Goal: Task Accomplishment & Management: Manage account settings

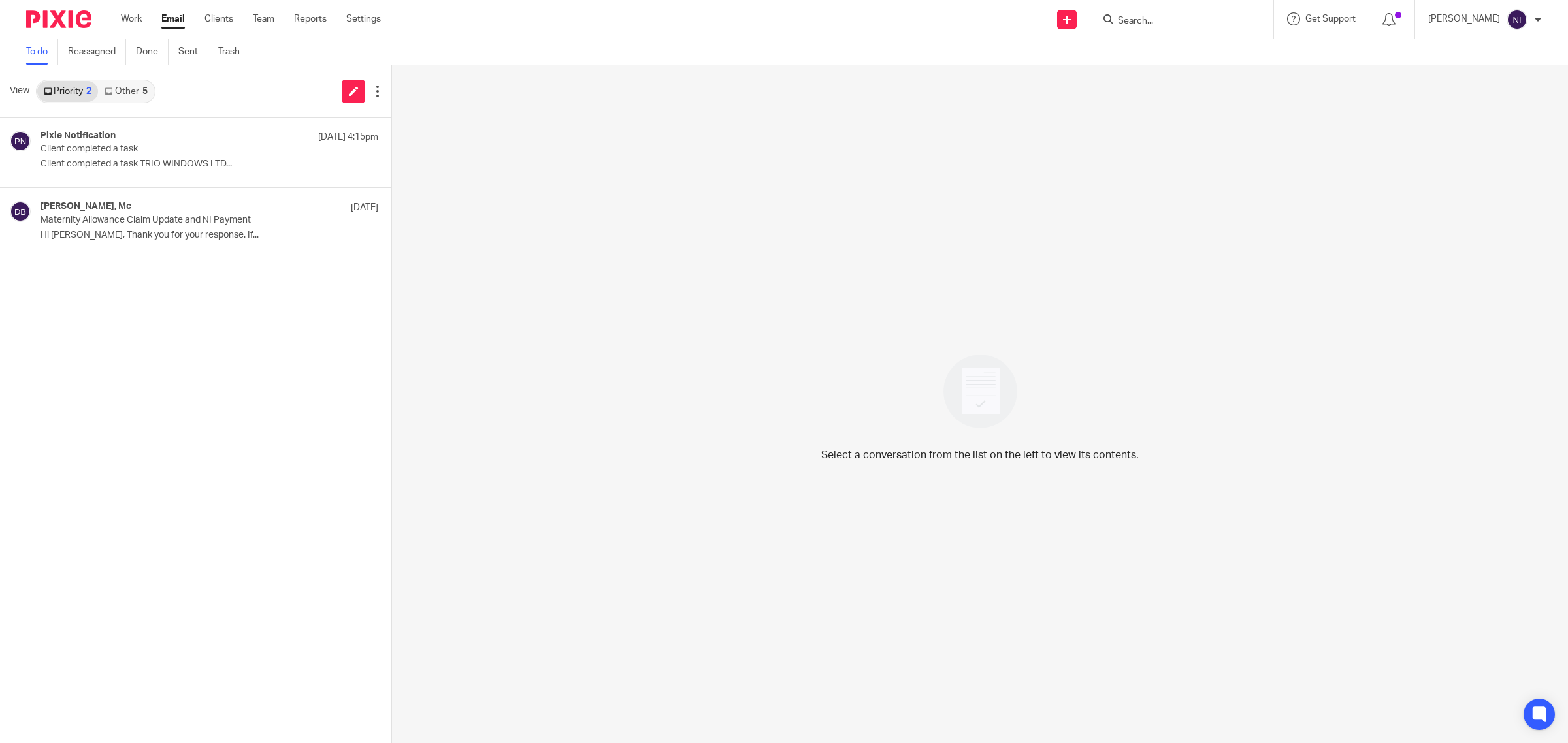
click at [121, 92] on link "Other 5" at bounding box center [125, 91] width 55 height 21
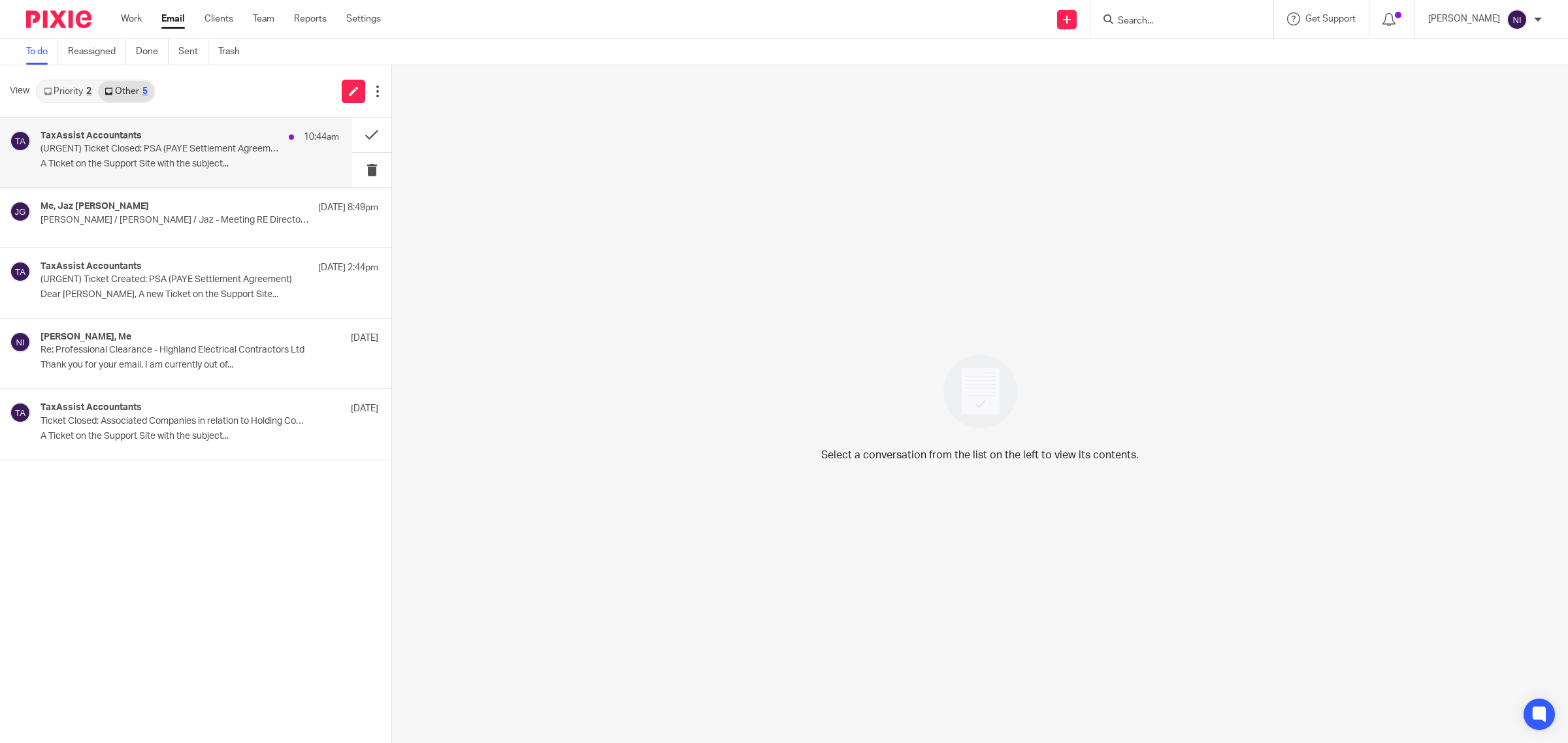
click at [157, 132] on div "TaxAssist Accountants 10:44am" at bounding box center [190, 137] width 299 height 13
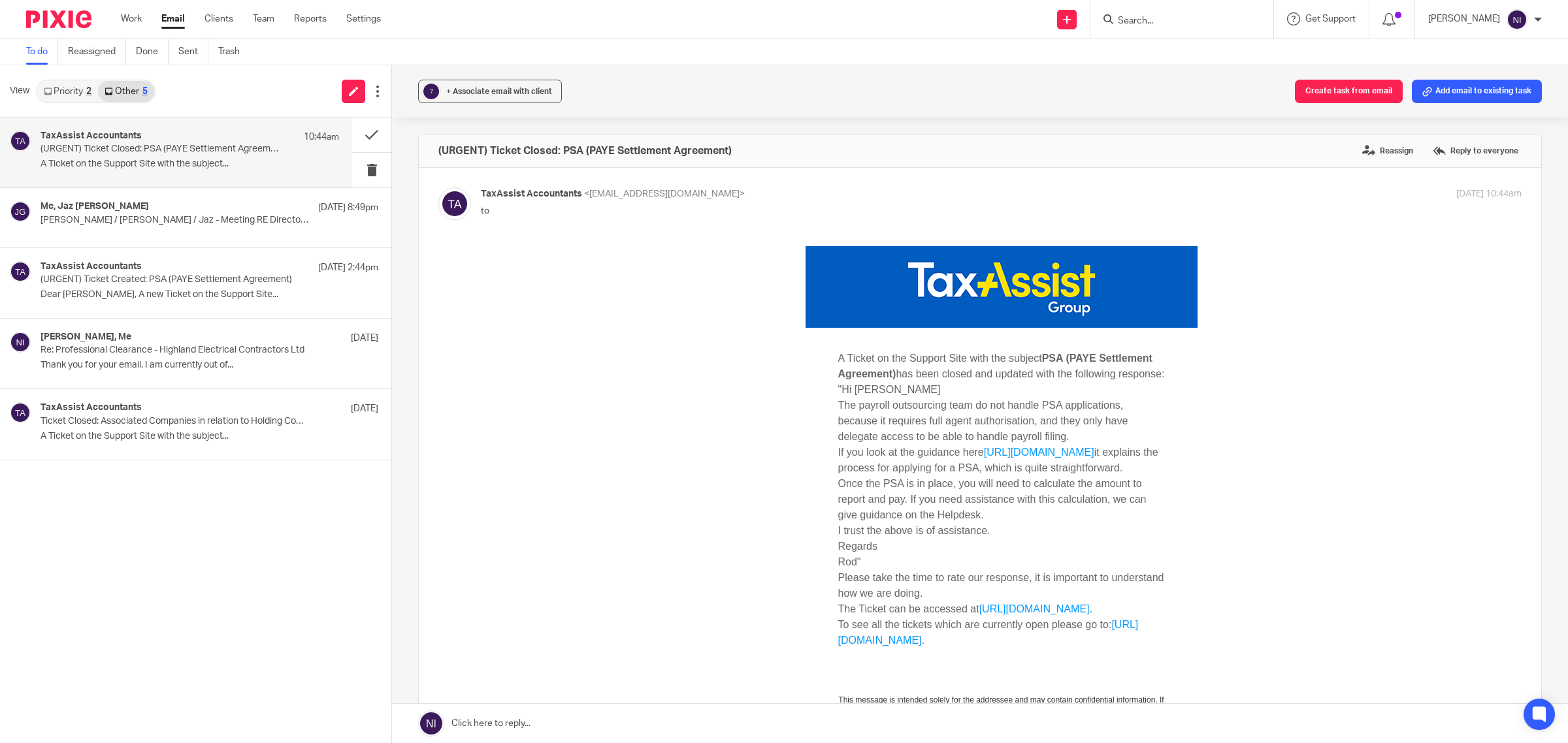
click at [1048, 458] on link "https://www.gov.uk/paye-settlement-agreements" at bounding box center [1039, 452] width 110 height 11
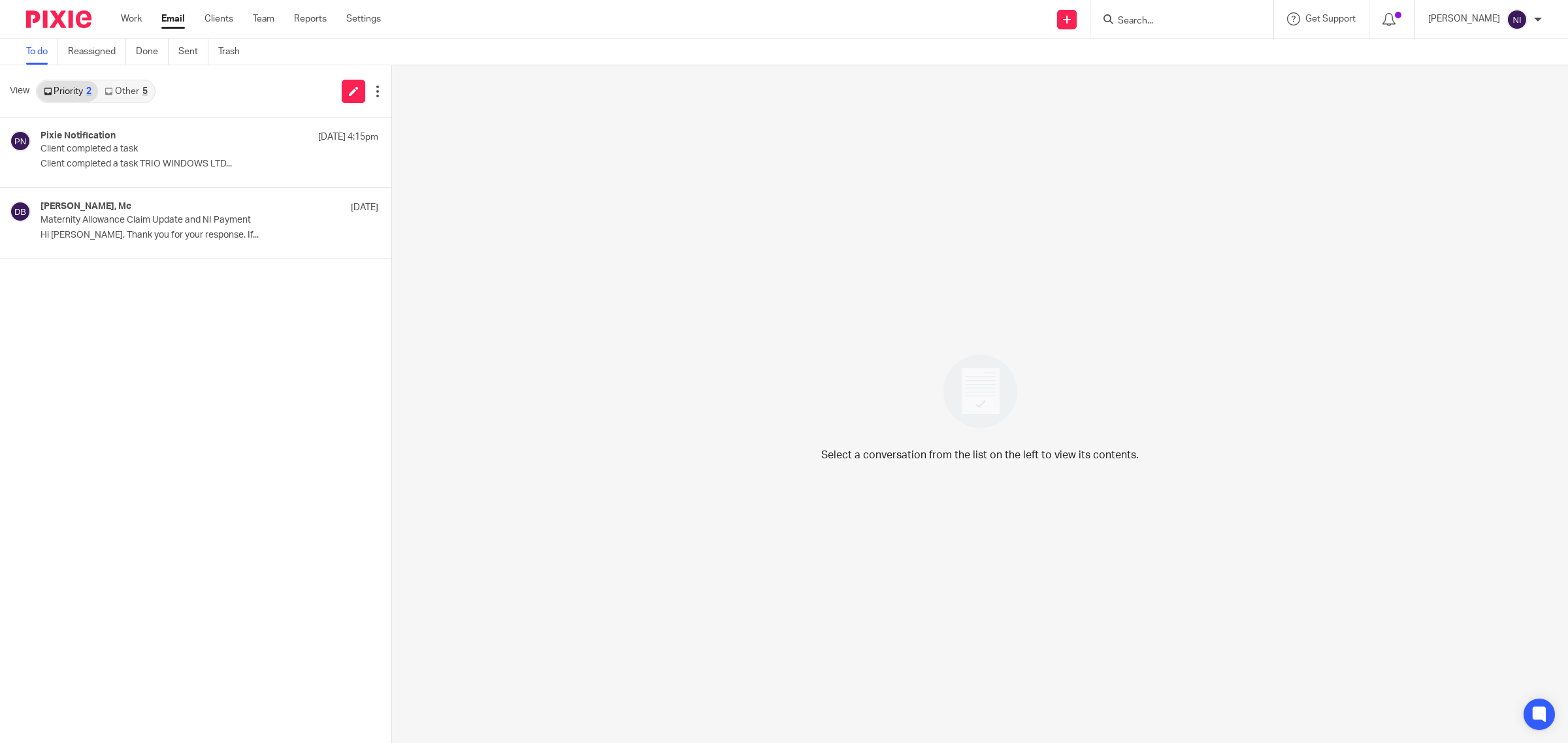
click at [113, 96] on link "Other 5" at bounding box center [125, 91] width 55 height 21
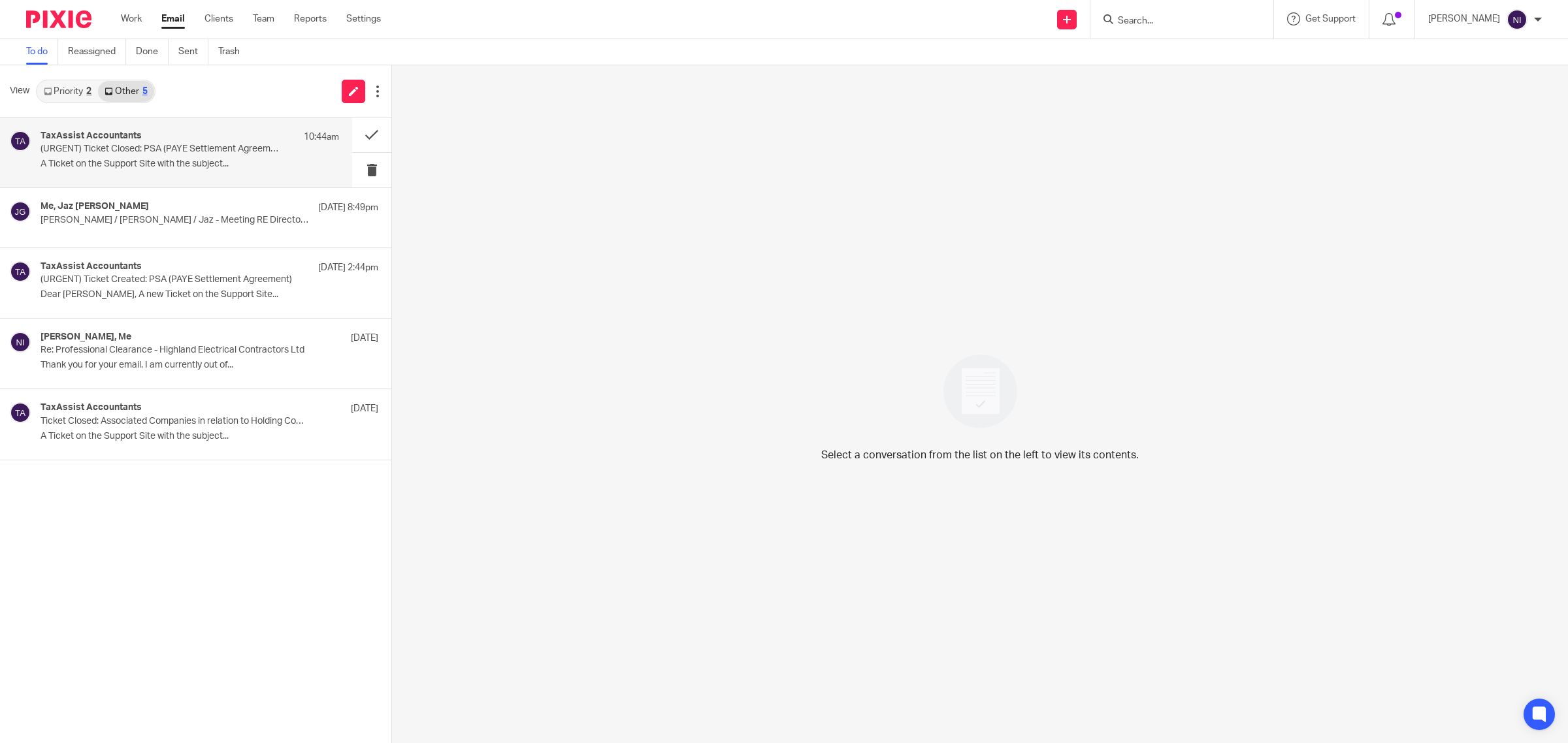
click at [122, 134] on h4 "TaxAssist Accountants" at bounding box center [91, 136] width 101 height 11
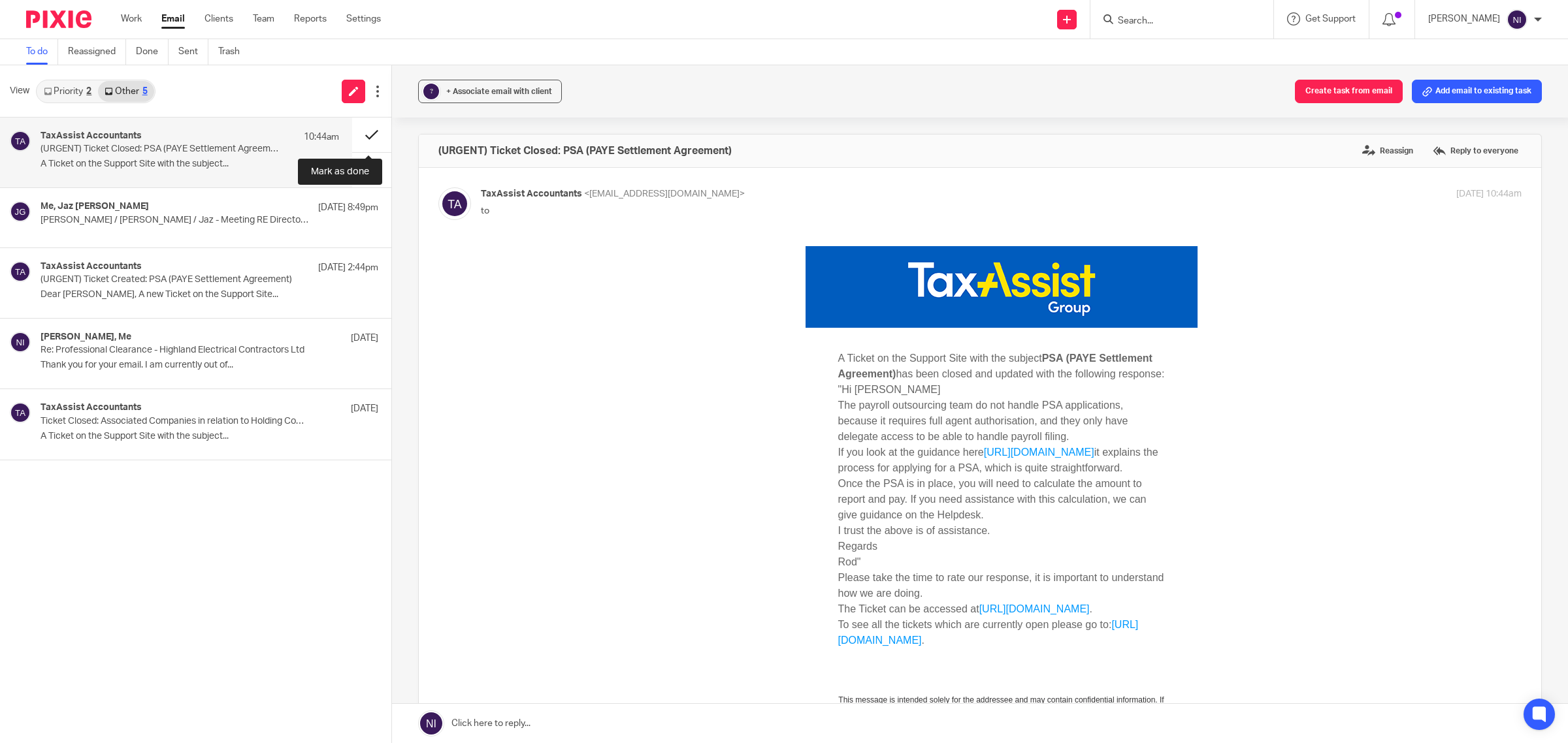
click at [364, 136] on button at bounding box center [372, 135] width 39 height 34
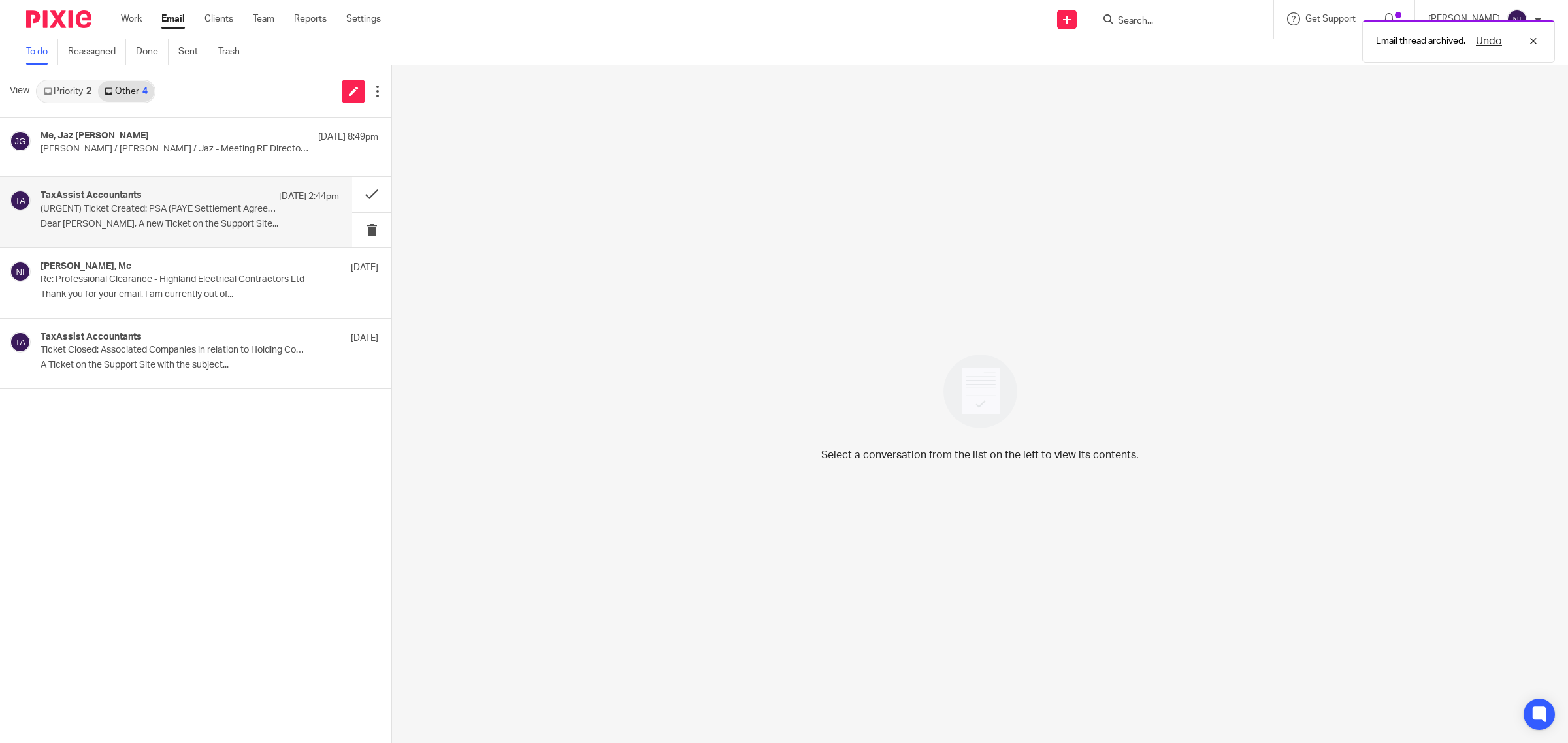
click at [260, 226] on p "Dear Naeem, A new Ticket on the Support Site..." at bounding box center [190, 224] width 299 height 11
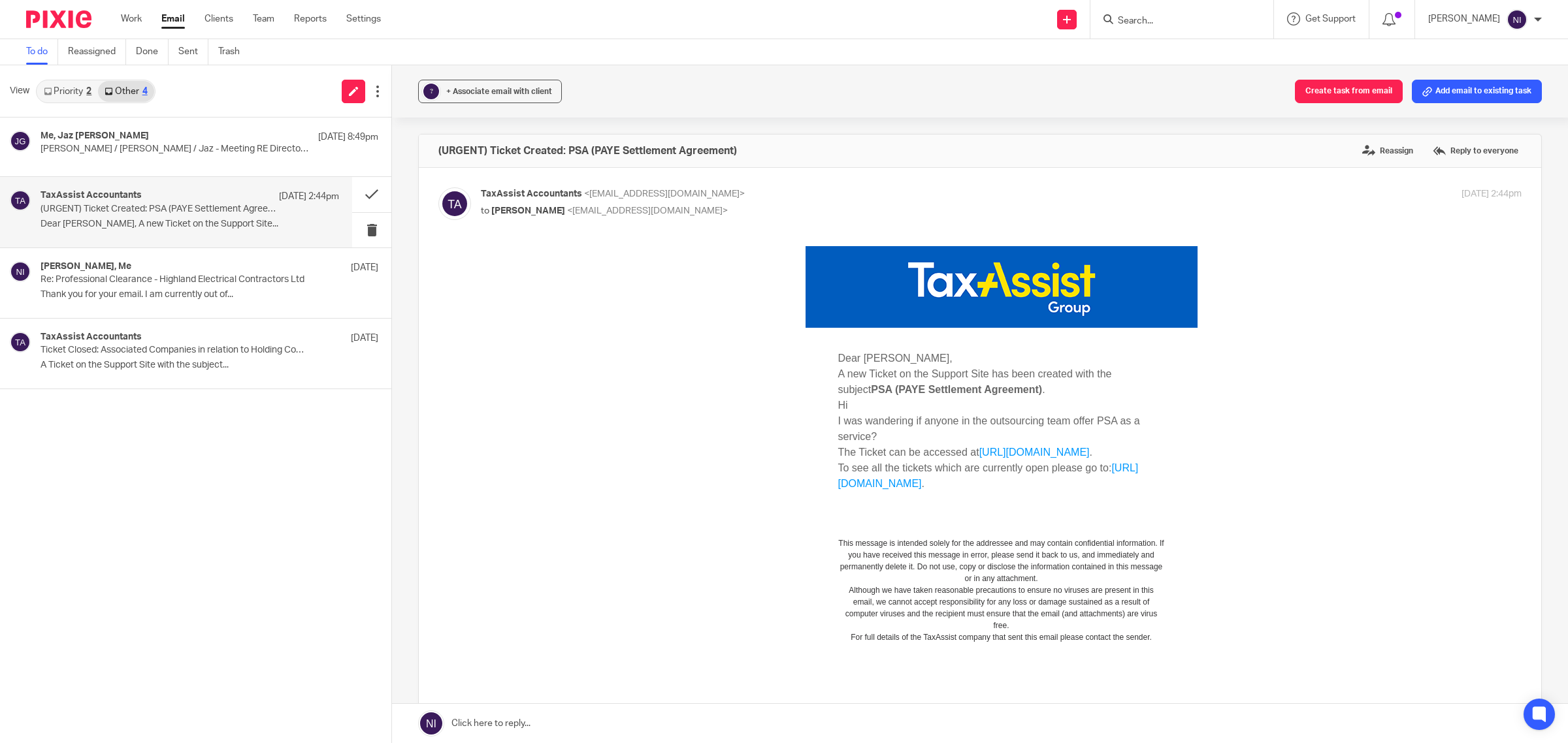
click at [82, 98] on link "Priority 2" at bounding box center [68, 91] width 61 height 21
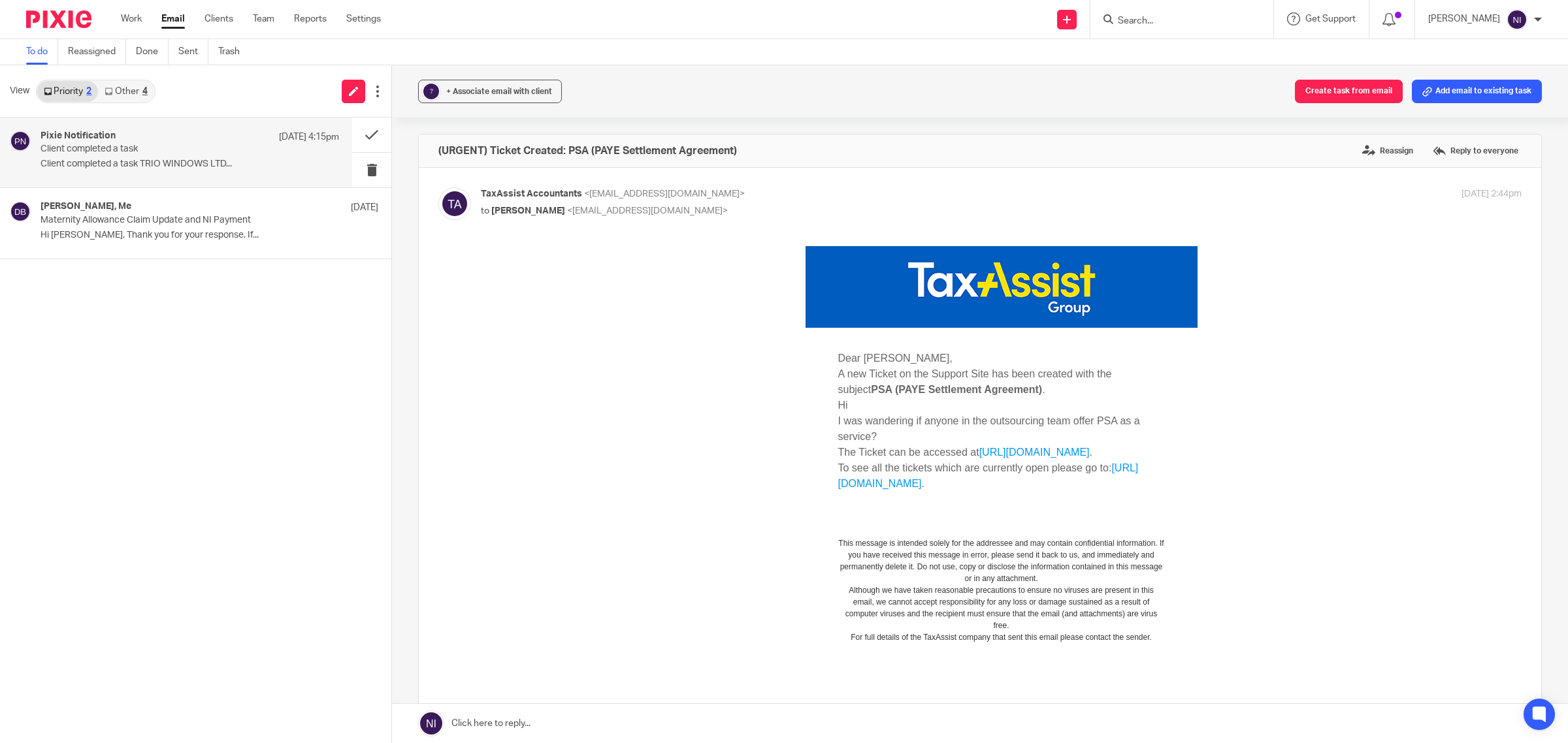
click at [120, 141] on div "Pixie Notification 23 Sep 4:15pm" at bounding box center [190, 137] width 299 height 13
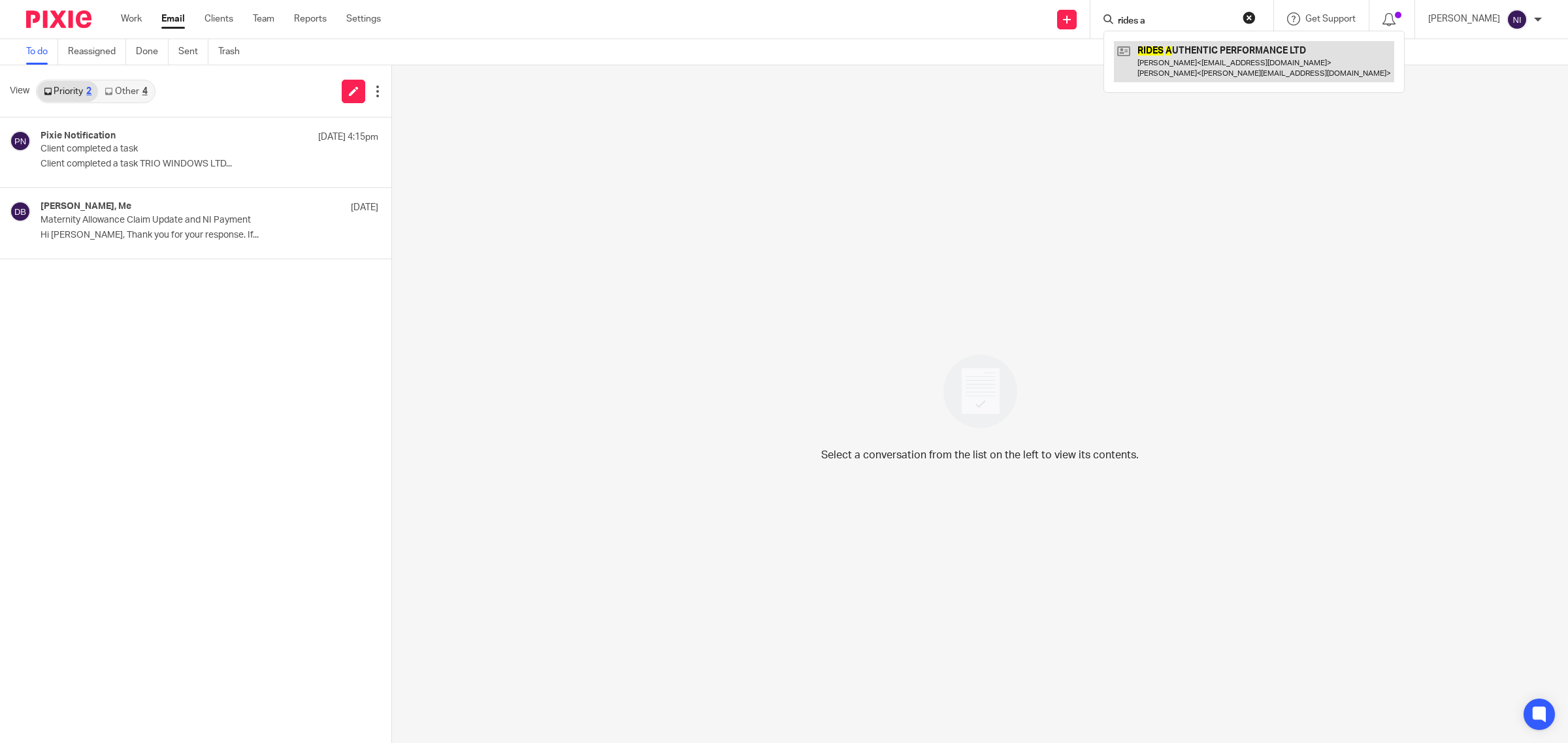
type input "rides a"
click at [1171, 64] on link at bounding box center [1254, 61] width 280 height 40
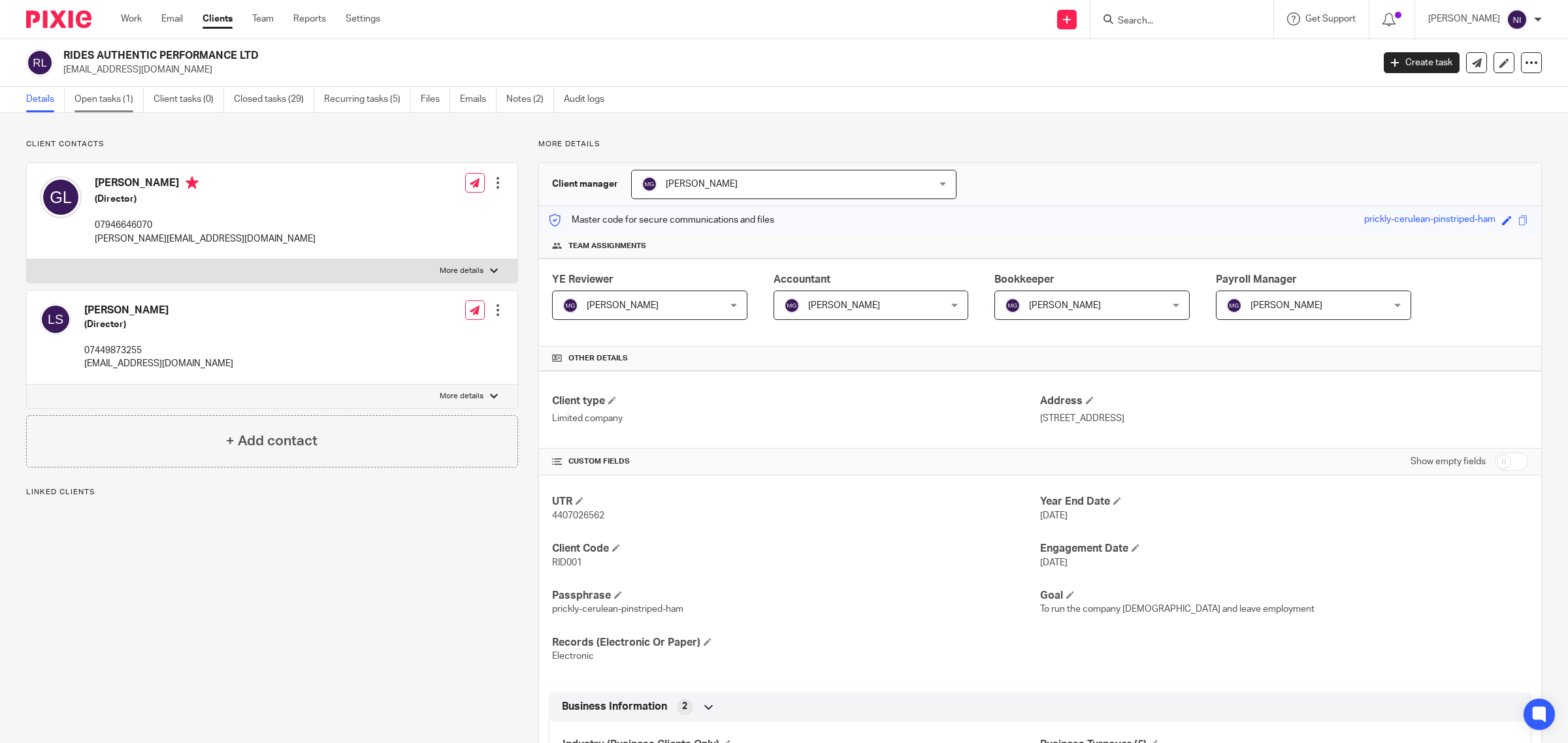
click at [125, 96] on link "Open tasks (1)" at bounding box center [109, 100] width 69 height 26
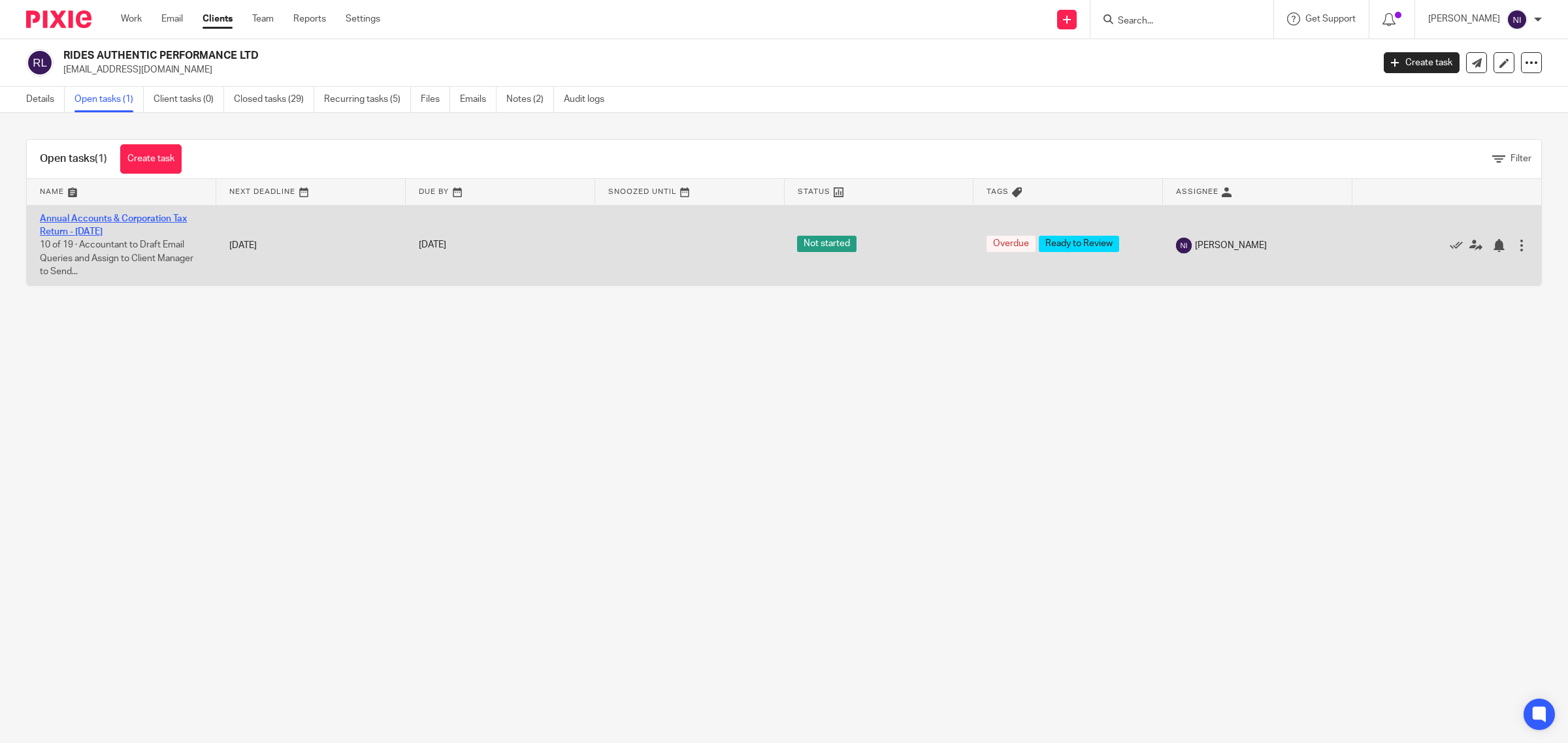
click at [118, 223] on link "Annual Accounts & Corporation Tax Return - [DATE]" at bounding box center [113, 225] width 147 height 23
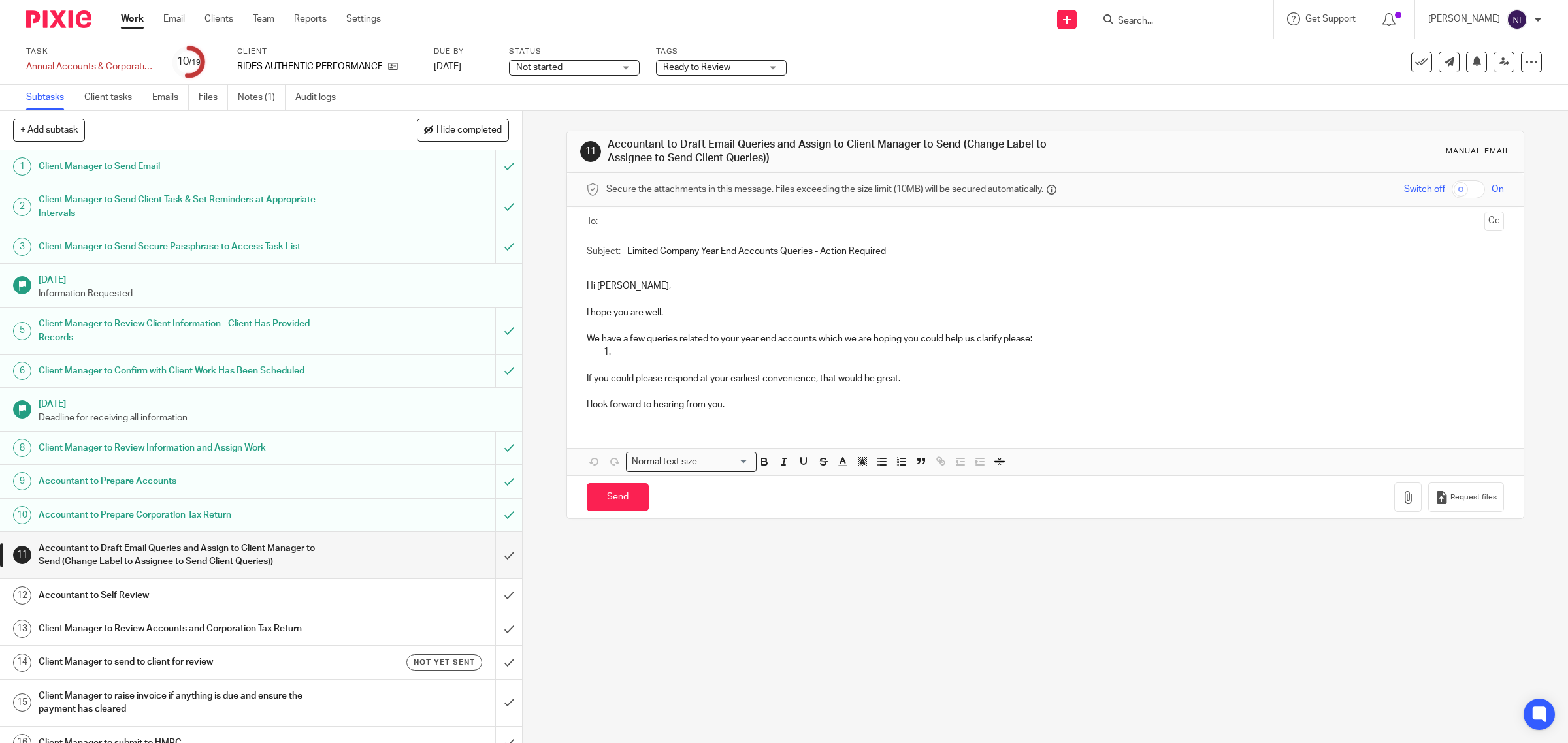
click at [646, 226] on input "text" at bounding box center [1045, 221] width 868 height 15
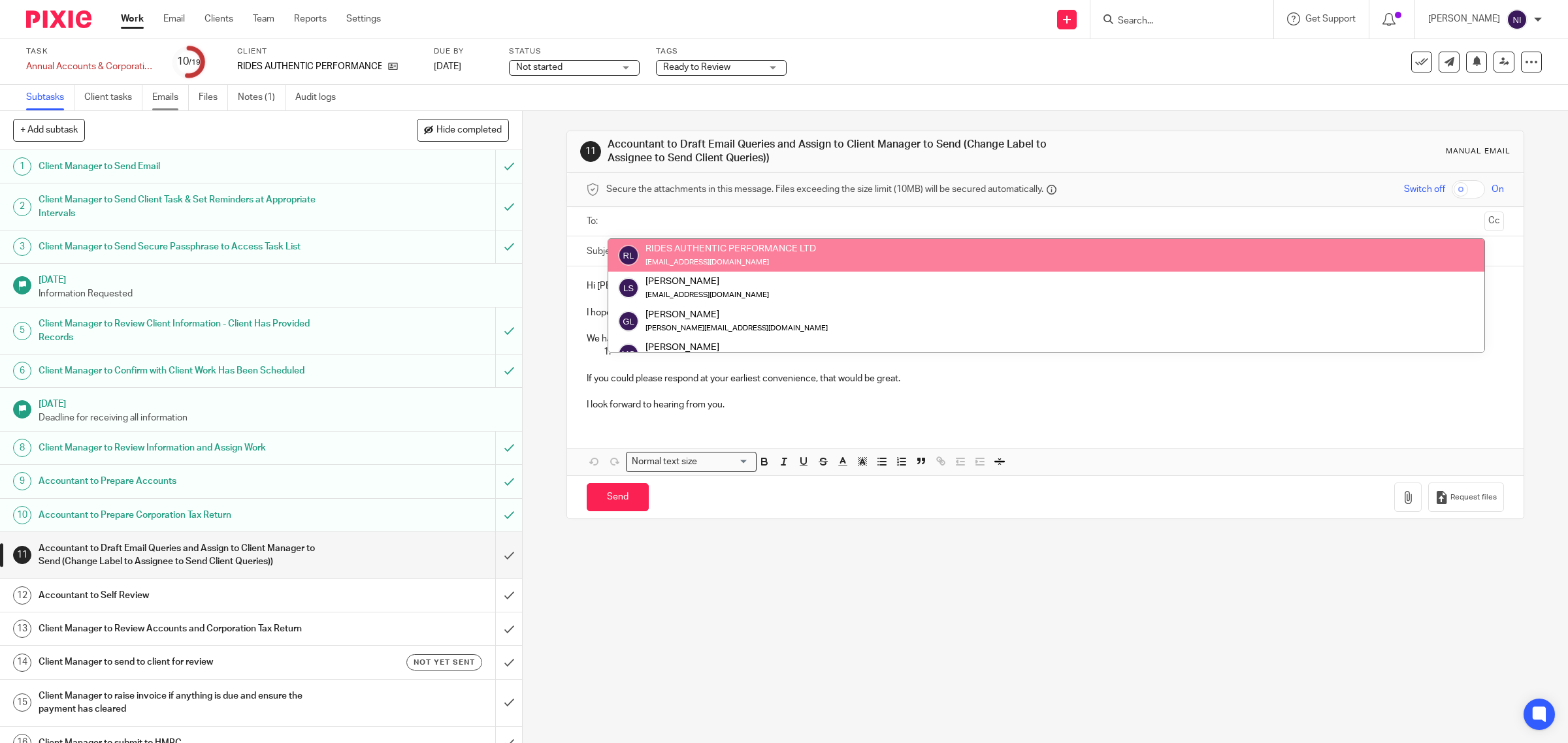
click at [181, 93] on link "Emails" at bounding box center [170, 97] width 37 height 26
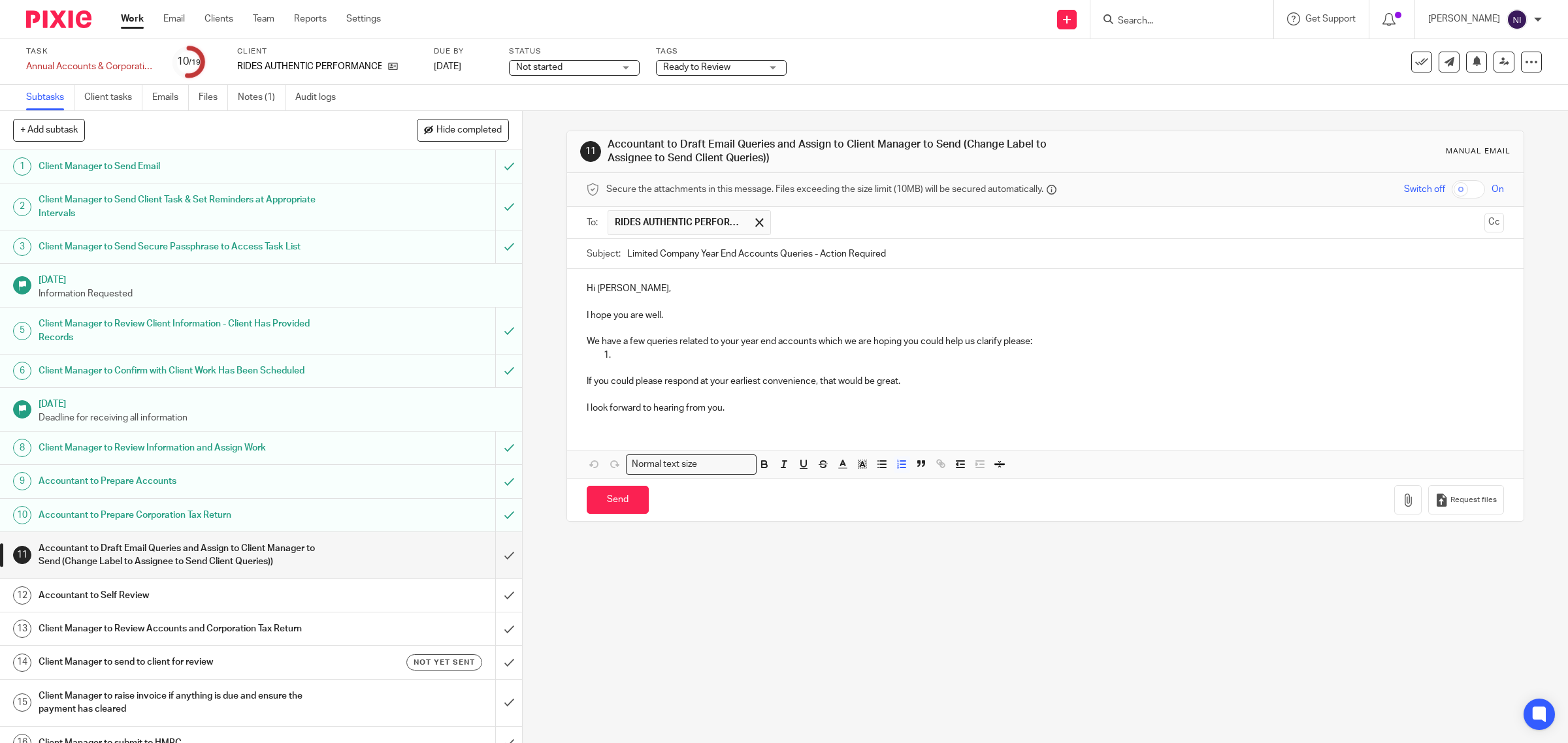
click at [651, 353] on p at bounding box center [1059, 355] width 892 height 13
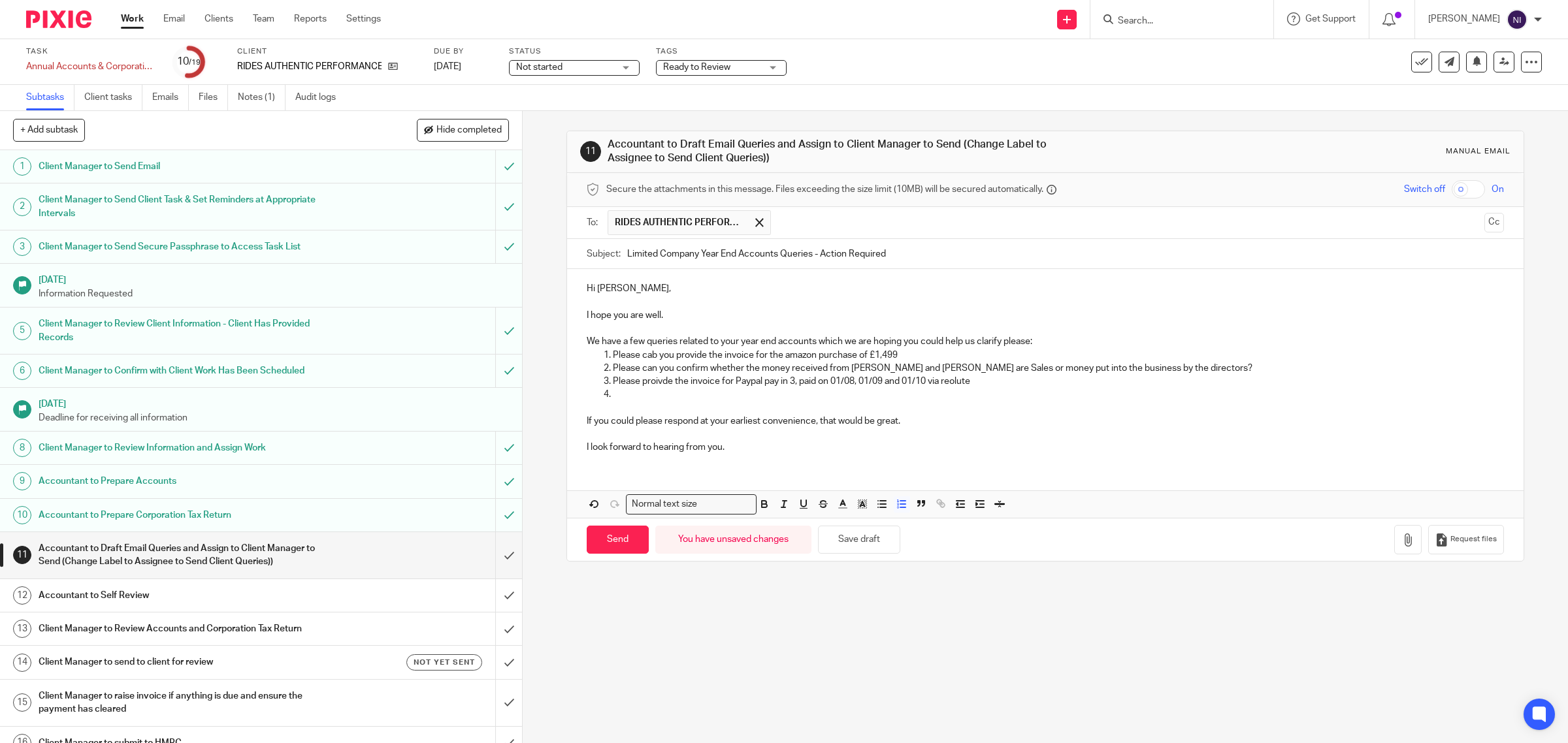
click at [949, 383] on p "Please proivde the invoice for Paypal pay in 3, paid on 01/08, 01/09 and 01/10 …" at bounding box center [1059, 381] width 892 height 13
click at [791, 397] on p at bounding box center [1059, 394] width 892 height 13
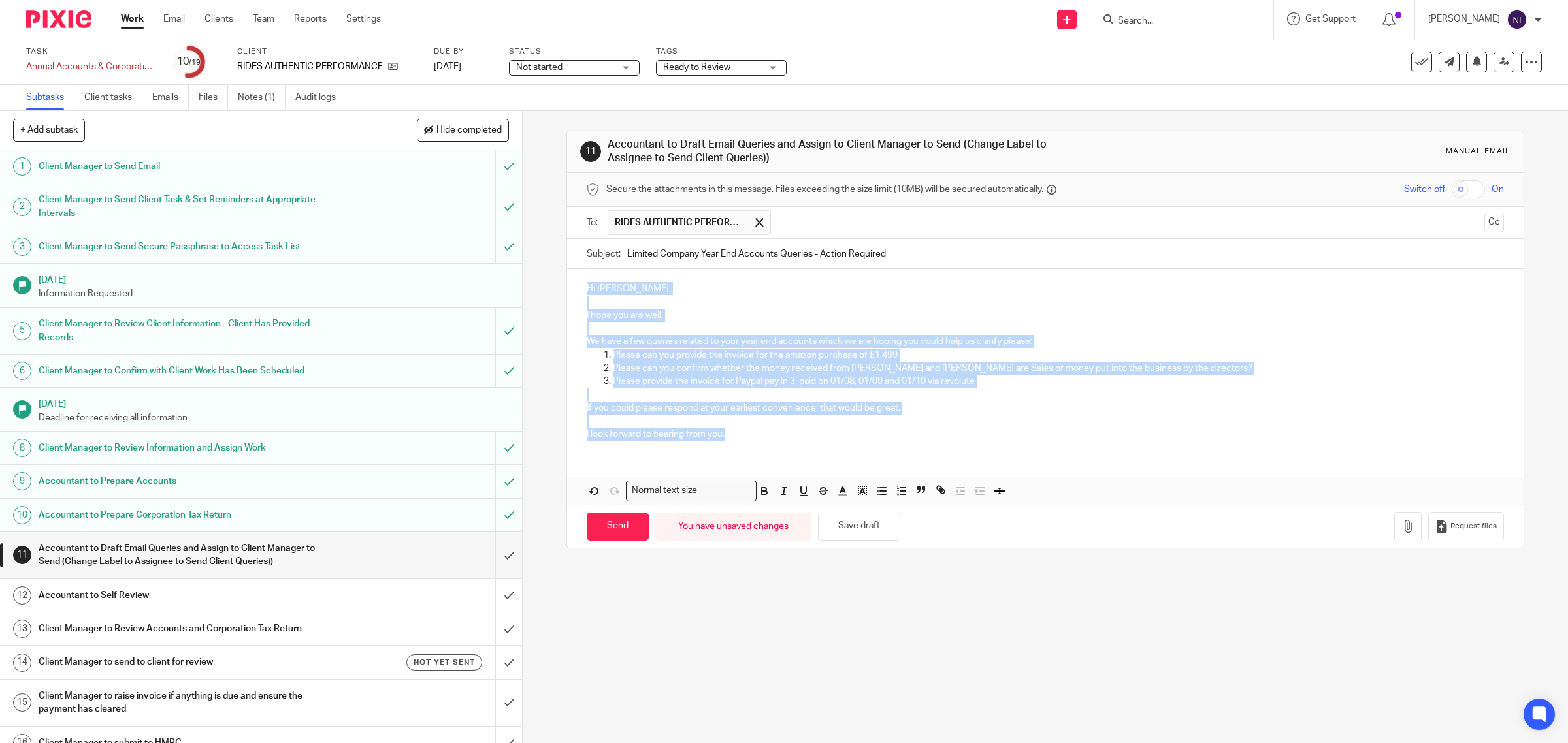
drag, startPoint x: 815, startPoint y: 446, endPoint x: 580, endPoint y: 254, distance: 303.5
click at [580, 254] on form "Secure the attachments in this message. Files exceeding the size limit (10MB) w…" at bounding box center [1046, 360] width 957 height 375
copy div "Hi Guilherme, I hope you are well. We have a few queries related to your year e…"
click at [783, 450] on div "Hi Guilherme, I hope you are well. We have a few queries related to your year e…" at bounding box center [1046, 359] width 957 height 181
drag, startPoint x: 774, startPoint y: 438, endPoint x: 553, endPoint y: 267, distance: 279.4
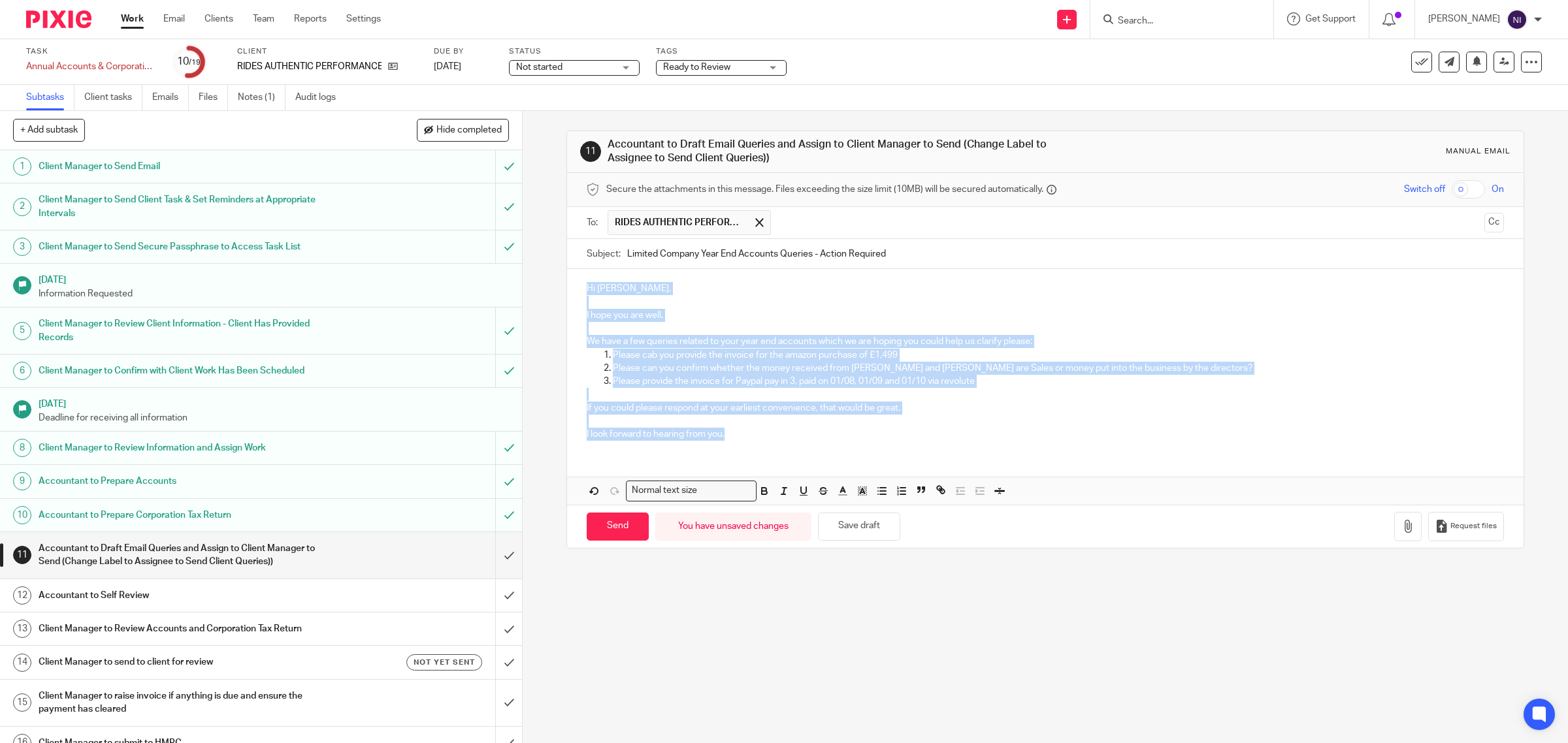
click at [553, 267] on div "11 Accountant to Draft Email Queries and Assign to Client Manager to Send (Chan…" at bounding box center [1045, 427] width 1045 height 633
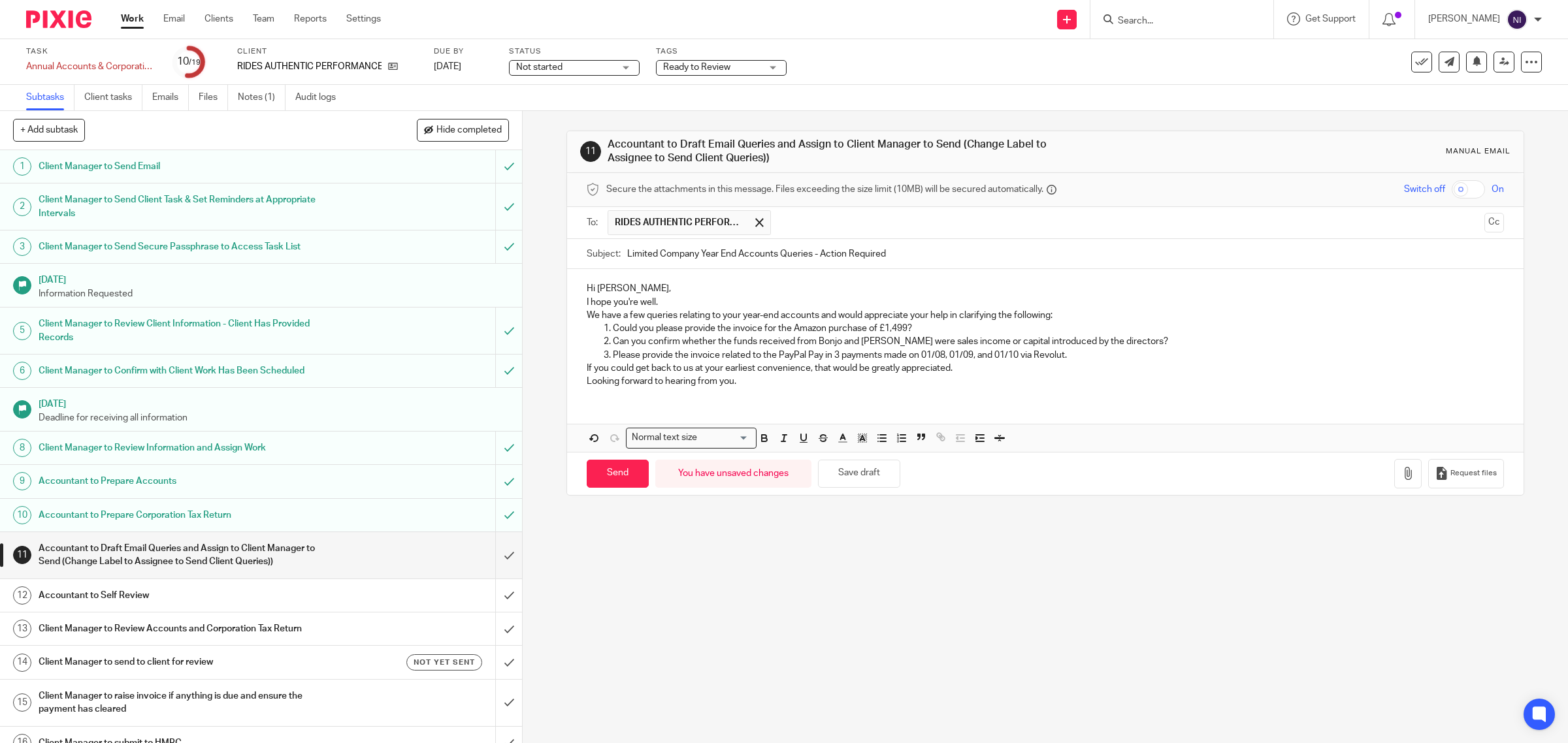
click at [577, 300] on div "Hi Guilherme, I hope you're well. We have a few queries relating to your year-e…" at bounding box center [1046, 333] width 957 height 128
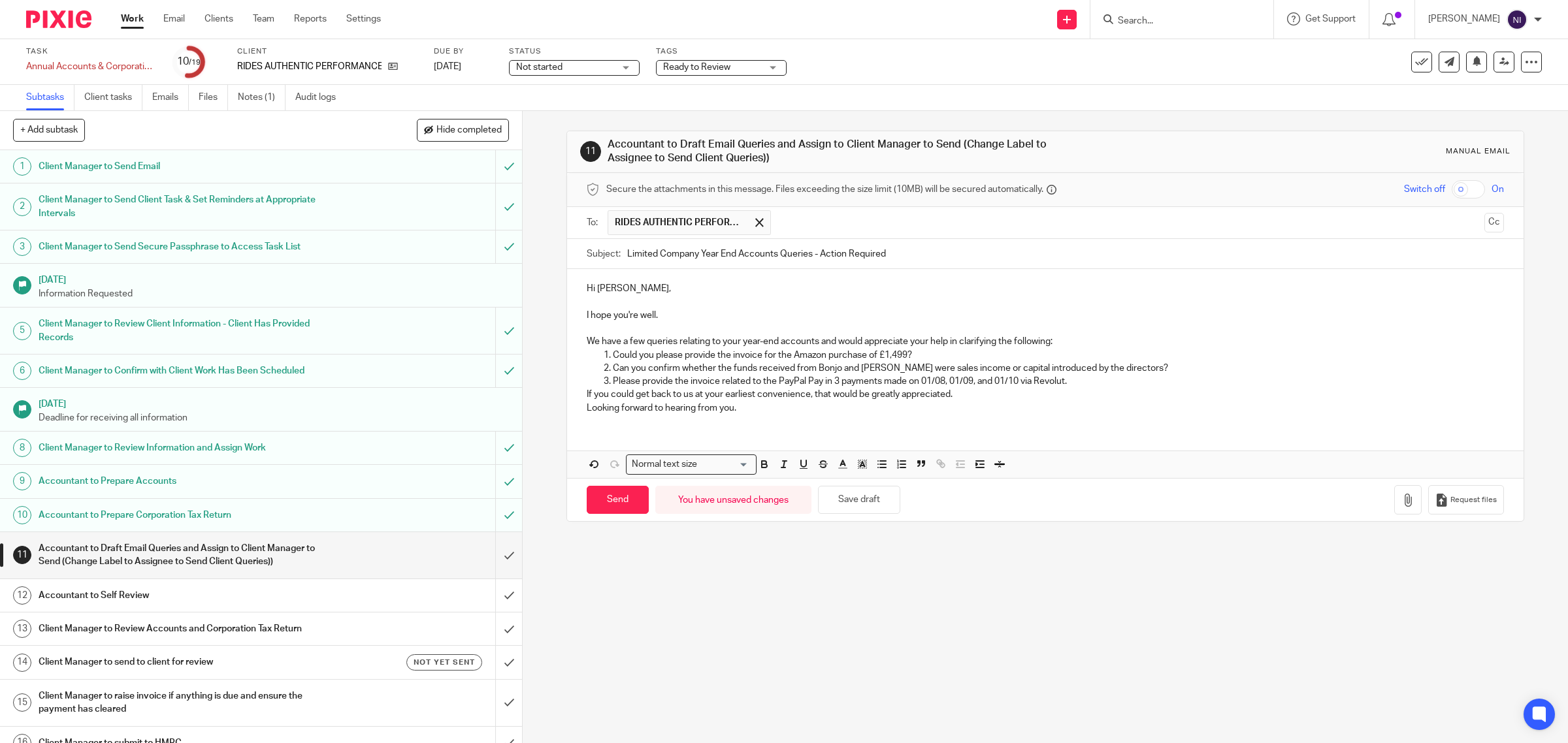
click at [579, 393] on div "Hi Guilherme, I hope you're well. We have a few queries relating to your year-e…" at bounding box center [1046, 347] width 957 height 156
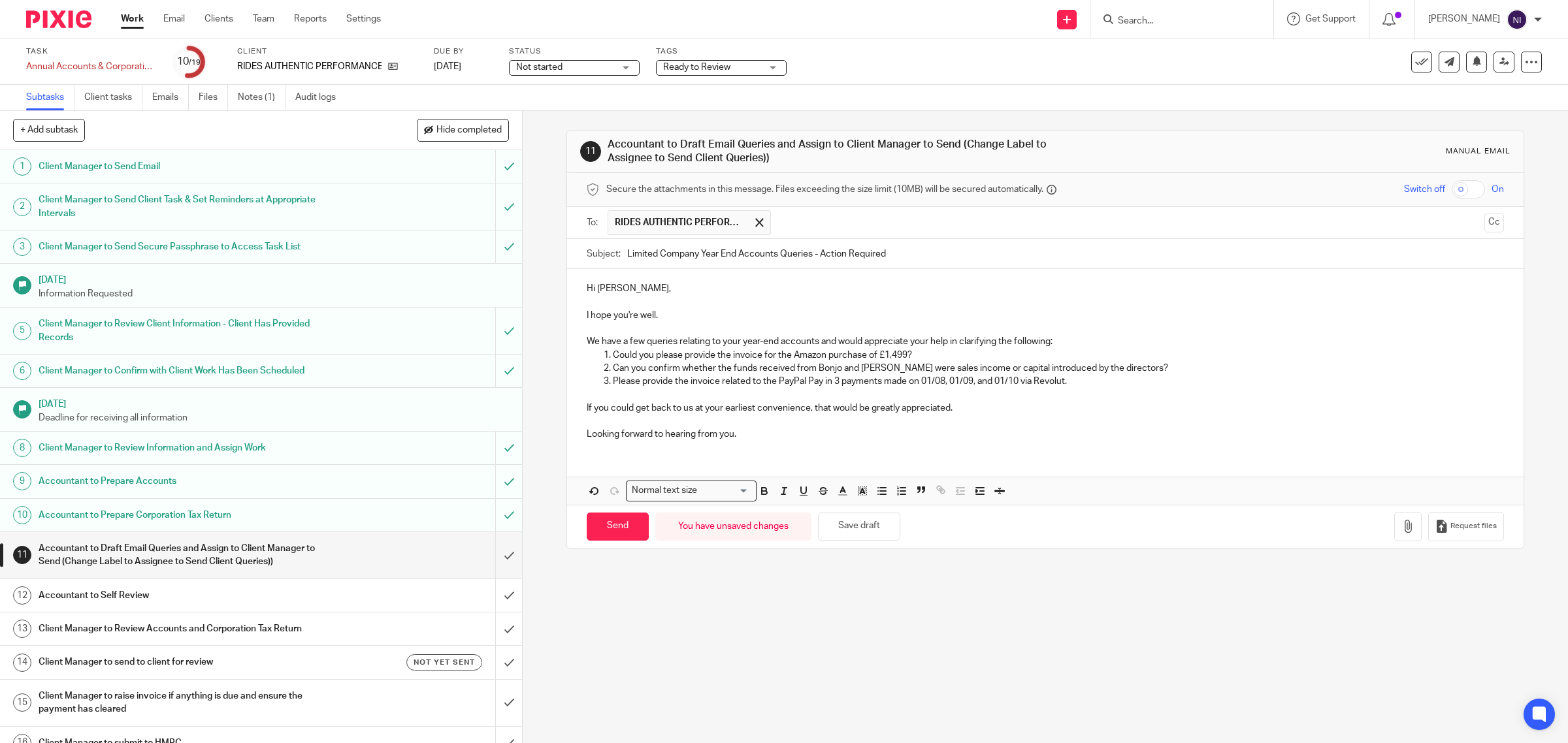
click at [1001, 370] on p "Can you confirm whether the funds received from Bonjo and Nunes were sales inco…" at bounding box center [1059, 368] width 892 height 13
click at [1086, 379] on p "Please provide the invoice related to the PayPal Pay in 3 payments made on 01/0…" at bounding box center [1059, 381] width 892 height 13
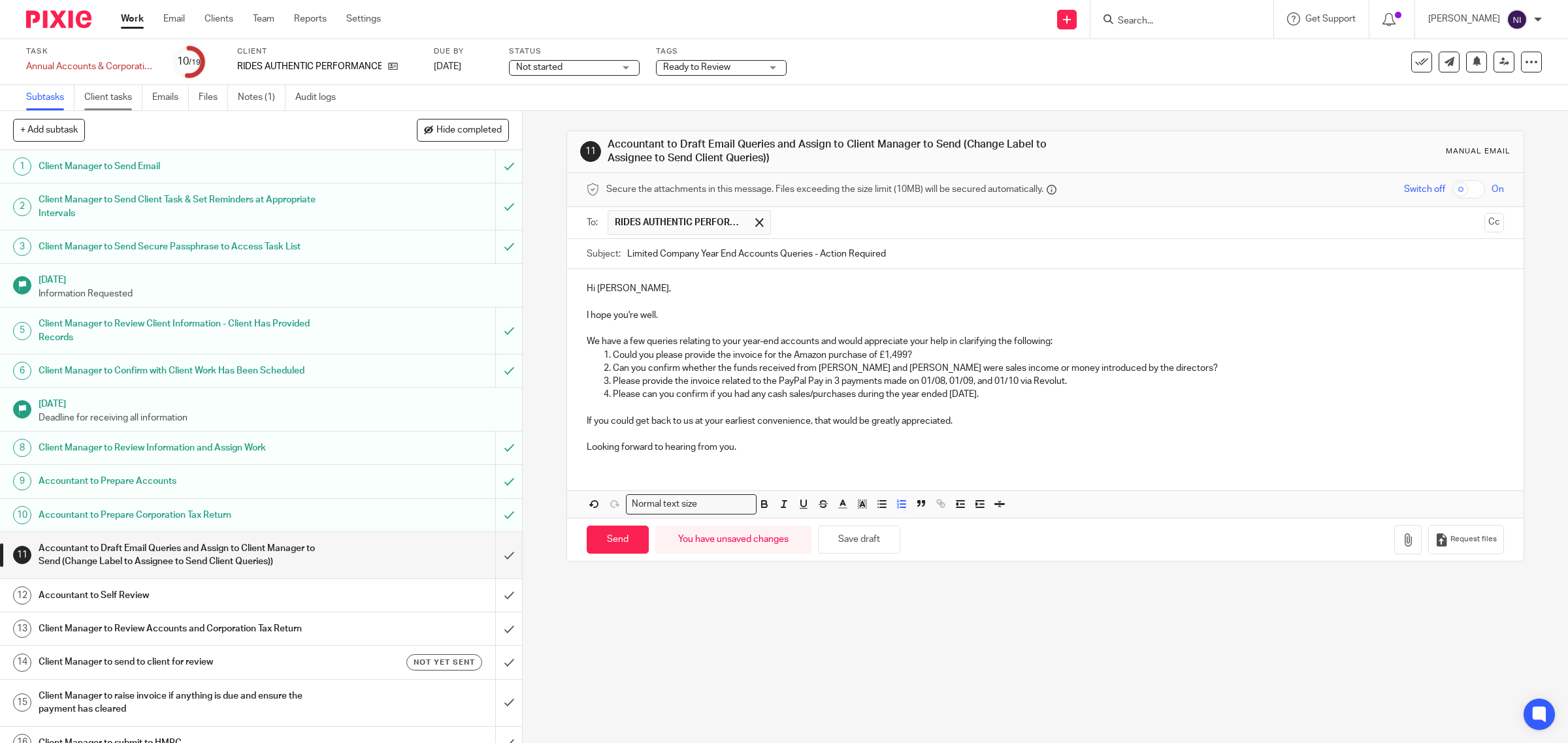
click at [122, 100] on link "Client tasks" at bounding box center [113, 97] width 58 height 26
drag, startPoint x: 905, startPoint y: 354, endPoint x: 1138, endPoint y: 370, distance: 233.5
click at [905, 354] on p "Could you please provide the invoice for the Amazon purchase of £1,499?" at bounding box center [1059, 355] width 892 height 13
click at [1115, 360] on p "Could you please provide the invoice for the Amazon purchase of £1,499 on 13/10?" at bounding box center [1059, 355] width 892 height 13
click at [1040, 394] on p "Please can you confirm if you had any cash sales/purchases during the year ende…" at bounding box center [1059, 394] width 892 height 13
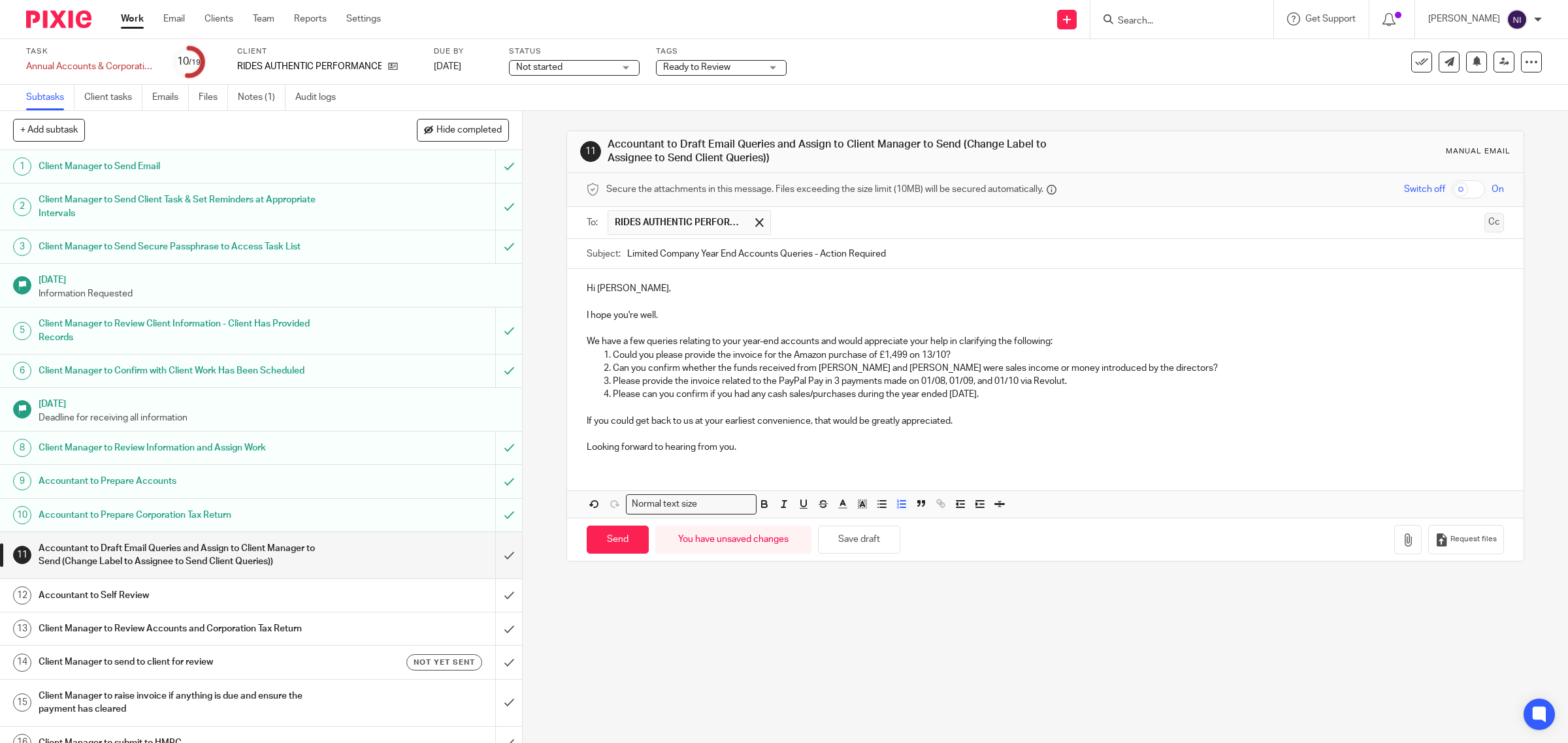
click at [1485, 229] on button "Cc" at bounding box center [1494, 223] width 19 height 19
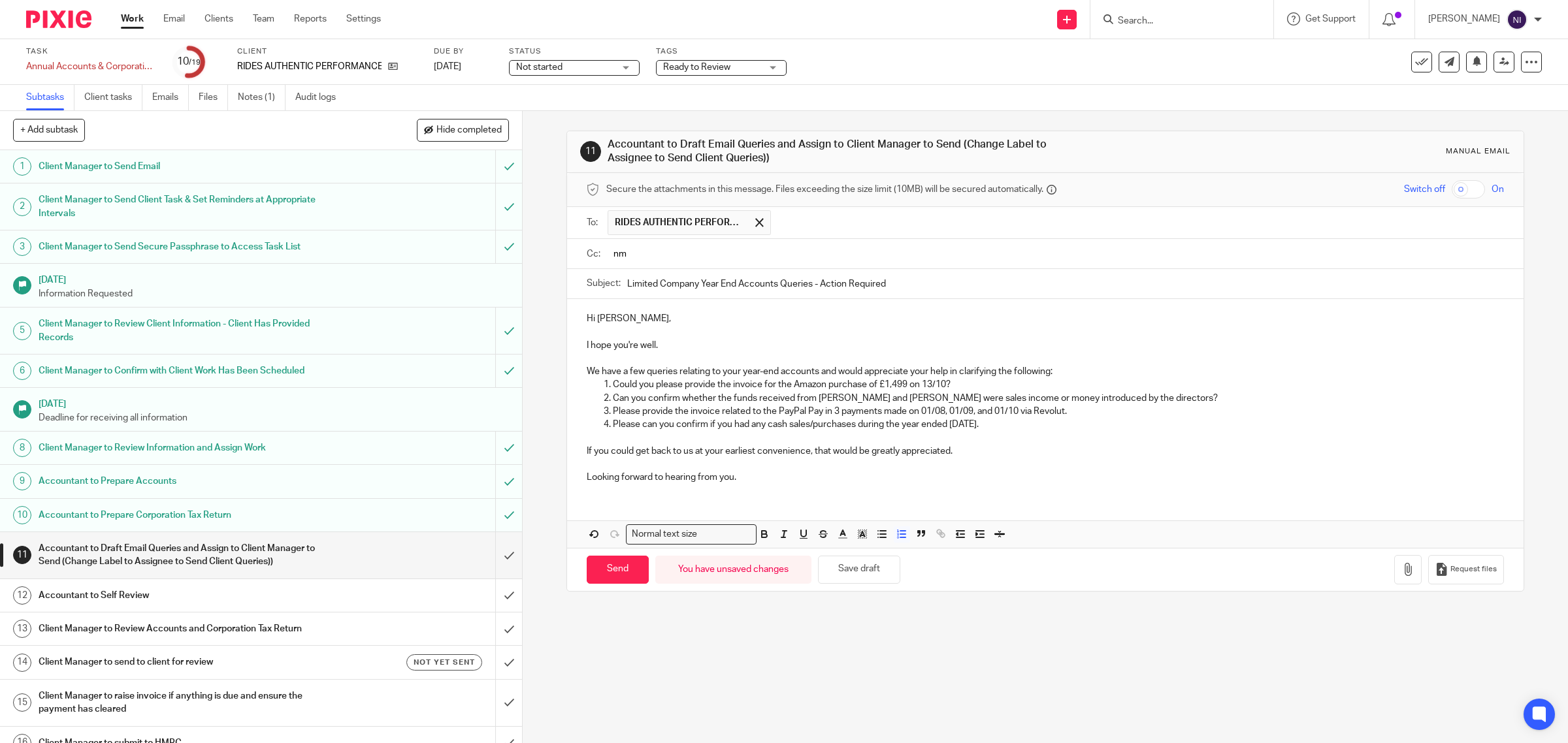
type input "n"
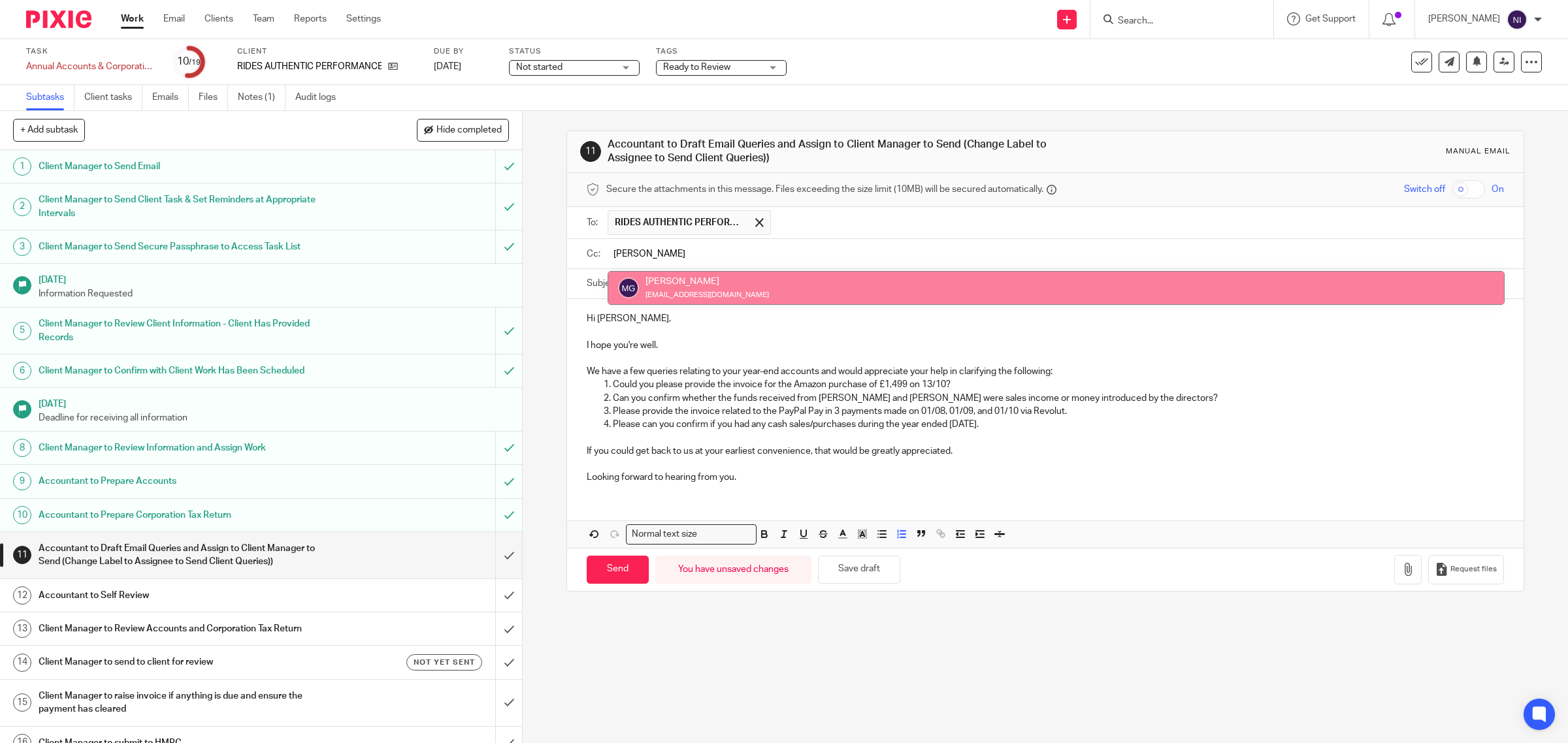
type input "mason"
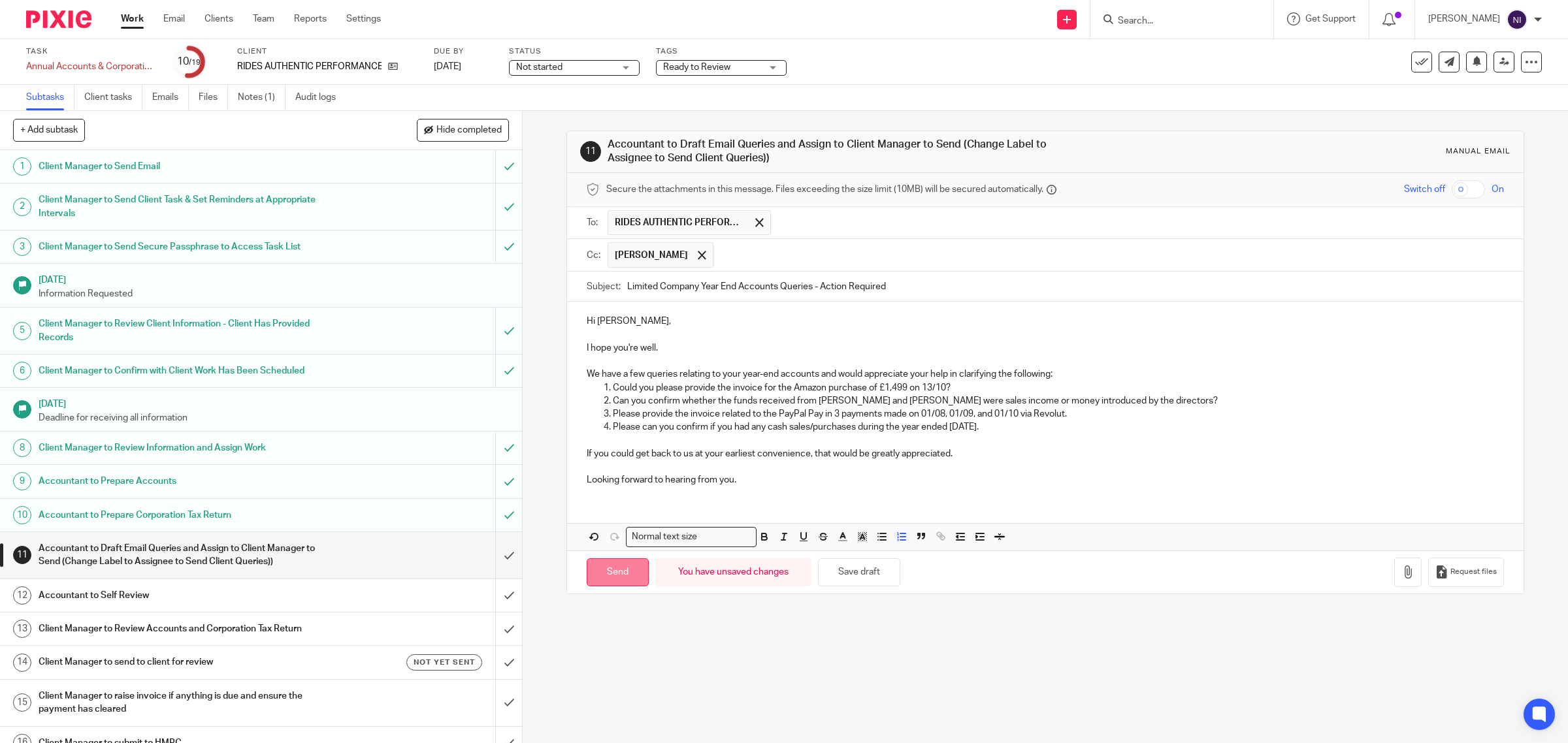
click at [624, 577] on input "Send" at bounding box center [618, 573] width 62 height 28
type input "Sent"
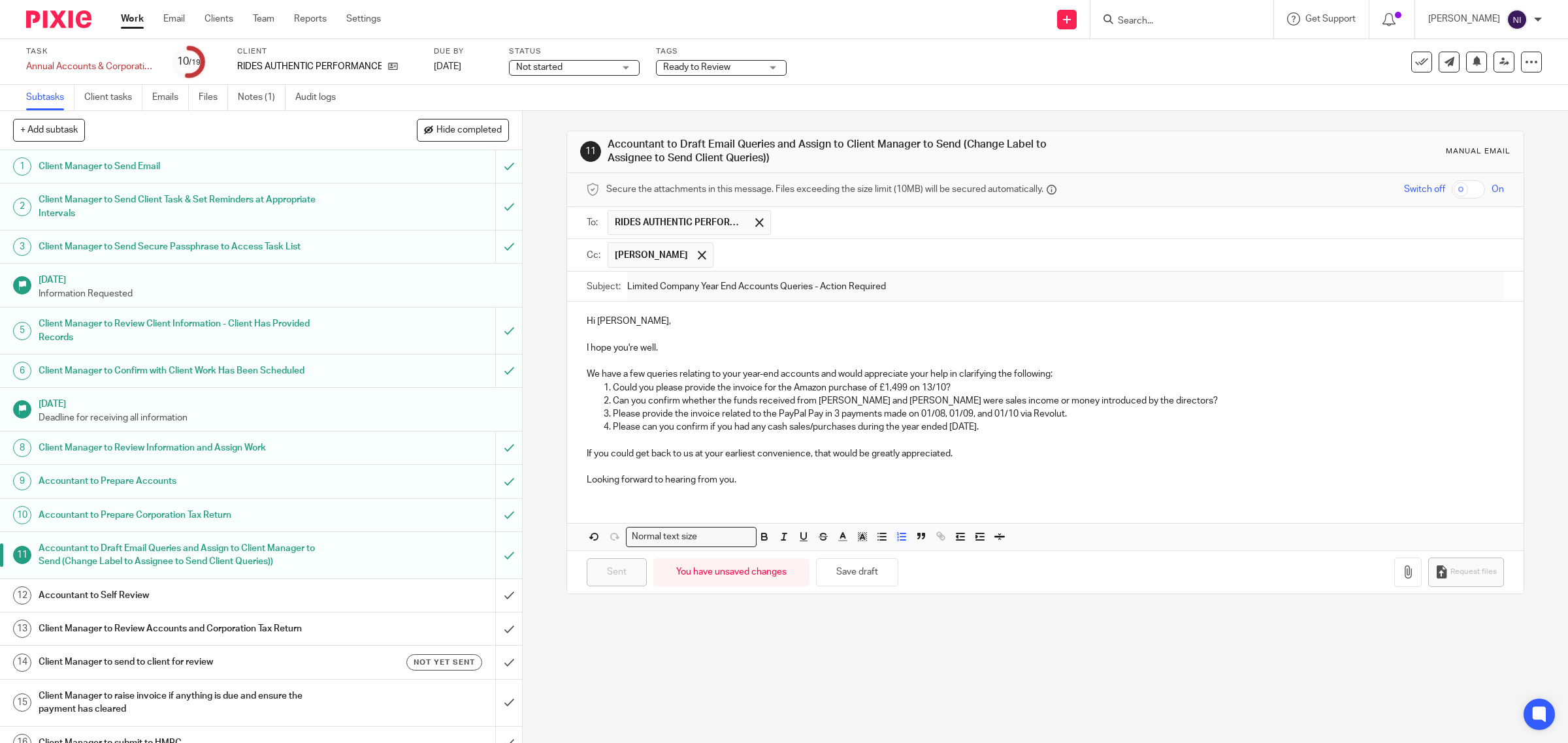
click at [749, 67] on span "Ready to Review" at bounding box center [712, 68] width 98 height 14
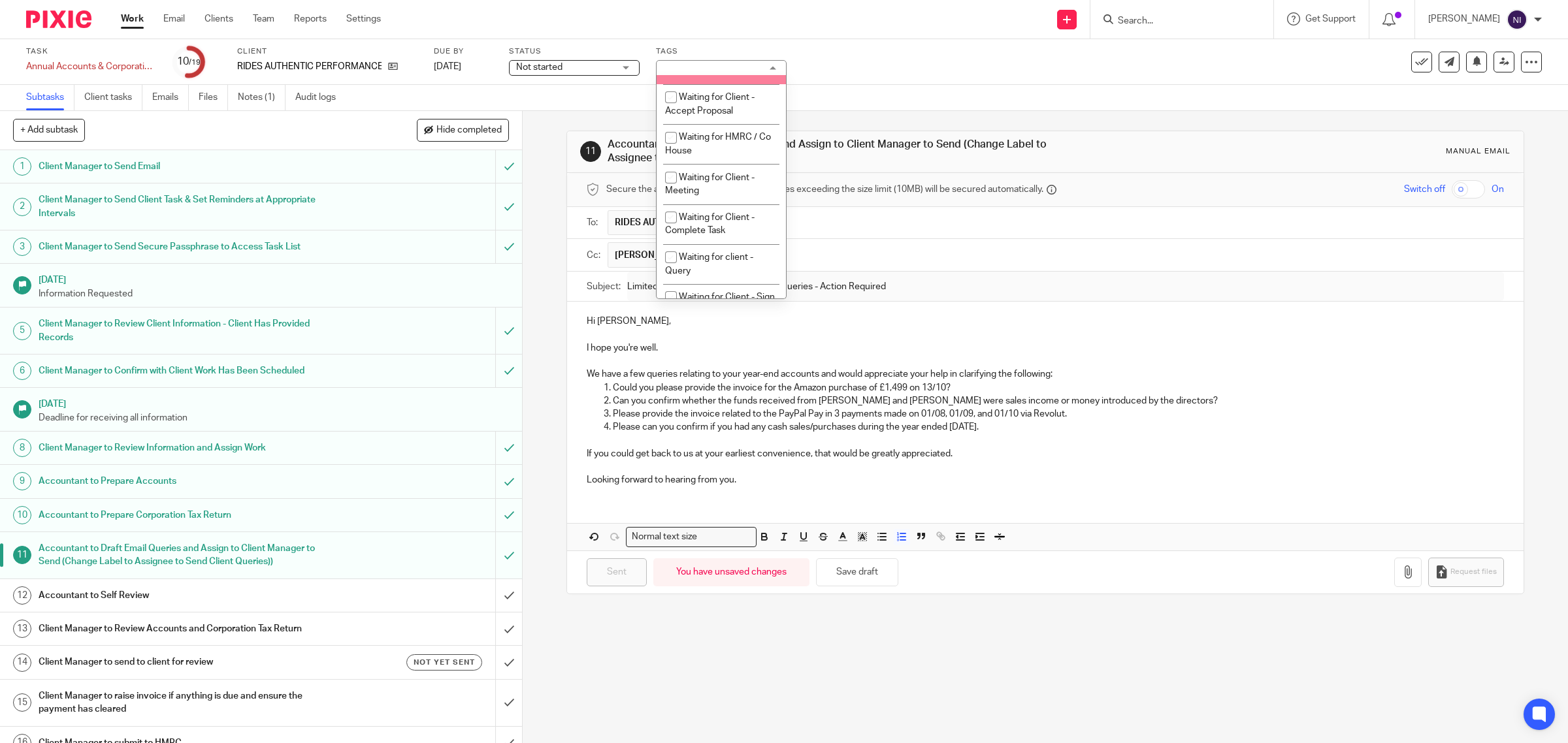
scroll to position [605, 0]
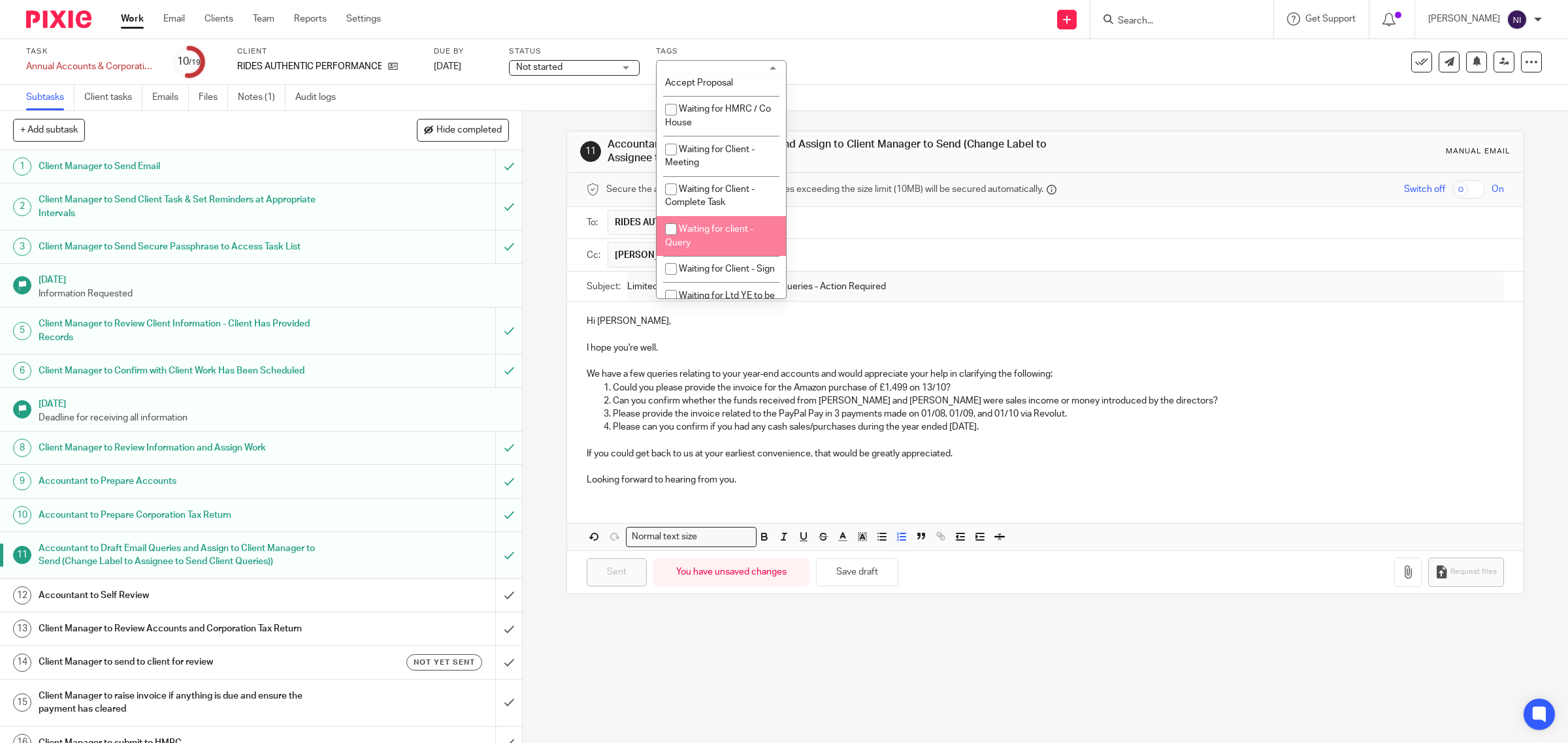
click at [727, 254] on li "Waiting for client - Query" at bounding box center [721, 236] width 129 height 40
checkbox input "true"
click at [995, 125] on div "11 Accountant to Draft Email Queries and Assign to Client Manager to Send (Chan…" at bounding box center [1046, 363] width 959 height 503
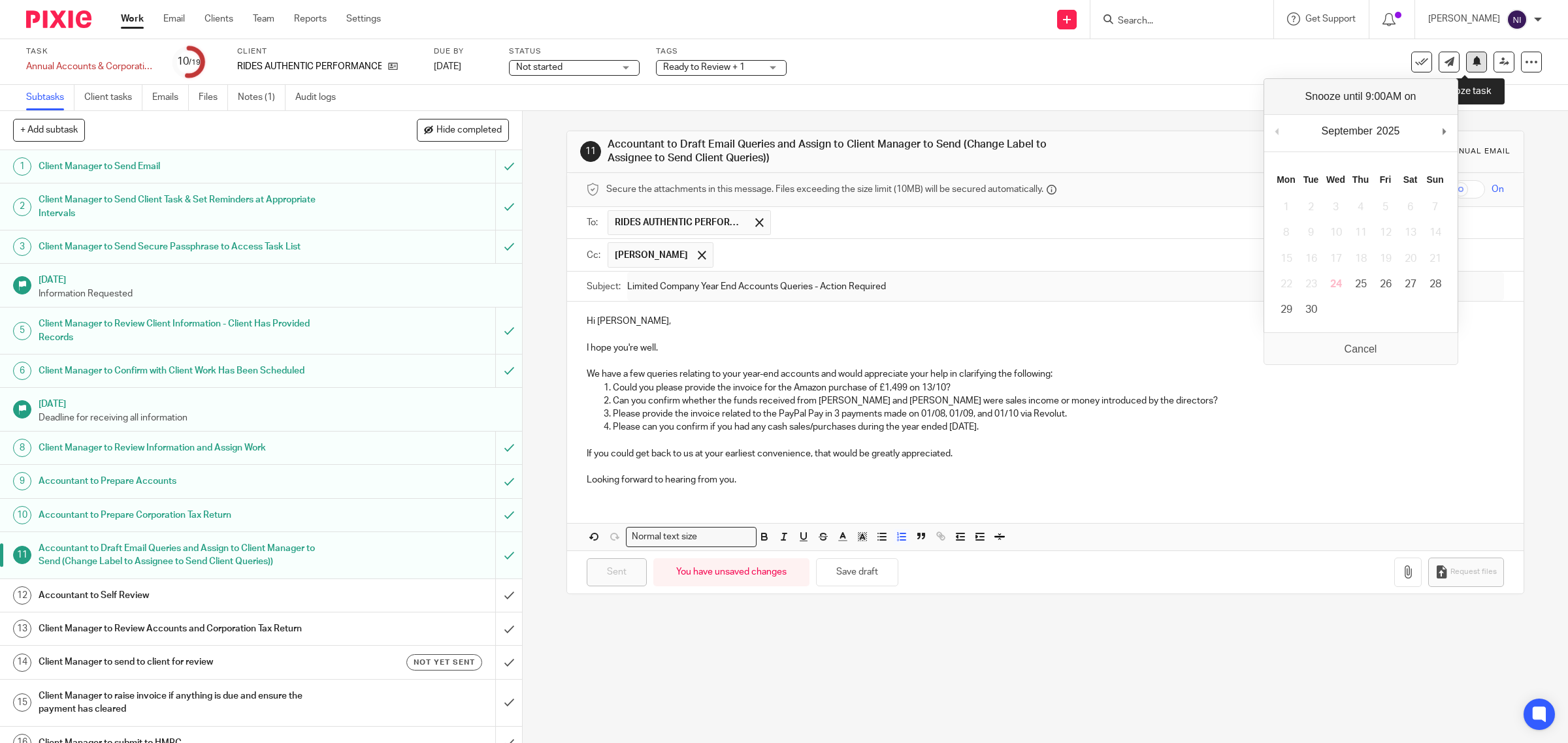
click at [1467, 67] on button at bounding box center [1476, 61] width 21 height 21
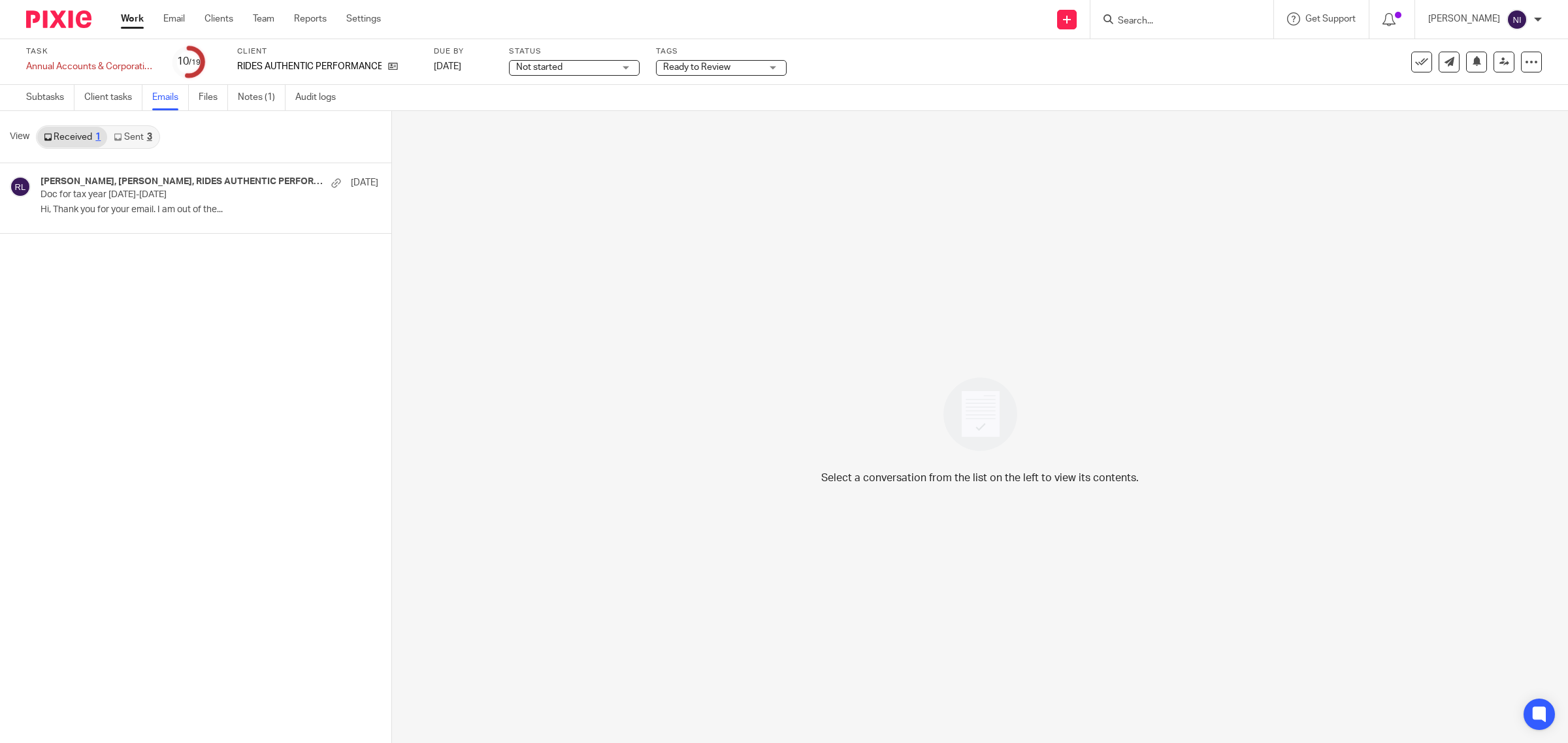
click at [141, 131] on link "Sent 3" at bounding box center [132, 137] width 51 height 21
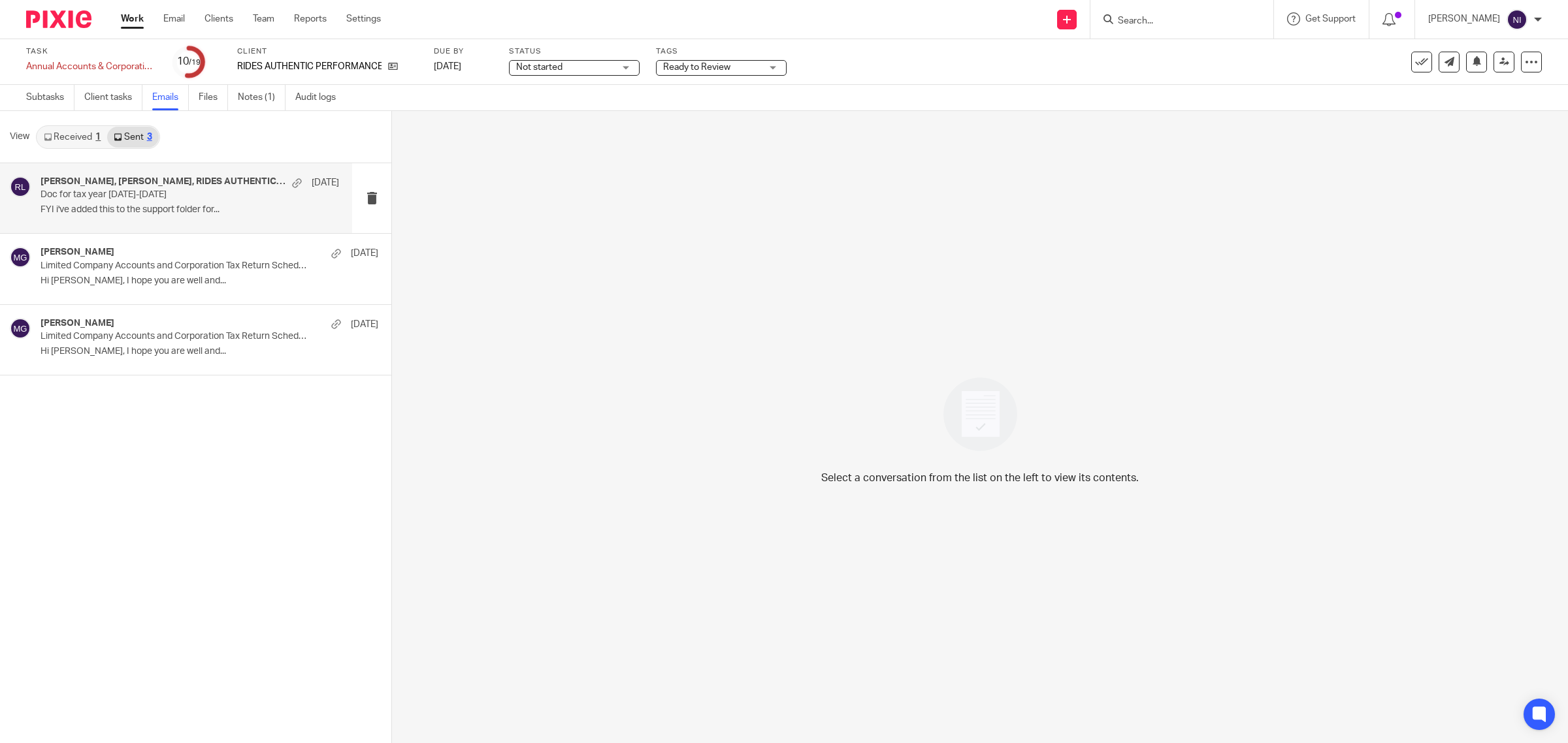
click at [174, 198] on p "Doc for tax year 2024-2025" at bounding box center [160, 195] width 239 height 11
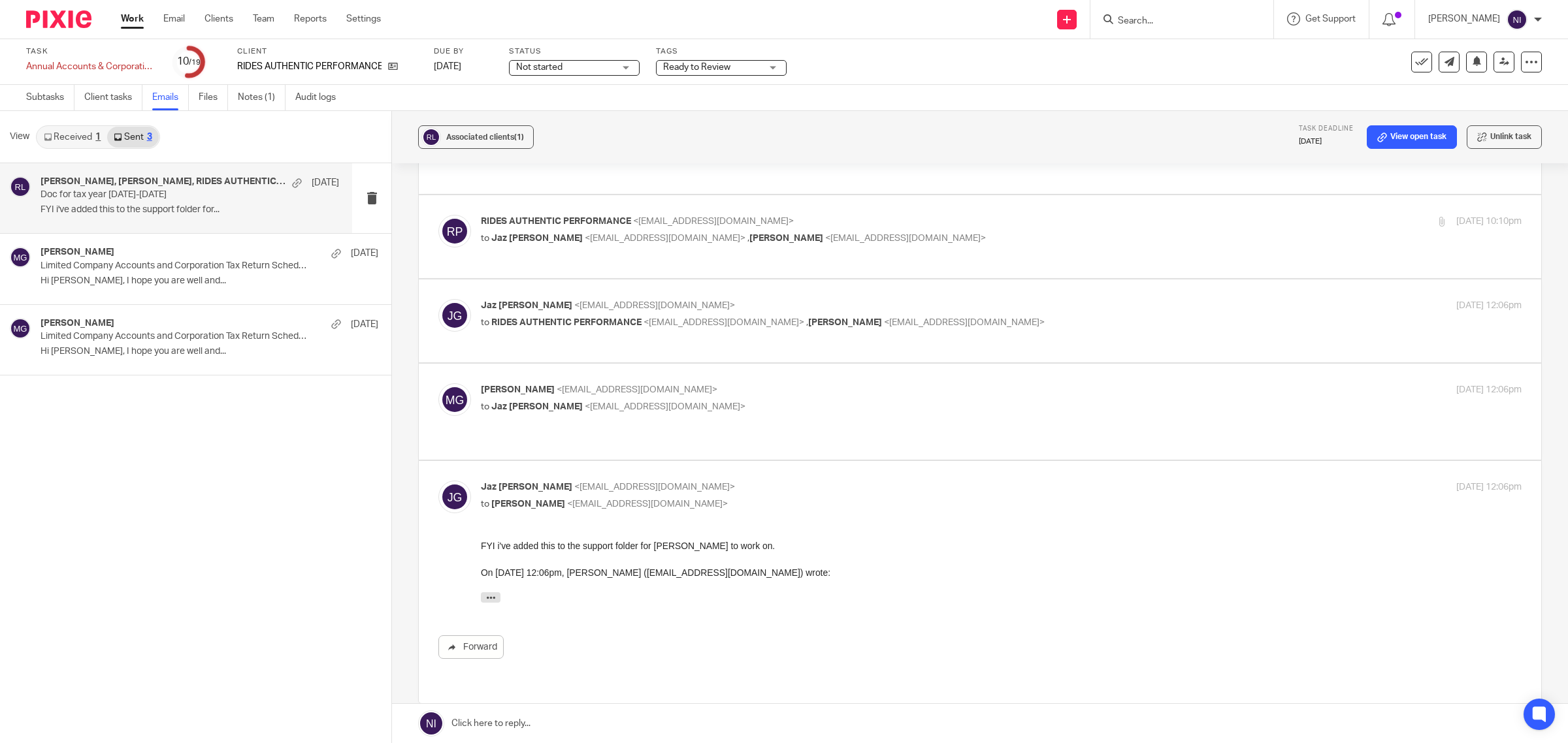
scroll to position [634, 0]
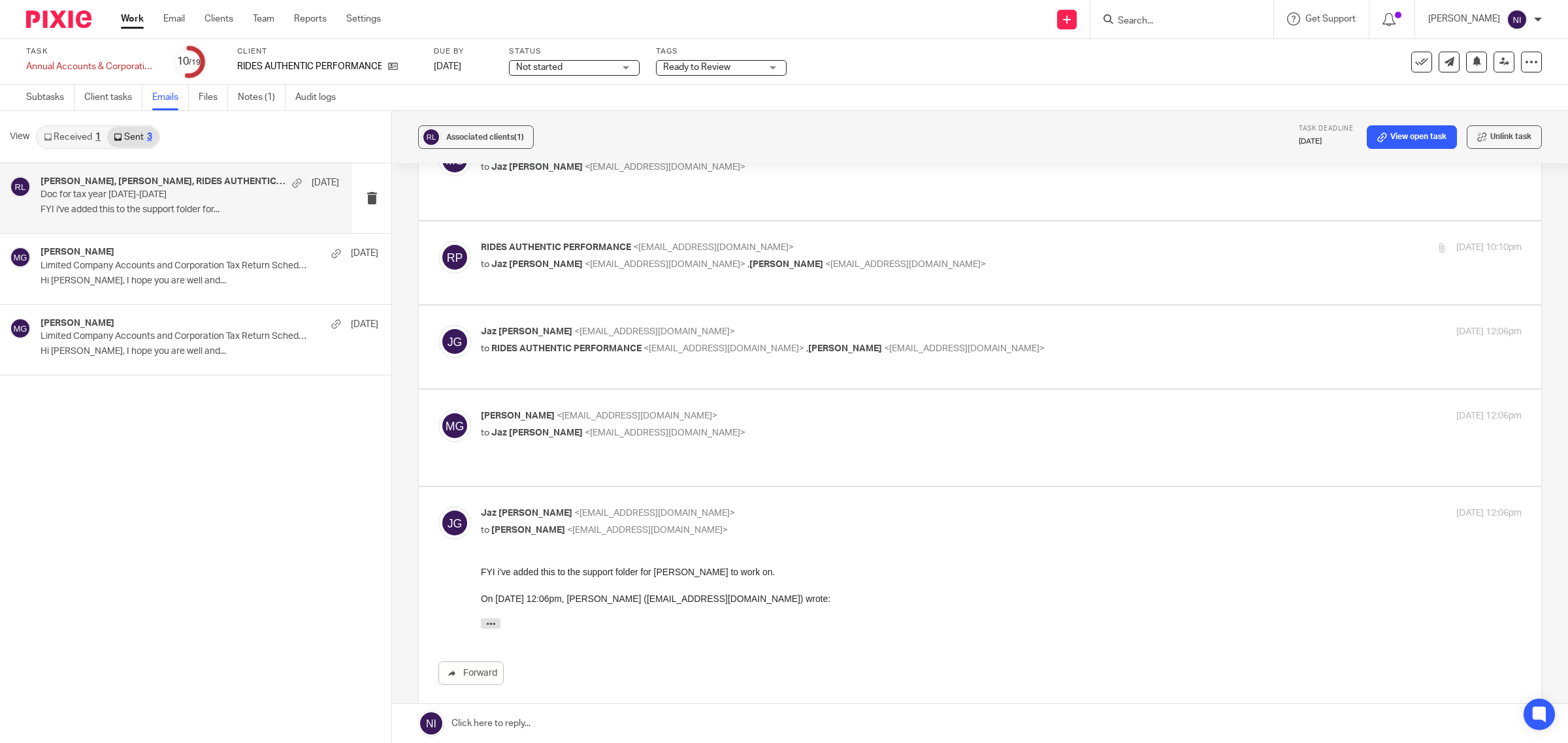
click at [785, 306] on label at bounding box center [980, 347] width 1122 height 83
click at [438, 324] on input "checkbox" at bounding box center [438, 324] width 1 height 1
checkbox input "true"
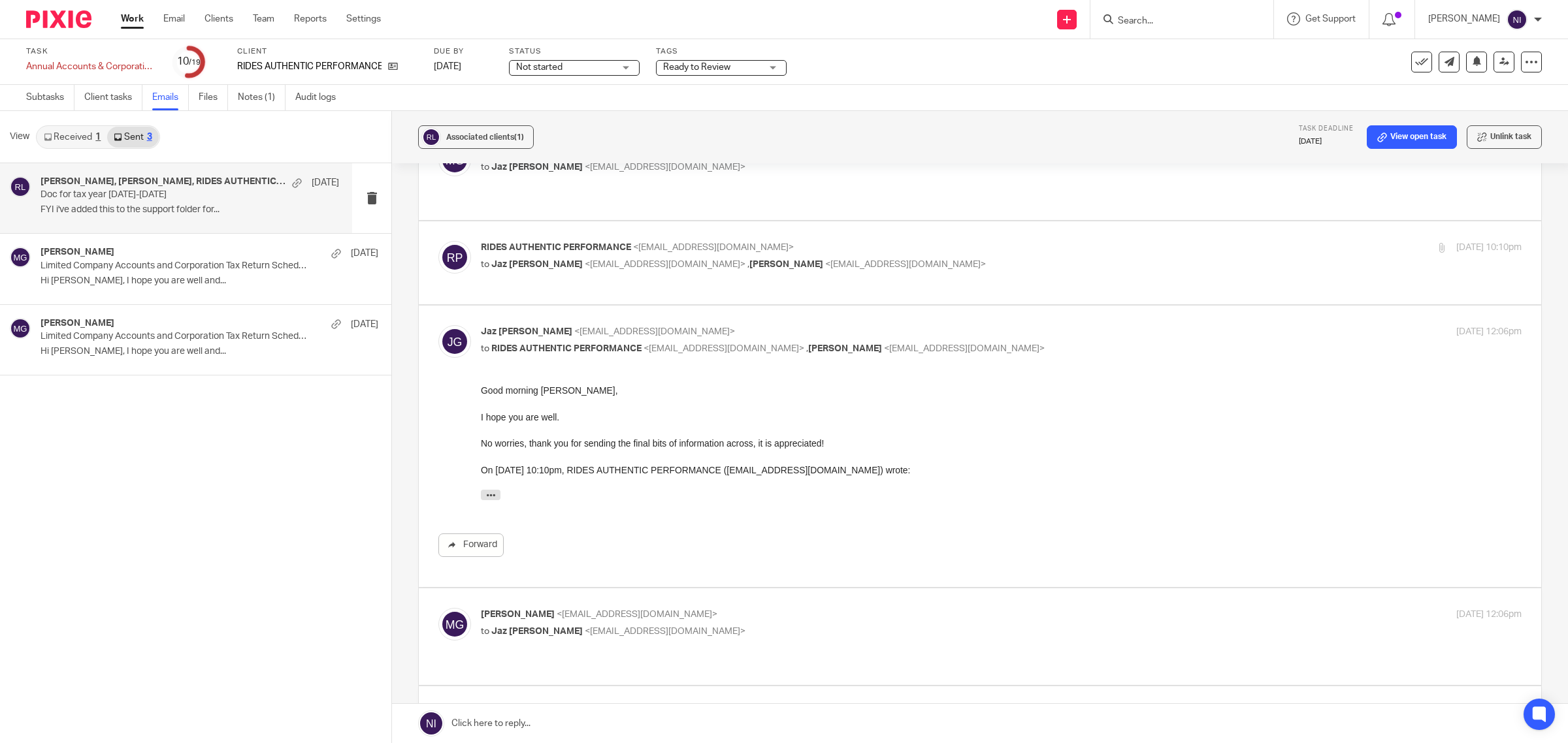
scroll to position [914, 0]
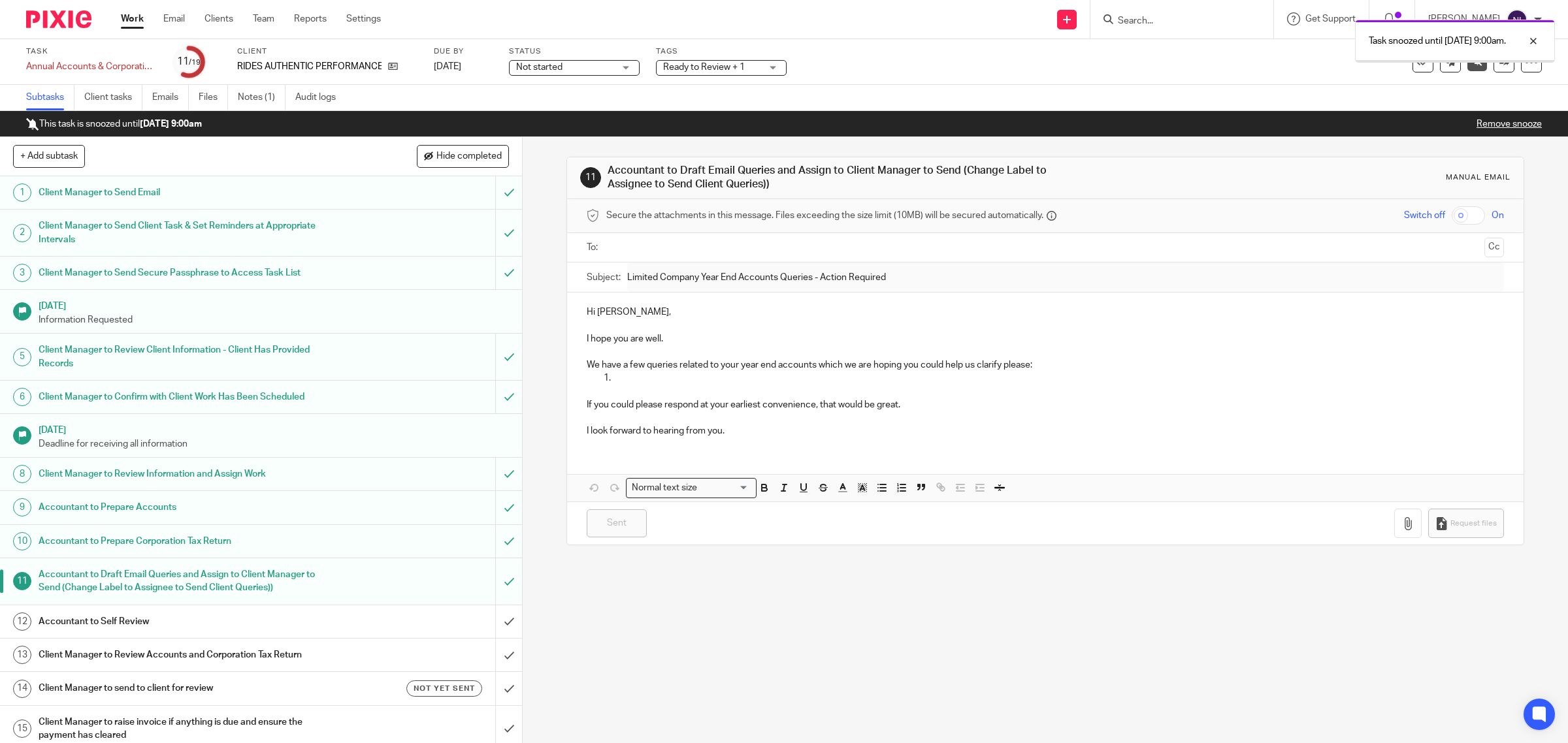
click at [121, 13] on link "Work" at bounding box center [132, 19] width 23 height 13
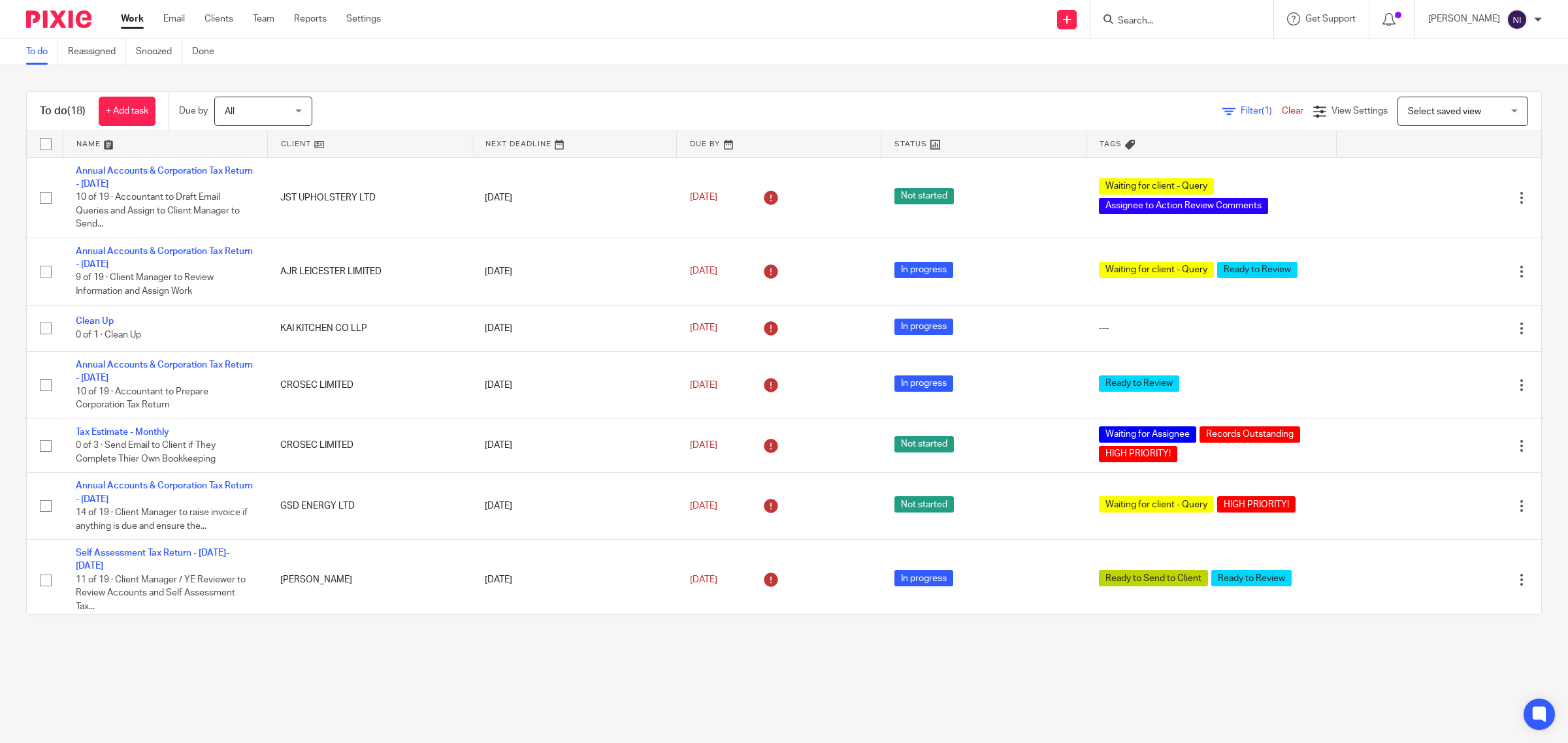
click at [105, 141] on link at bounding box center [165, 145] width 204 height 26
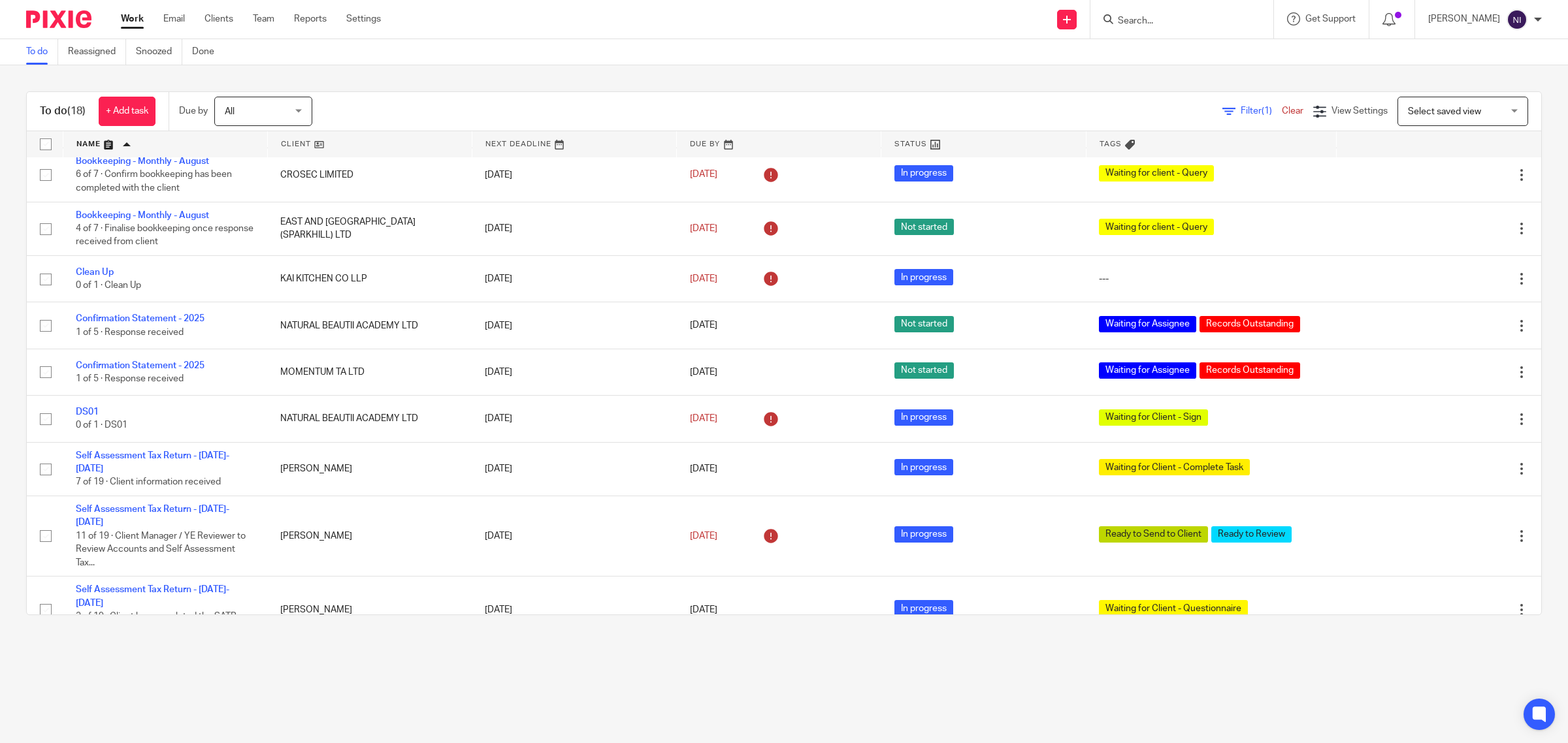
scroll to position [621, 0]
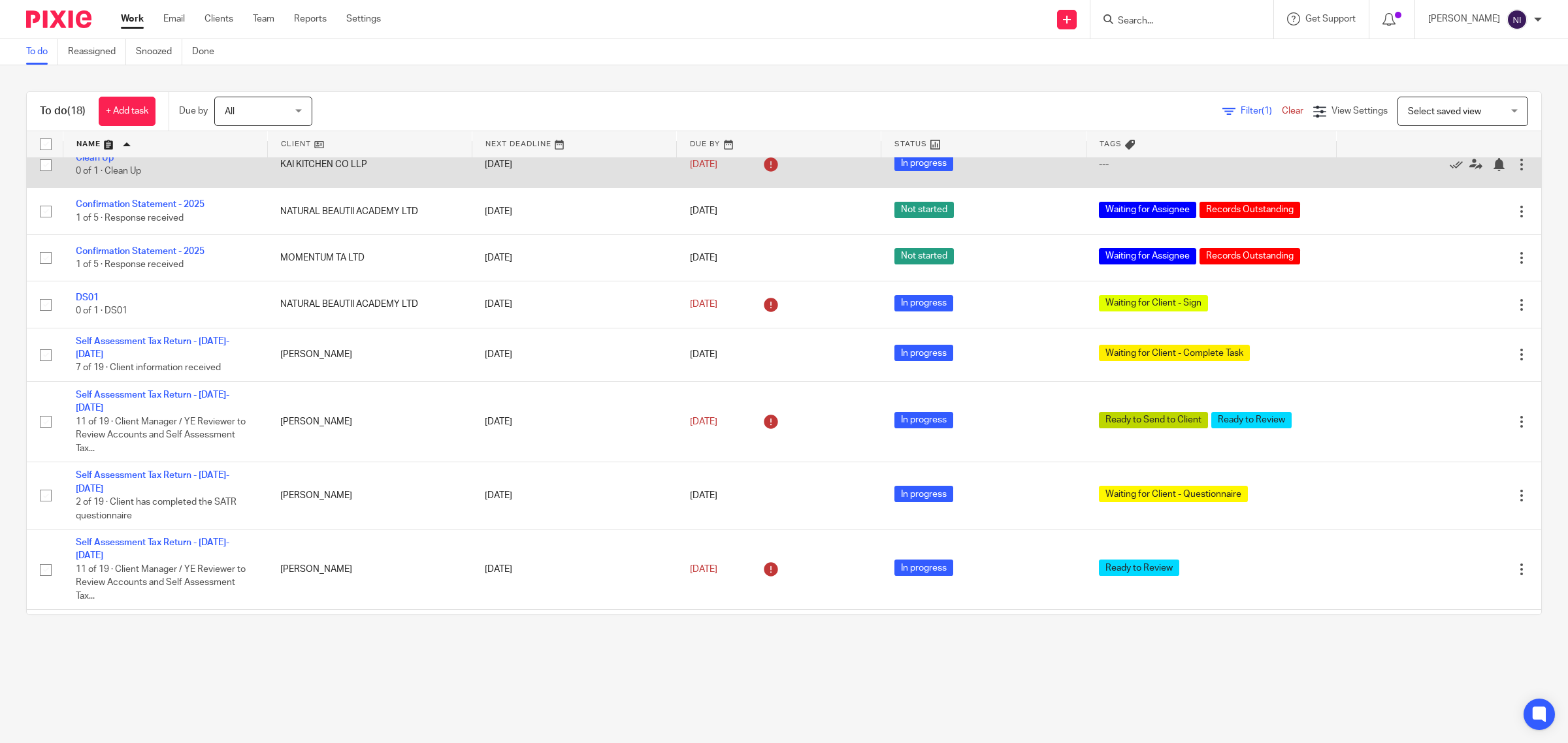
drag, startPoint x: 95, startPoint y: 145, endPoint x: 250, endPoint y: 172, distance: 157.3
click at [95, 145] on link at bounding box center [165, 145] width 204 height 26
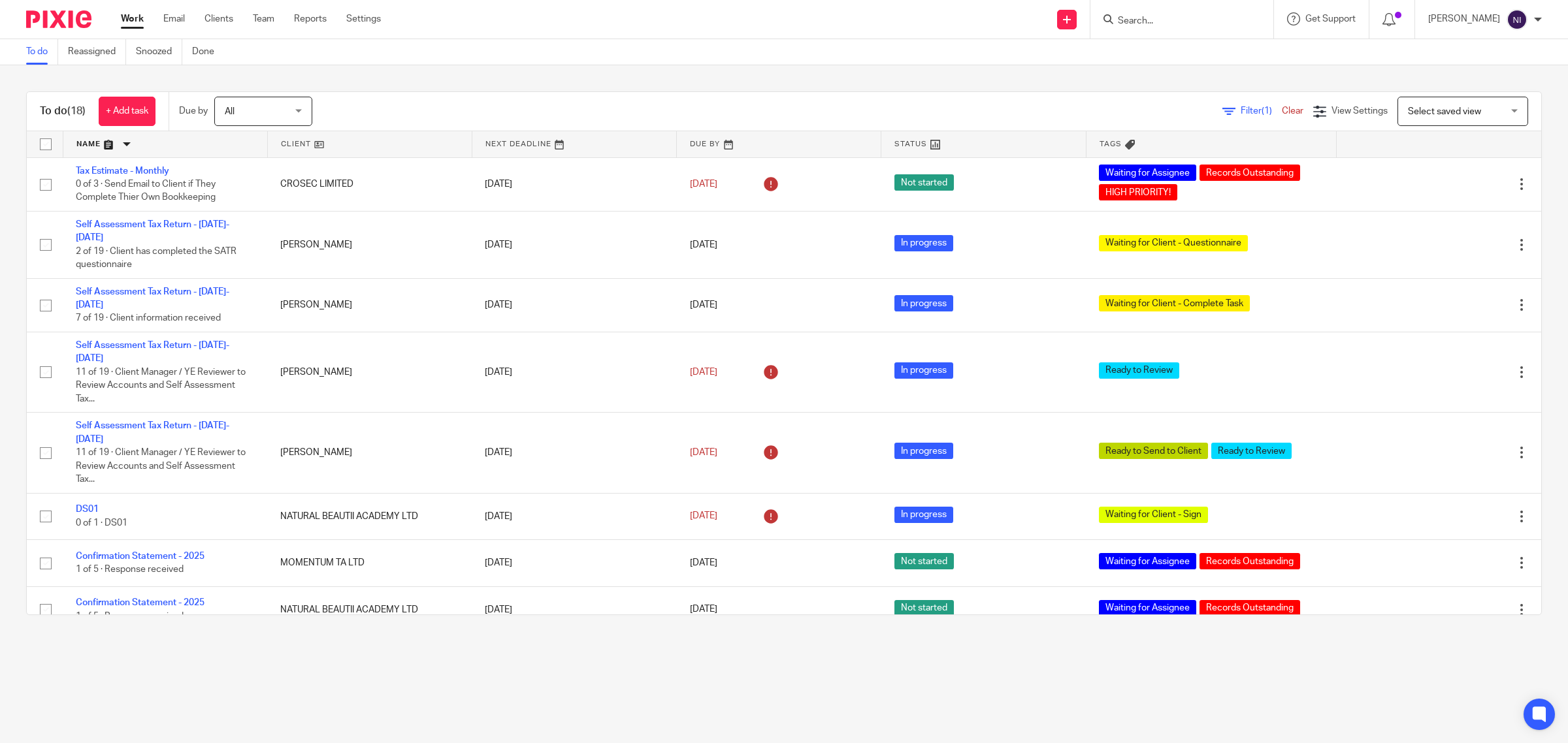
scroll to position [621, 0]
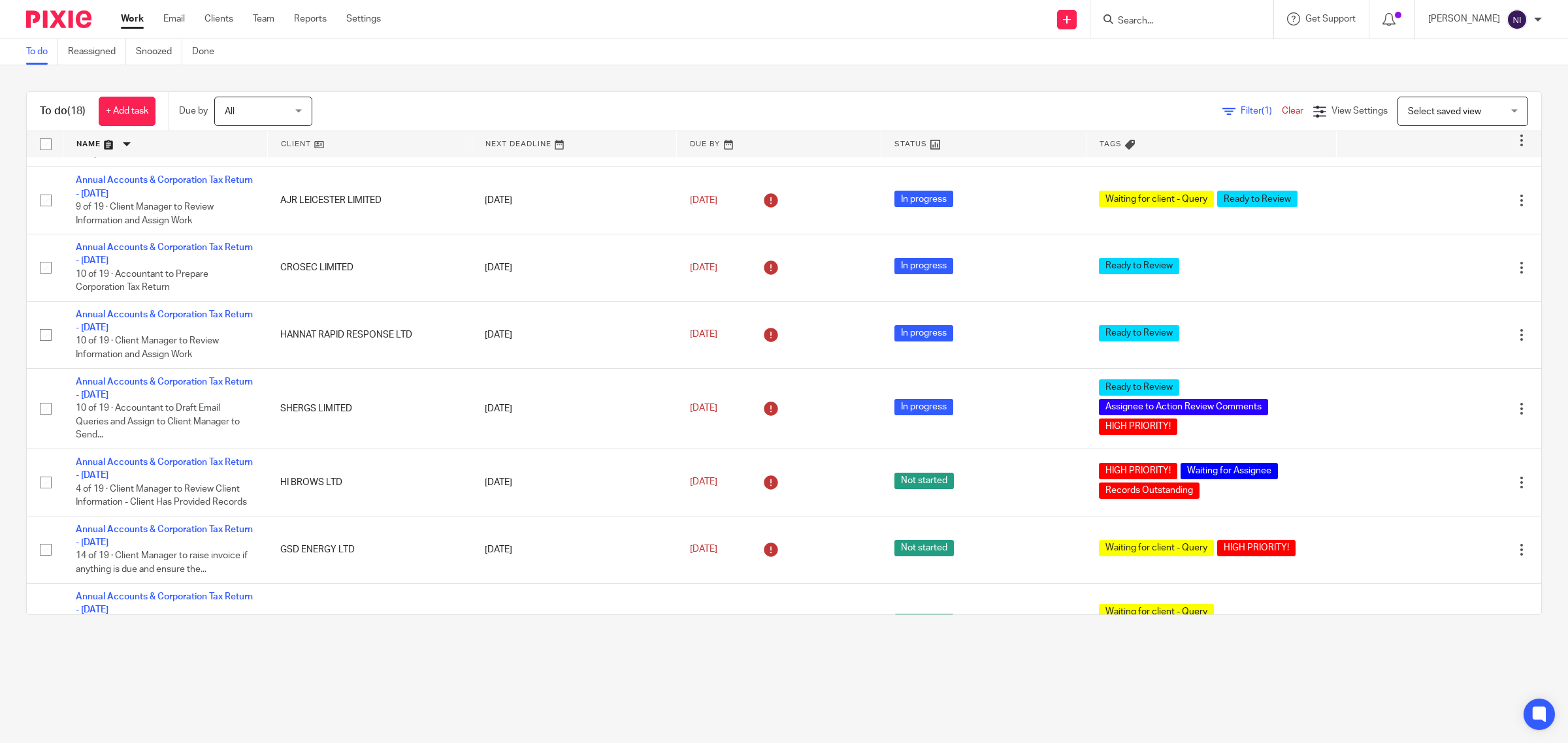
click at [90, 145] on link at bounding box center [165, 145] width 204 height 26
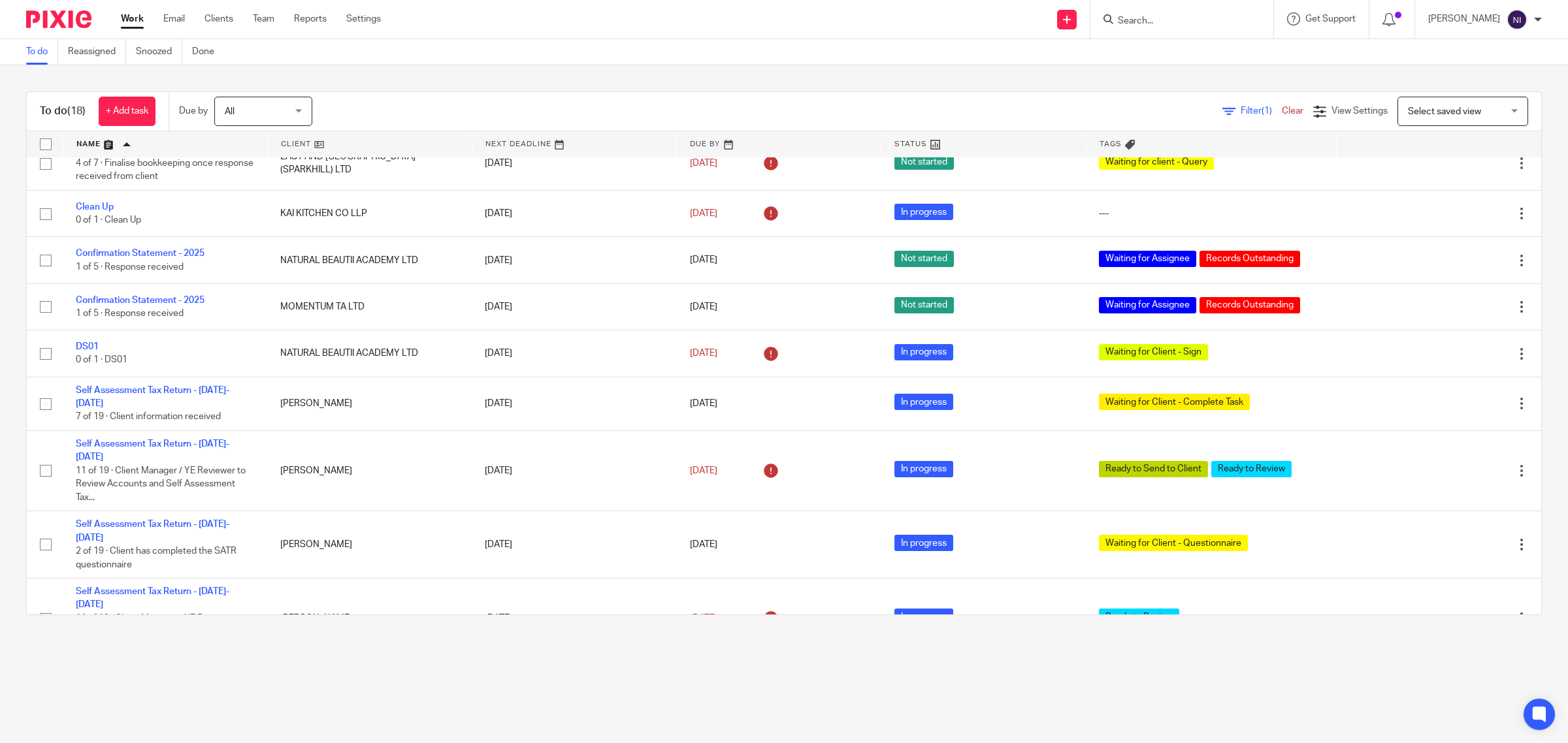
scroll to position [621, 0]
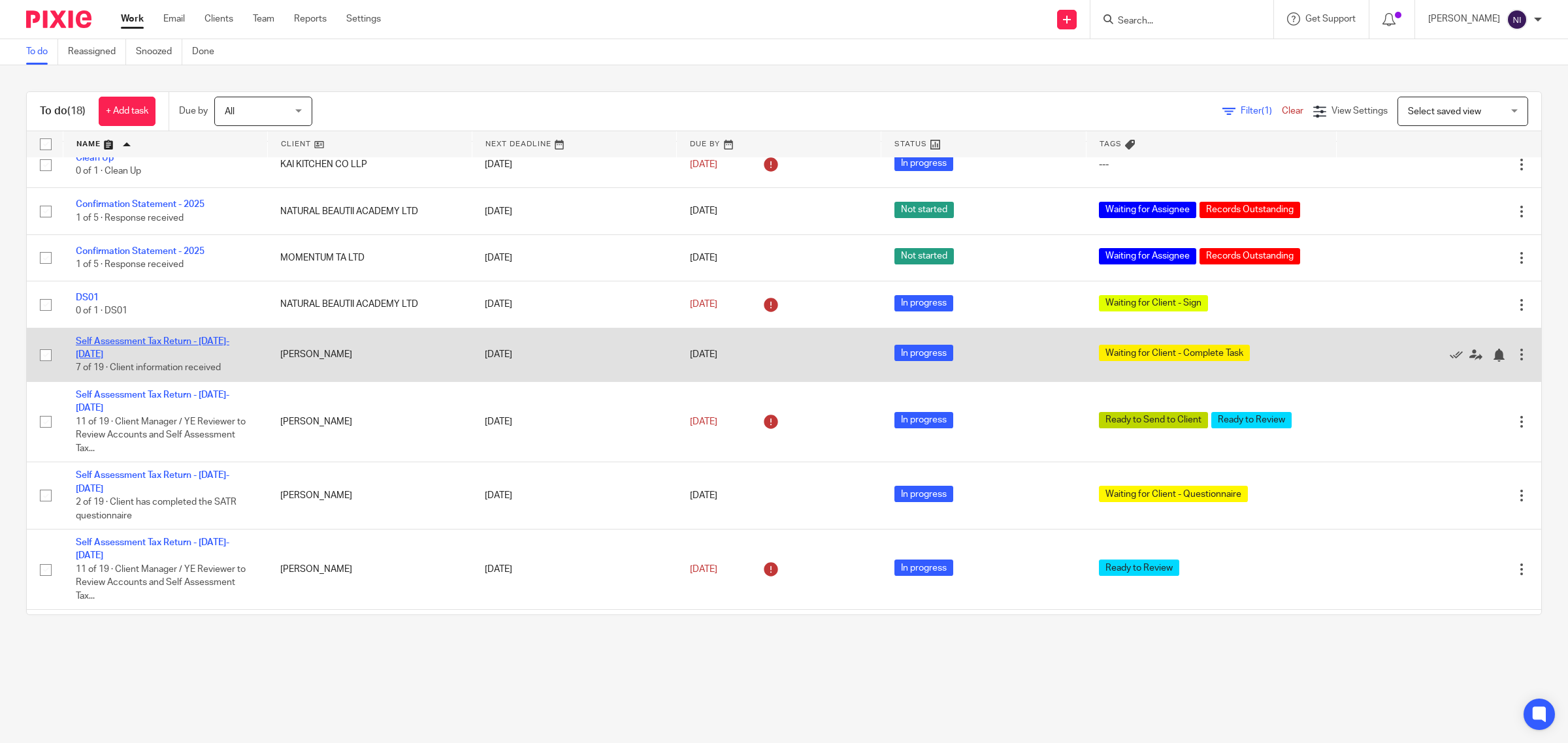
click at [223, 346] on link "Self Assessment Tax Return - [DATE]-[DATE]" at bounding box center [152, 348] width 153 height 23
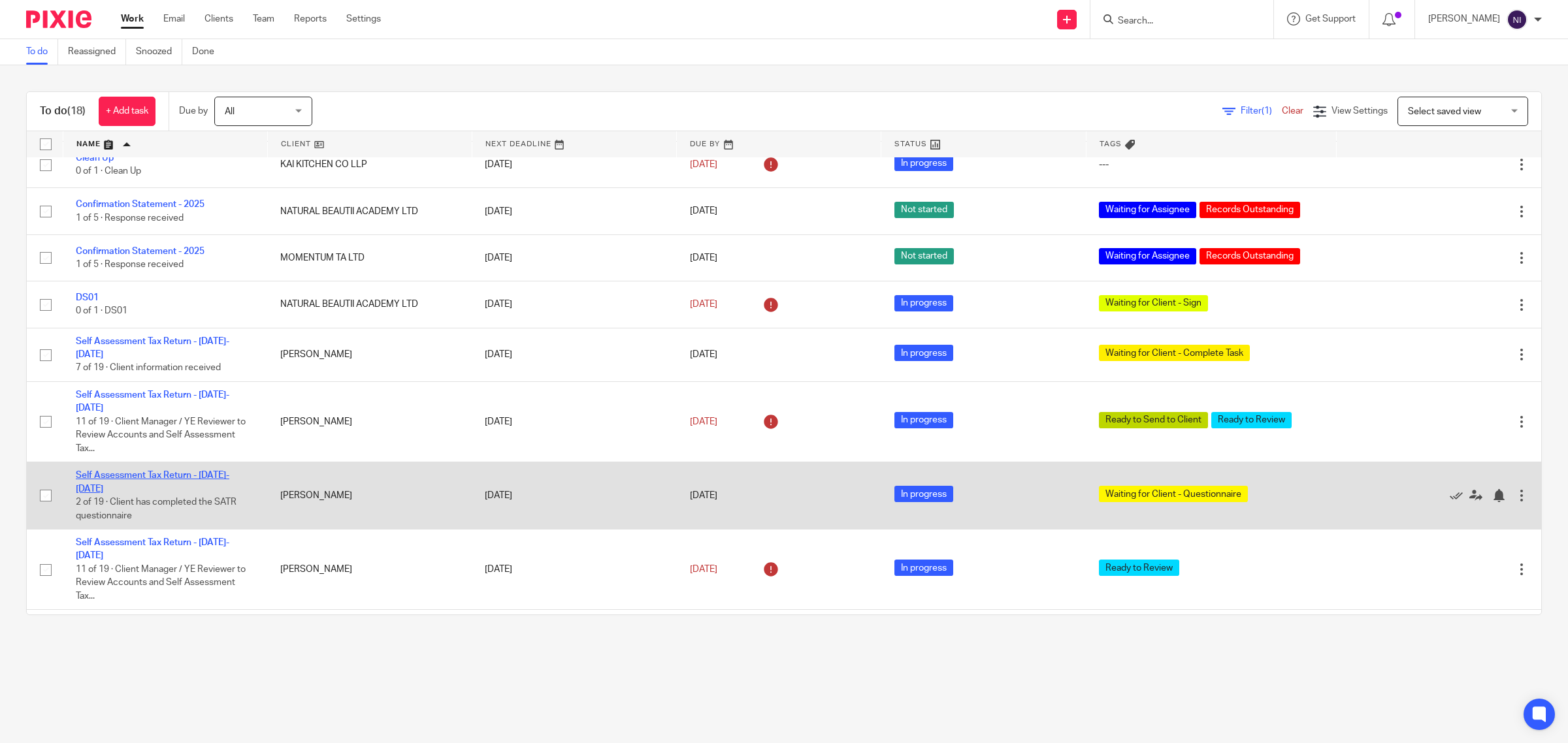
click at [205, 471] on link "Self Assessment Tax Return - [DATE]-[DATE]" at bounding box center [152, 482] width 153 height 23
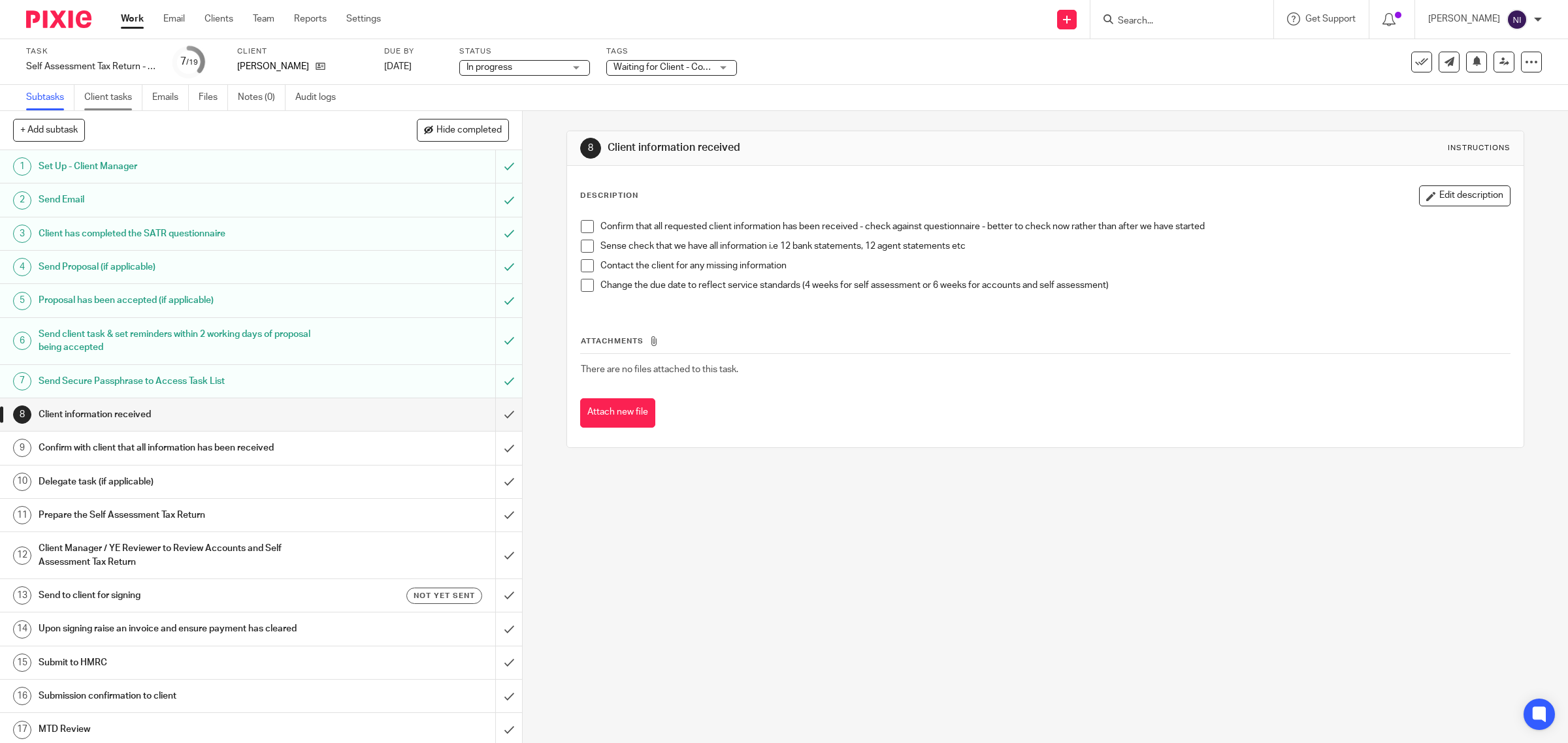
click at [132, 100] on link "Client tasks" at bounding box center [113, 97] width 58 height 26
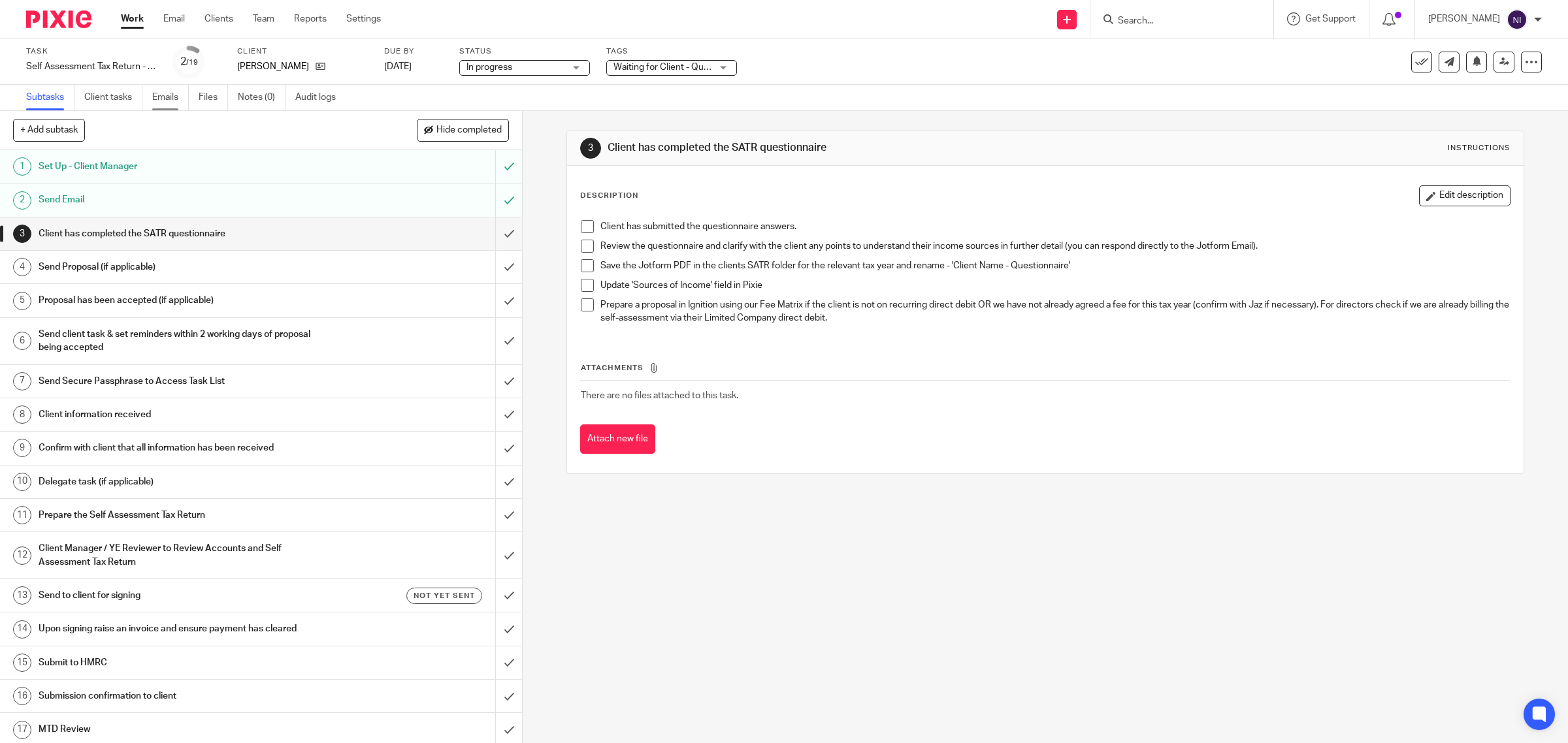
click at [157, 101] on link "Emails" at bounding box center [170, 97] width 37 height 26
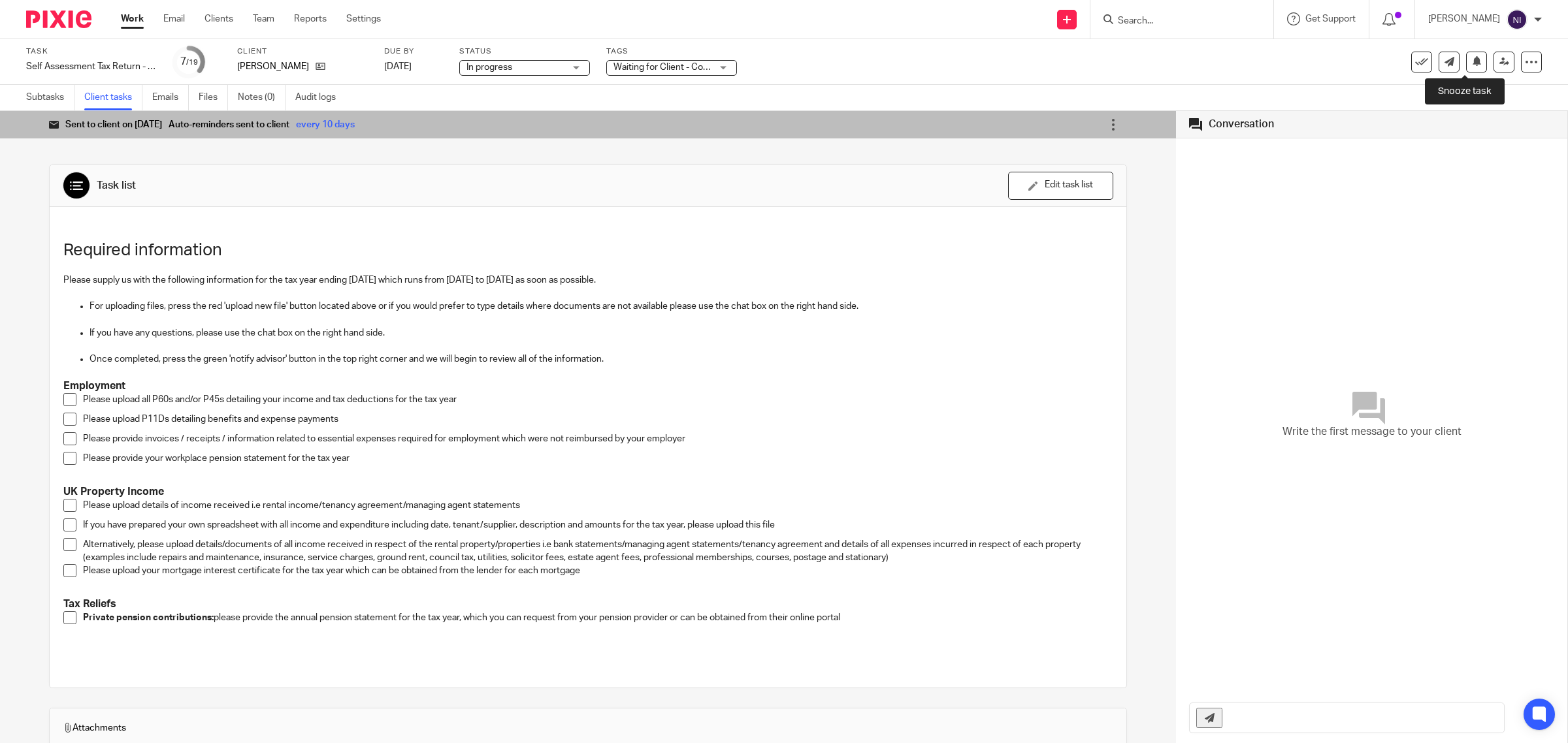
drag, startPoint x: 1467, startPoint y: 66, endPoint x: 1465, endPoint y: 73, distance: 7.3
click at [1465, 73] on div "Task Self Assessment Tax Return - [DATE]-[DATE] Save Self Assessment Tax Return…" at bounding box center [784, 62] width 1516 height 31
click at [1472, 63] on icon at bounding box center [1477, 61] width 10 height 10
click at [1456, 124] on div "September January February March April May June July August September October N…" at bounding box center [1361, 134] width 194 height 37
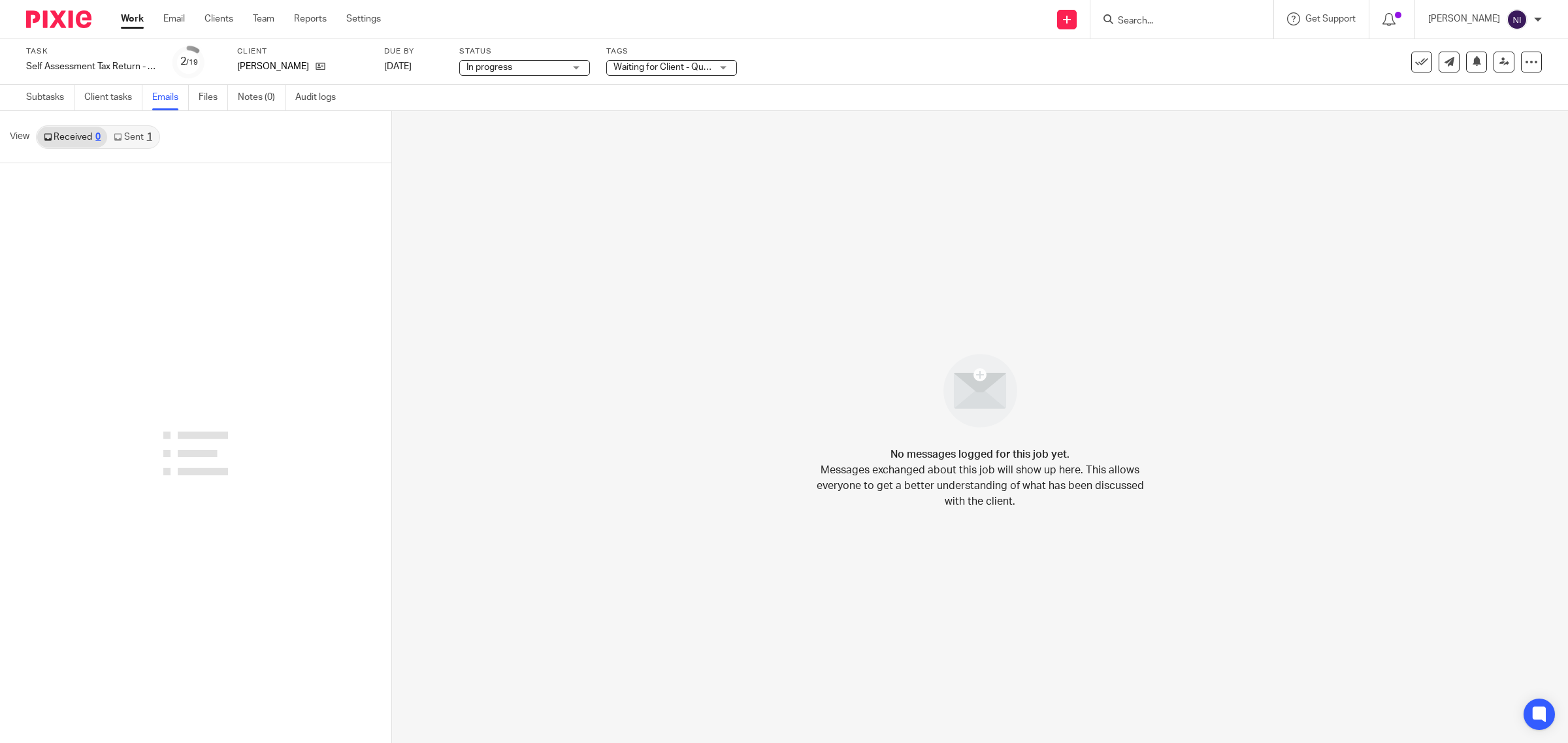
click at [139, 138] on link "Sent 1" at bounding box center [132, 137] width 51 height 21
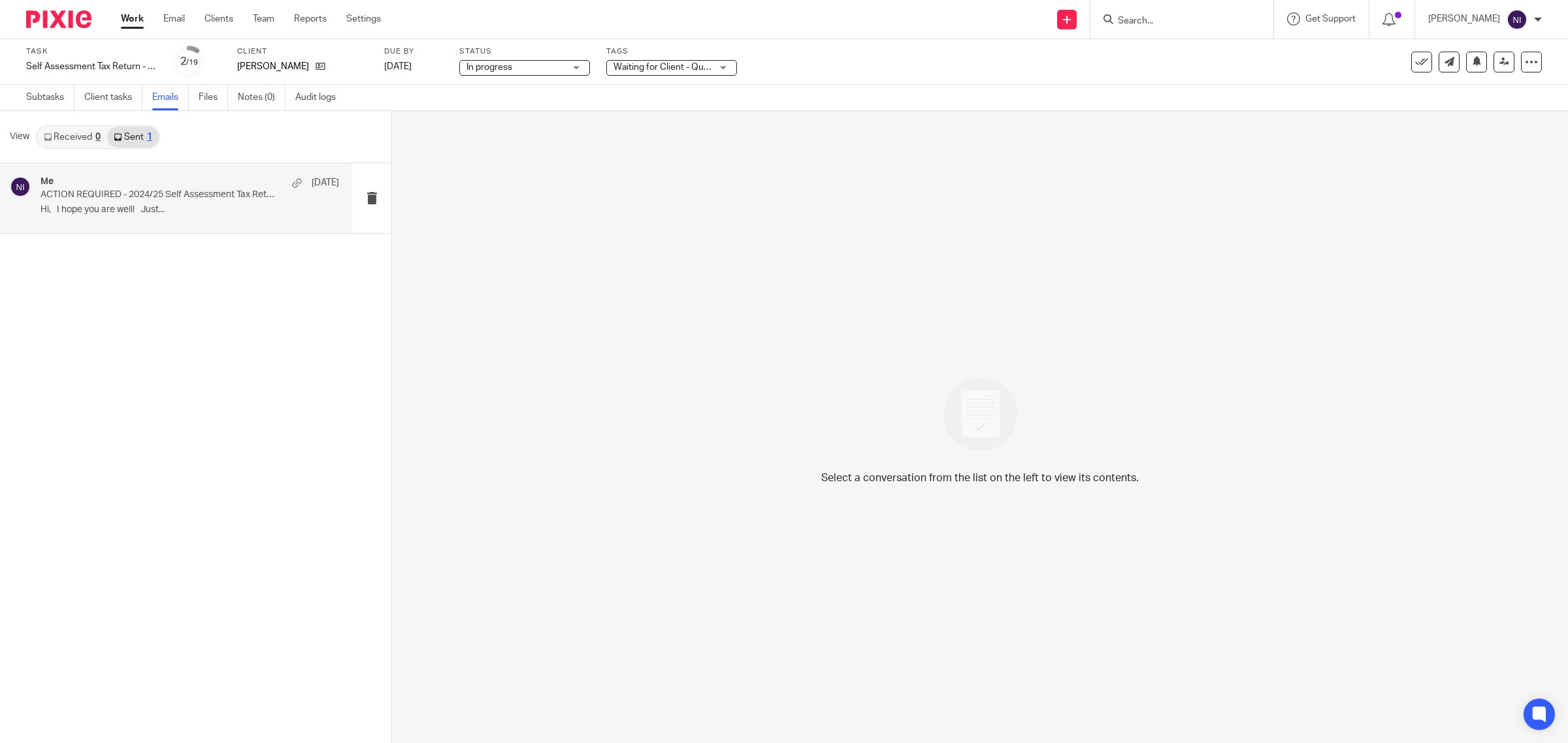
click at [145, 180] on div "Me 17 Sep" at bounding box center [190, 183] width 299 height 13
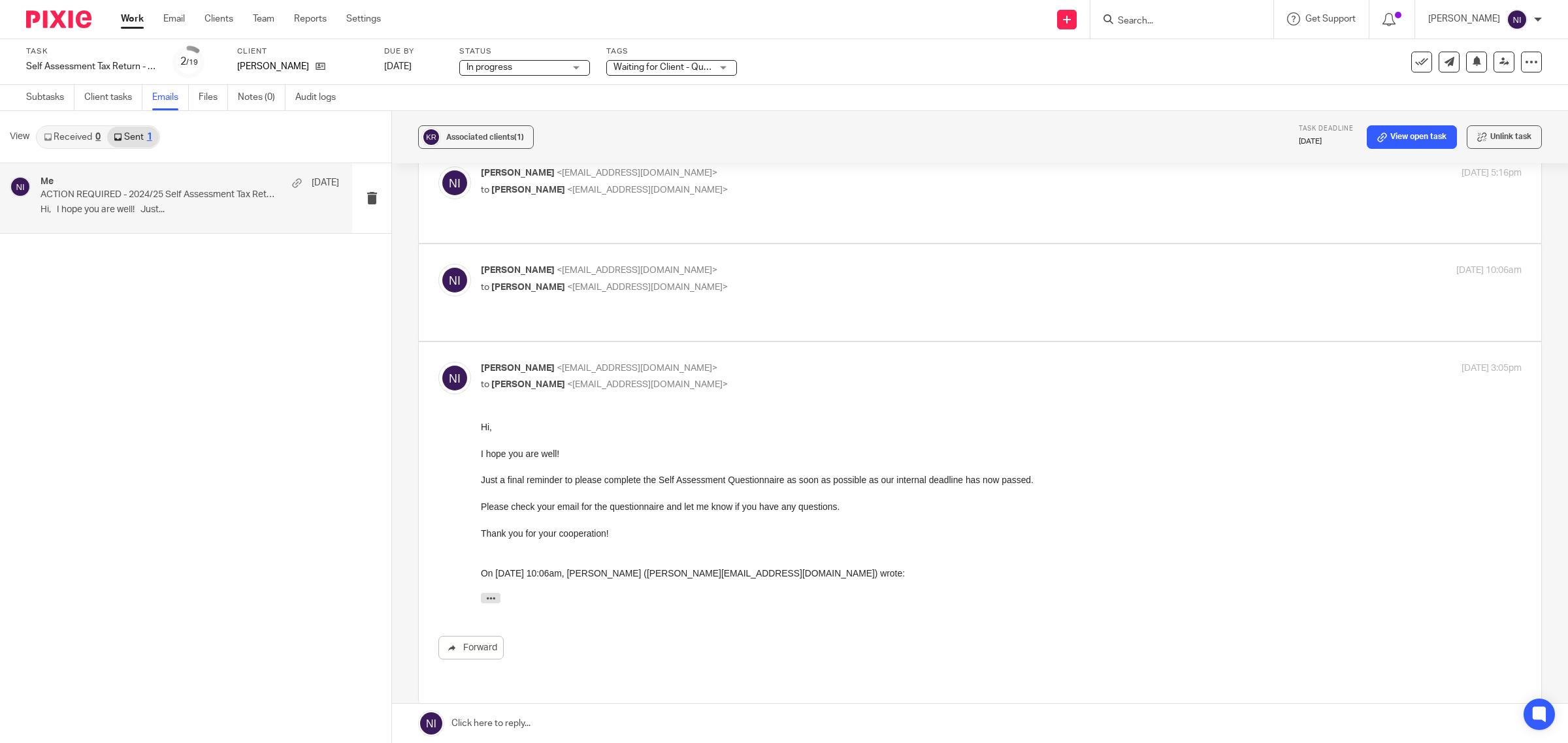
scroll to position [157, 0]
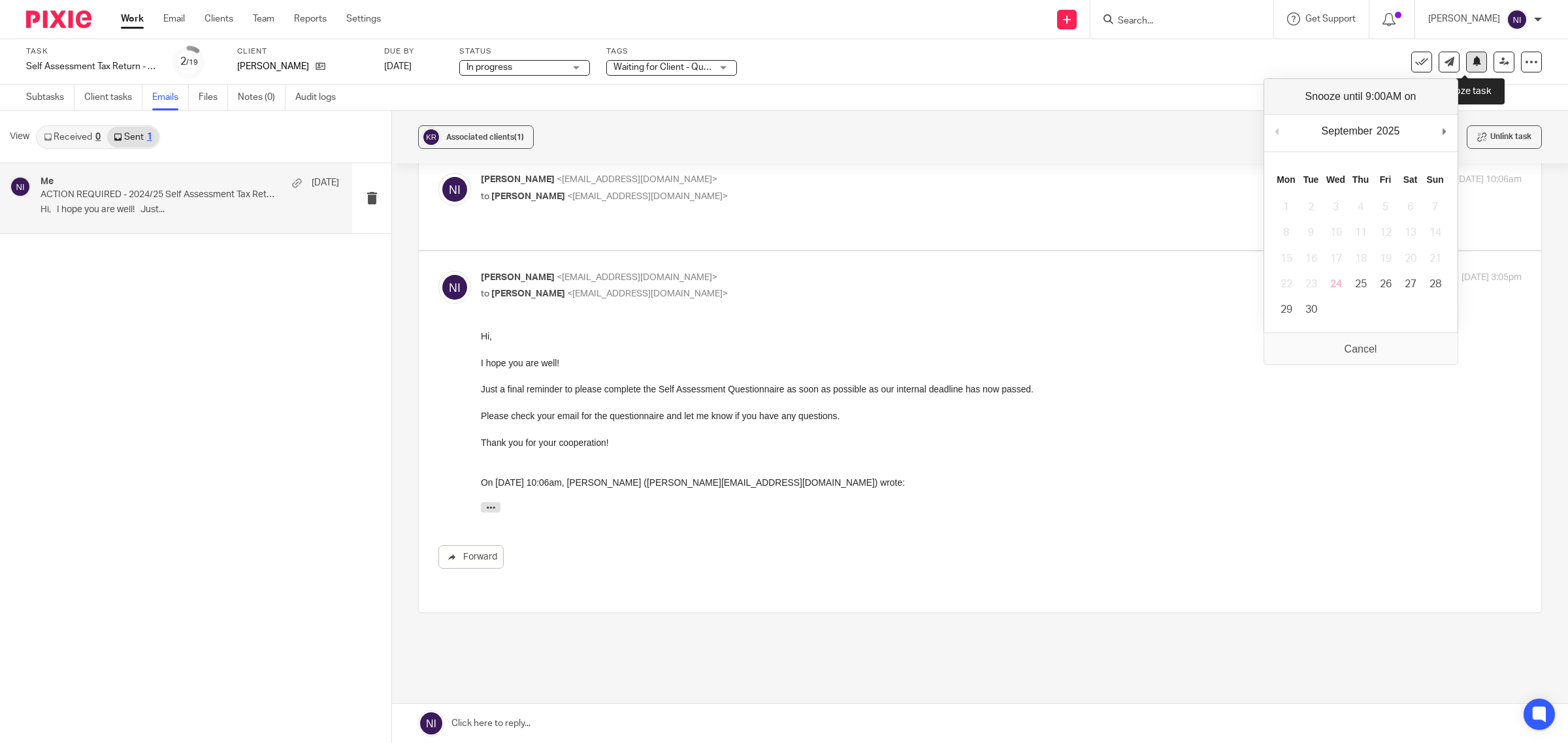
click at [1466, 57] on button at bounding box center [1476, 61] width 21 height 21
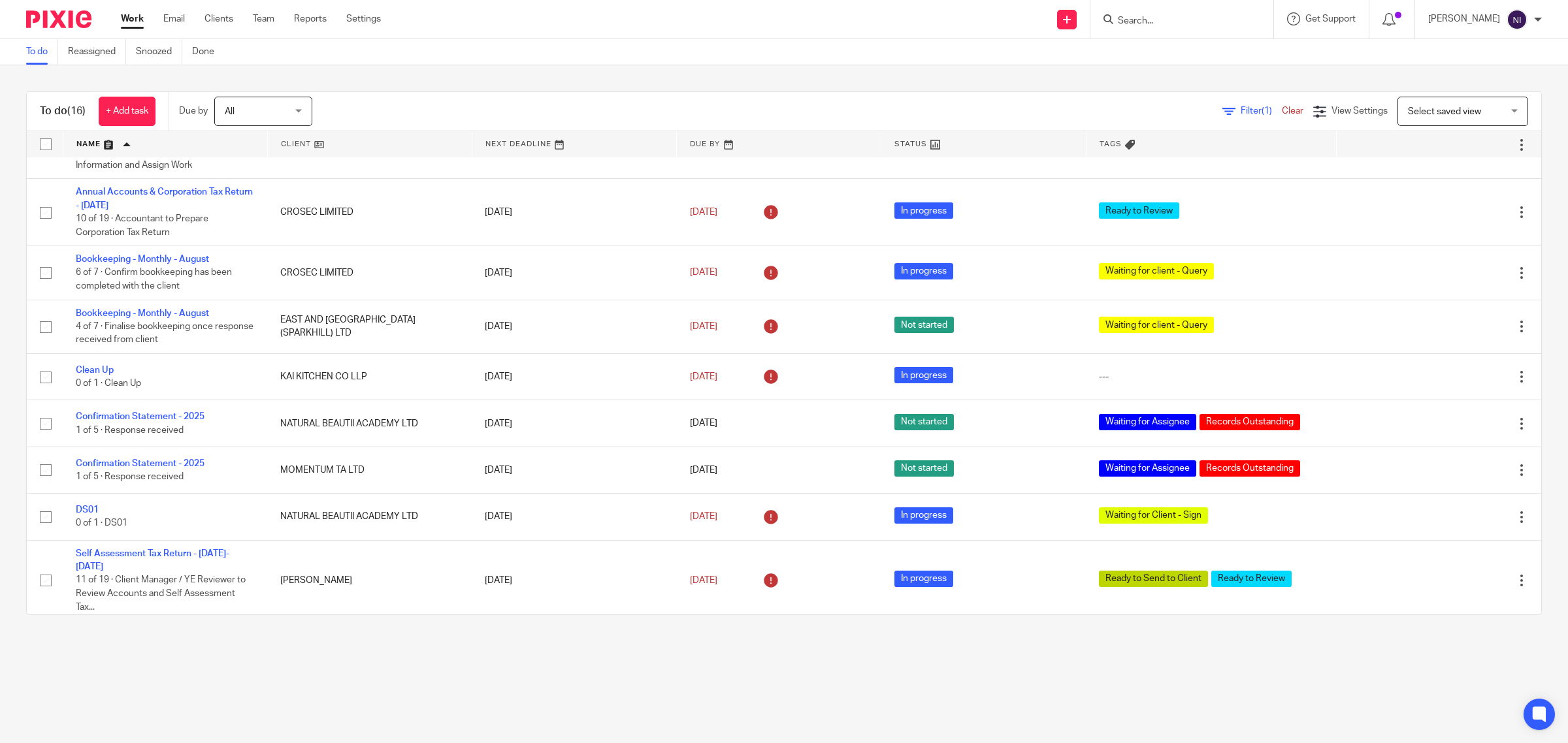
scroll to position [520, 0]
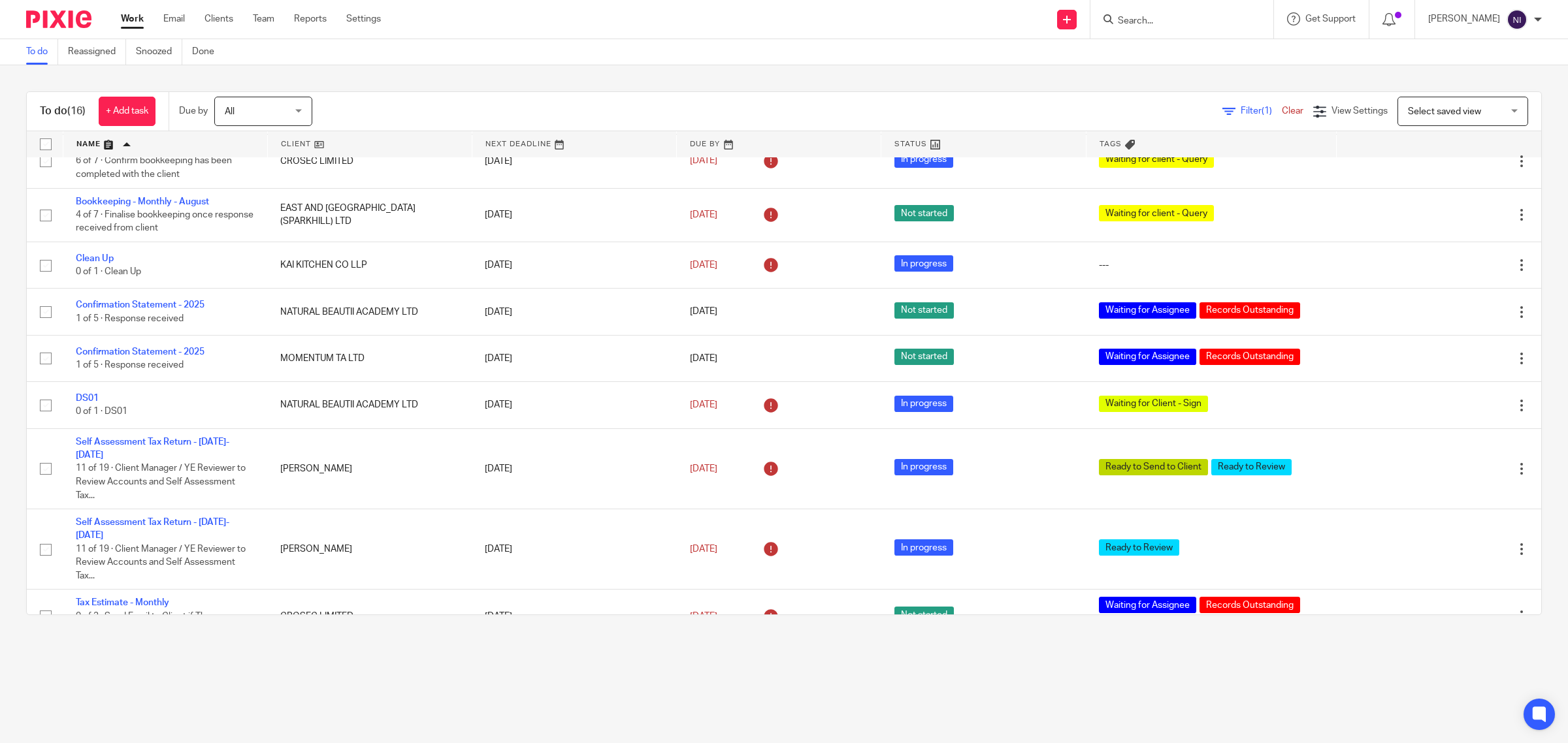
click at [100, 144] on link at bounding box center [165, 145] width 204 height 26
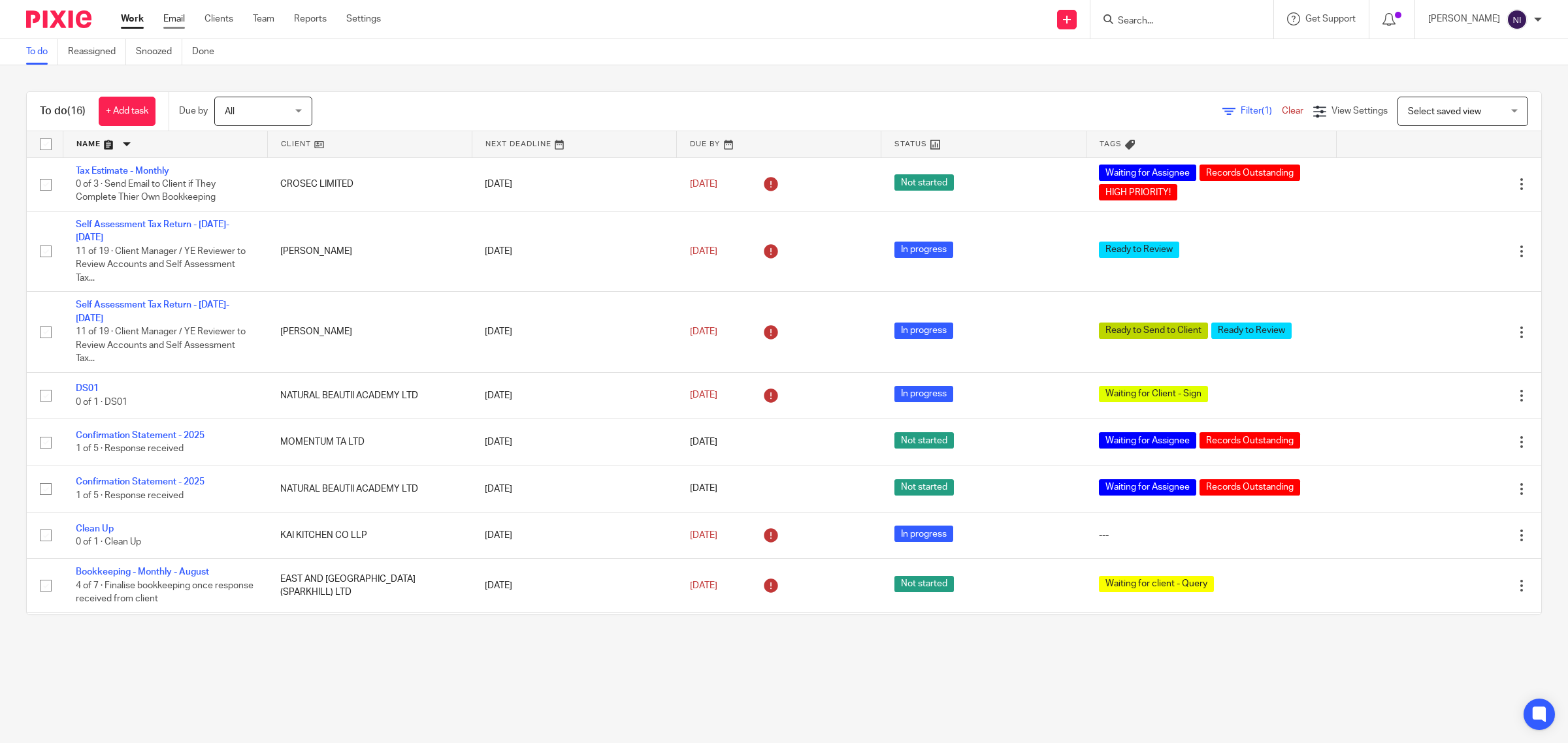
click at [174, 20] on link "Email" at bounding box center [174, 19] width 22 height 13
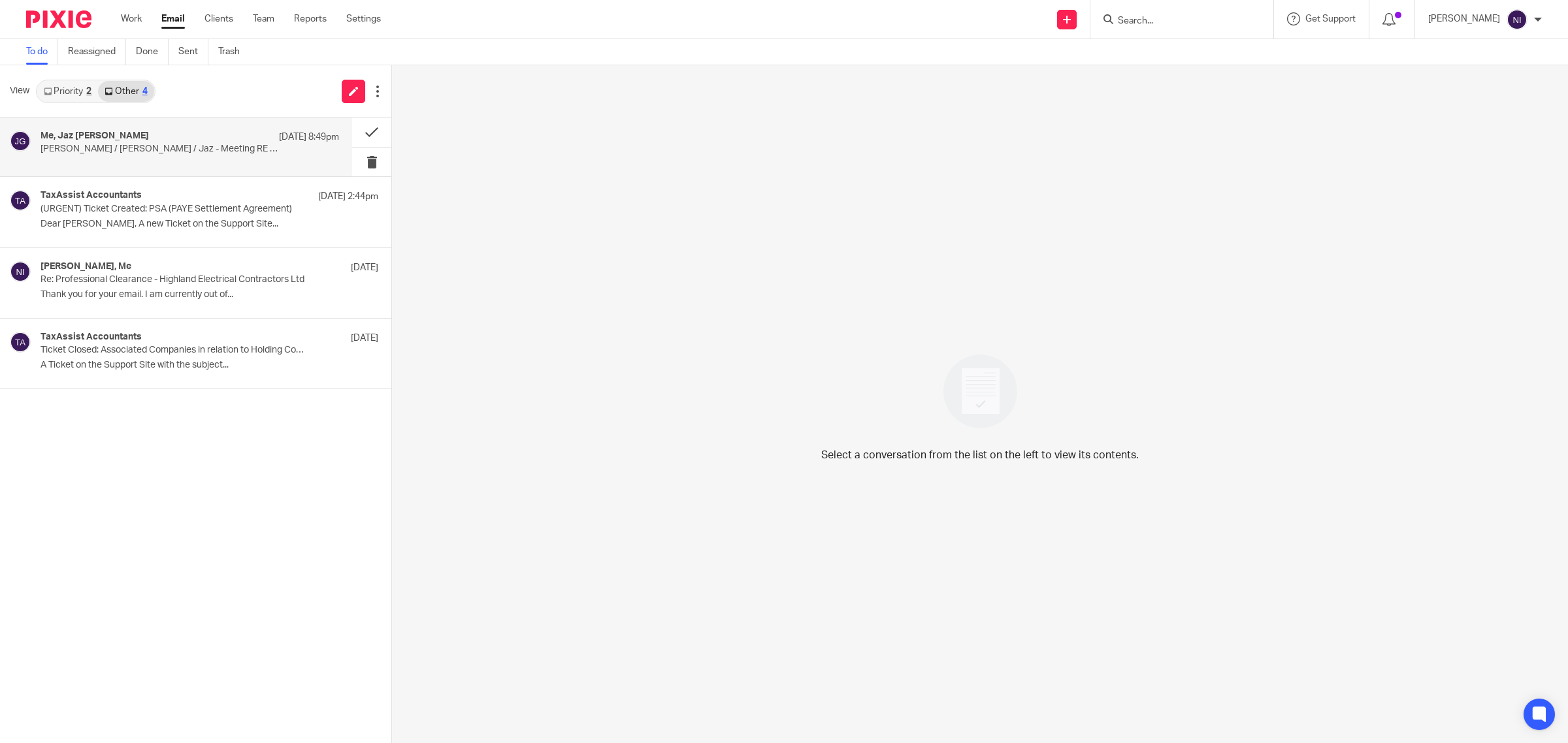
click at [233, 141] on div "Me, Jaz Grewal 23 Sep 8:49pm" at bounding box center [190, 137] width 299 height 13
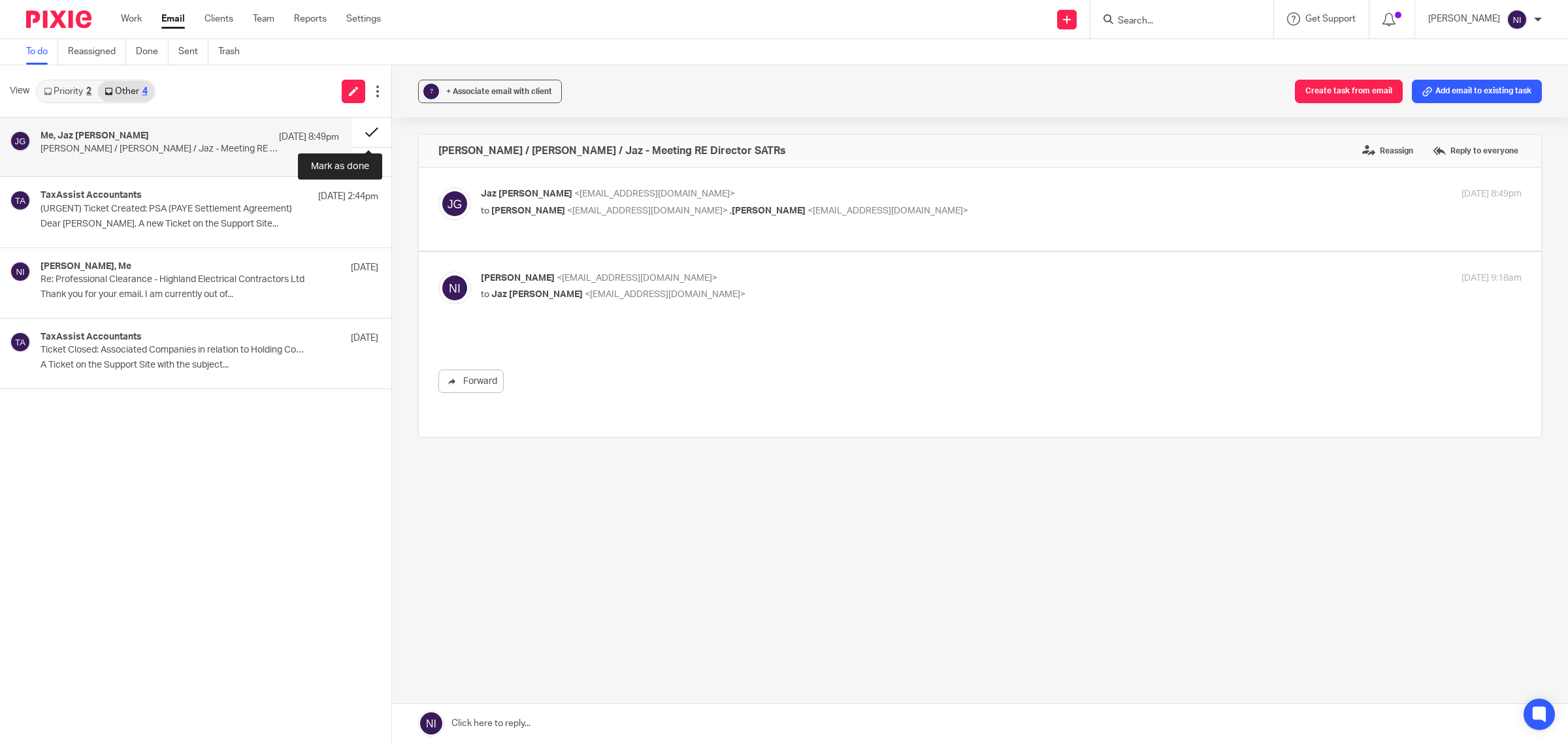
click at [369, 123] on button at bounding box center [372, 132] width 39 height 30
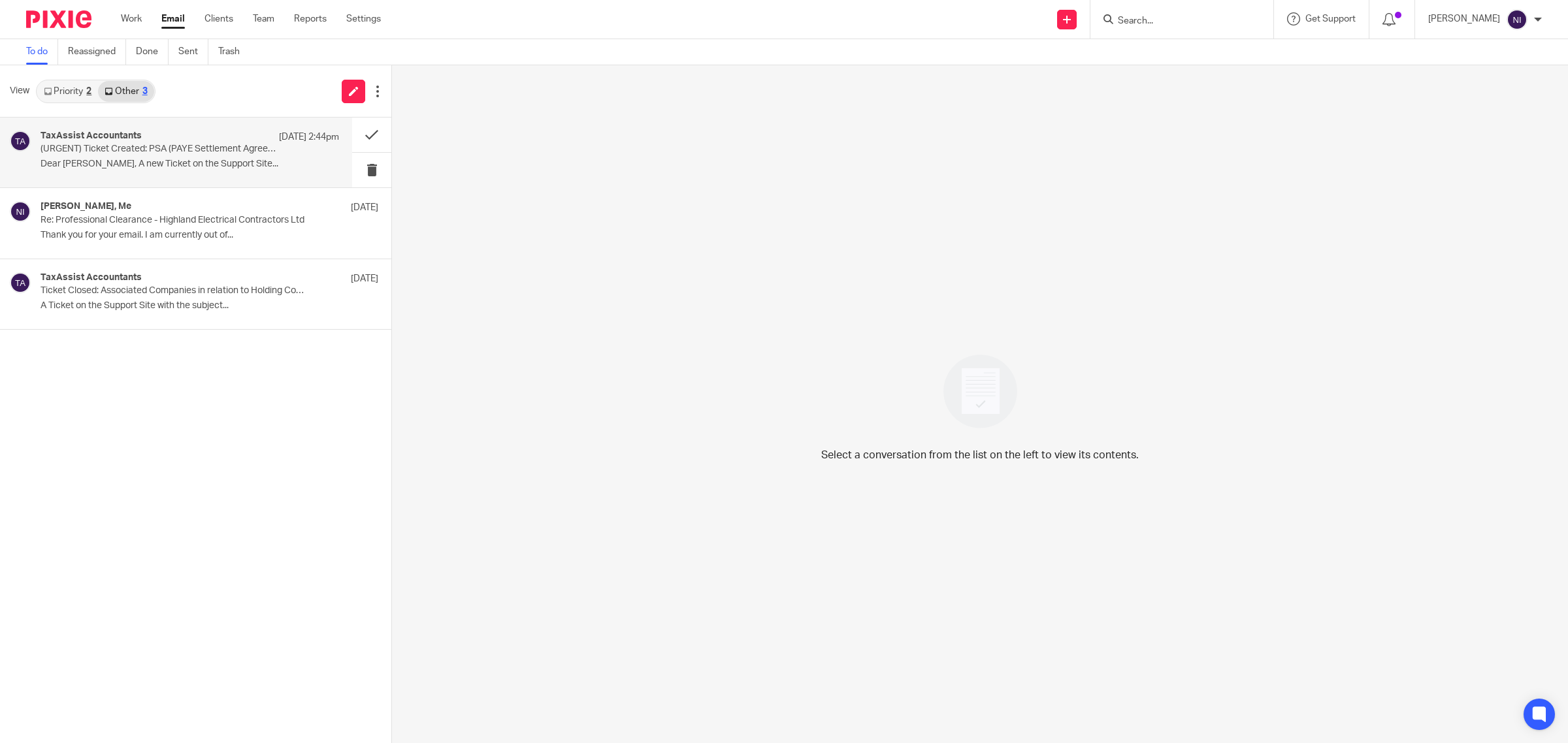
click at [154, 159] on p "Dear Naeem, A new Ticket on the Support Site..." at bounding box center [190, 164] width 299 height 11
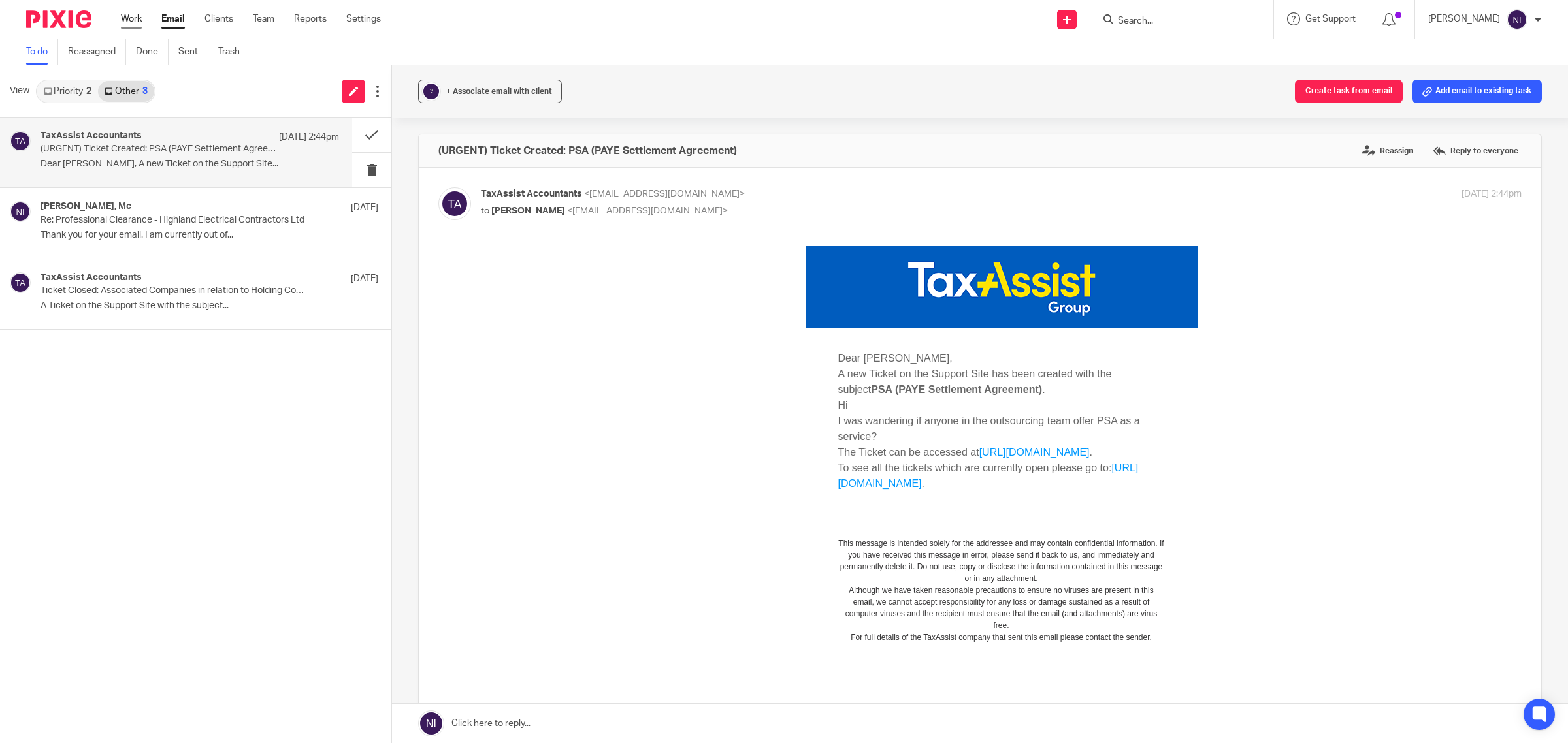
click at [128, 19] on link "Work" at bounding box center [131, 19] width 21 height 13
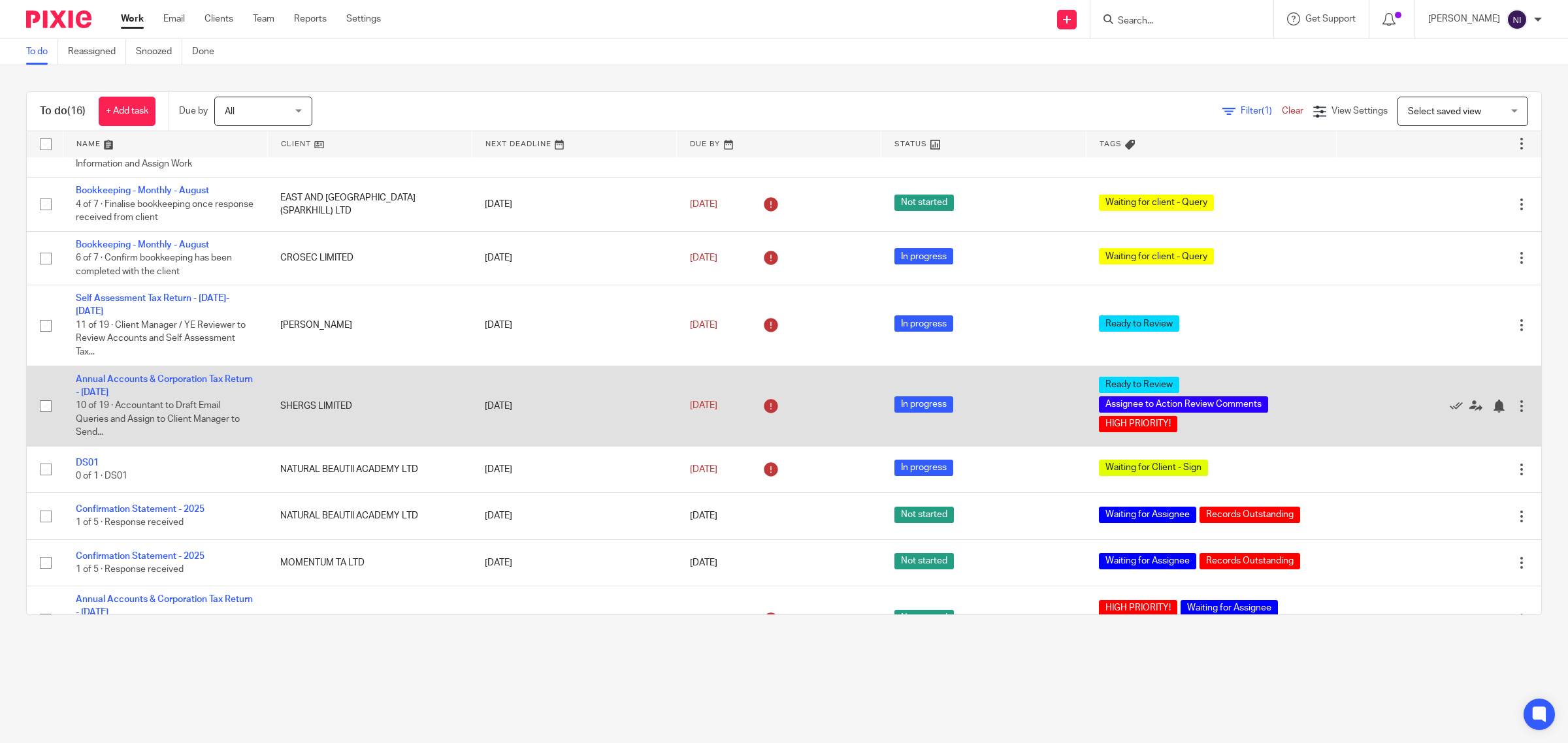
scroll to position [520, 0]
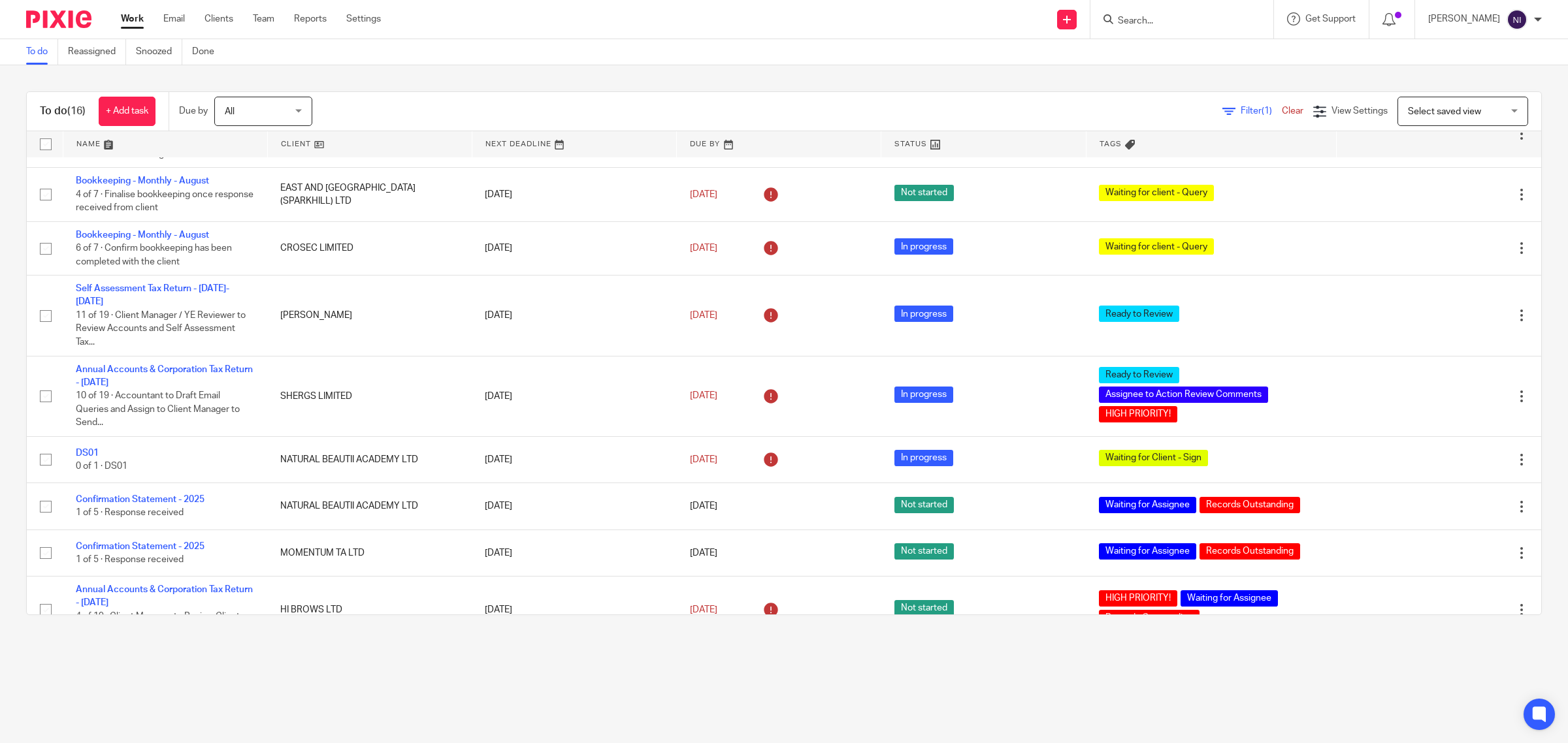
click at [103, 138] on link at bounding box center [165, 145] width 204 height 26
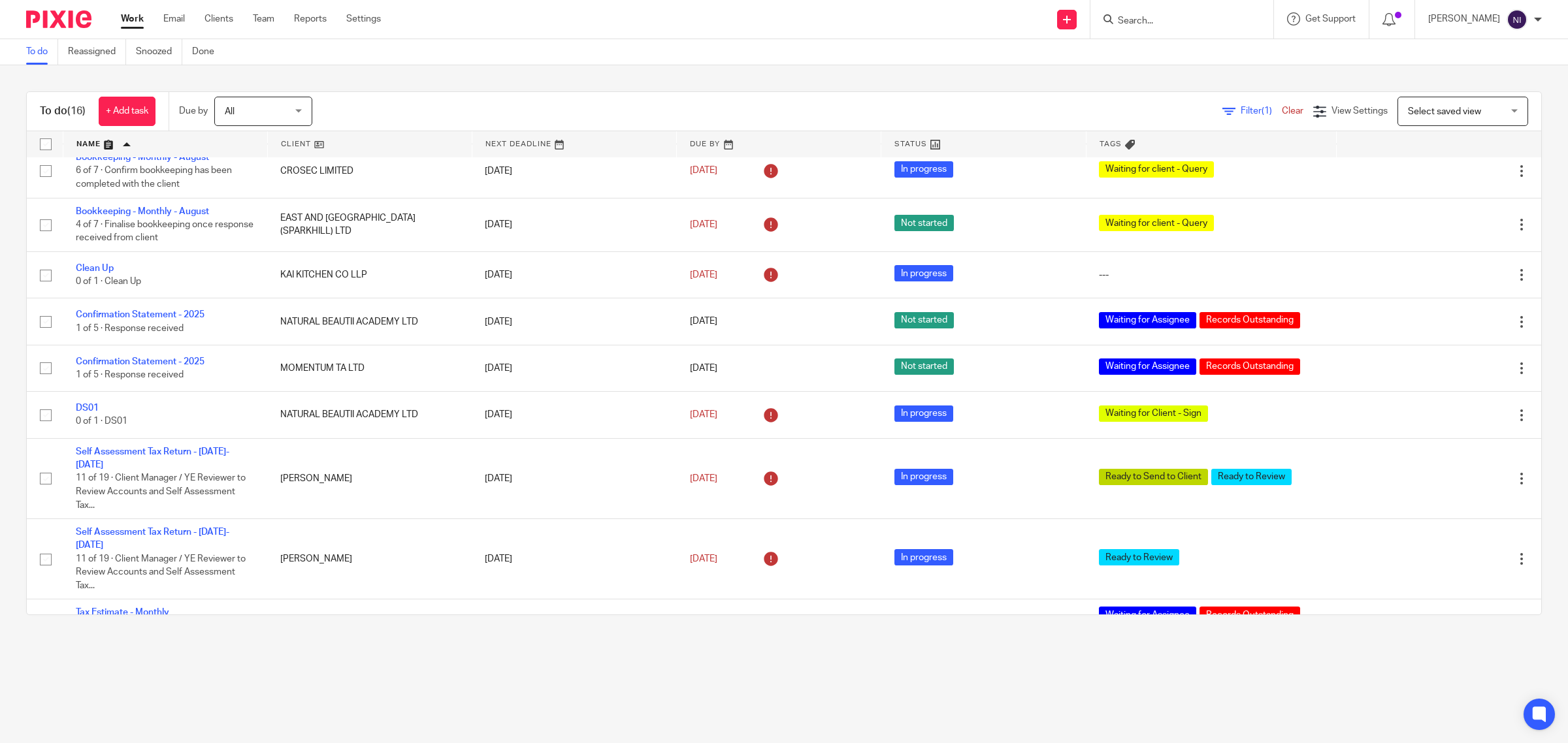
scroll to position [520, 0]
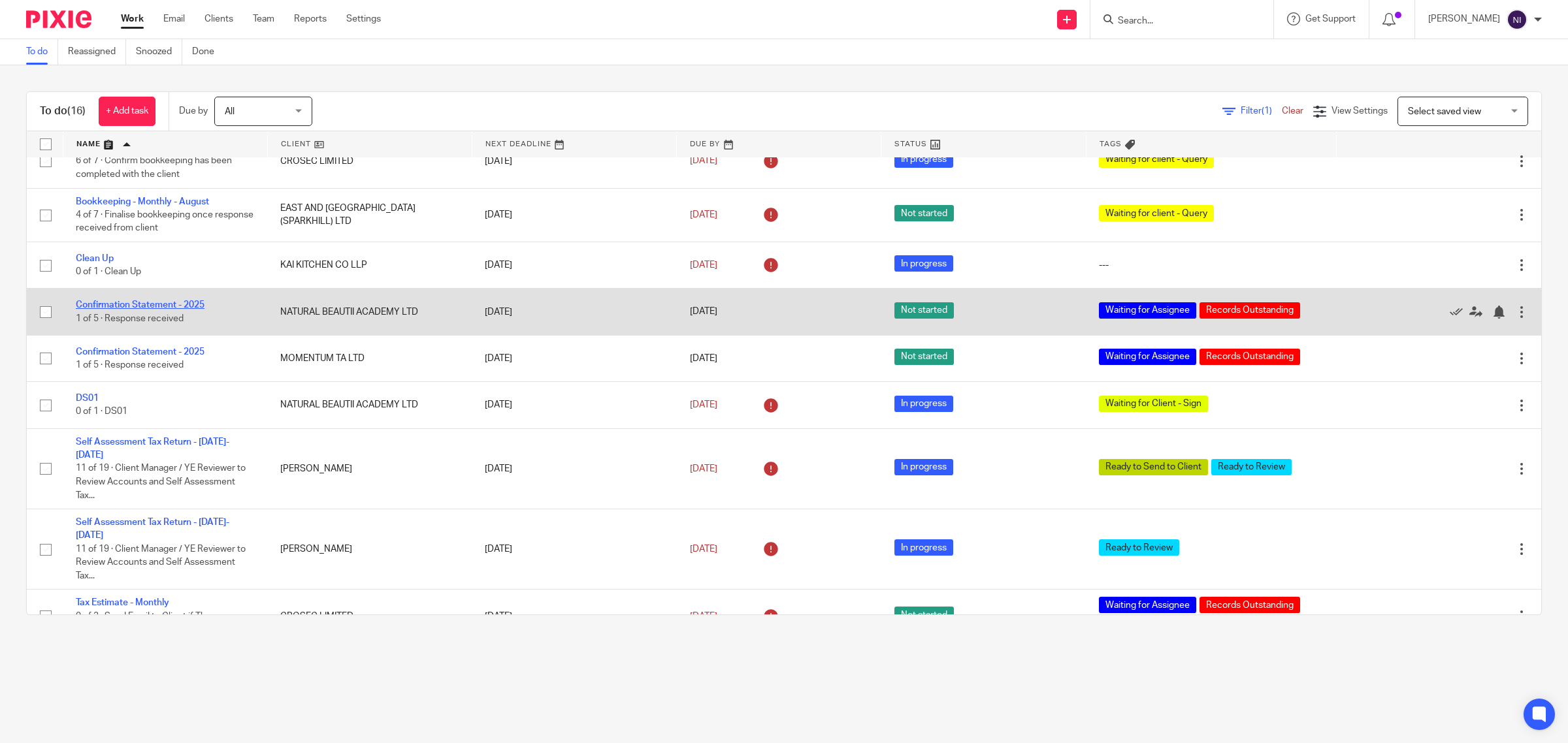
click at [169, 307] on link "Confirmation Statement - 2025" at bounding box center [139, 305] width 128 height 9
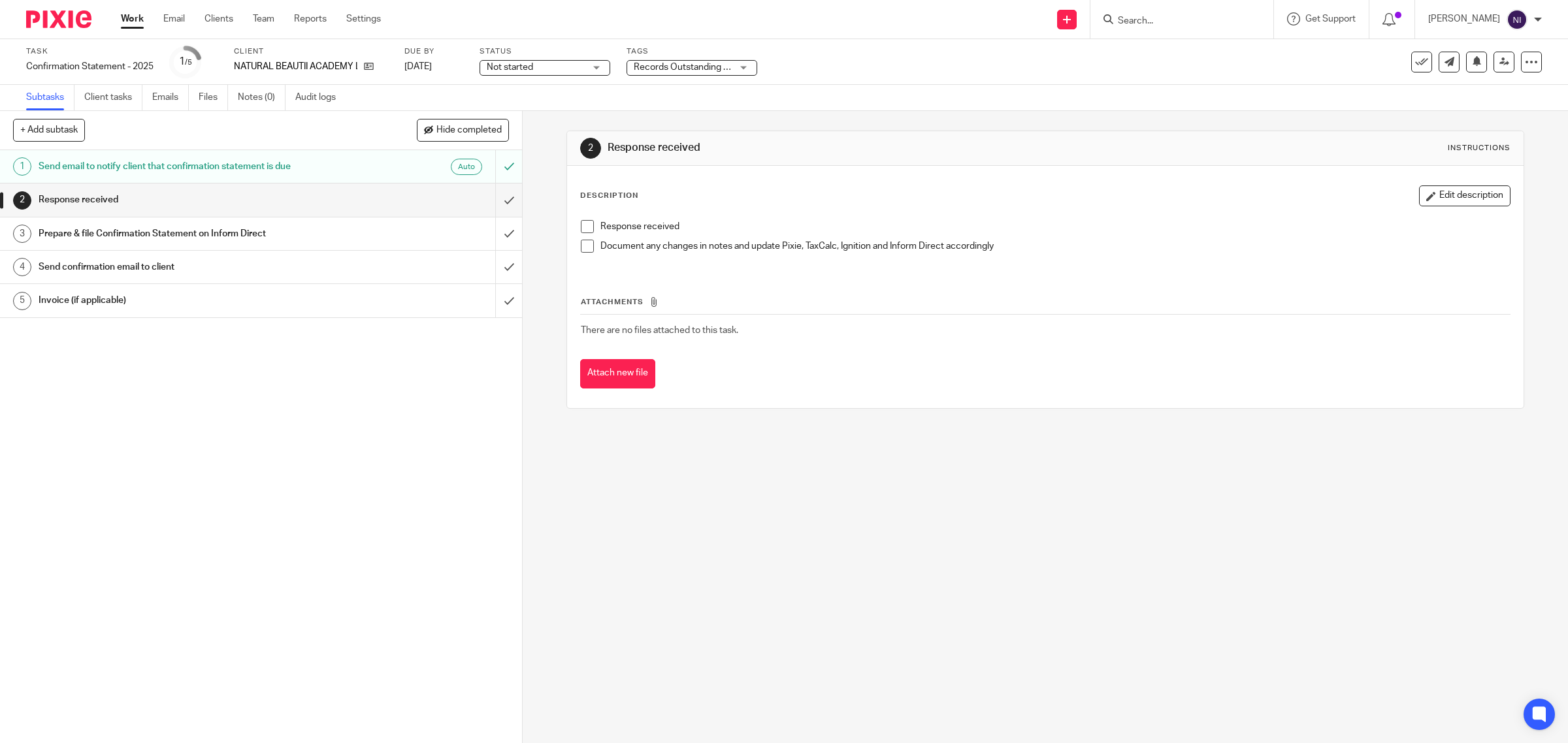
click at [135, 19] on link "Work" at bounding box center [132, 19] width 23 height 13
click at [158, 15] on ul "Work Email Clients Team Reports Settings" at bounding box center [260, 19] width 279 height 13
click at [168, 14] on link "Email" at bounding box center [174, 19] width 22 height 13
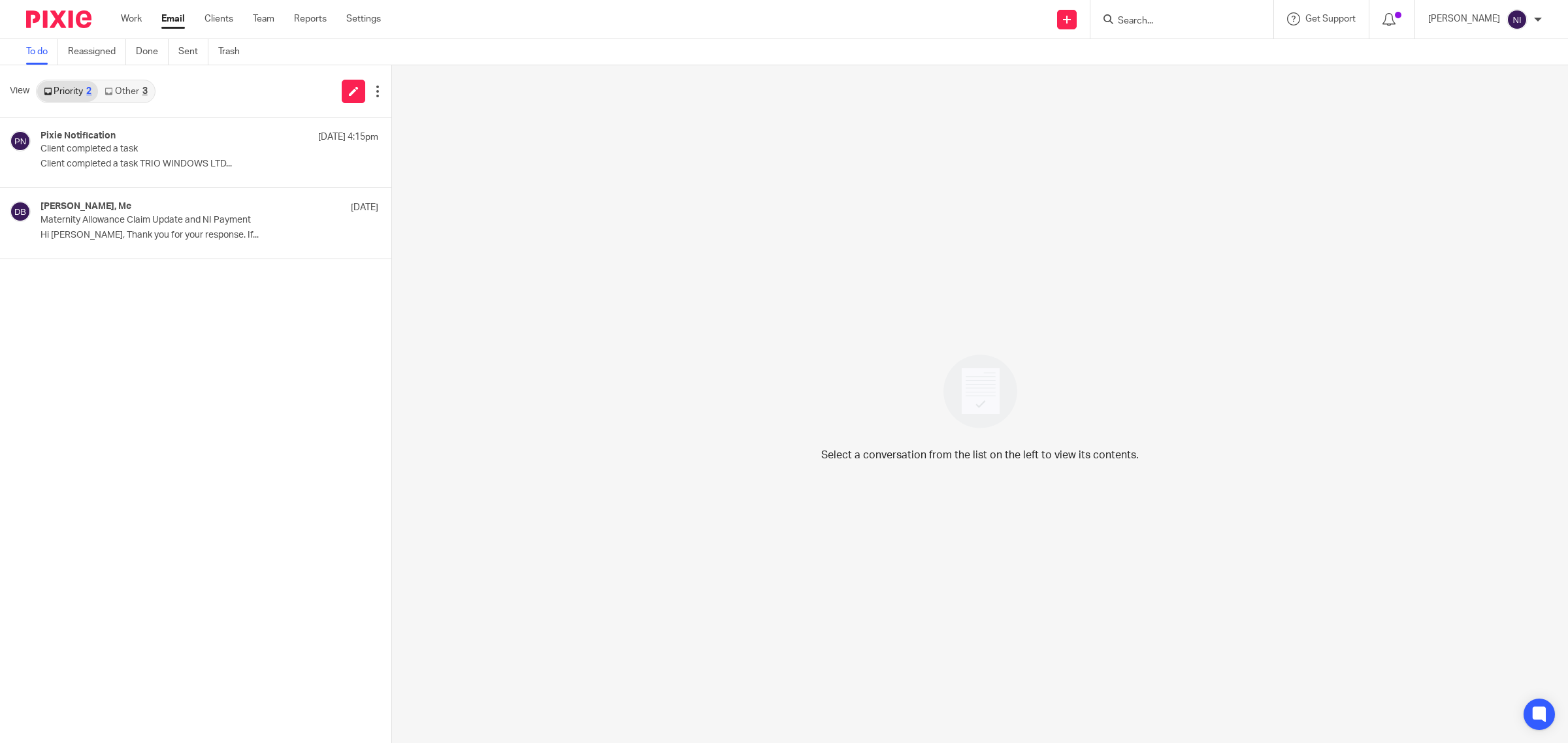
click at [132, 90] on link "Other 3" at bounding box center [125, 91] width 55 height 21
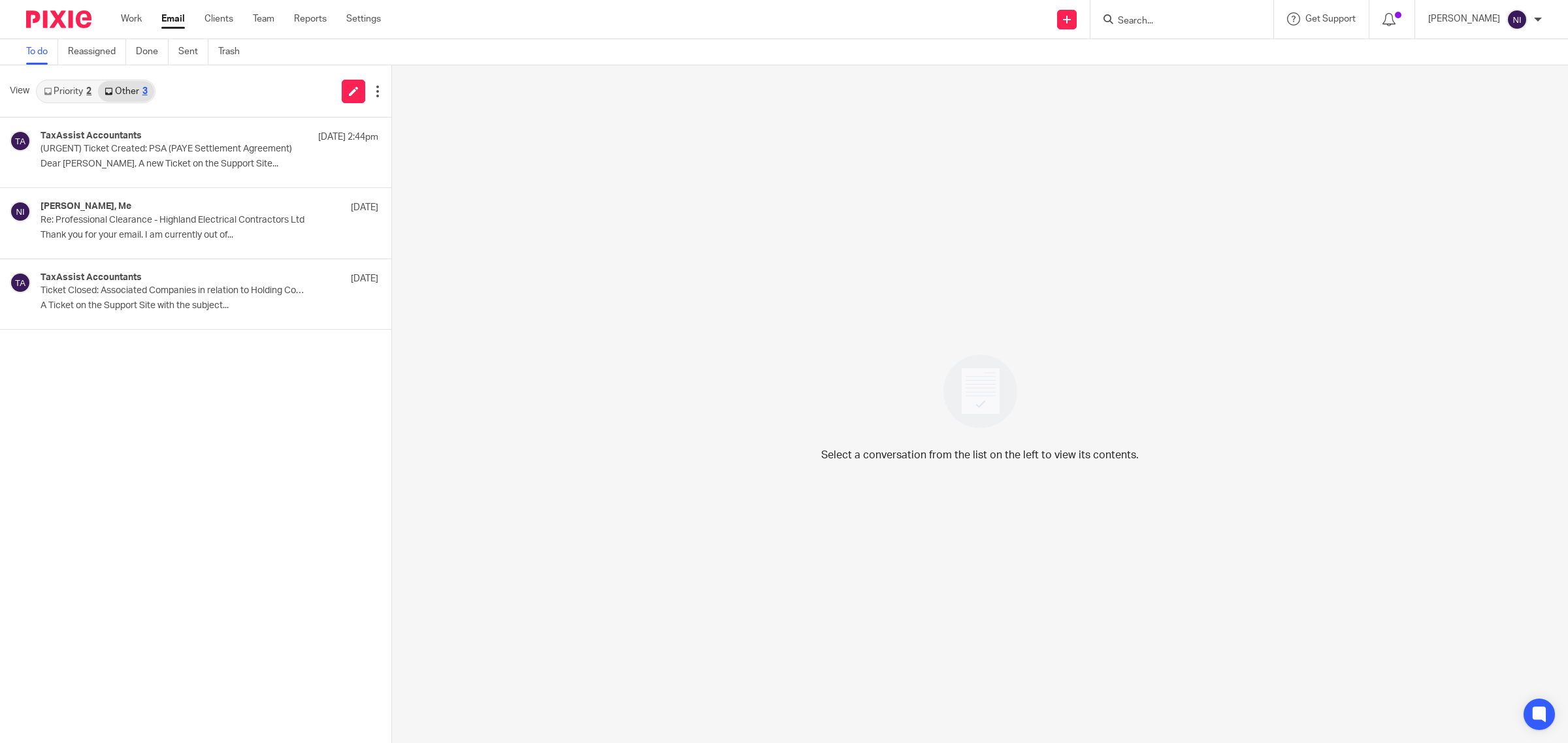
click at [50, 89] on icon at bounding box center [47, 92] width 8 height 8
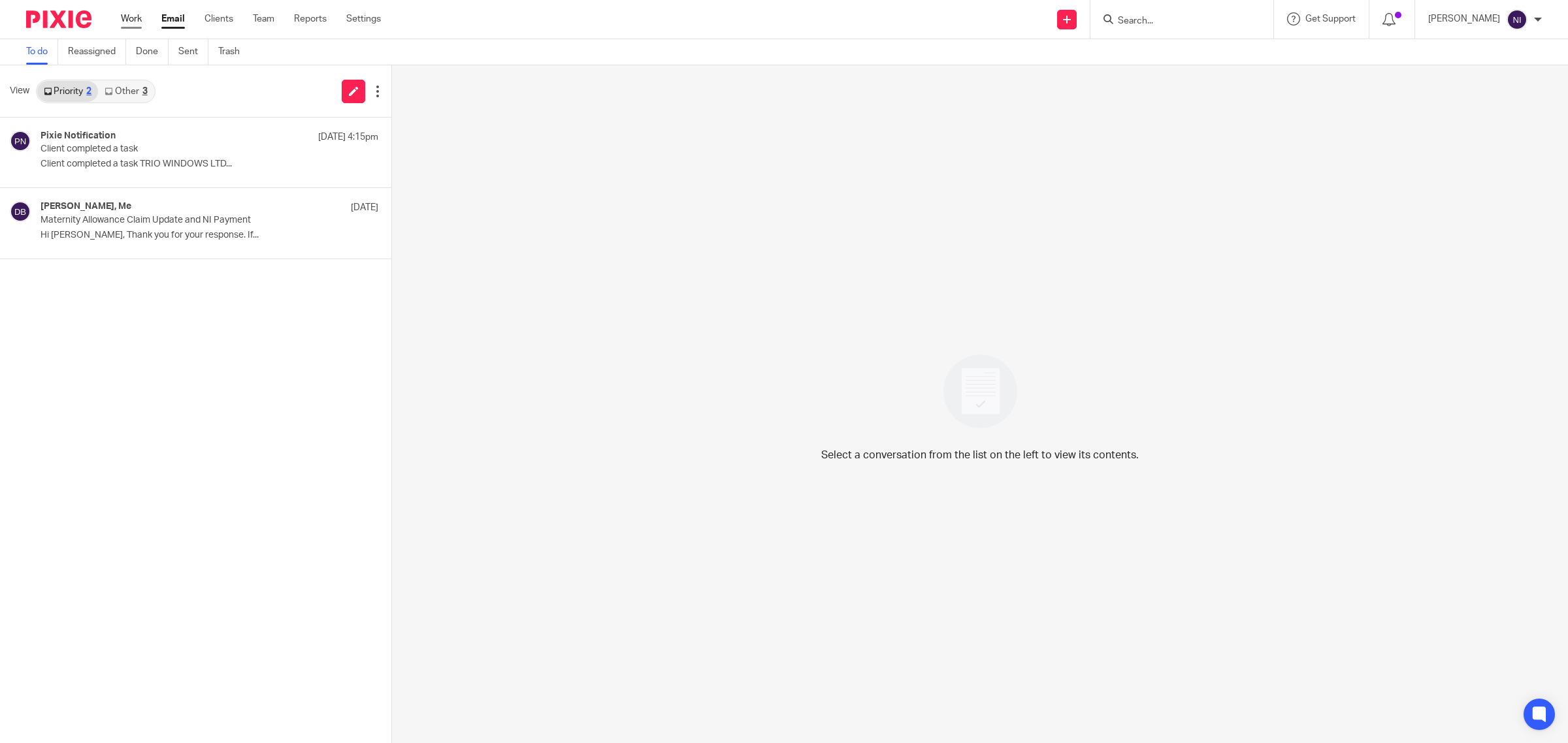
click at [132, 12] on link "Work" at bounding box center [131, 19] width 21 height 13
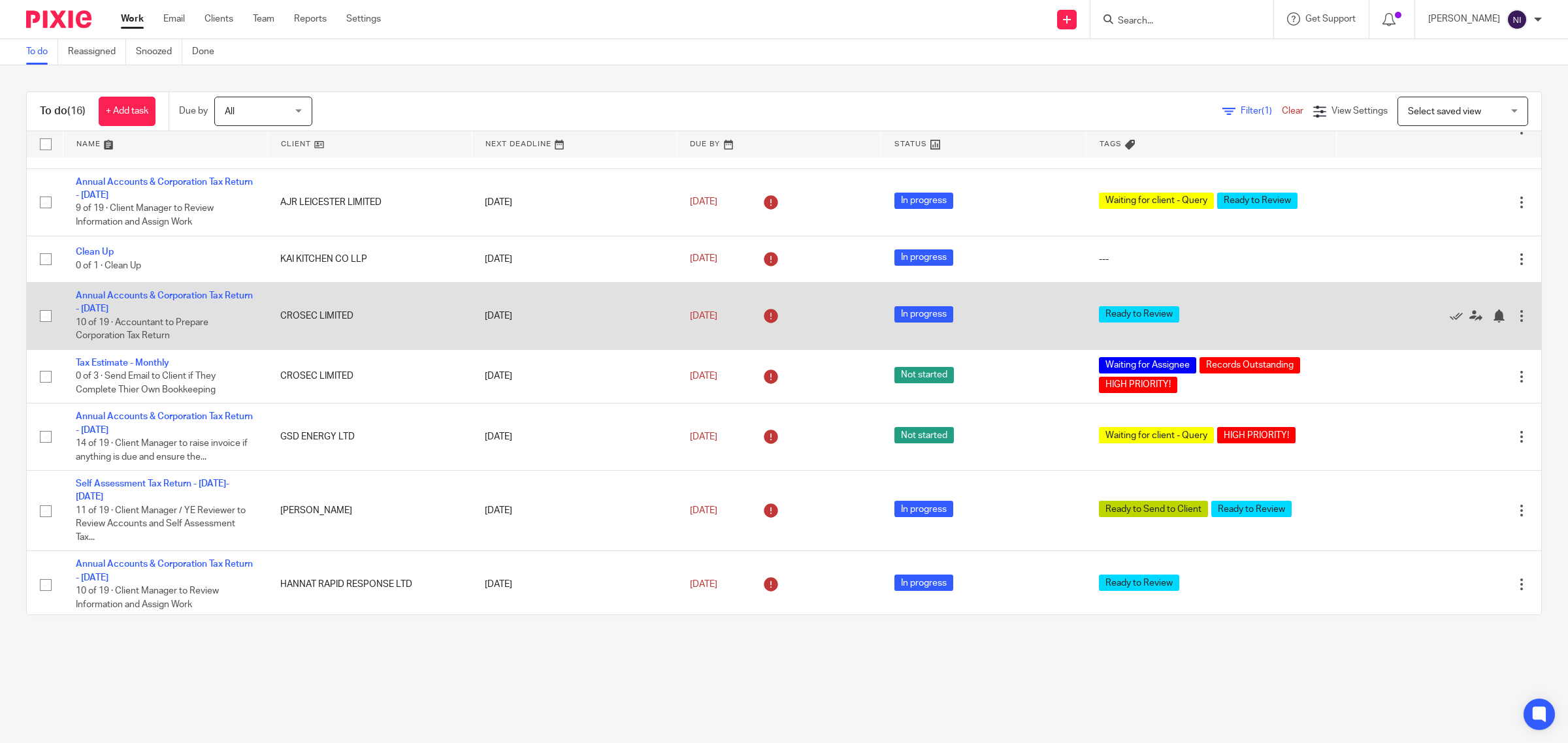
scroll to position [163, 0]
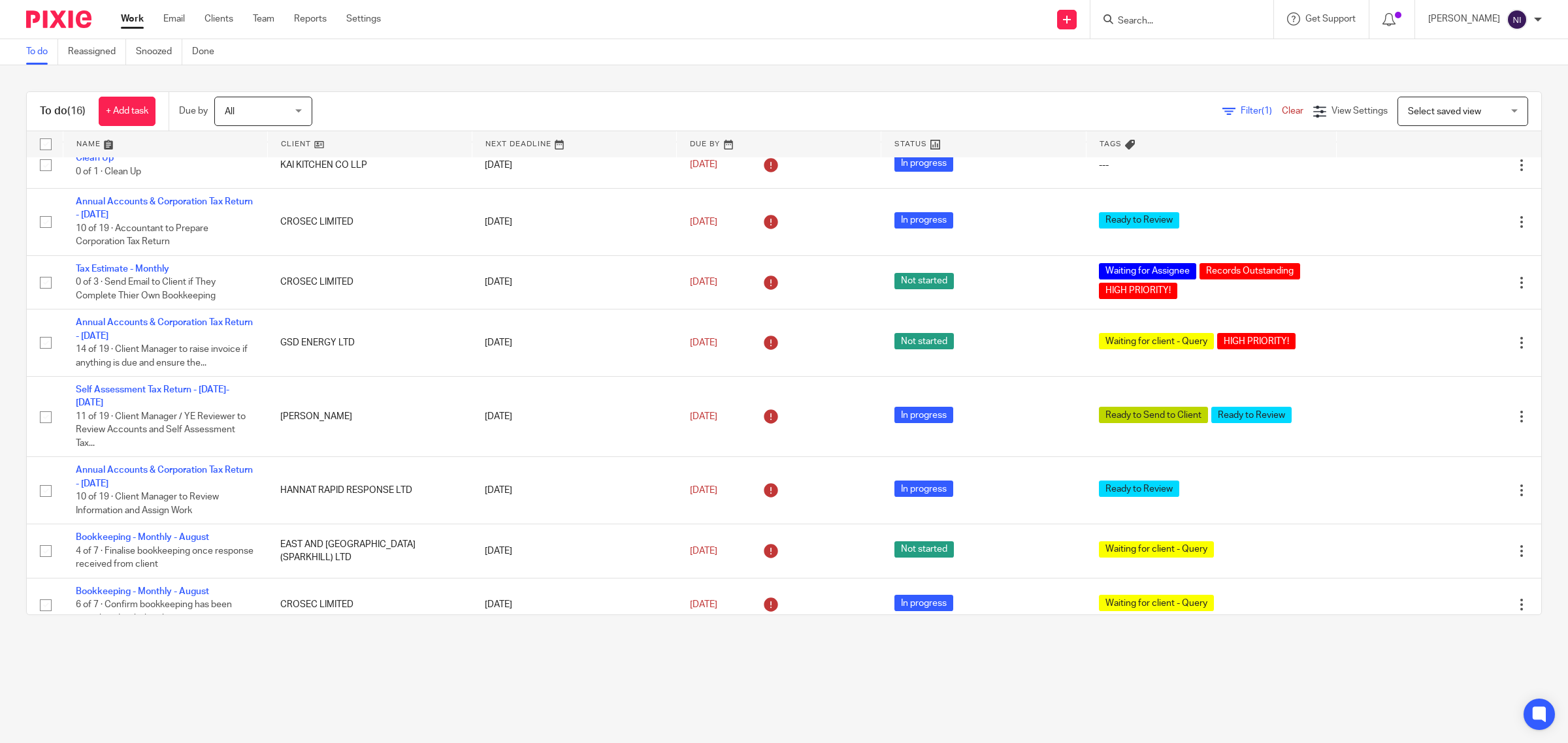
click at [100, 141] on link at bounding box center [165, 145] width 204 height 26
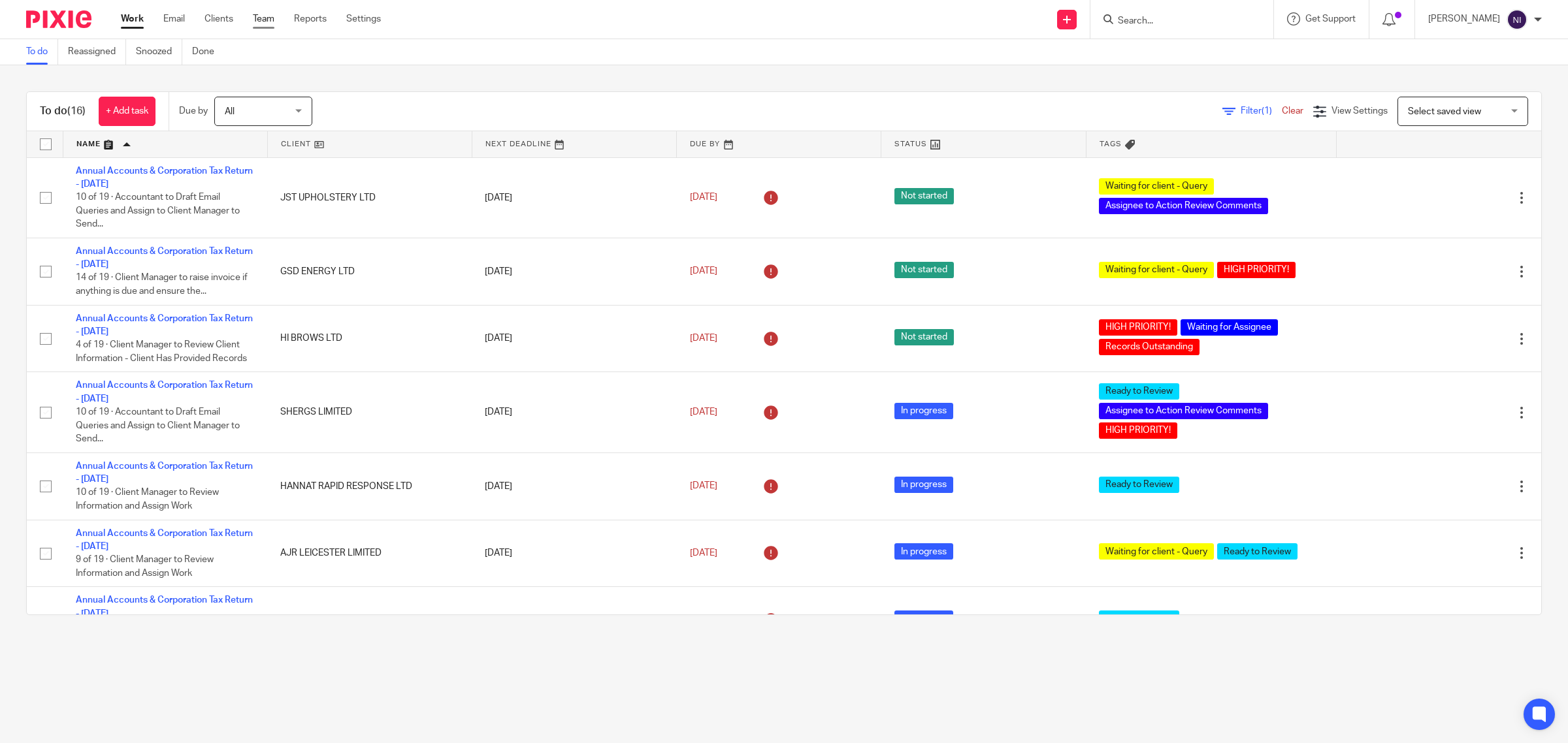
click at [265, 22] on link "Team" at bounding box center [264, 19] width 22 height 13
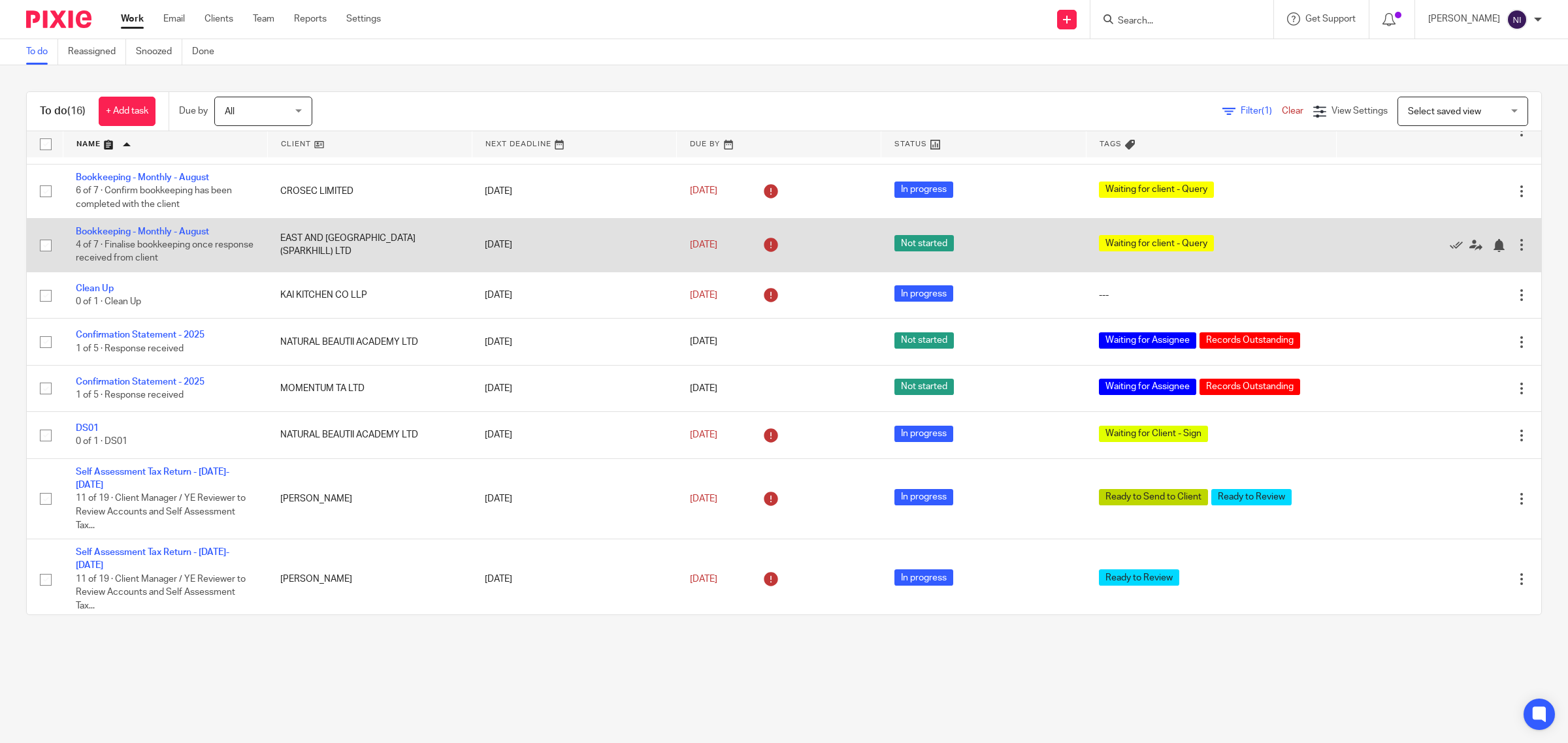
scroll to position [520, 0]
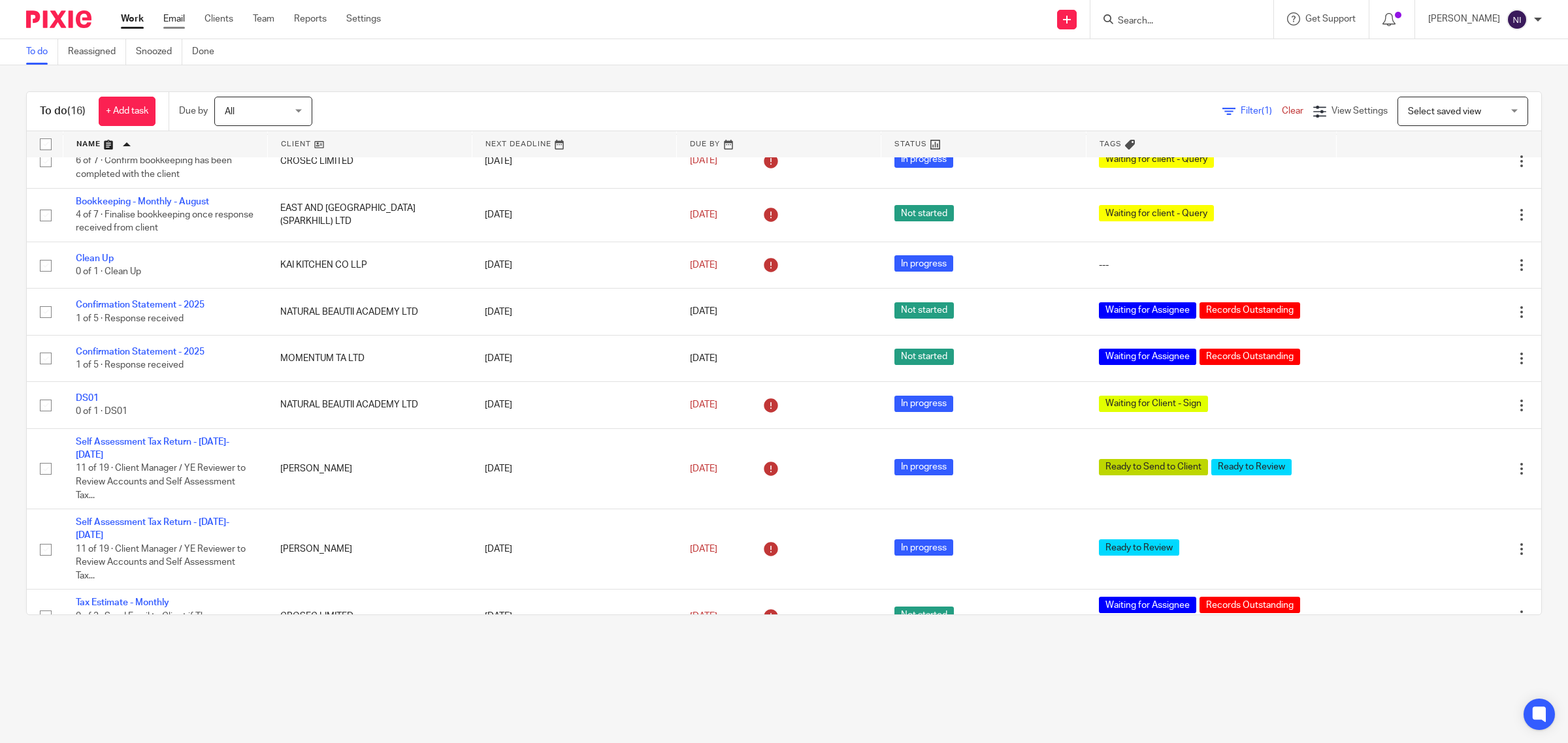
click at [168, 19] on link "Email" at bounding box center [174, 19] width 22 height 13
click at [1179, 11] on form at bounding box center [1186, 19] width 139 height 16
click at [1170, 17] on input "Search" at bounding box center [1175, 21] width 118 height 12
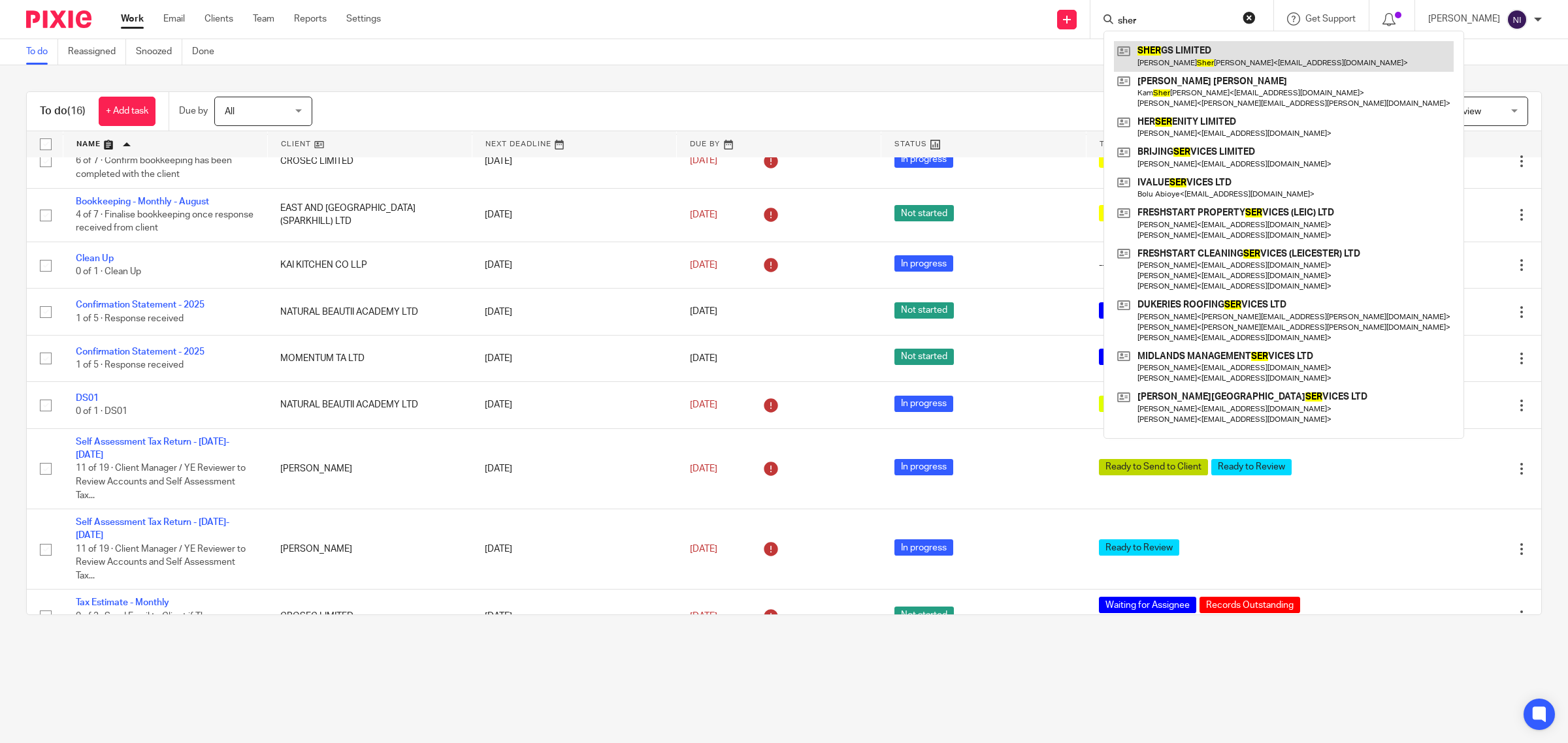
type input "sher"
click at [1227, 50] on link at bounding box center [1284, 56] width 340 height 30
click at [430, 107] on div "Filter (1) Clear View Settings View Settings (1) Filters Clear Save Manage save…" at bounding box center [938, 111] width 1206 height 30
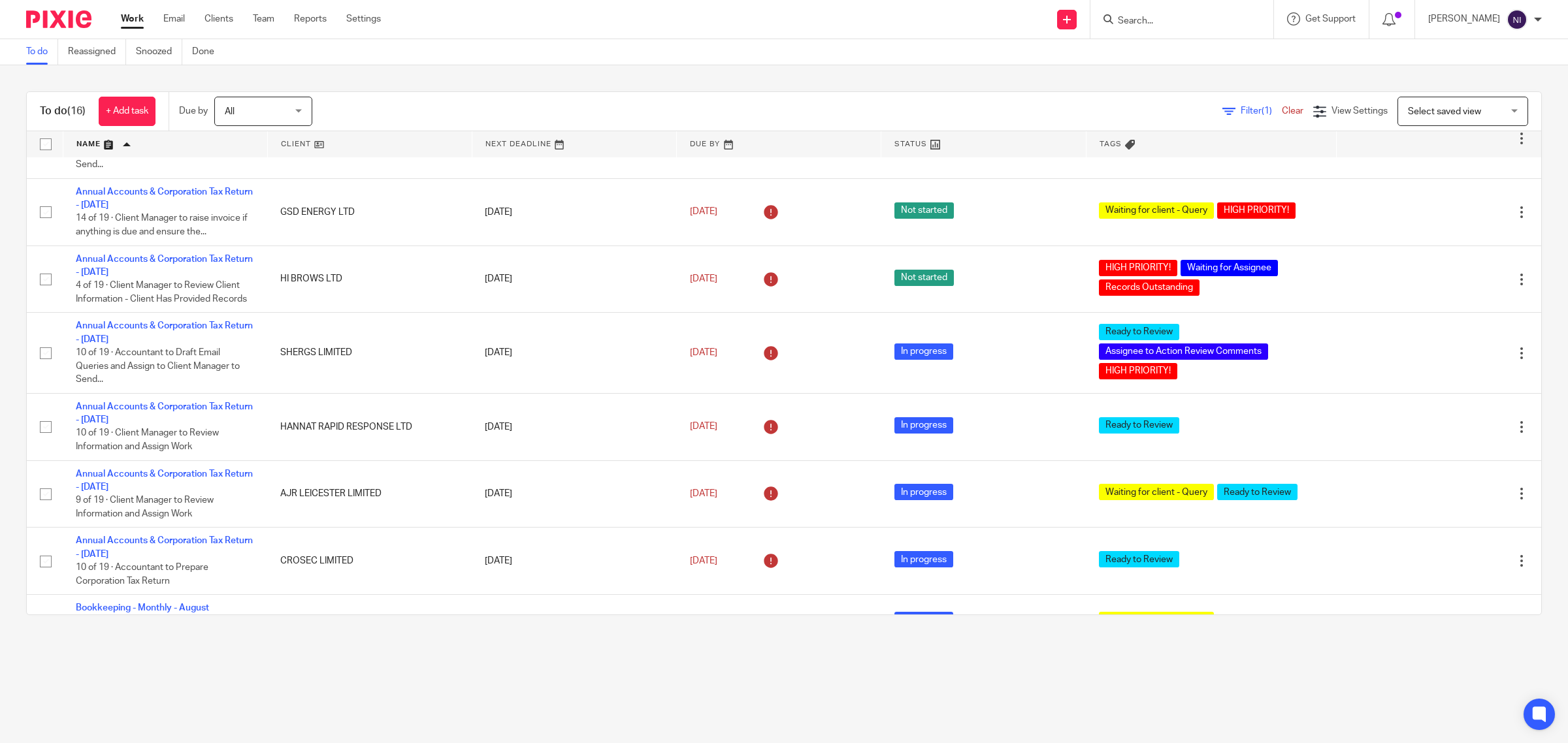
scroll to position [0, 0]
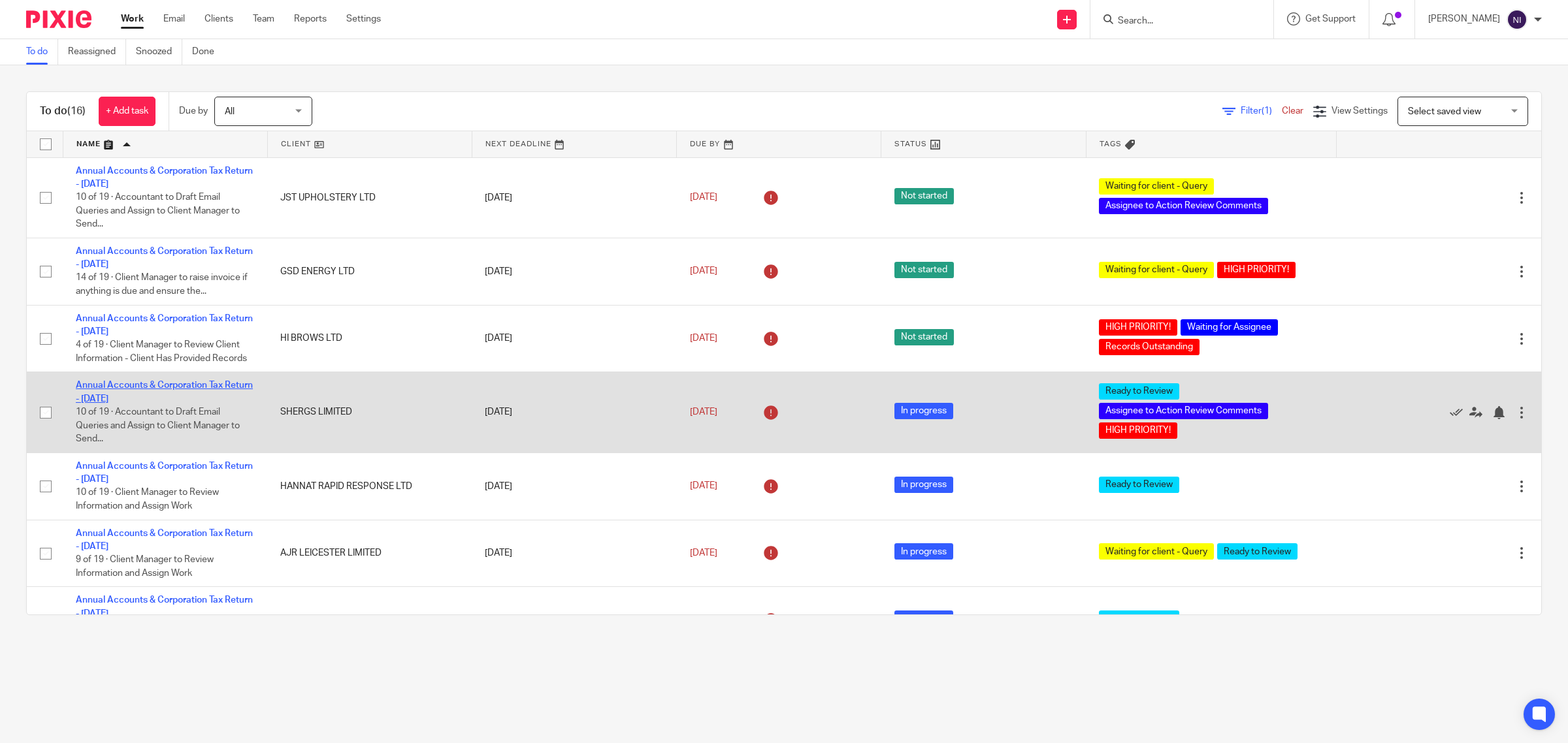
click at [141, 382] on link "Annual Accounts & Corporation Tax Return - January 31, 2025" at bounding box center [164, 391] width 177 height 23
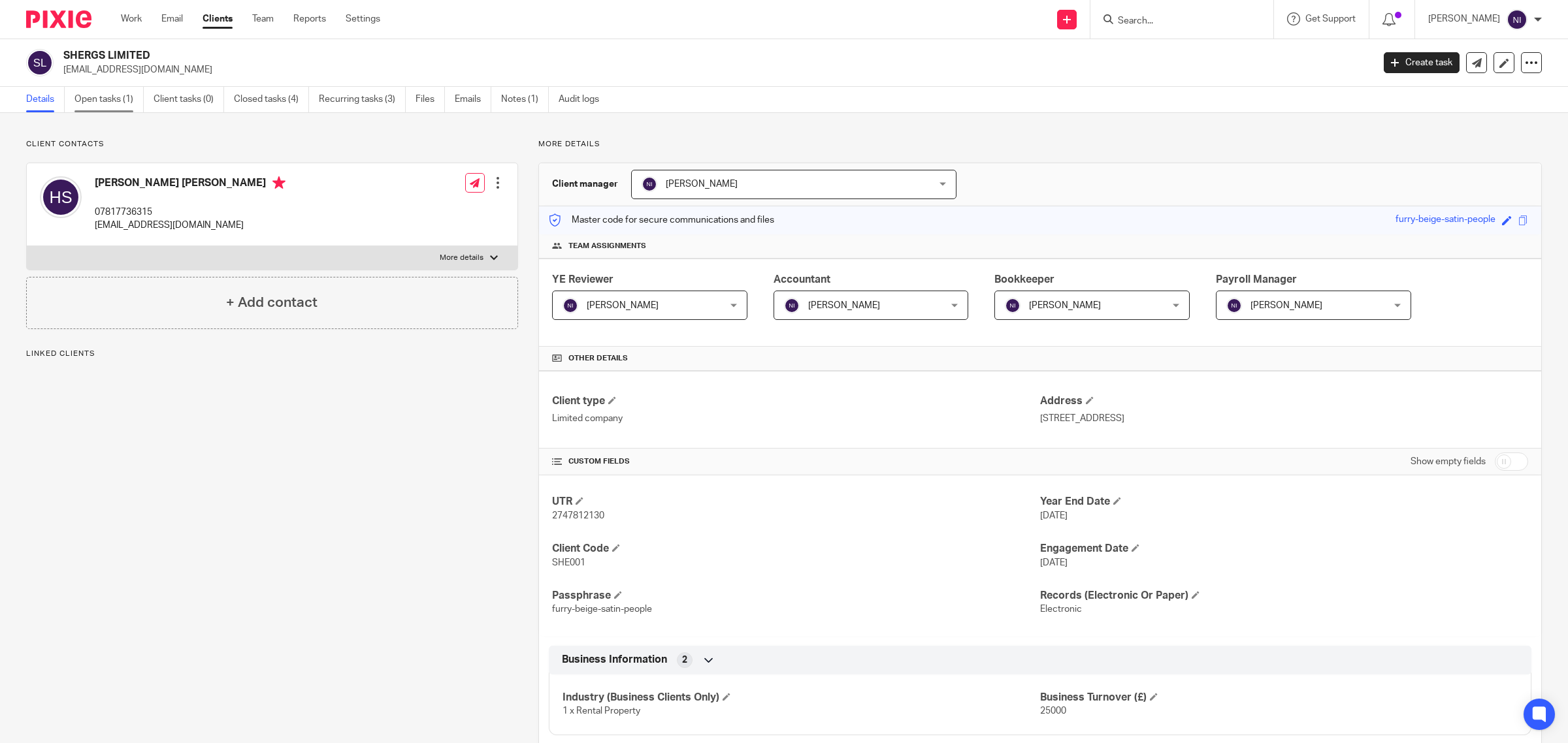
click at [125, 100] on link "Open tasks (1)" at bounding box center [109, 100] width 69 height 26
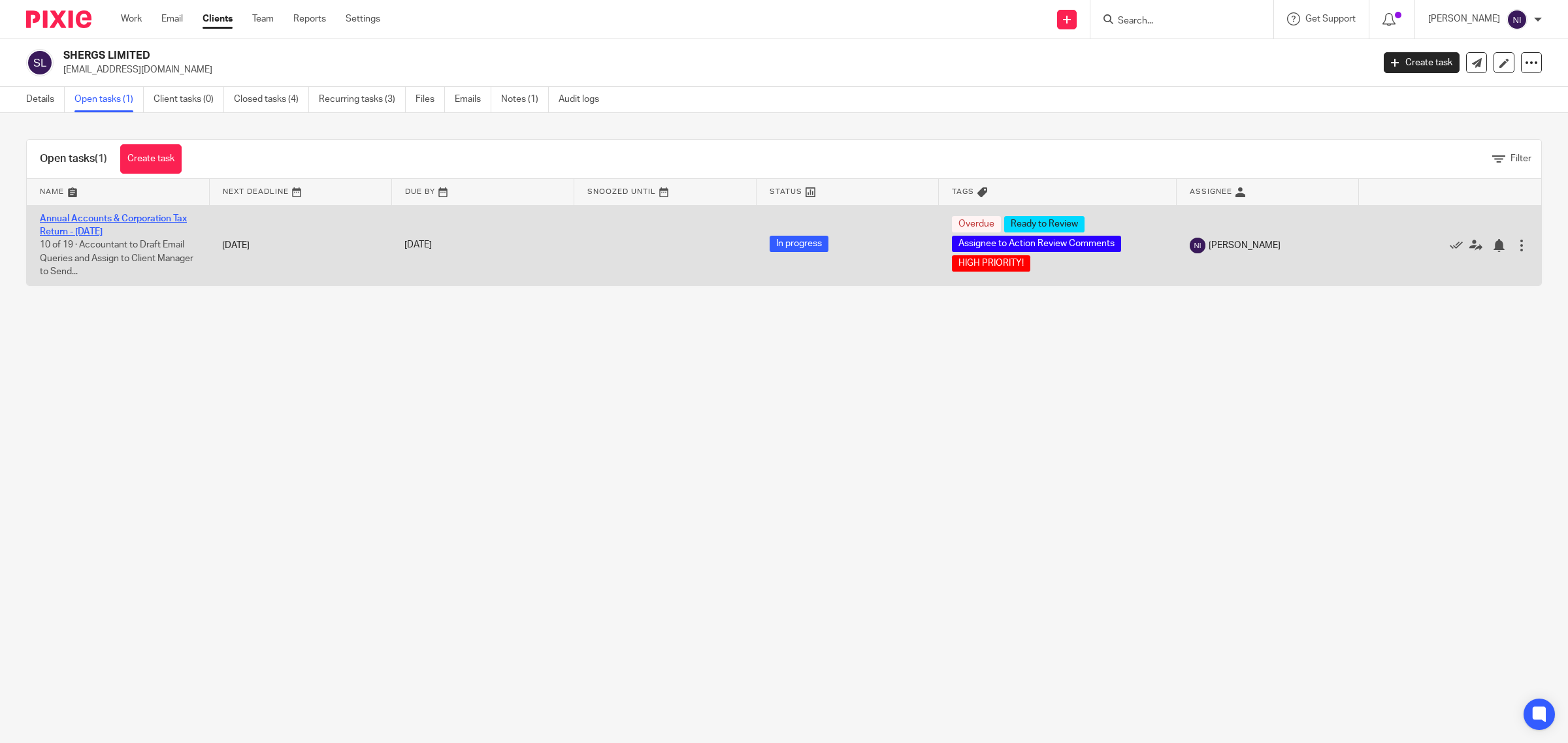
click at [128, 226] on link "Annual Accounts & Corporation Tax Return - [DATE]" at bounding box center [113, 225] width 147 height 23
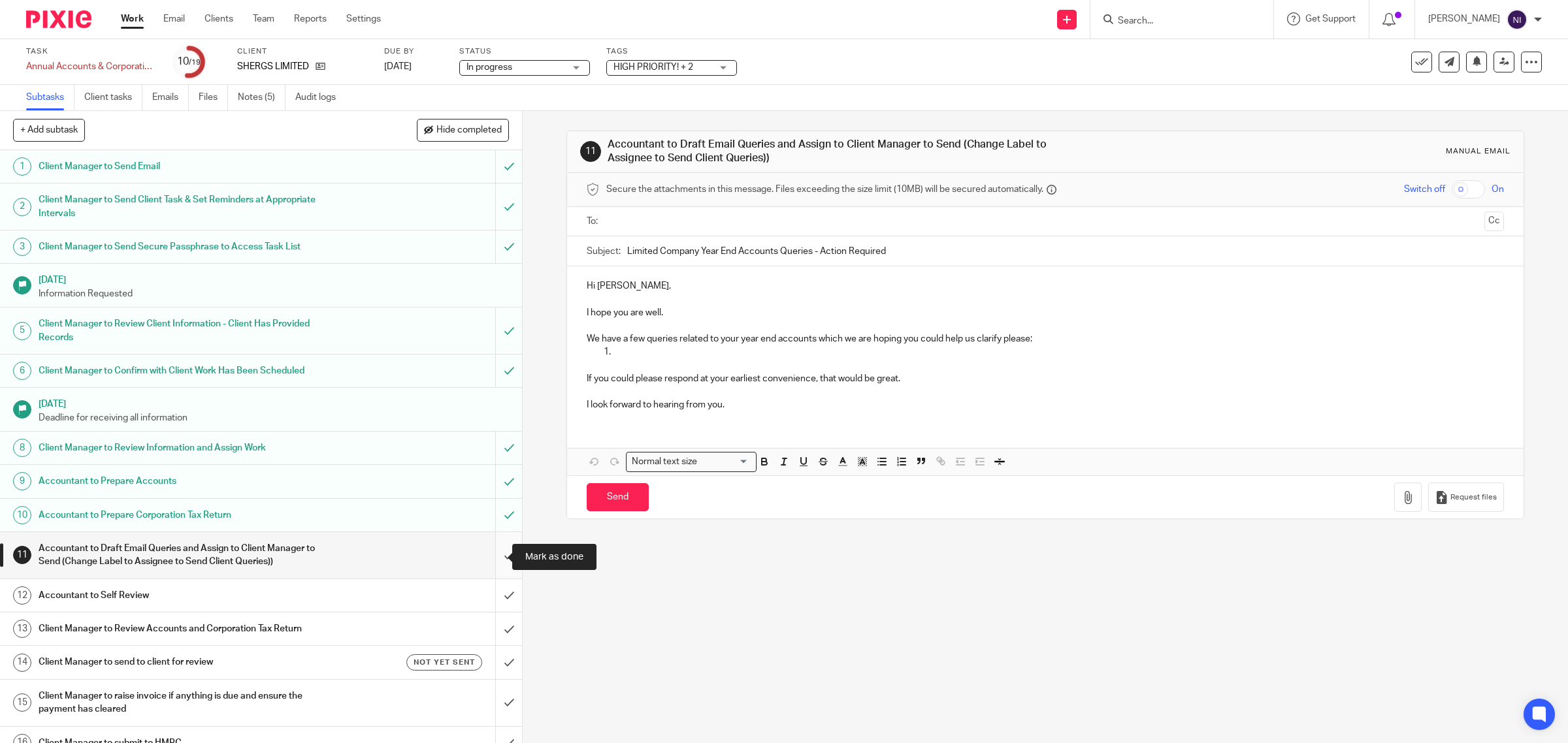
click at [489, 559] on input "submit" at bounding box center [261, 555] width 522 height 47
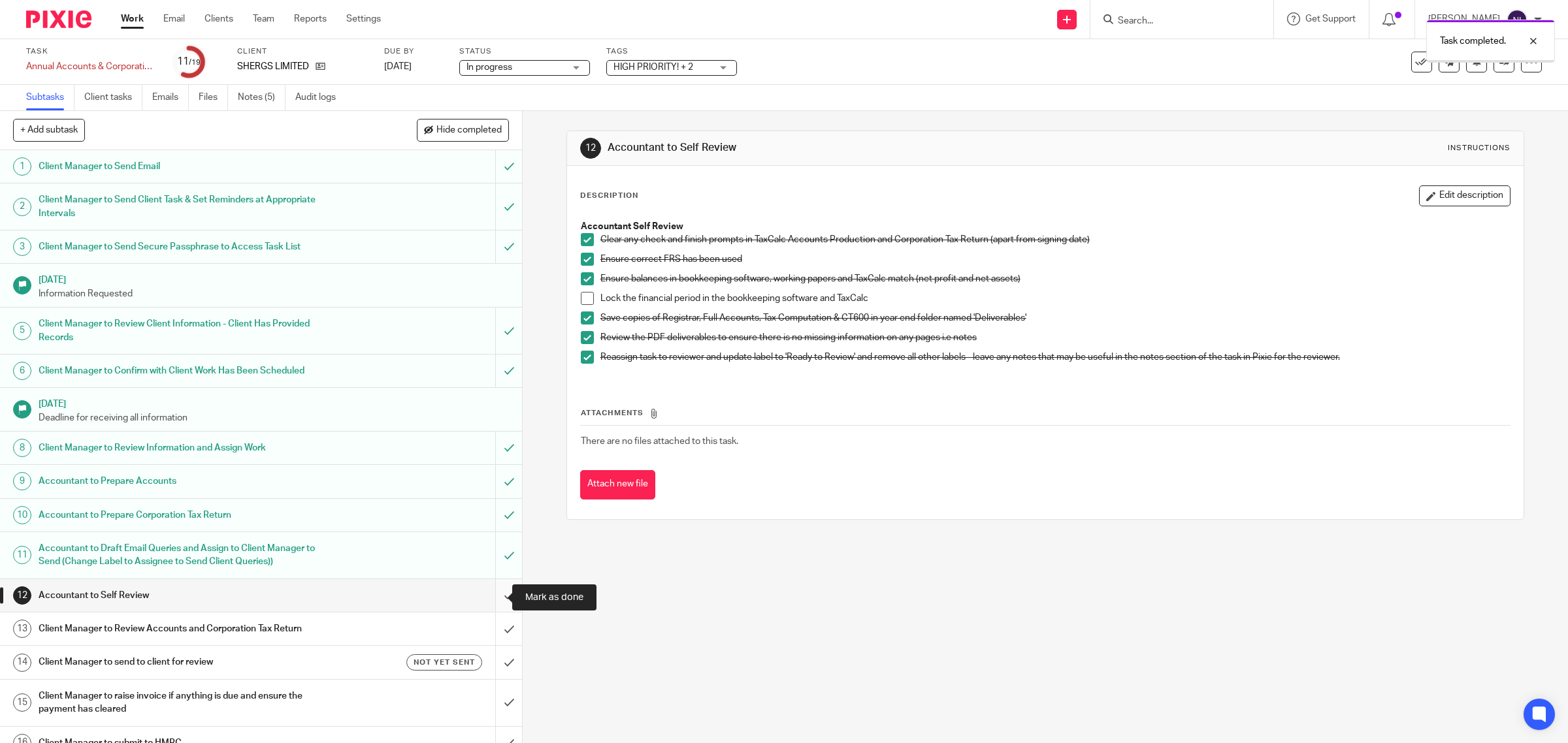
drag, startPoint x: 0, startPoint y: 0, endPoint x: 499, endPoint y: 589, distance: 772.0
click at [499, 595] on input "submit" at bounding box center [261, 596] width 522 height 33
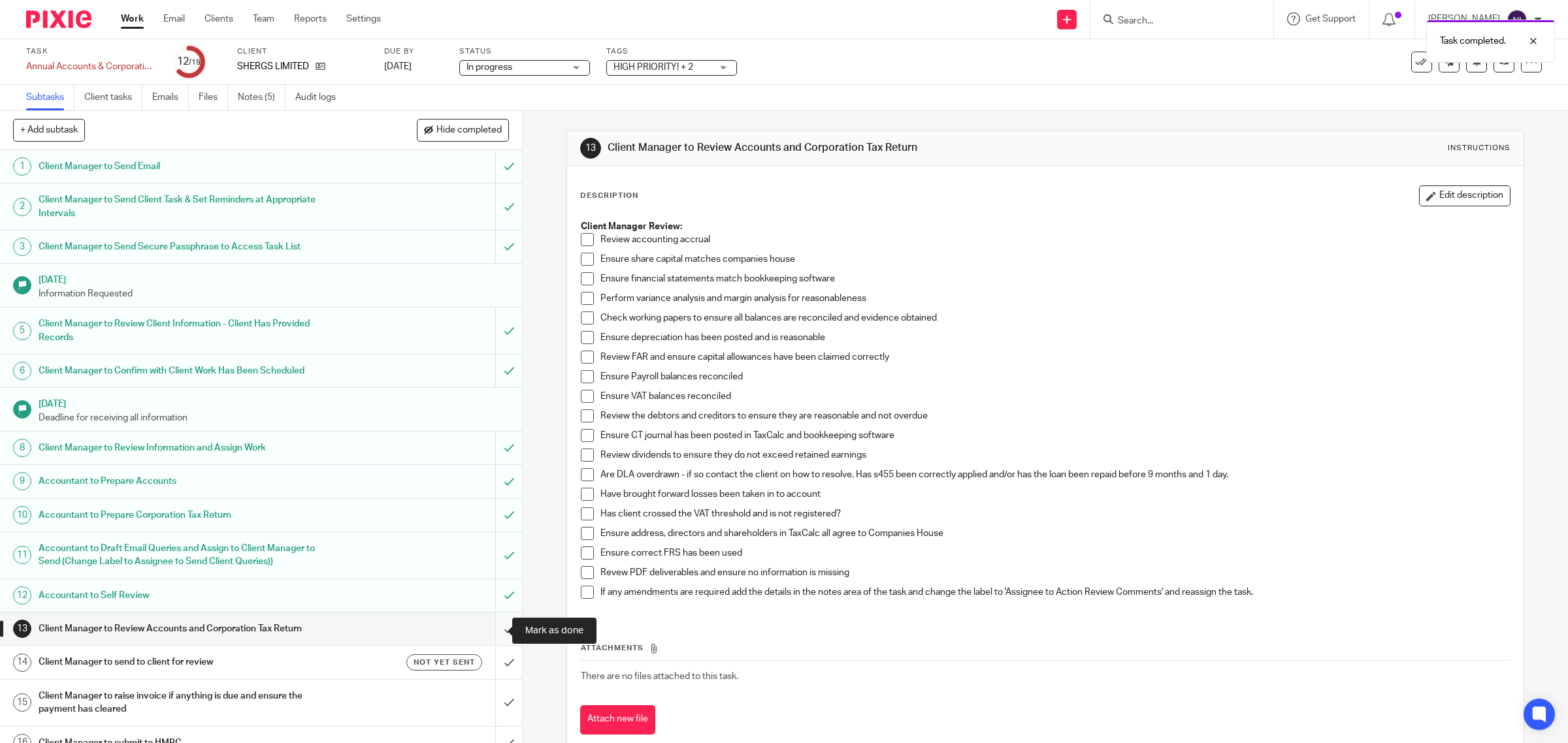
click at [488, 629] on input "submit" at bounding box center [261, 629] width 522 height 33
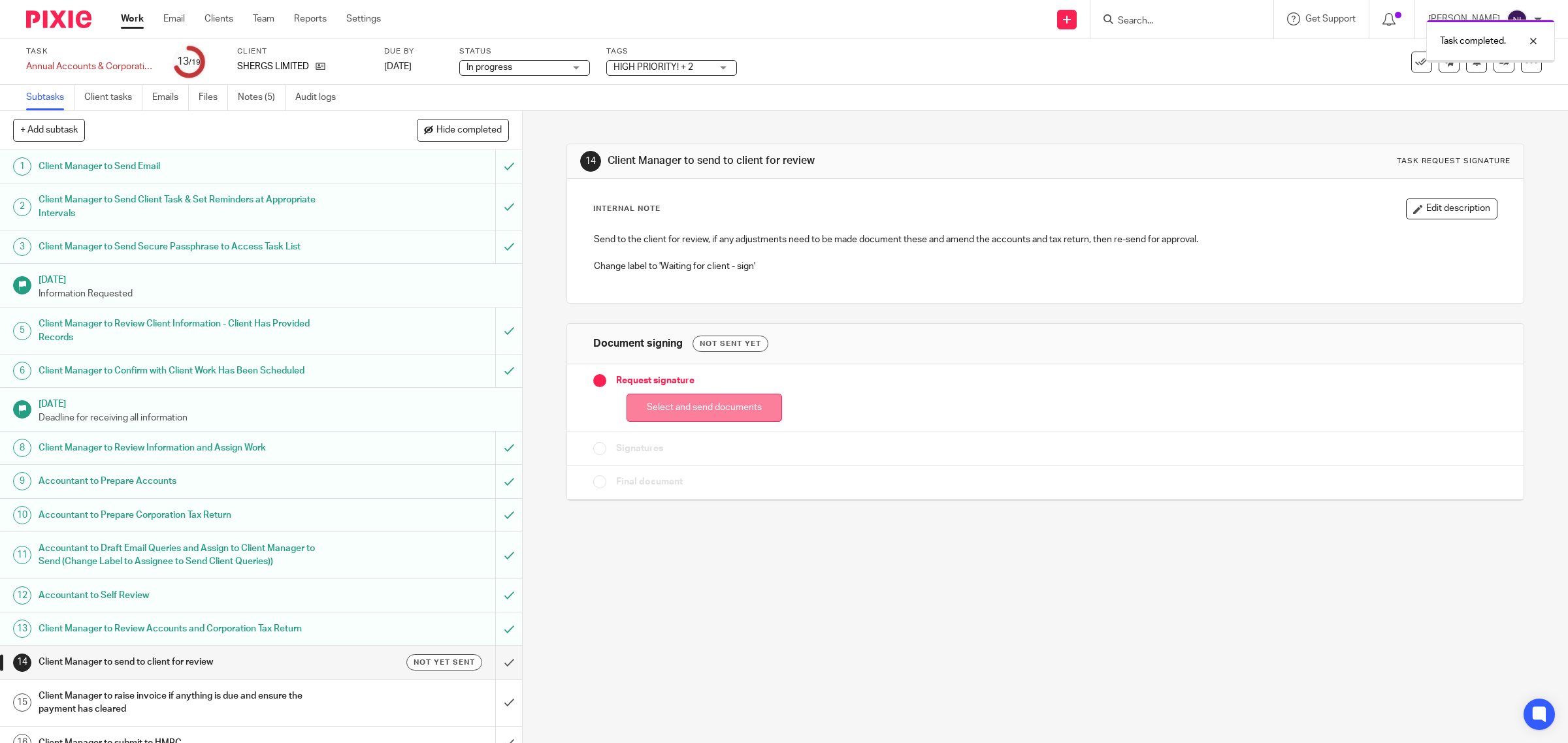
click at [687, 404] on button "Select and send documents" at bounding box center [704, 408] width 156 height 28
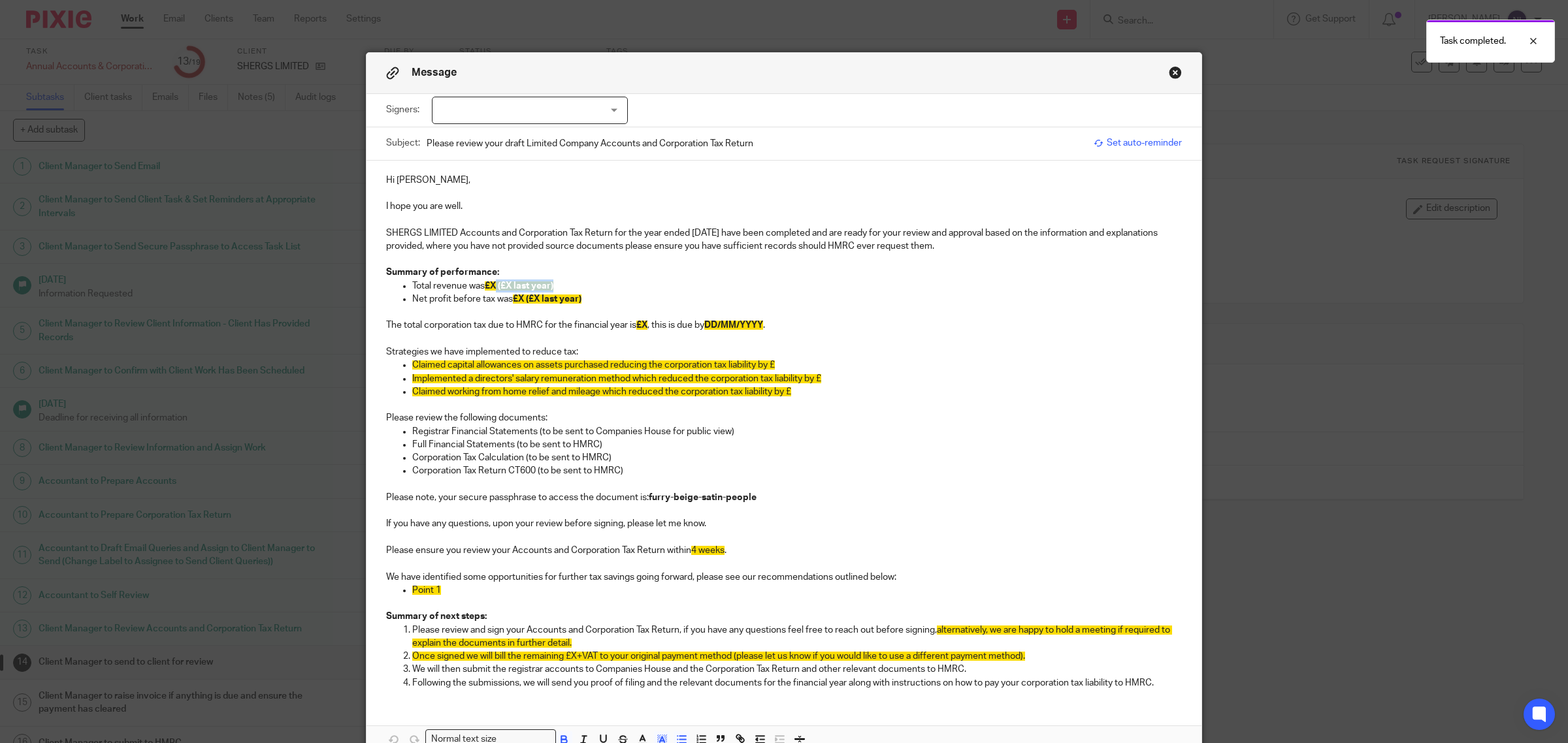
drag, startPoint x: 554, startPoint y: 289, endPoint x: 490, endPoint y: 291, distance: 64.0
click at [490, 291] on p "Total revenue was £X (£X last year)" at bounding box center [797, 286] width 770 height 13
drag, startPoint x: 492, startPoint y: 283, endPoint x: 664, endPoint y: 302, distance: 173.0
click at [492, 283] on p "Total revenue was £" at bounding box center [797, 286] width 770 height 13
click at [518, 296] on span "£X (£X last year)" at bounding box center [547, 300] width 68 height 9
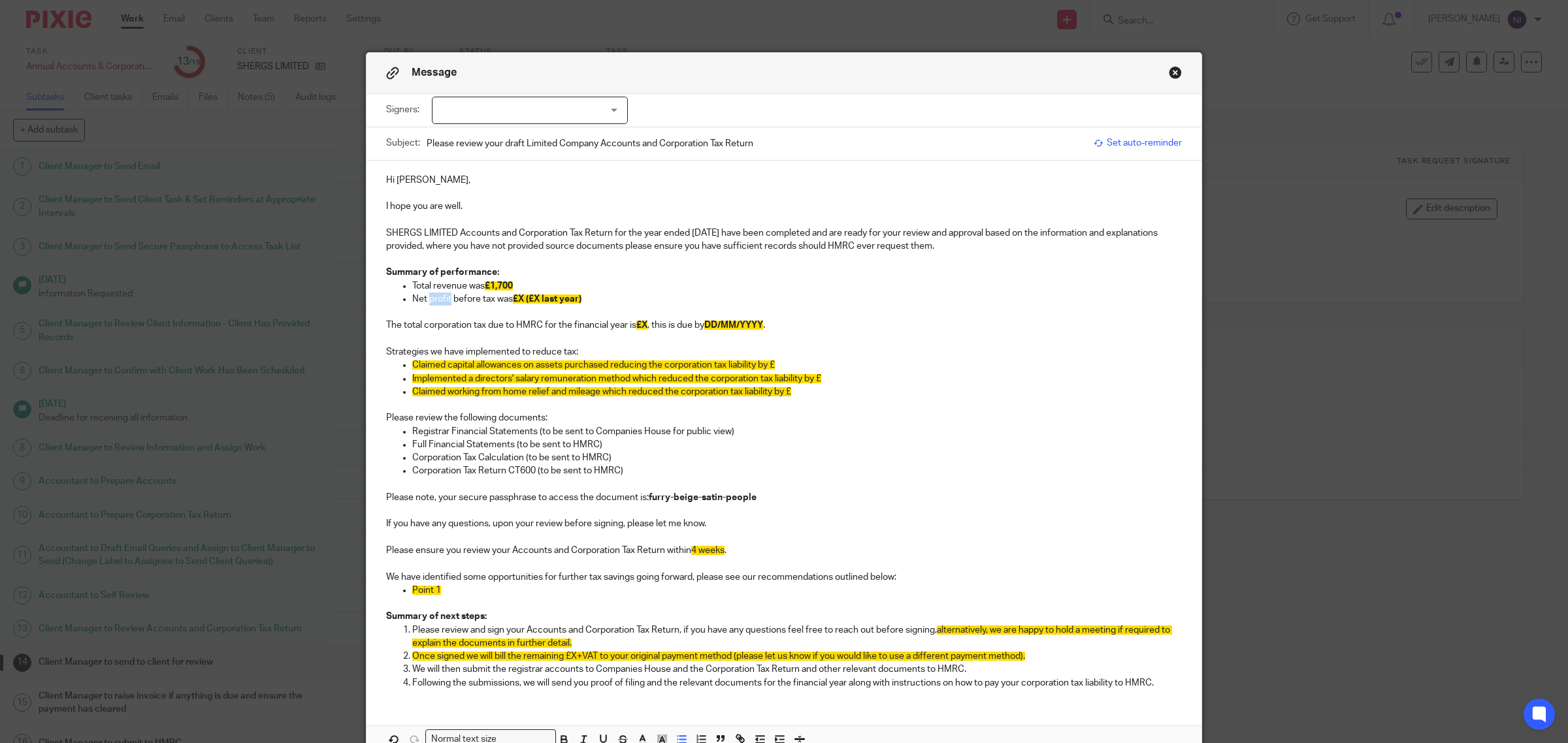
drag, startPoint x: 444, startPoint y: 299, endPoint x: 423, endPoint y: 299, distance: 21.0
click at [423, 299] on p "Net profit before tax was £X (£X last year)" at bounding box center [797, 299] width 770 height 13
drag, startPoint x: 500, startPoint y: 300, endPoint x: 442, endPoint y: 297, distance: 58.1
click at [442, 297] on p "Net loss before tax was £X (£X last year)" at bounding box center [797, 299] width 770 height 13
drag, startPoint x: 544, startPoint y: 300, endPoint x: 491, endPoint y: 300, distance: 53.0
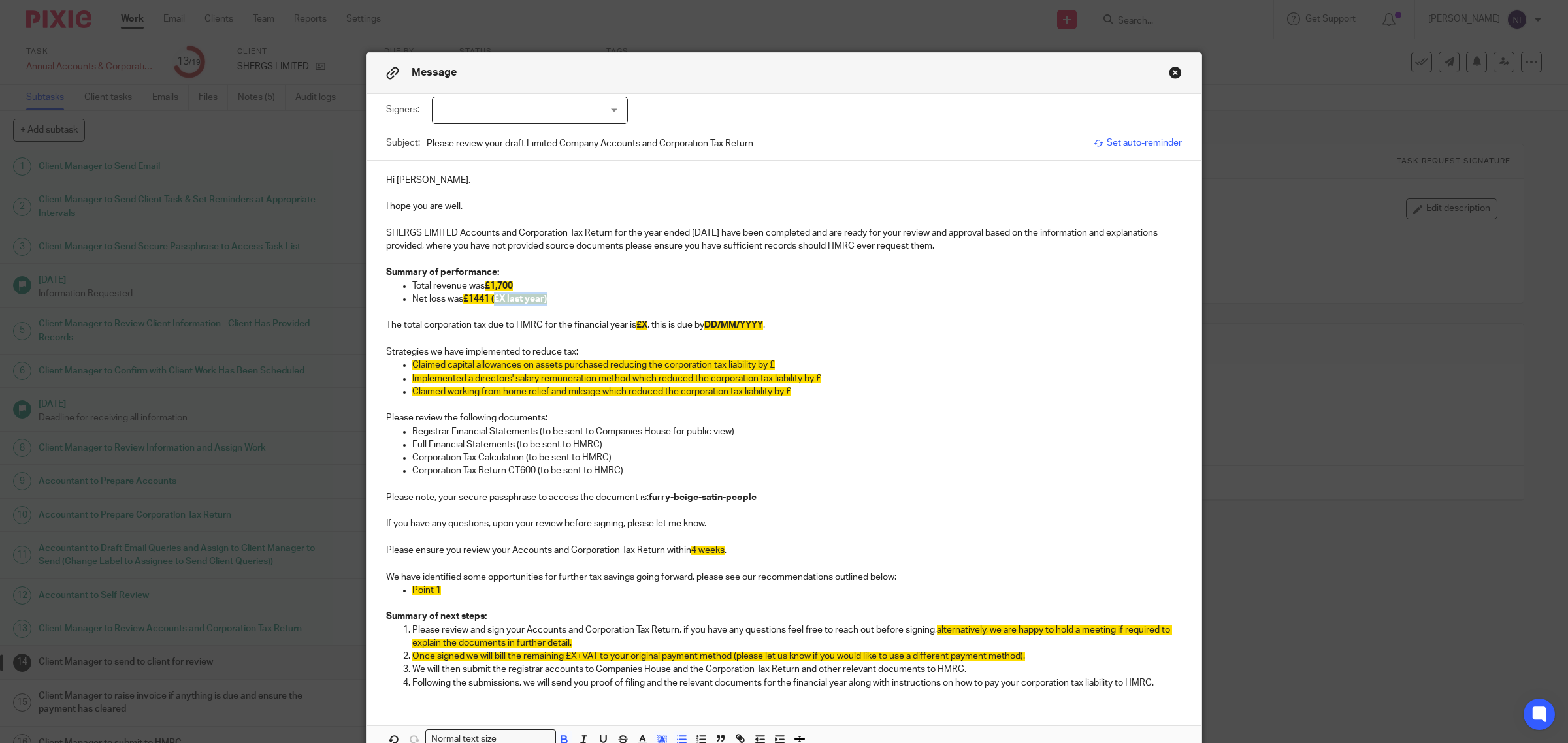
click at [491, 300] on strong "£1441 (£X last year)" at bounding box center [504, 300] width 83 height 9
click at [644, 325] on span "£X" at bounding box center [642, 325] width 11 height 9
drag, startPoint x: 791, startPoint y: 328, endPoint x: 650, endPoint y: 327, distance: 141.0
click at [650, 327] on p "The total corporation tax due to HMRC for the financial year is £nil , this is …" at bounding box center [784, 325] width 796 height 13
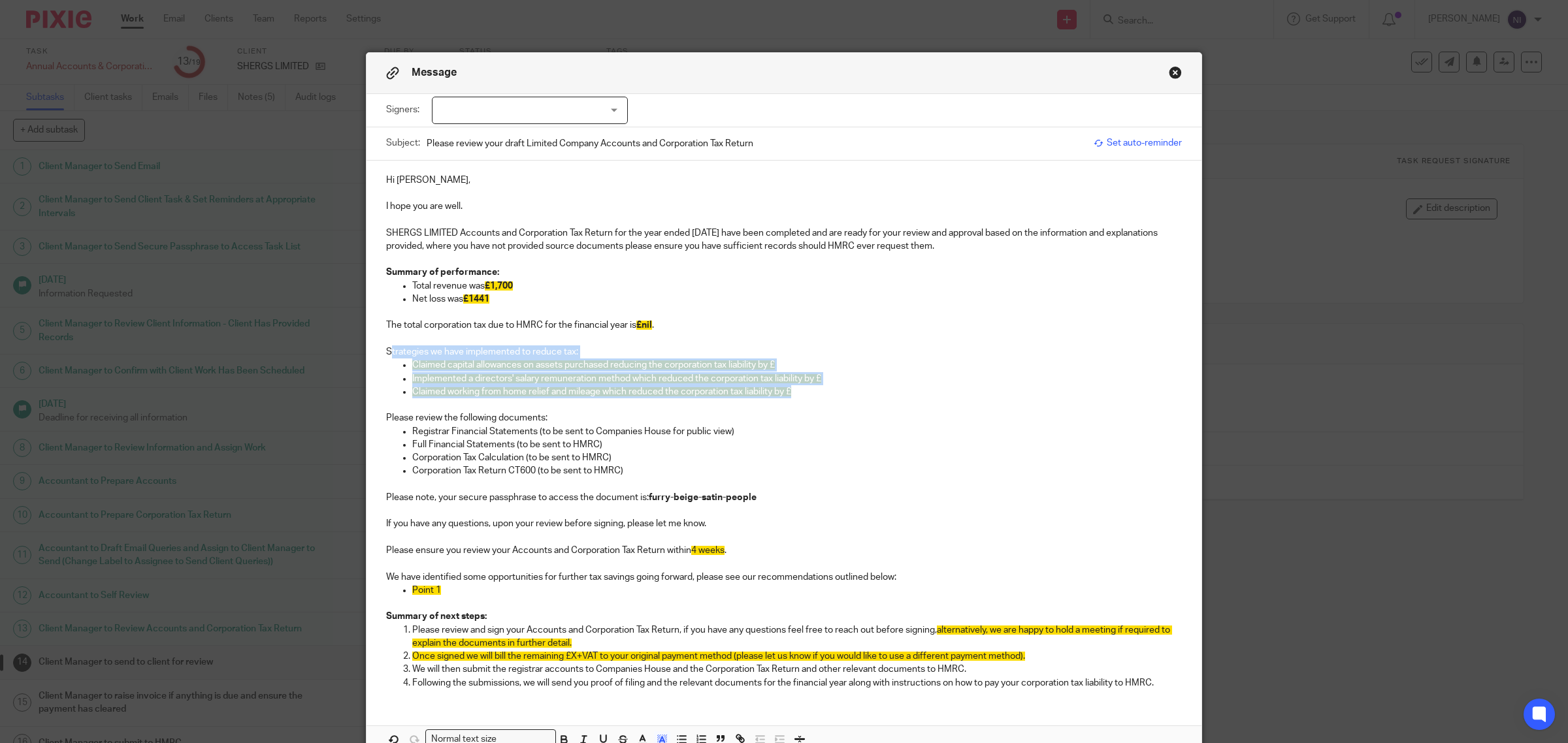
drag, startPoint x: 833, startPoint y: 395, endPoint x: 384, endPoint y: 357, distance: 450.6
click at [384, 357] on div "Hi Harman, I hope you are well. SHERGS LIMITED Accounts and Corporation Tax Ret…" at bounding box center [784, 430] width 835 height 539
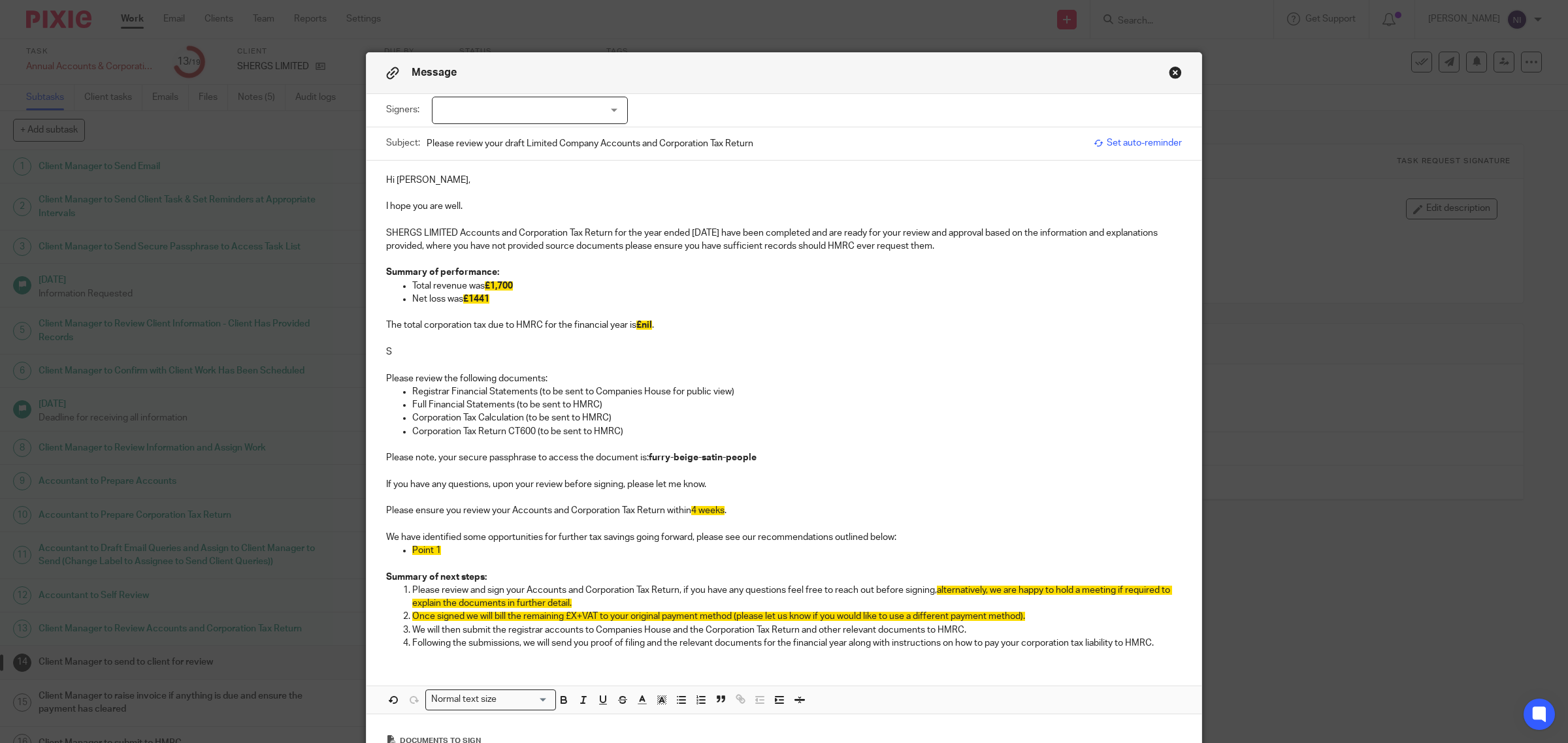
click at [471, 367] on p at bounding box center [784, 365] width 796 height 13
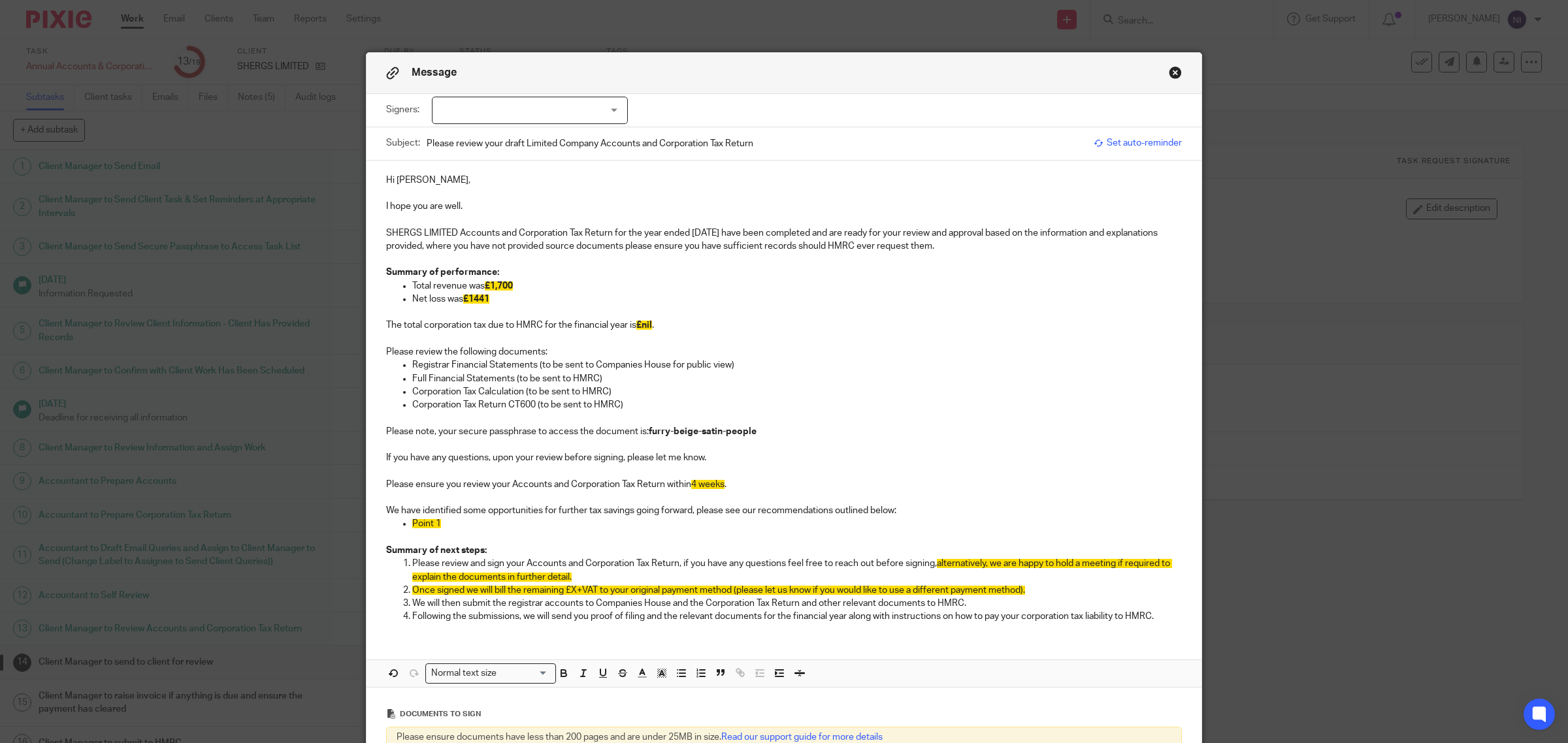
click at [462, 527] on p "Point 1" at bounding box center [797, 524] width 770 height 13
drag, startPoint x: 462, startPoint y: 527, endPoint x: 377, endPoint y: 510, distance: 86.7
click at [377, 510] on div "Hi Harman, I hope you are well. SHERGS LIMITED Accounts and Corporation Tax Ret…" at bounding box center [784, 398] width 835 height 473
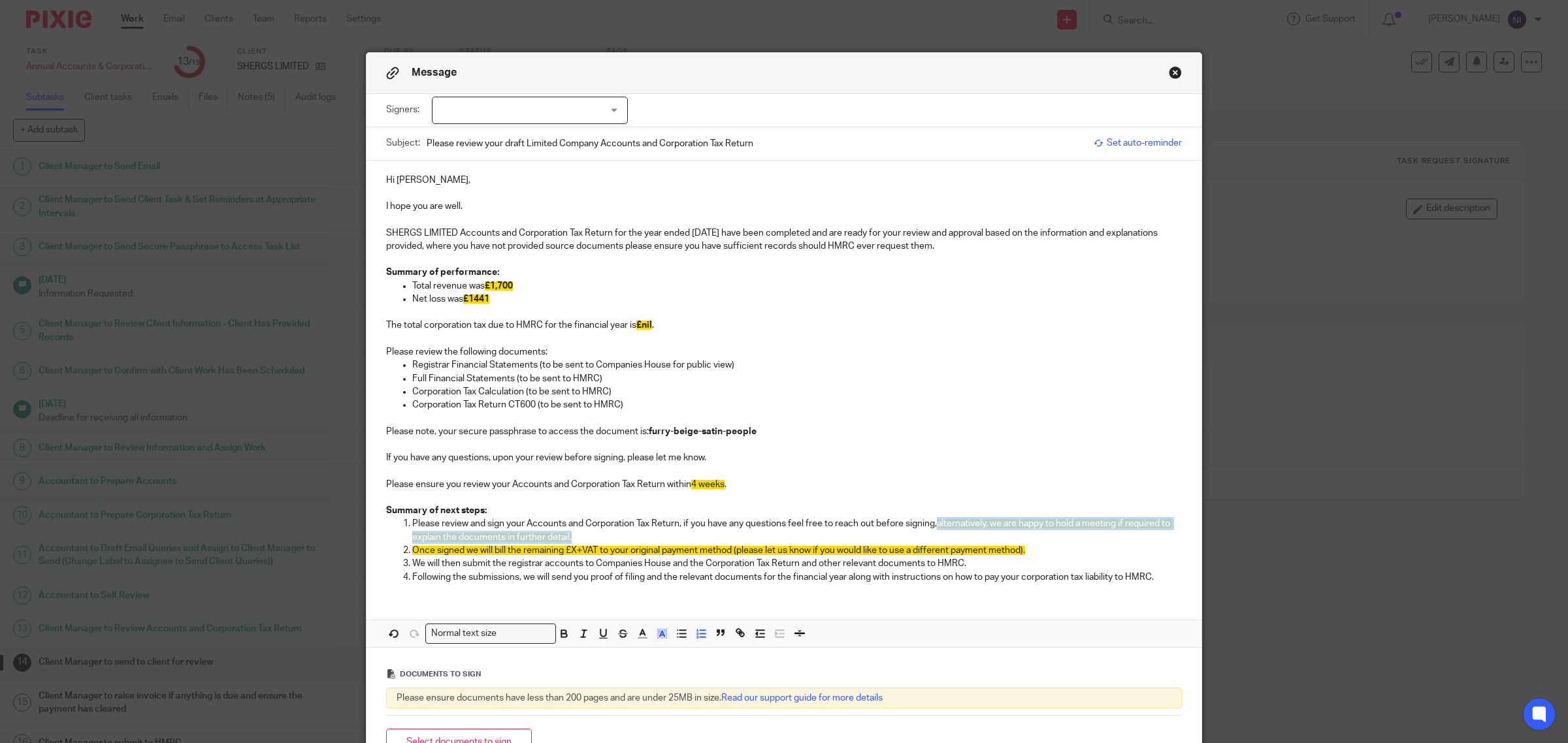
drag, startPoint x: 588, startPoint y: 534, endPoint x: 935, endPoint y: 524, distance: 347.1
click at [935, 524] on p "Please review and sign your Accounts and Corporation Tax Return, if you have an…" at bounding box center [797, 531] width 770 height 26
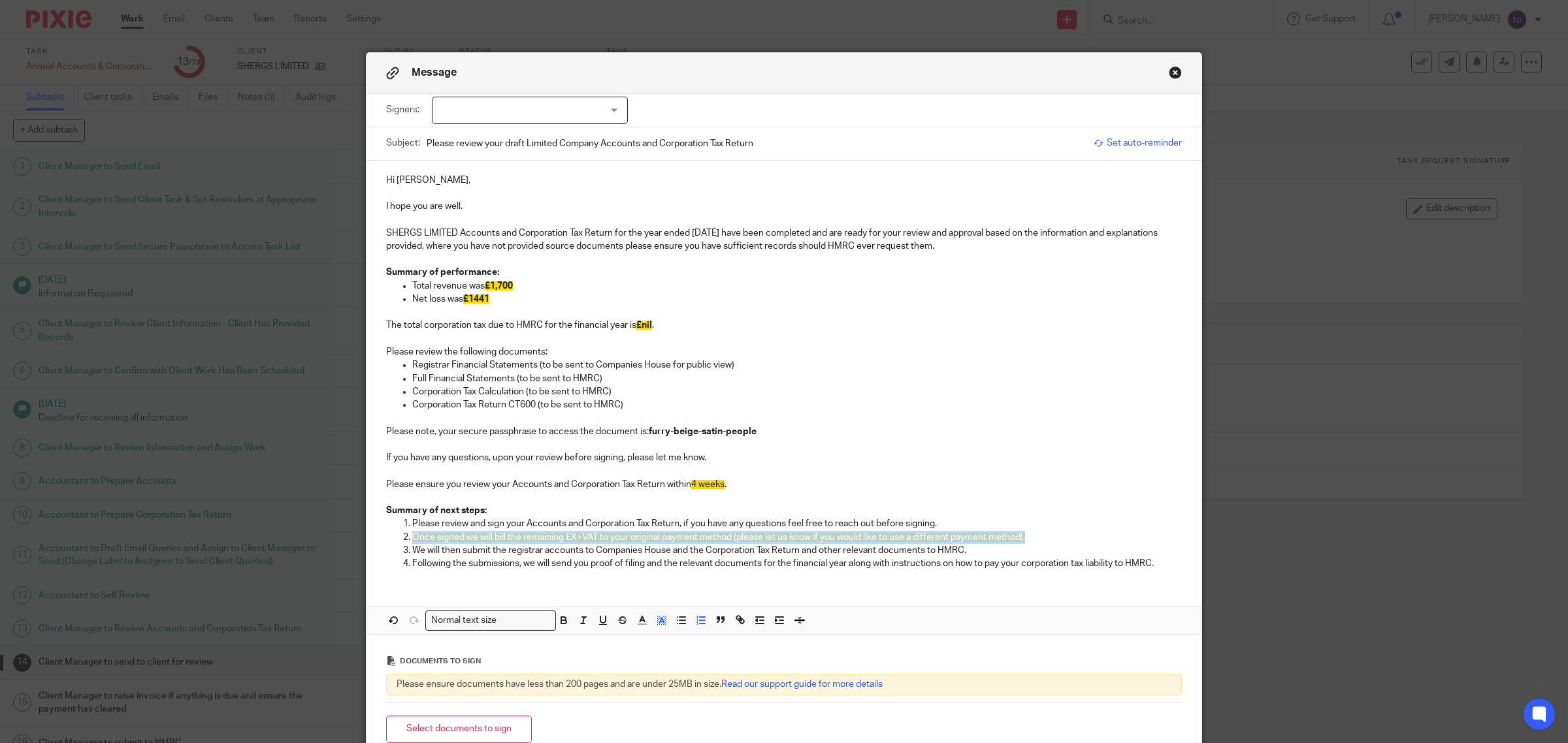
drag, startPoint x: 1033, startPoint y: 535, endPoint x: 368, endPoint y: 534, distance: 665.0
click at [368, 534] on div "Hi Harman, I hope you are well. SHERGS LIMITED Accounts and Corporation Tax Ret…" at bounding box center [784, 371] width 835 height 420
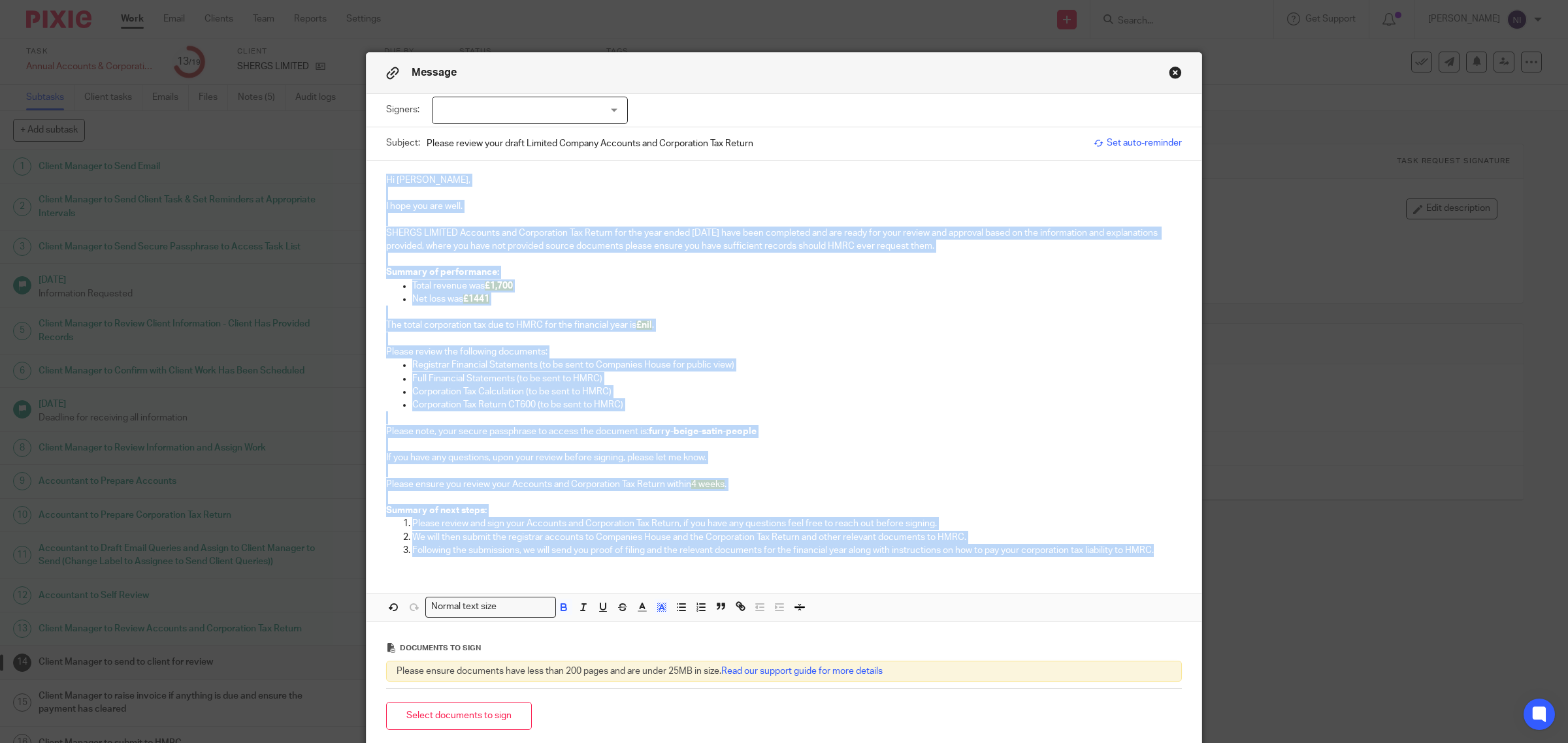
drag, startPoint x: 1167, startPoint y: 551, endPoint x: 335, endPoint y: 145, distance: 925.8
click at [335, 145] on div "Message Signers: Harman Shergill (0 selected) Subject: Please review your draft…" at bounding box center [784, 371] width 1568 height 743
click at [658, 605] on icon "button" at bounding box center [661, 607] width 12 height 12
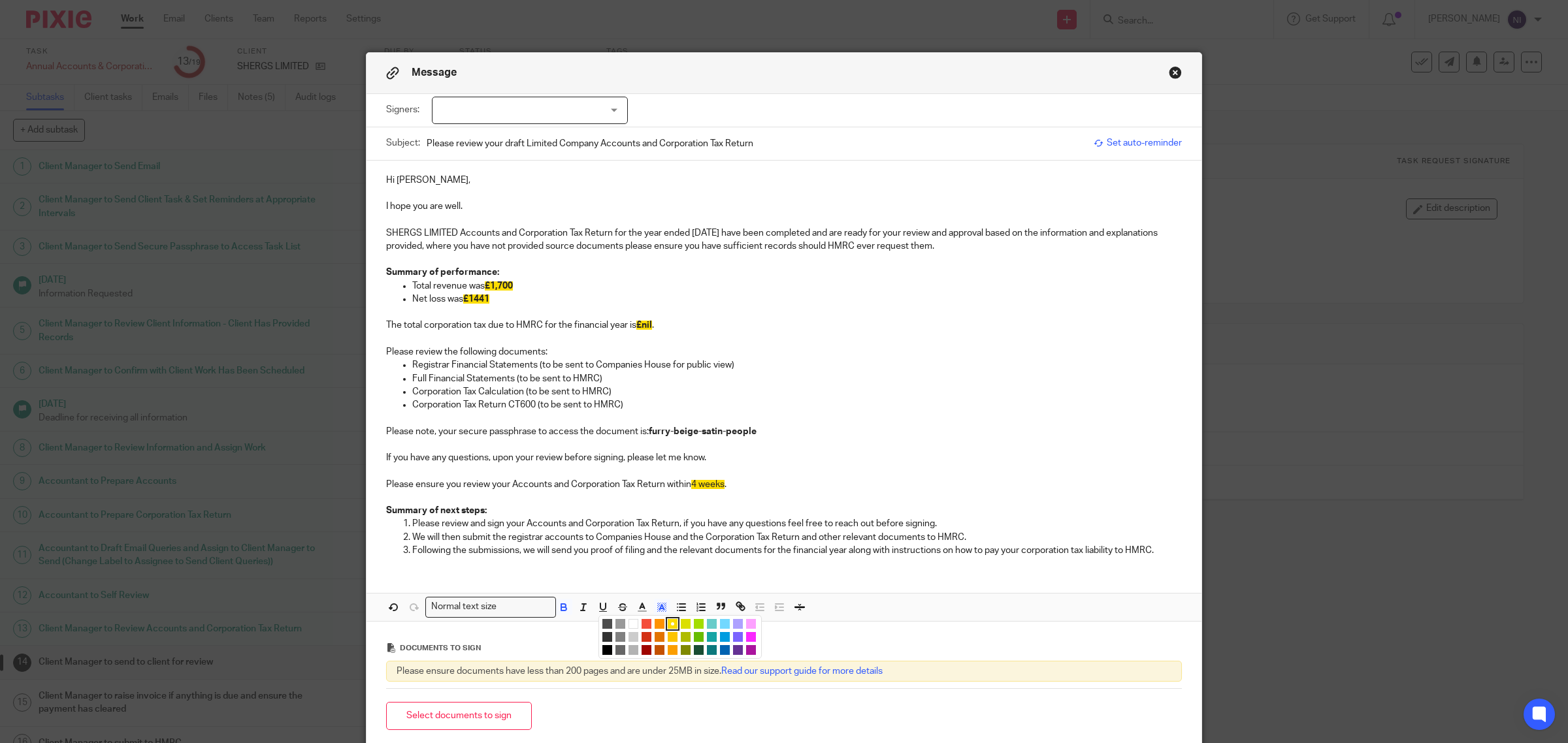
click at [629, 624] on li "color:#FFFFFF" at bounding box center [633, 624] width 10 height 10
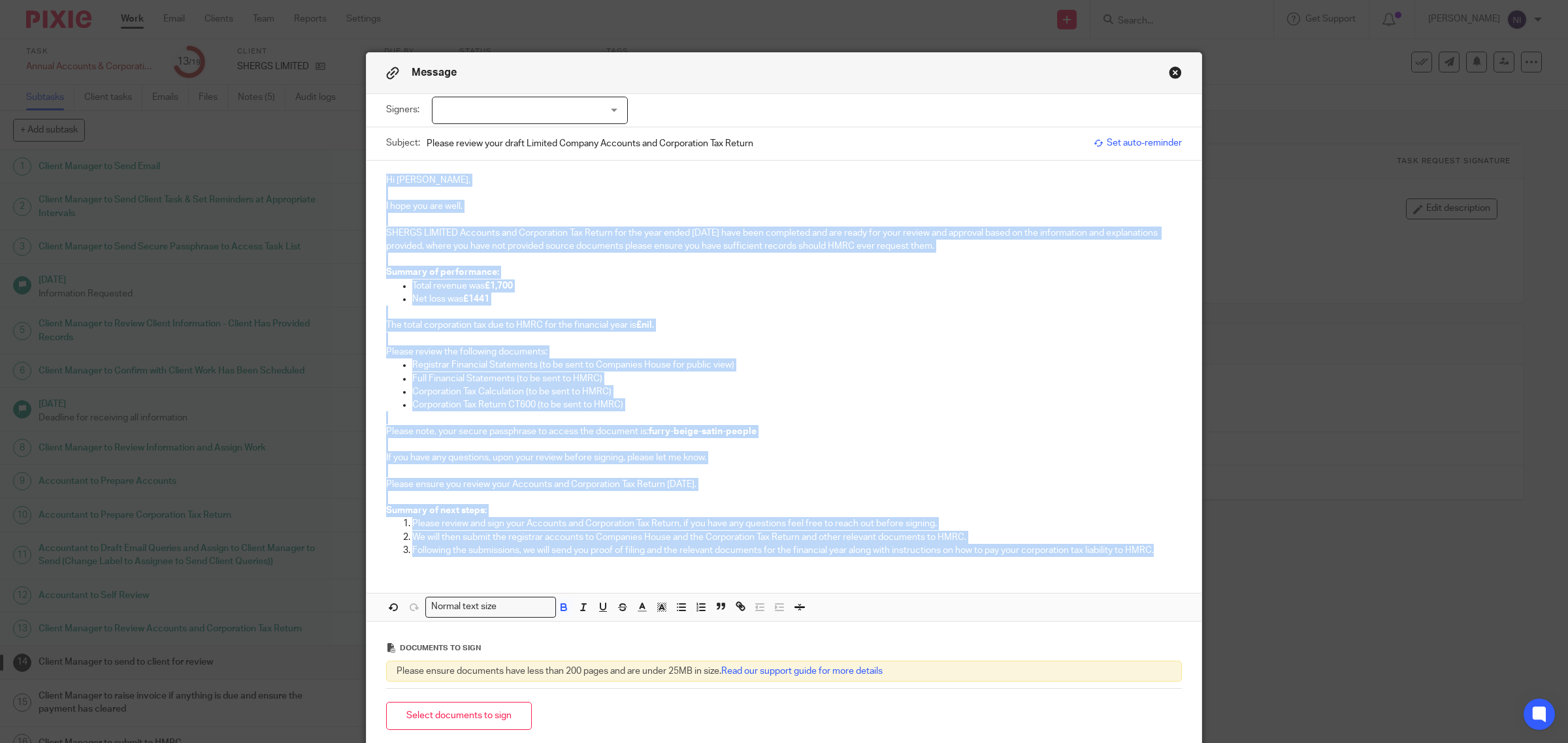
click at [863, 405] on p "Corporation Tax Return CT600 (to be sent to HMRC)" at bounding box center [797, 405] width 770 height 13
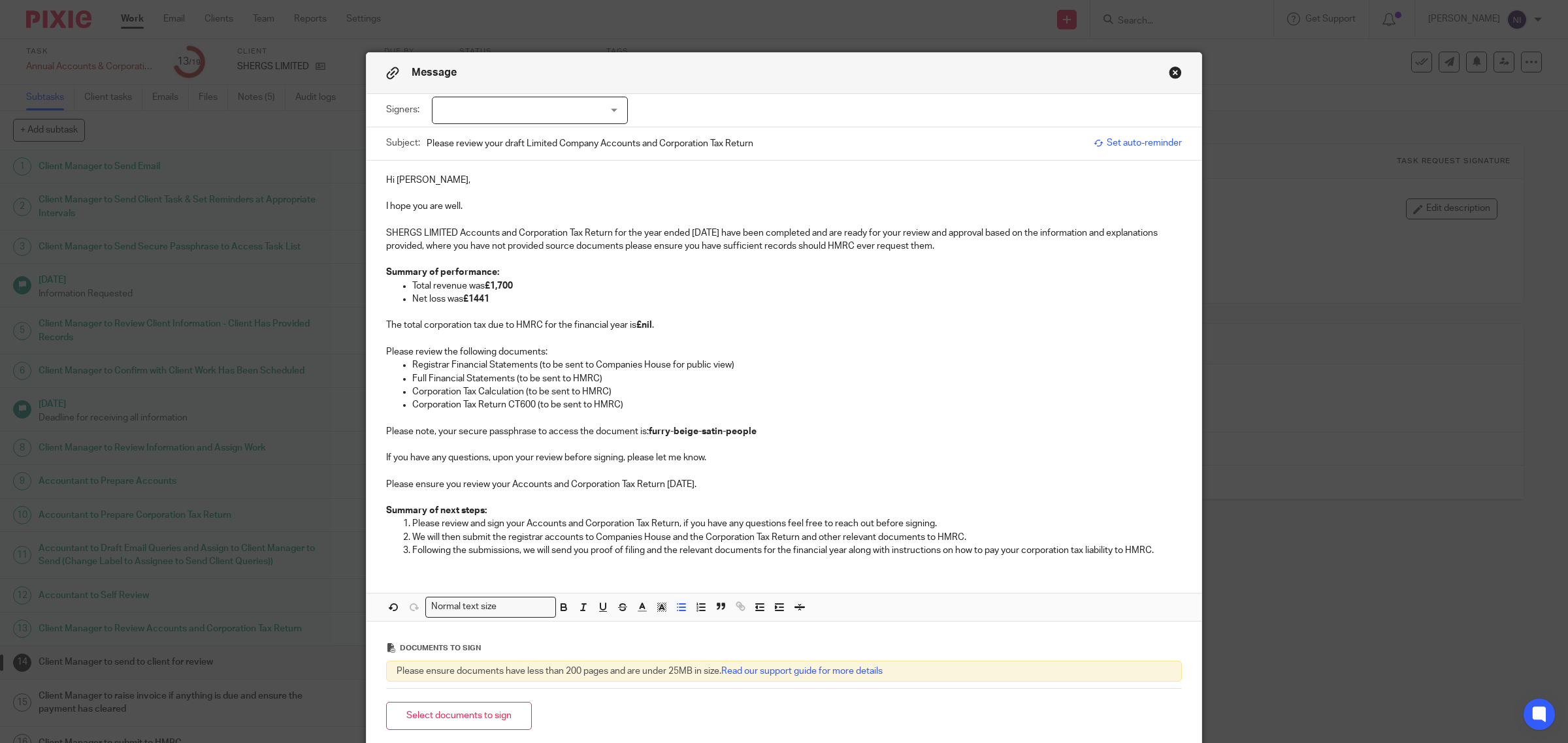
click at [563, 111] on div at bounding box center [530, 110] width 196 height 27
drag, startPoint x: 563, startPoint y: 128, endPoint x: 637, endPoint y: 188, distance: 95.3
click at [563, 128] on li "Harman Shergill" at bounding box center [524, 138] width 195 height 26
checkbox input "true"
click at [769, 306] on p at bounding box center [784, 312] width 796 height 13
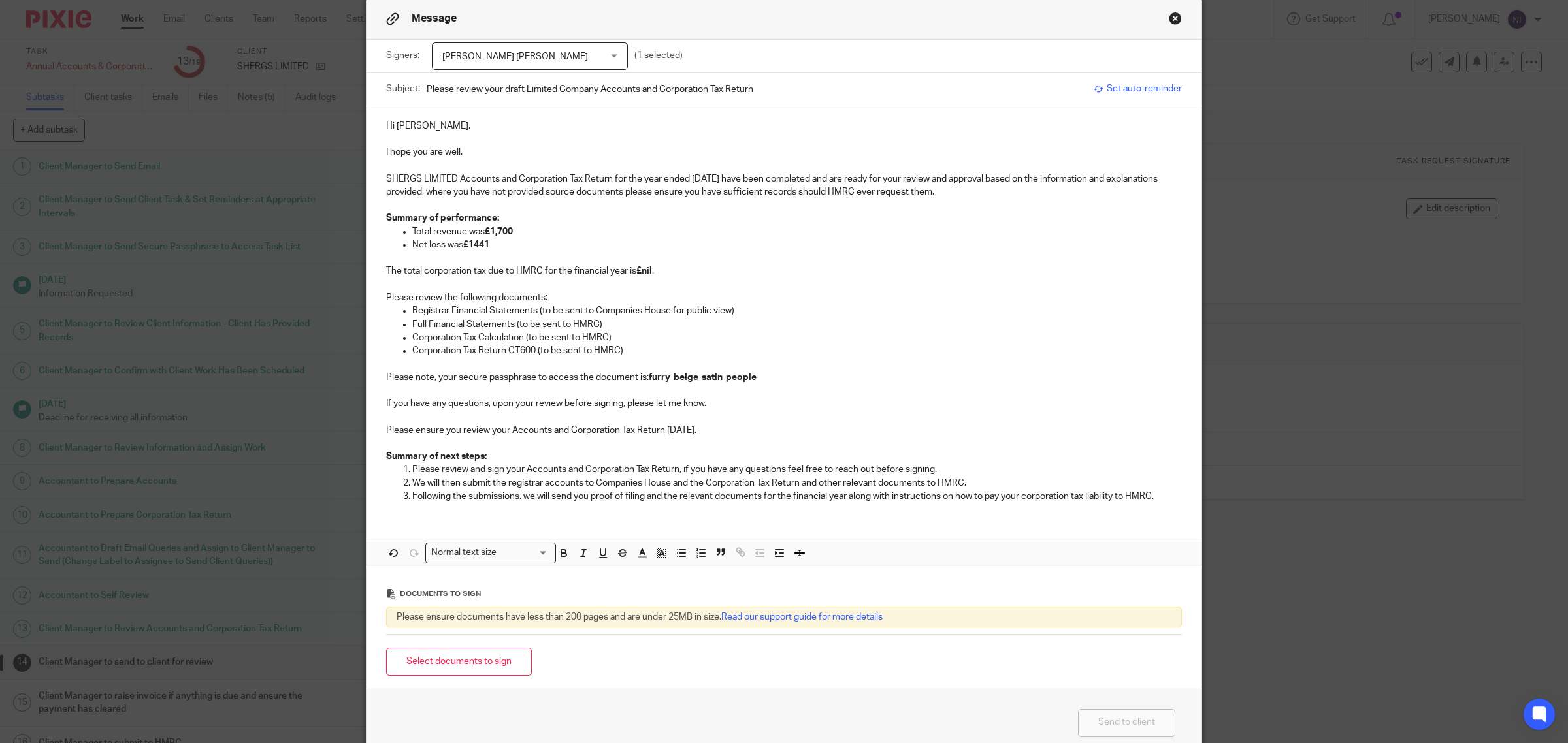
scroll to position [122, 0]
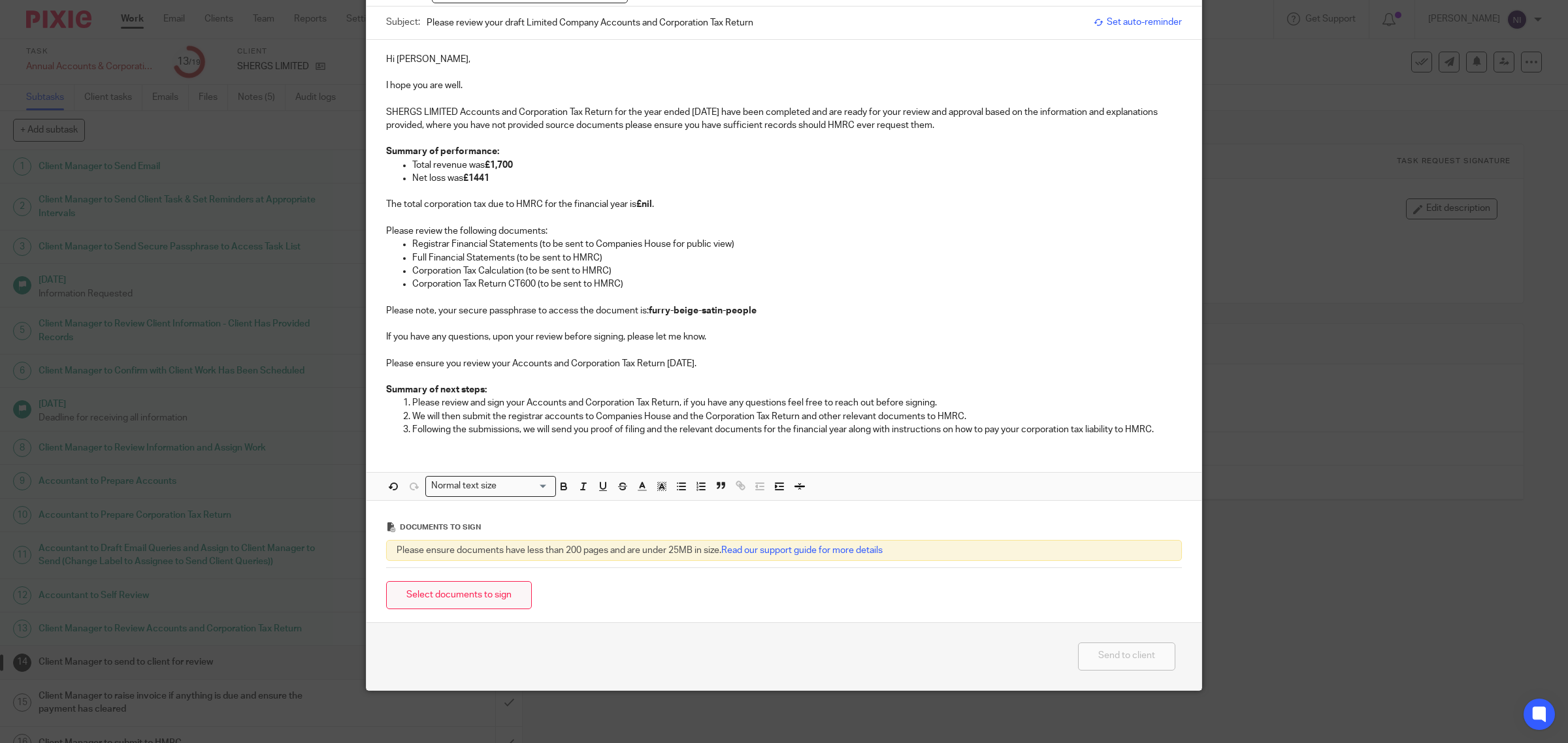
click at [471, 602] on button "Select documents to sign" at bounding box center [458, 595] width 146 height 28
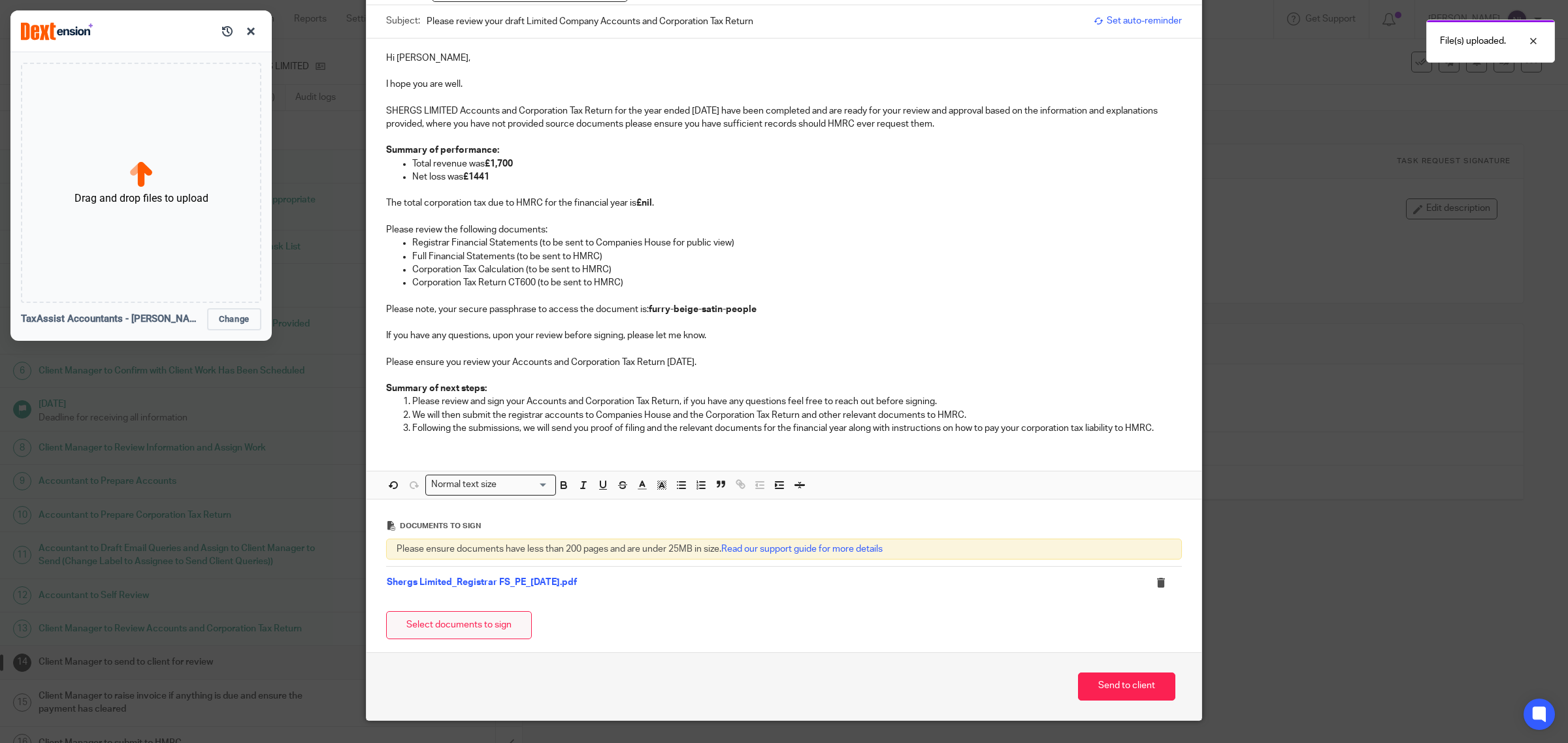
click at [482, 631] on button "Select documents to sign" at bounding box center [458, 626] width 146 height 28
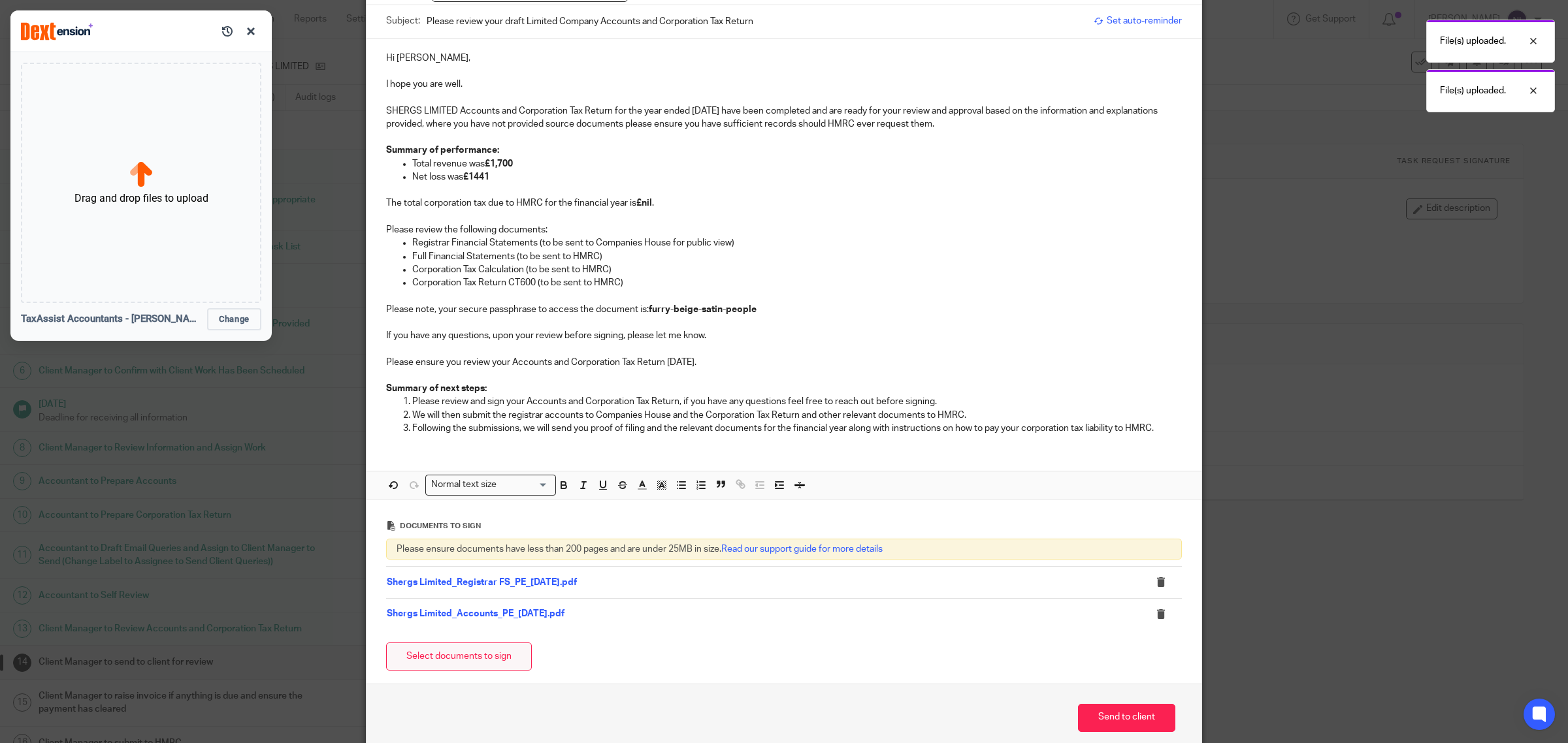
click at [453, 665] on button "Select documents to sign" at bounding box center [458, 657] width 146 height 28
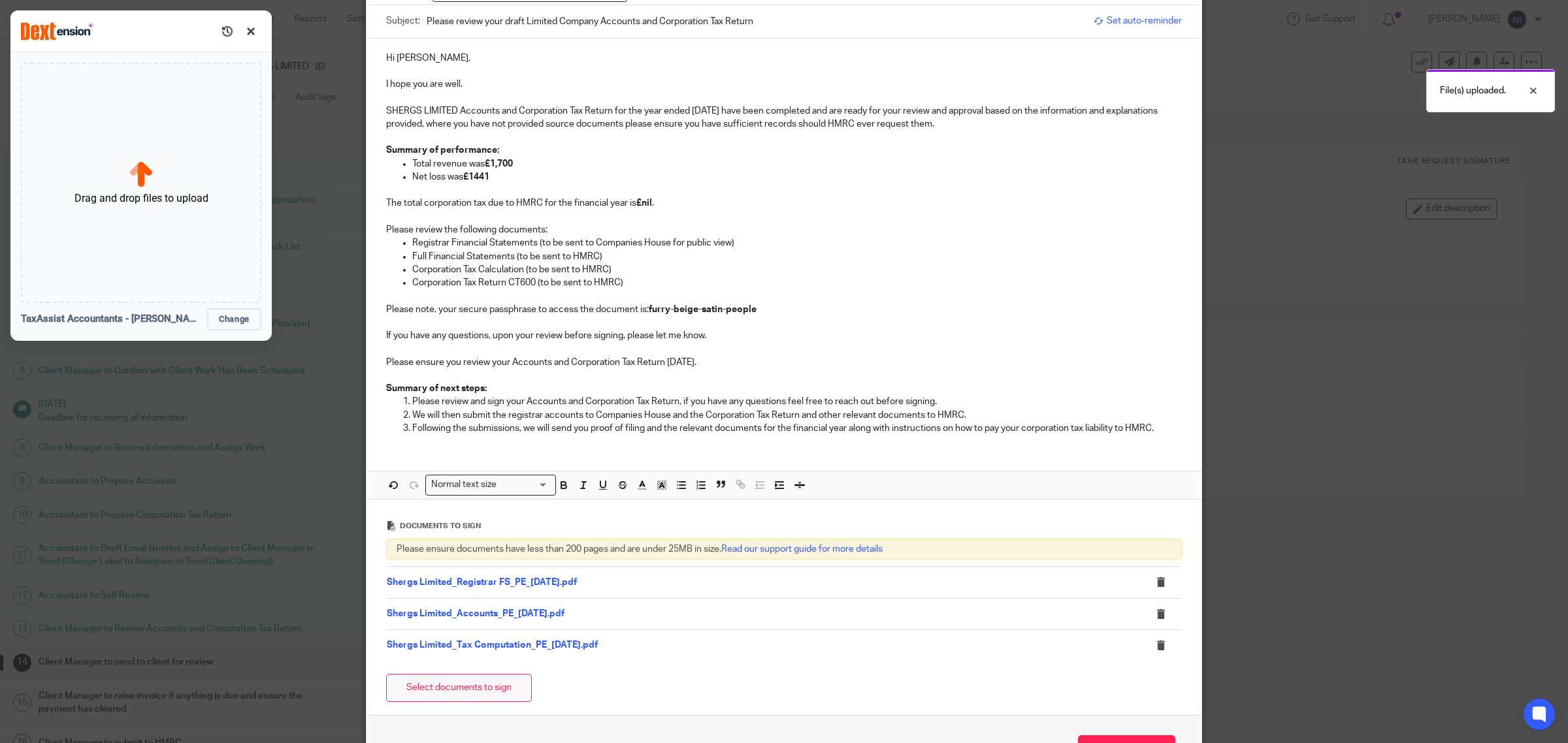
click at [494, 685] on button "Select documents to sign" at bounding box center [458, 688] width 146 height 28
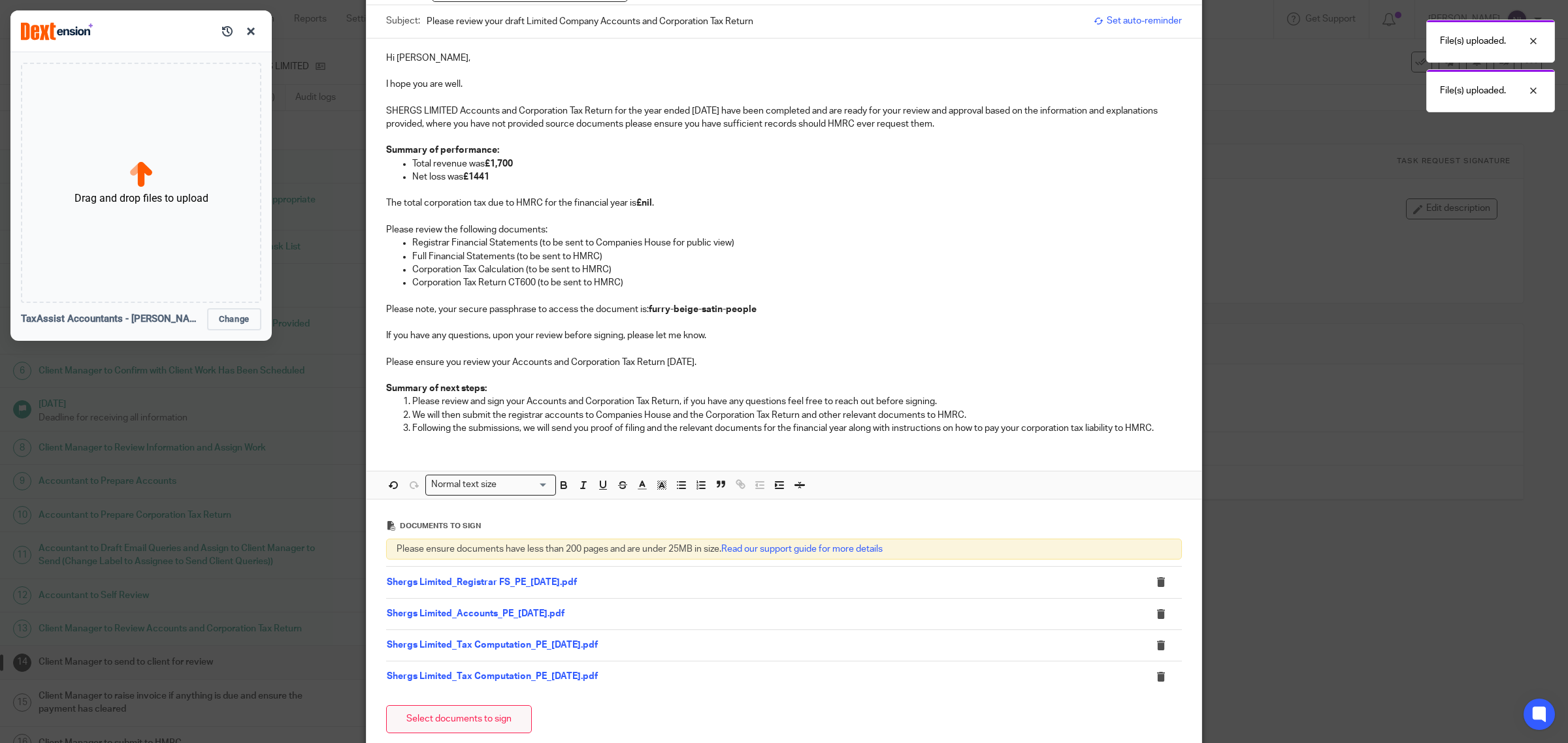
click at [475, 713] on button "Select documents to sign" at bounding box center [458, 720] width 146 height 28
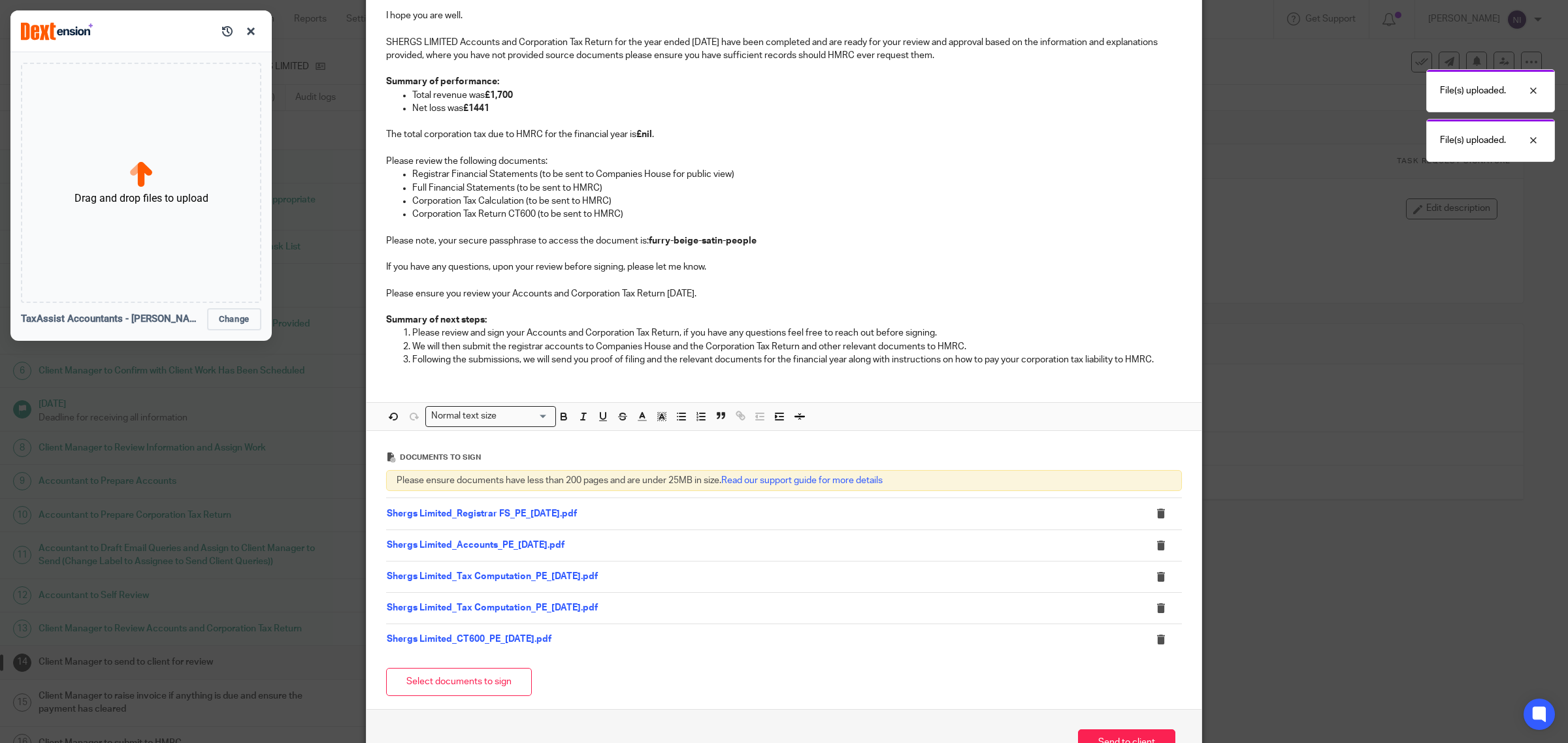
scroll to position [279, 0]
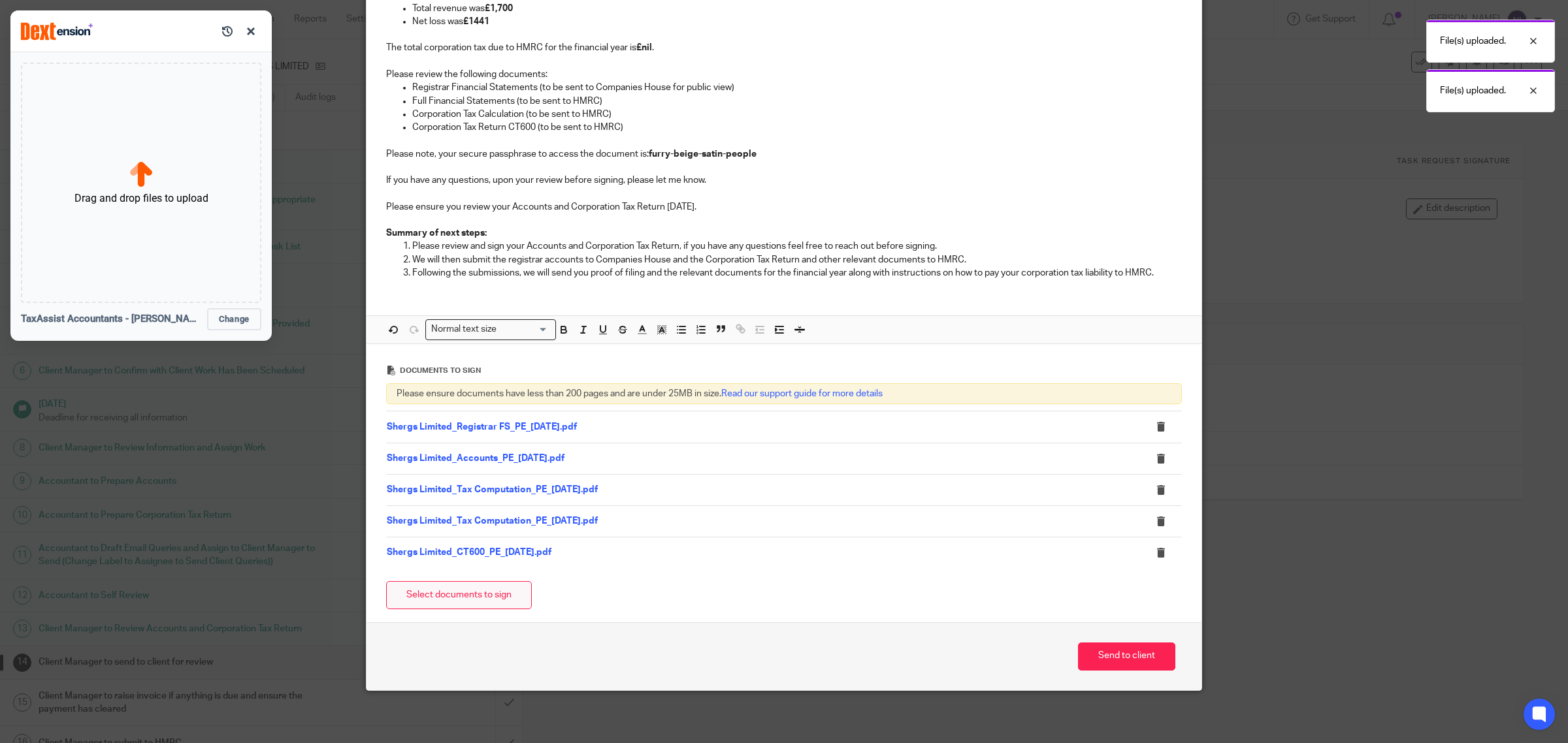
click at [490, 597] on button "Select documents to sign" at bounding box center [458, 595] width 146 height 28
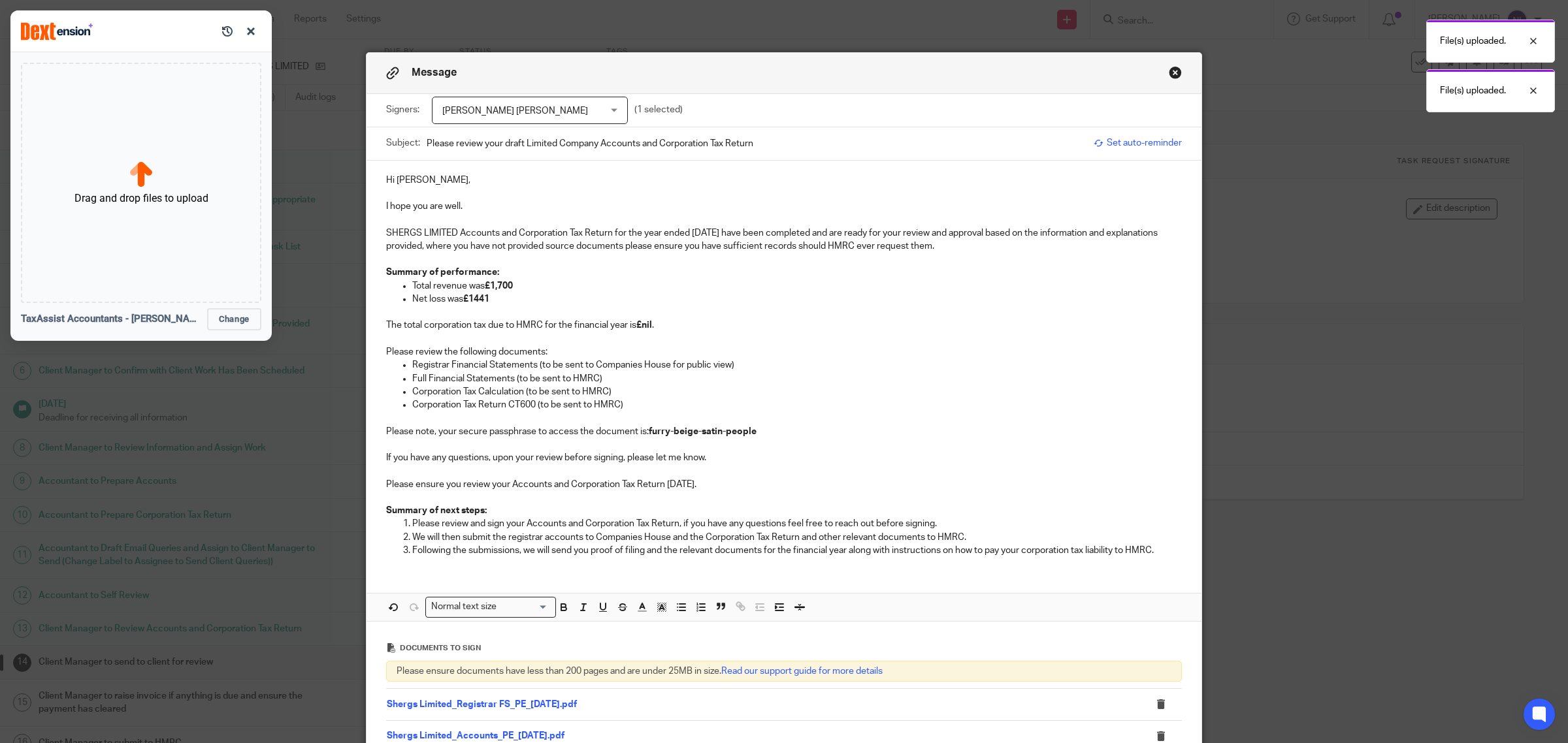
scroll to position [311, 0]
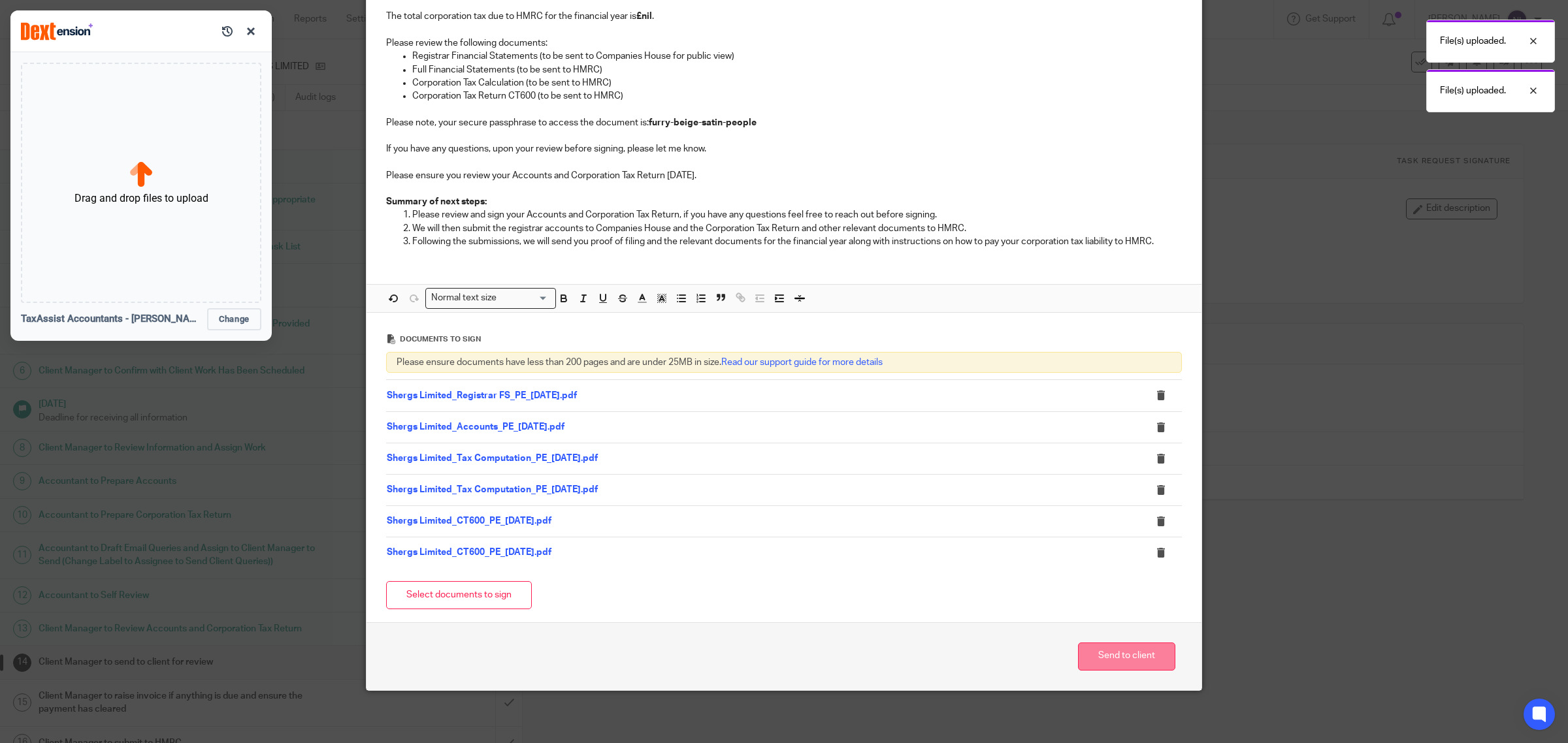
click at [1106, 651] on button "Send to client" at bounding box center [1126, 657] width 97 height 28
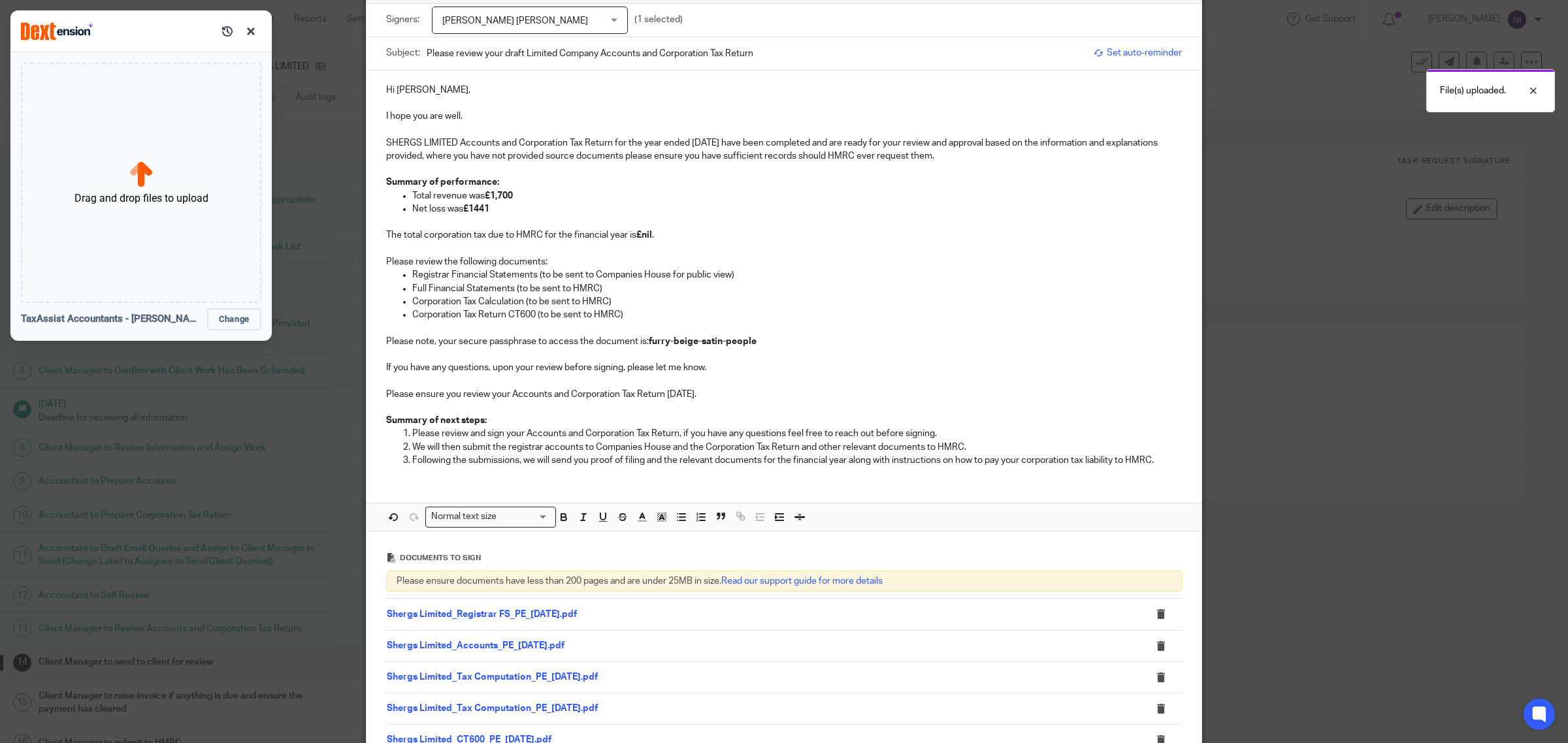
scroll to position [0, 0]
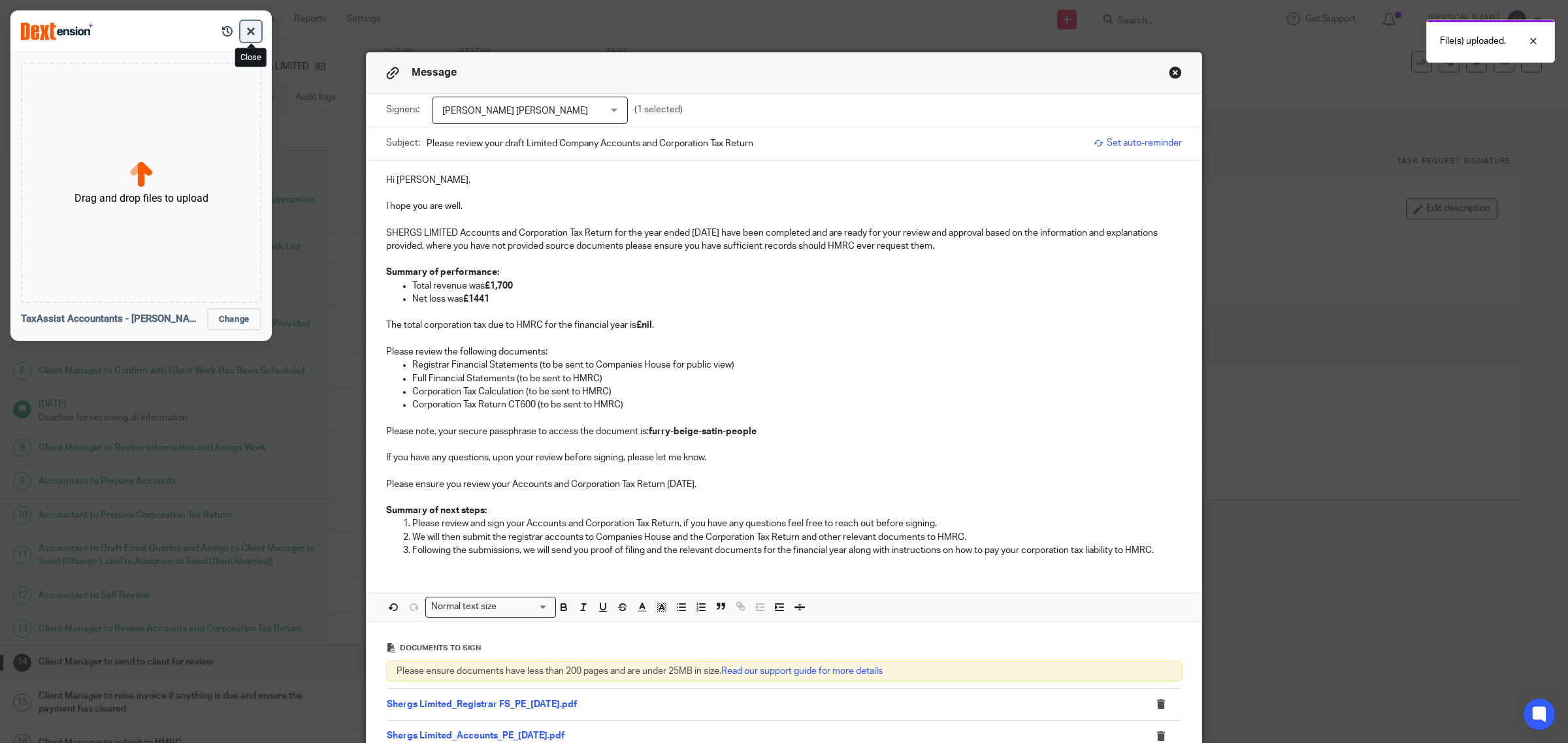
click at [254, 34] on button "button" at bounding box center [251, 31] width 21 height 21
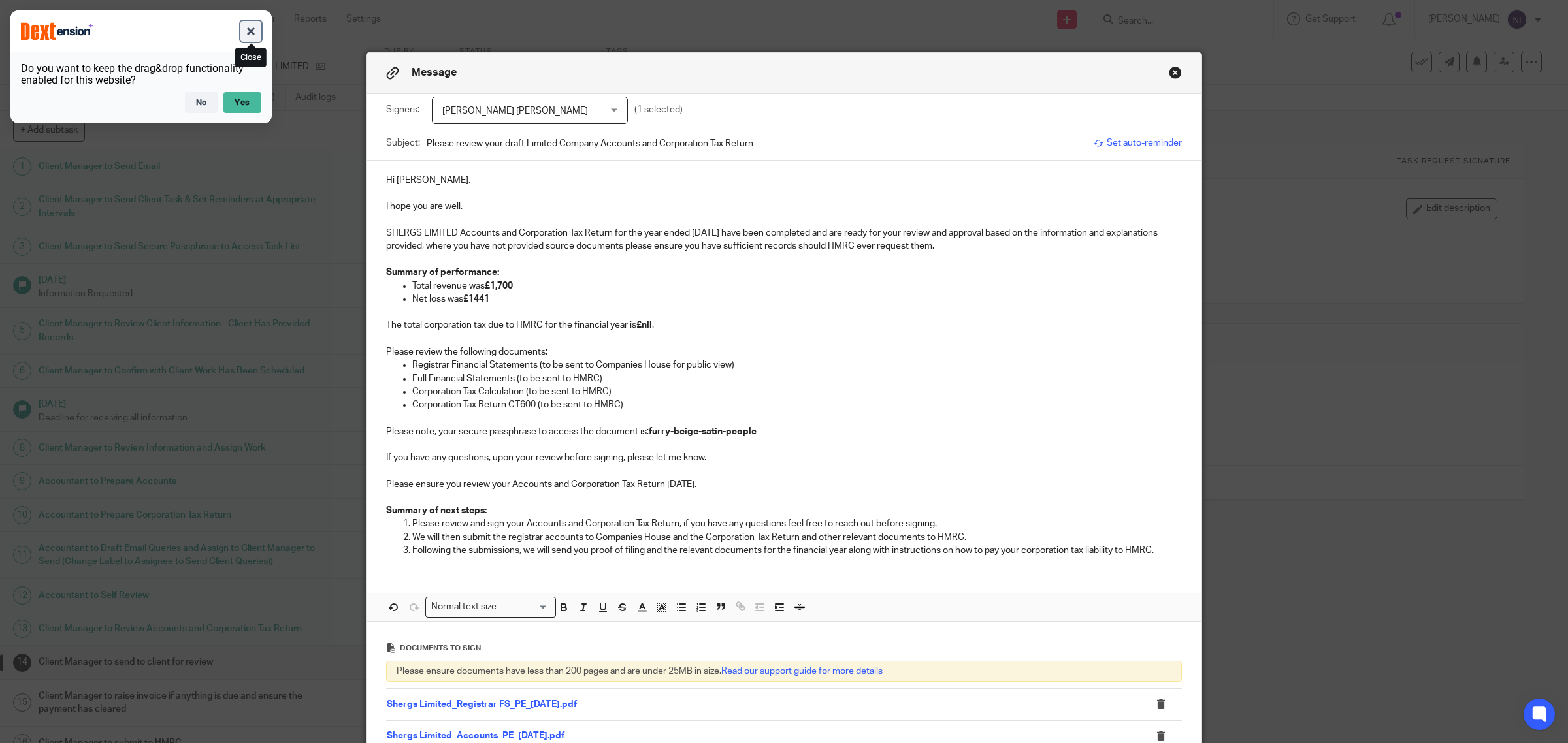
click at [251, 38] on button "button" at bounding box center [251, 31] width 21 height 21
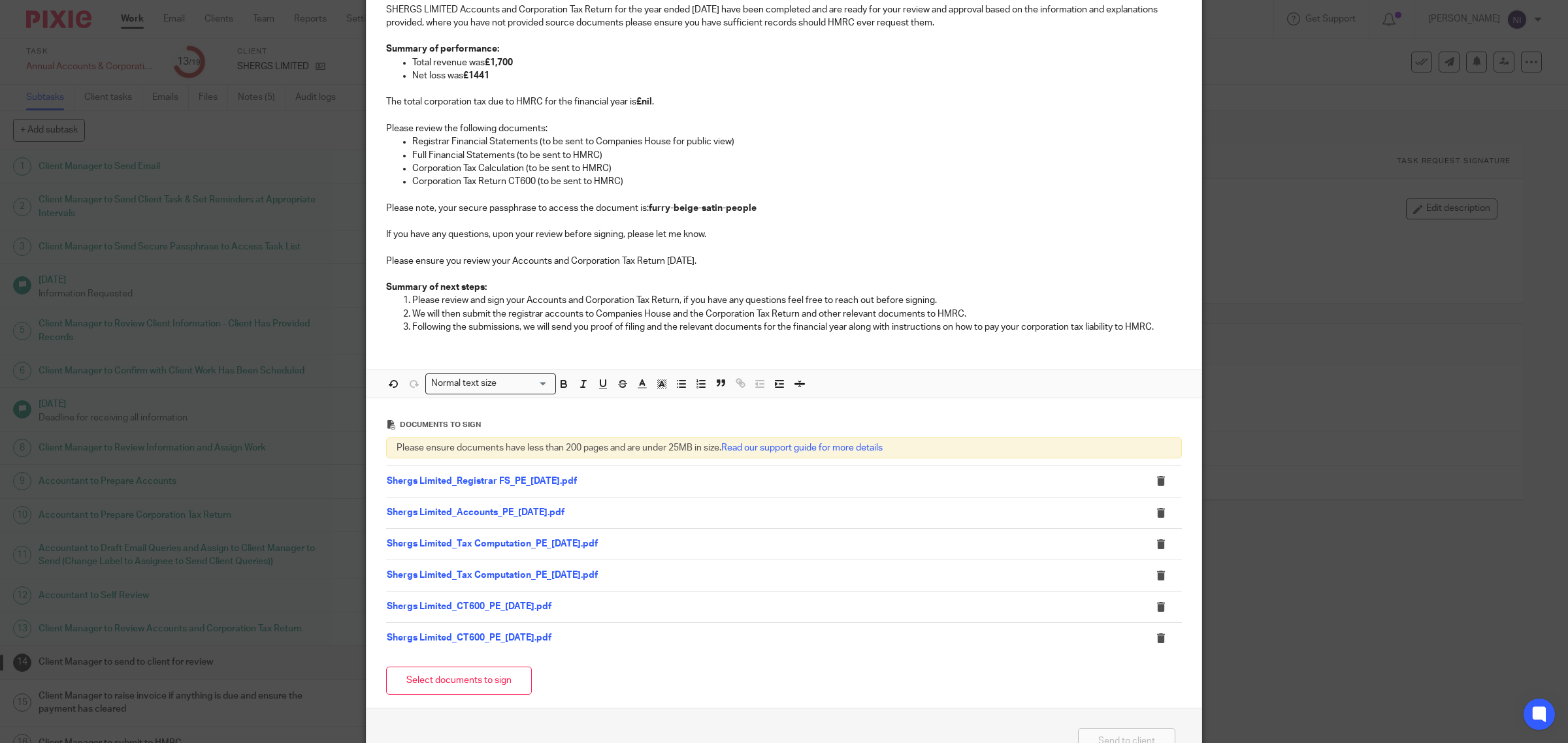
scroll to position [311, 0]
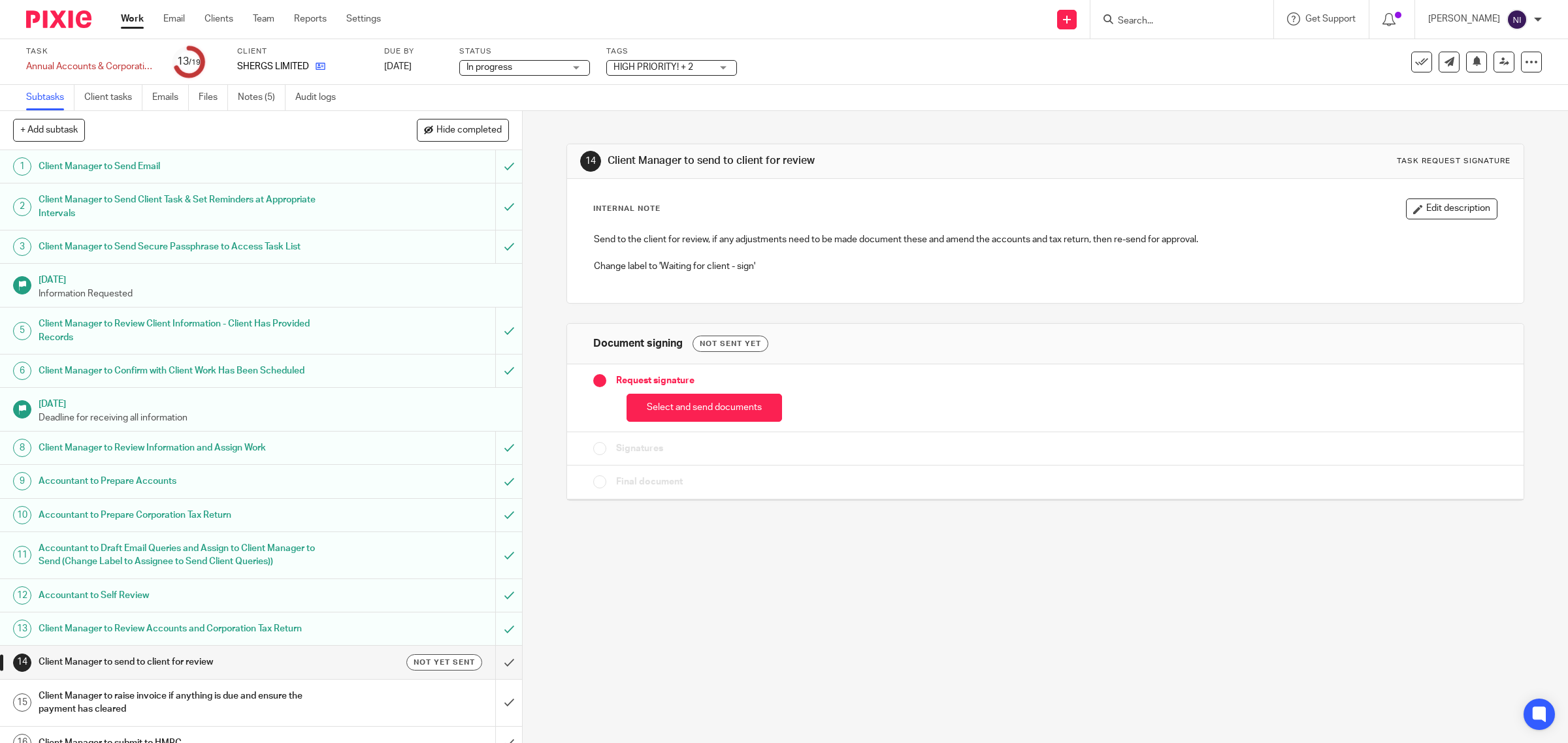
click at [321, 66] on icon at bounding box center [321, 66] width 10 height 10
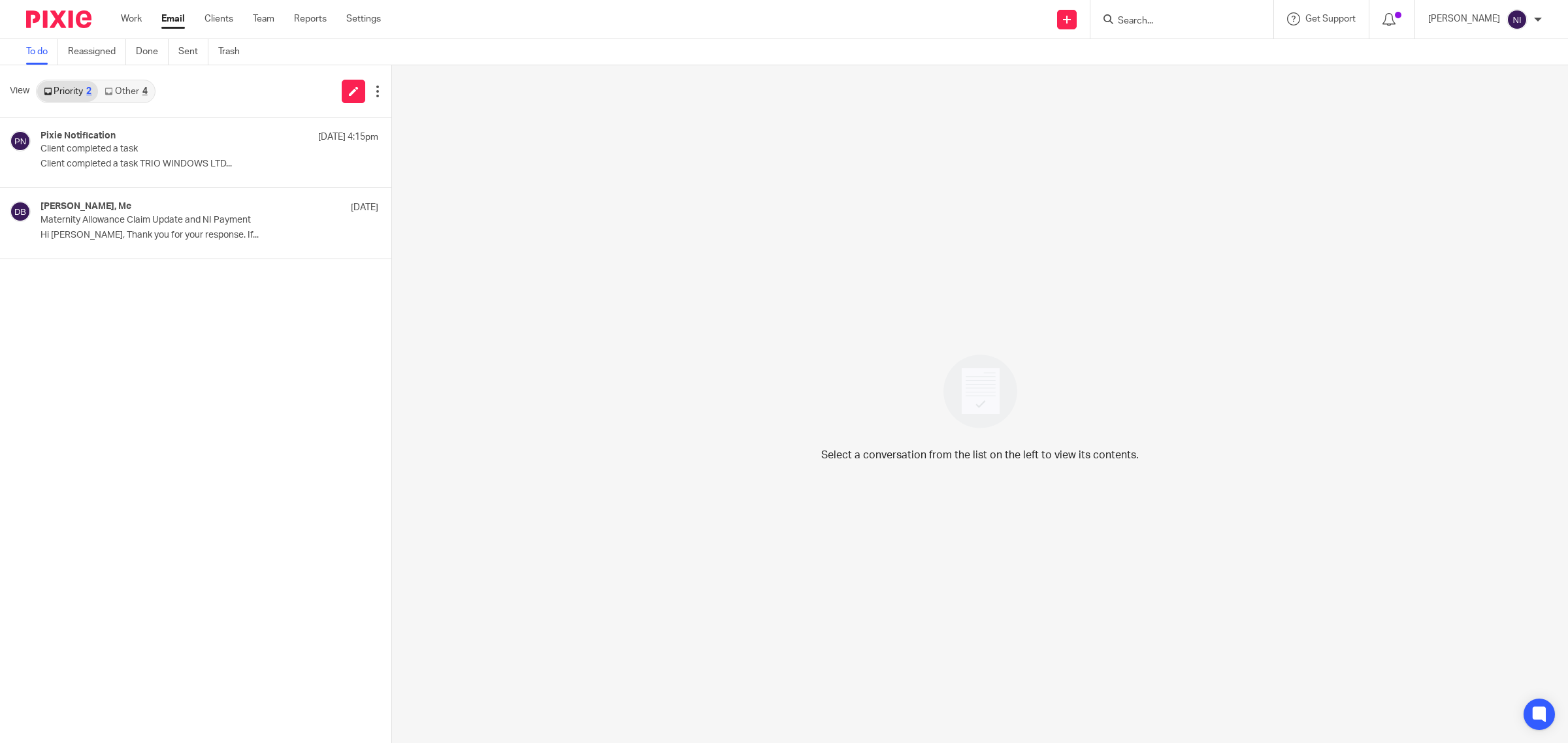
click at [136, 86] on link "Other 4" at bounding box center [125, 91] width 55 height 21
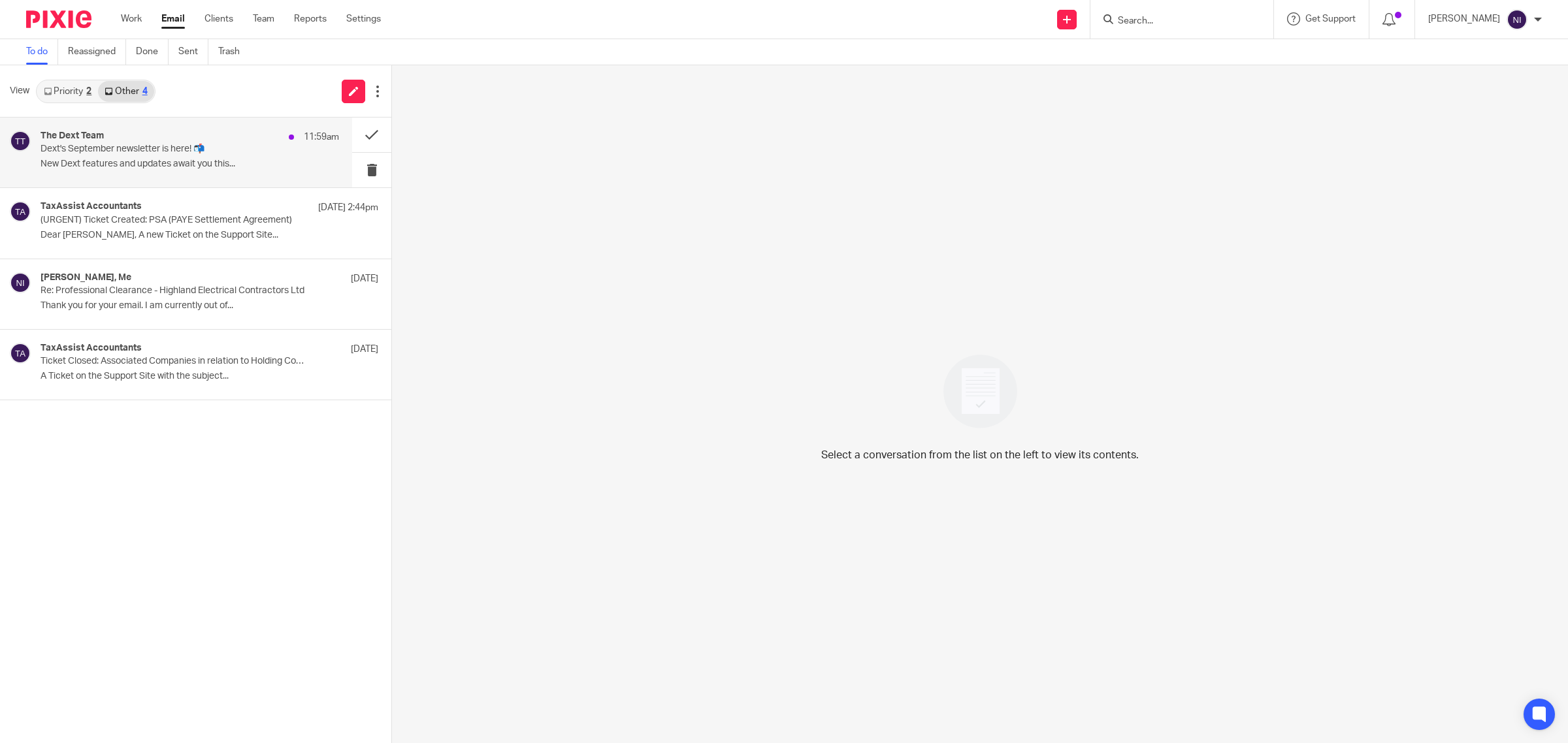
click at [160, 134] on div "The Dext Team 11:59am" at bounding box center [190, 137] width 299 height 13
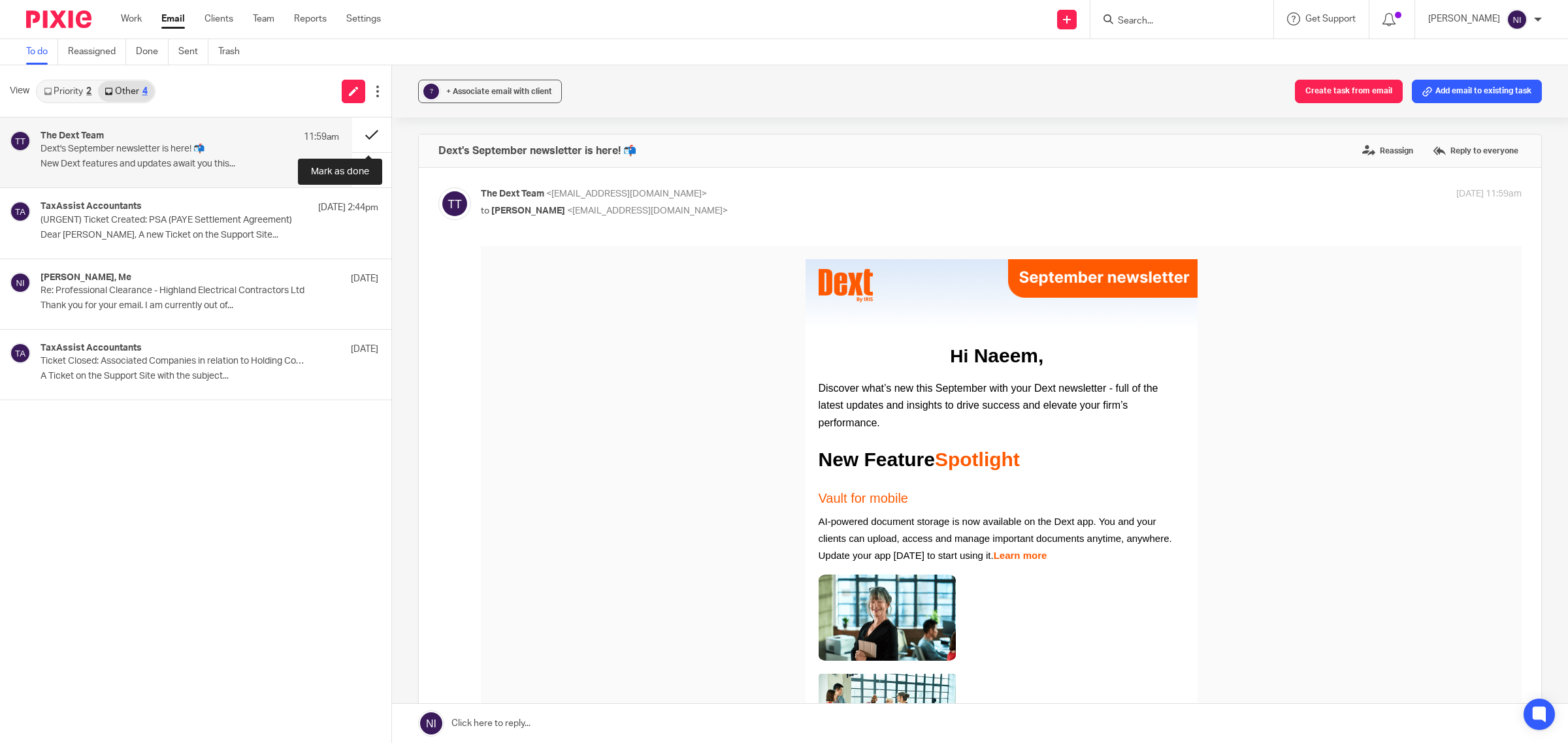
click at [354, 132] on button at bounding box center [372, 135] width 39 height 34
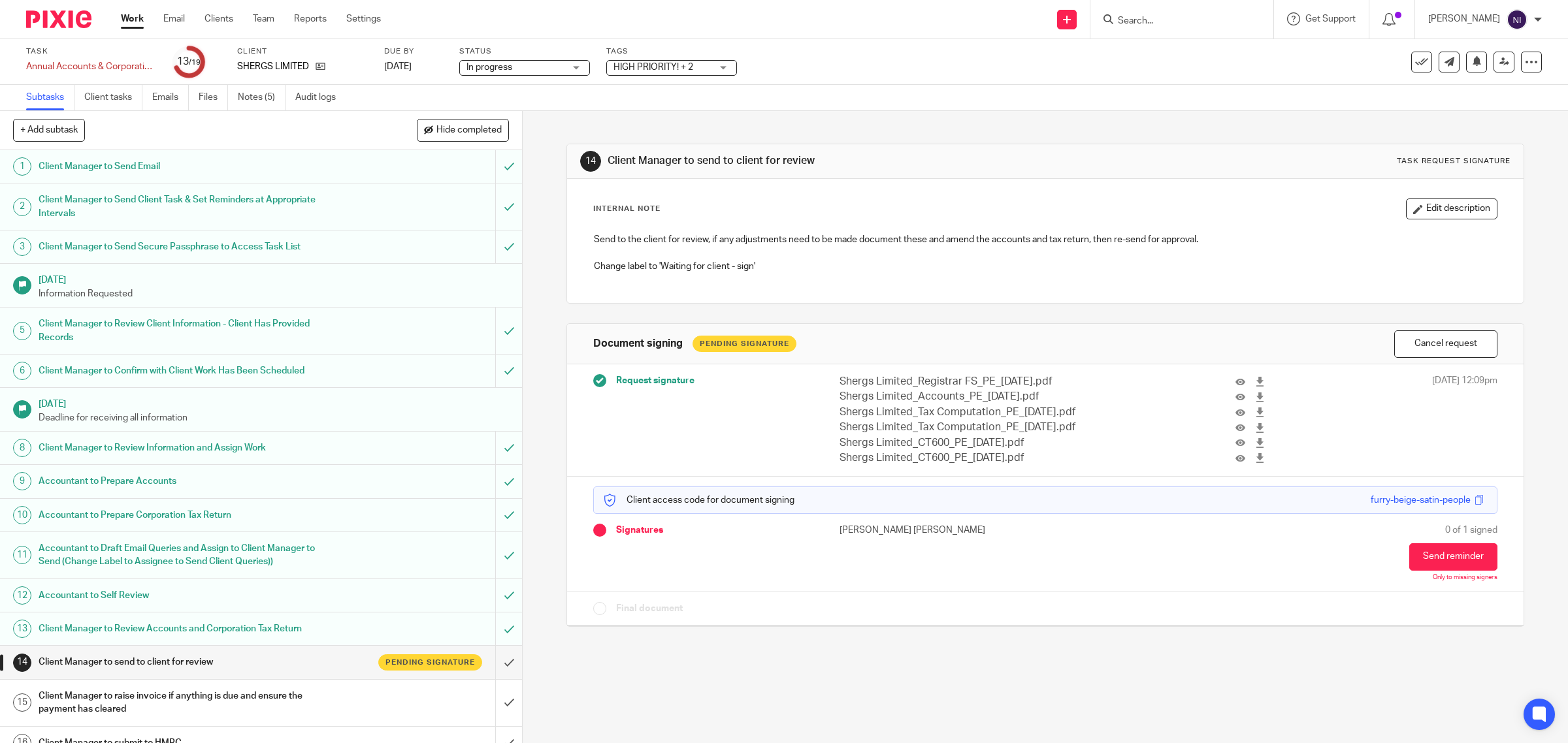
click at [688, 63] on span "HIGH PRIORITY! + 2" at bounding box center [653, 68] width 79 height 9
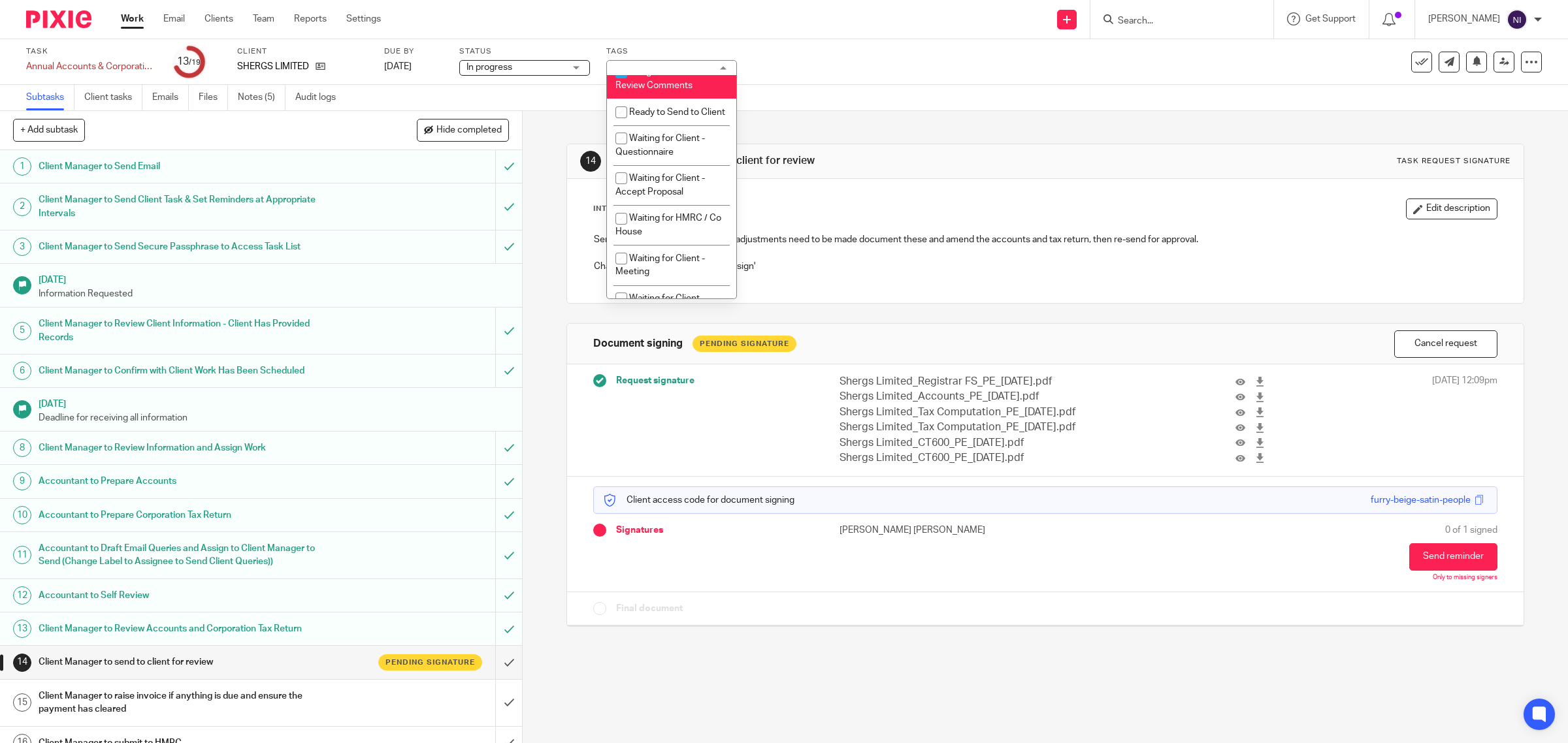
scroll to position [363, 0]
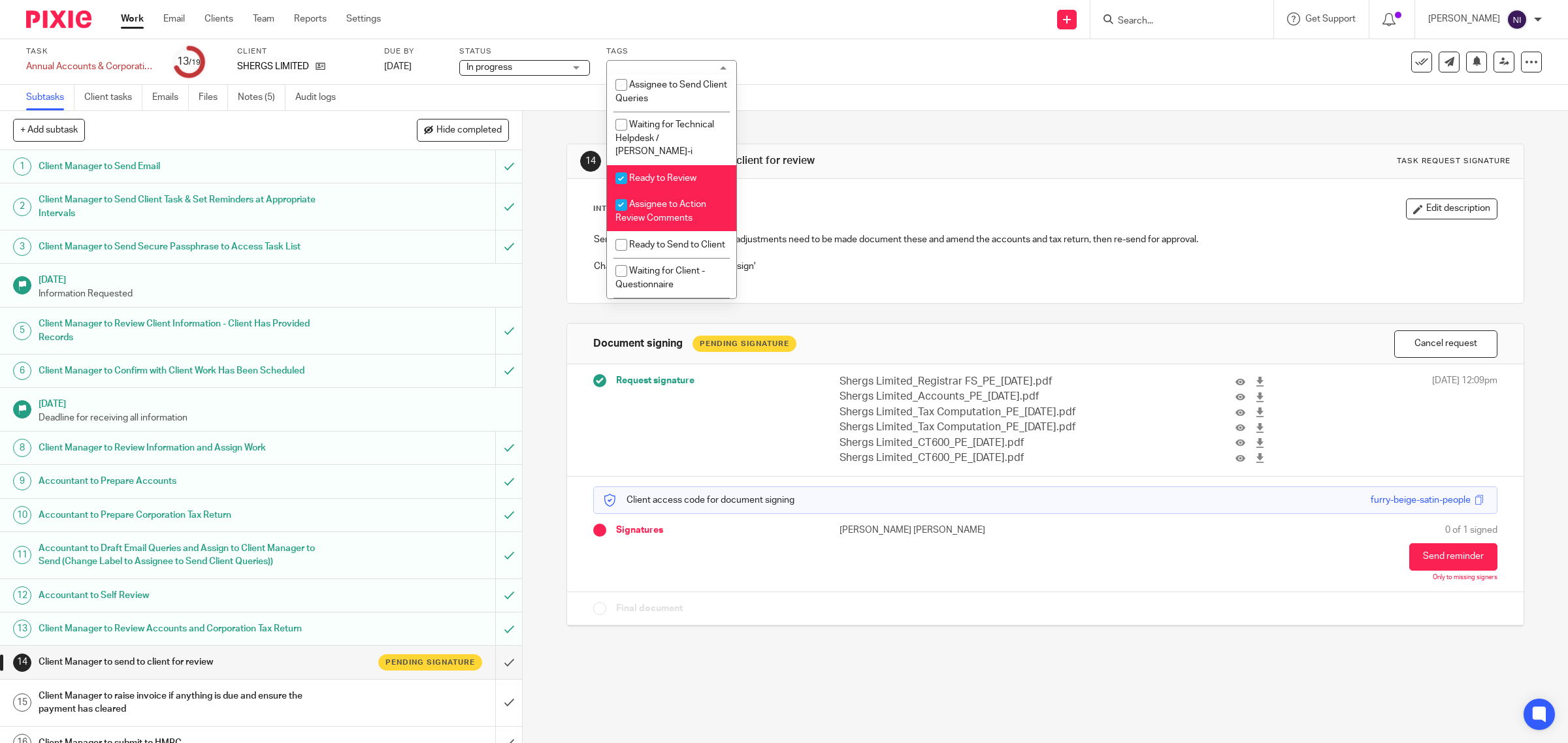
click at [684, 180] on li "Ready to Review" at bounding box center [672, 178] width 129 height 26
checkbox input "false"
click at [680, 213] on span "Assignee to Action Review Comments" at bounding box center [661, 211] width 91 height 23
checkbox input "false"
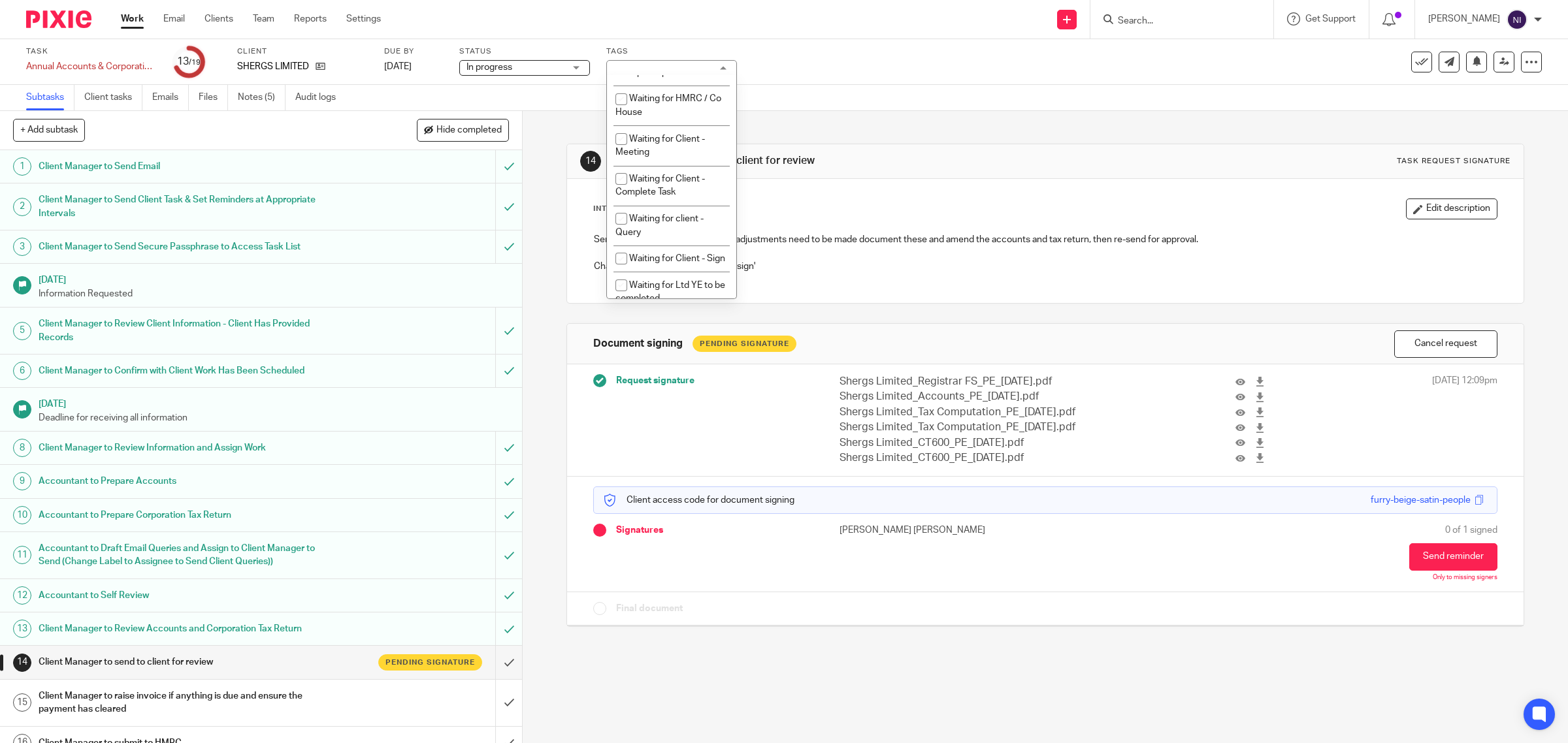
scroll to position [651, 0]
click at [696, 226] on span "Waiting for Client - Sign" at bounding box center [677, 223] width 96 height 9
checkbox input "true"
click at [770, 83] on div "Task Annual Accounts & Corporation Tax Return - [DATE] Save Annual Accounts & C…" at bounding box center [784, 61] width 1568 height 46
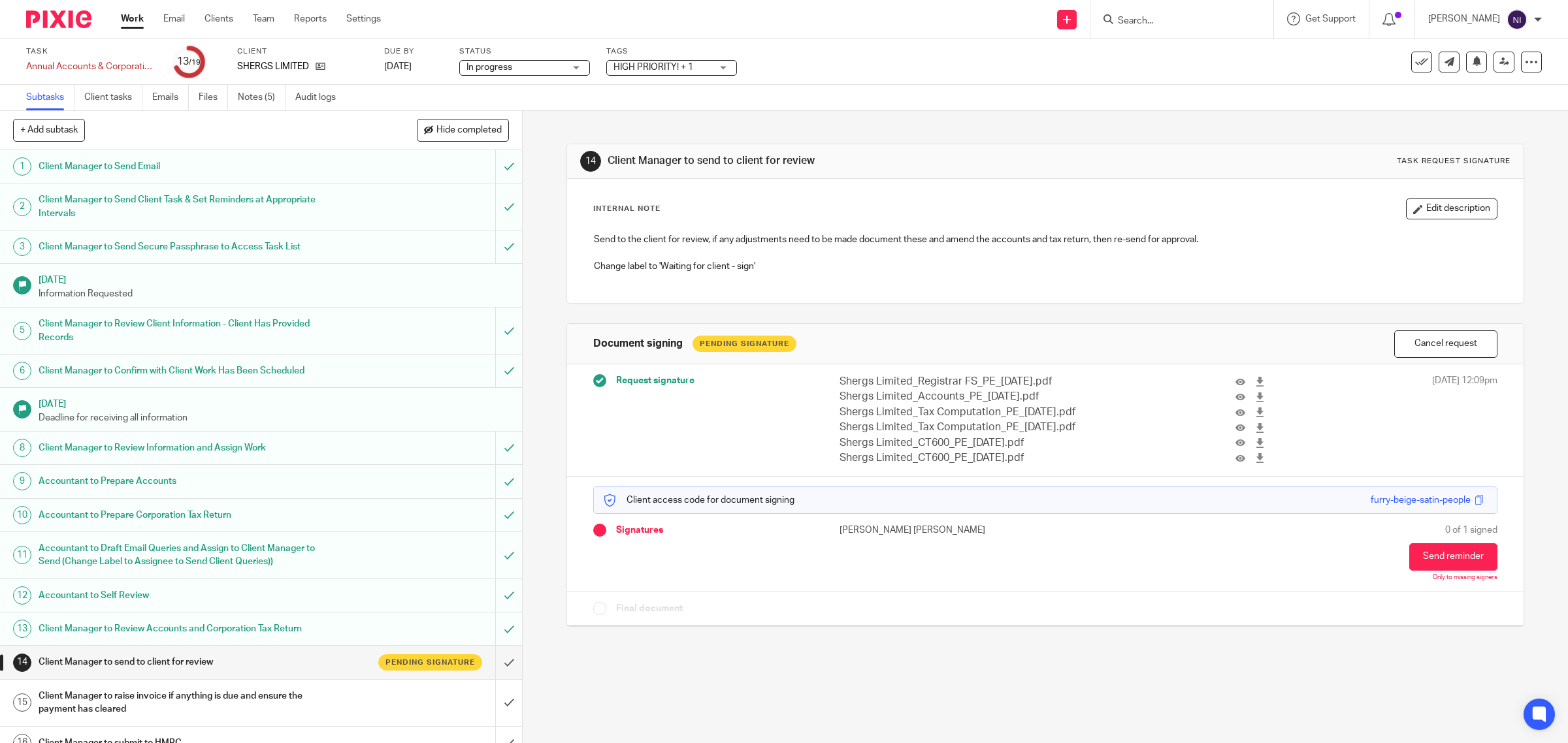
click at [135, 19] on link "Work" at bounding box center [132, 19] width 23 height 13
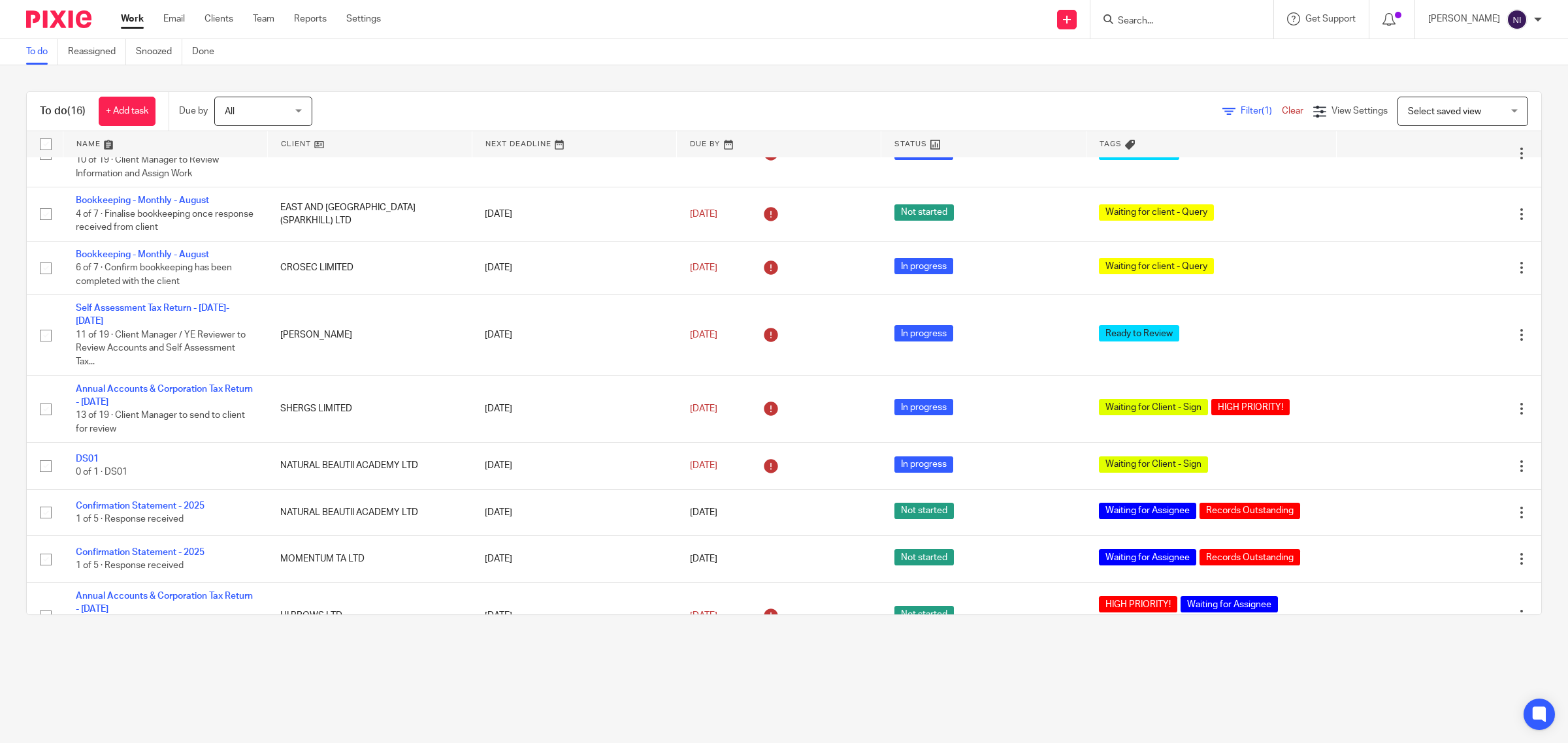
scroll to position [507, 0]
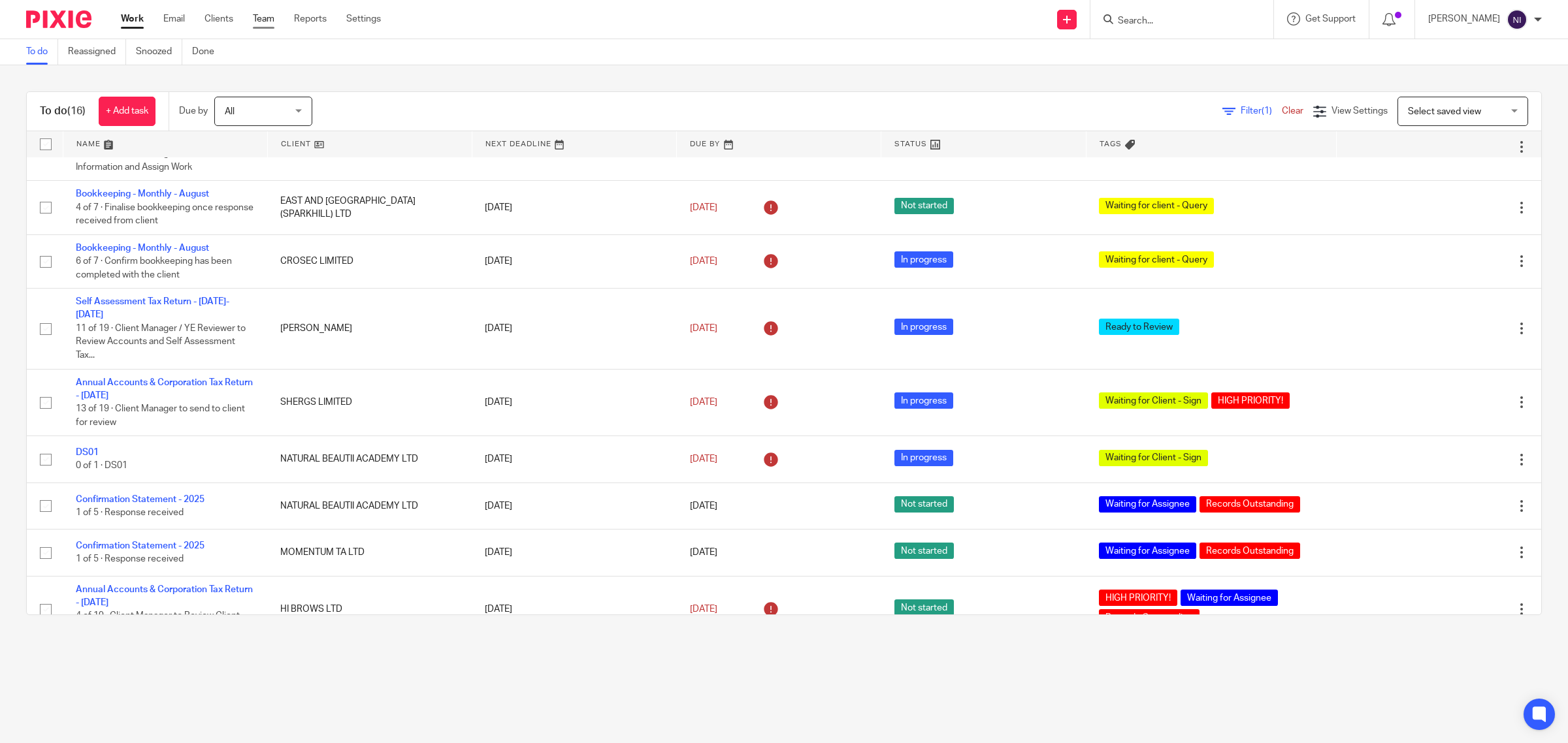
click at [275, 19] on link "Team" at bounding box center [264, 19] width 22 height 13
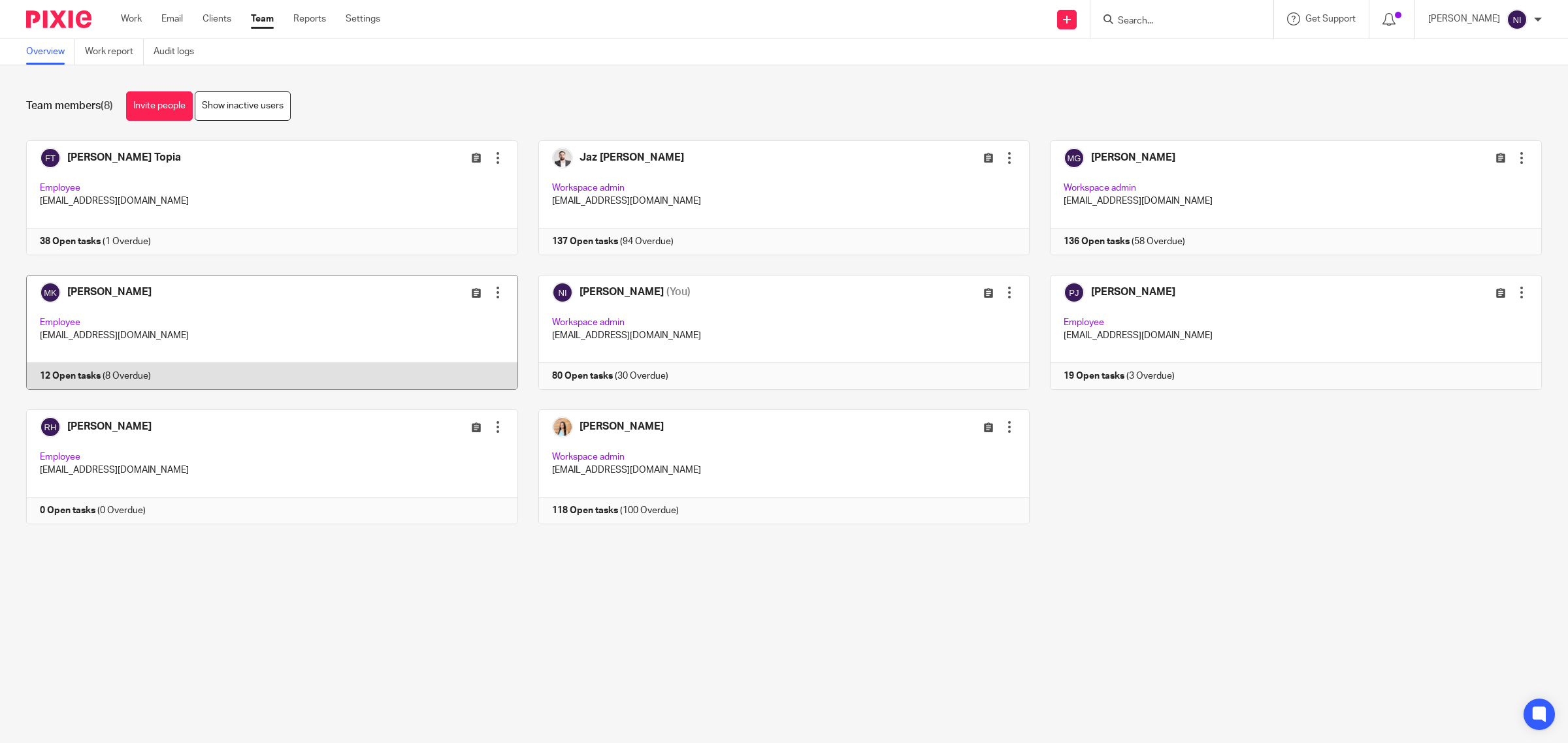
click at [100, 289] on link at bounding box center [262, 332] width 512 height 115
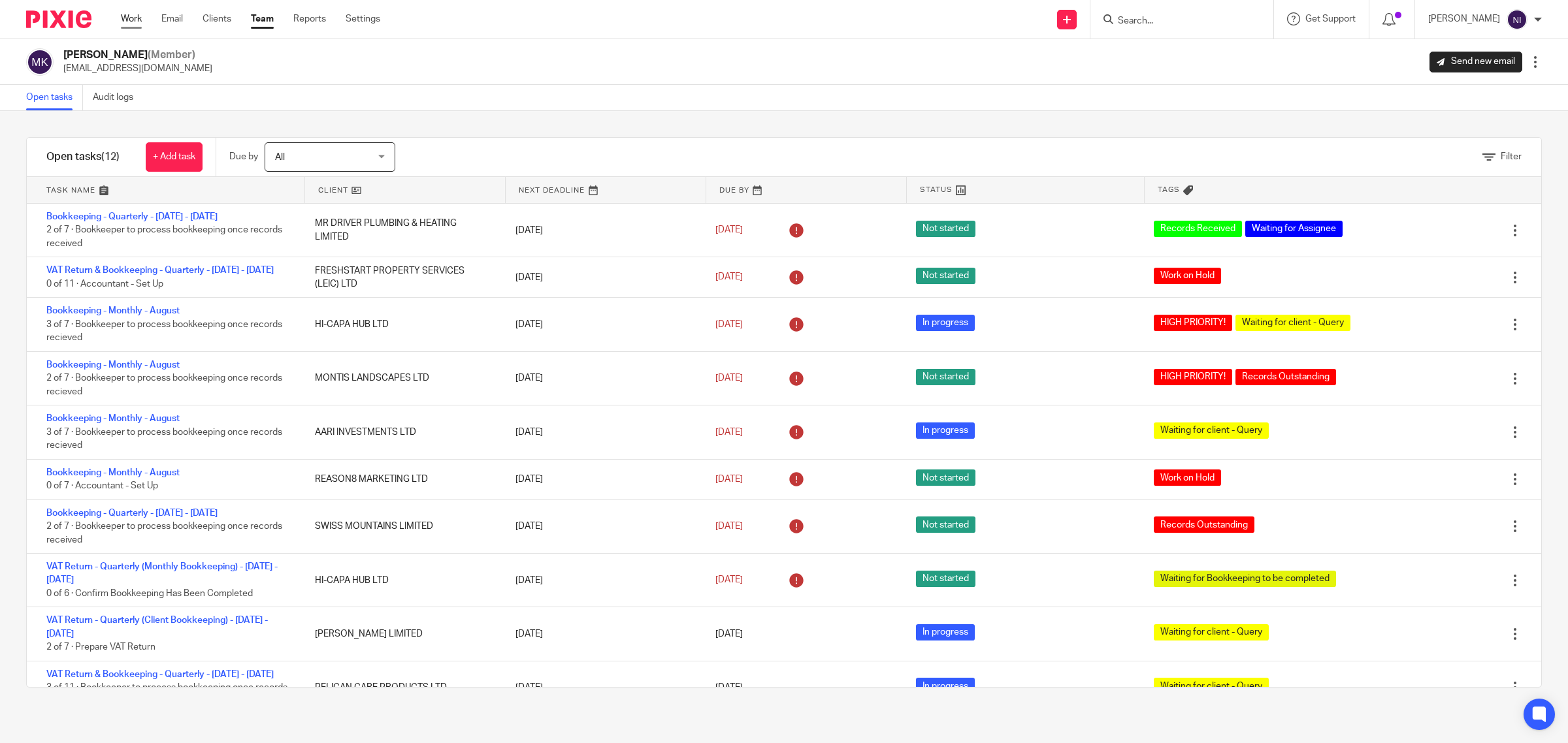
click at [136, 18] on link "Work" at bounding box center [131, 19] width 21 height 13
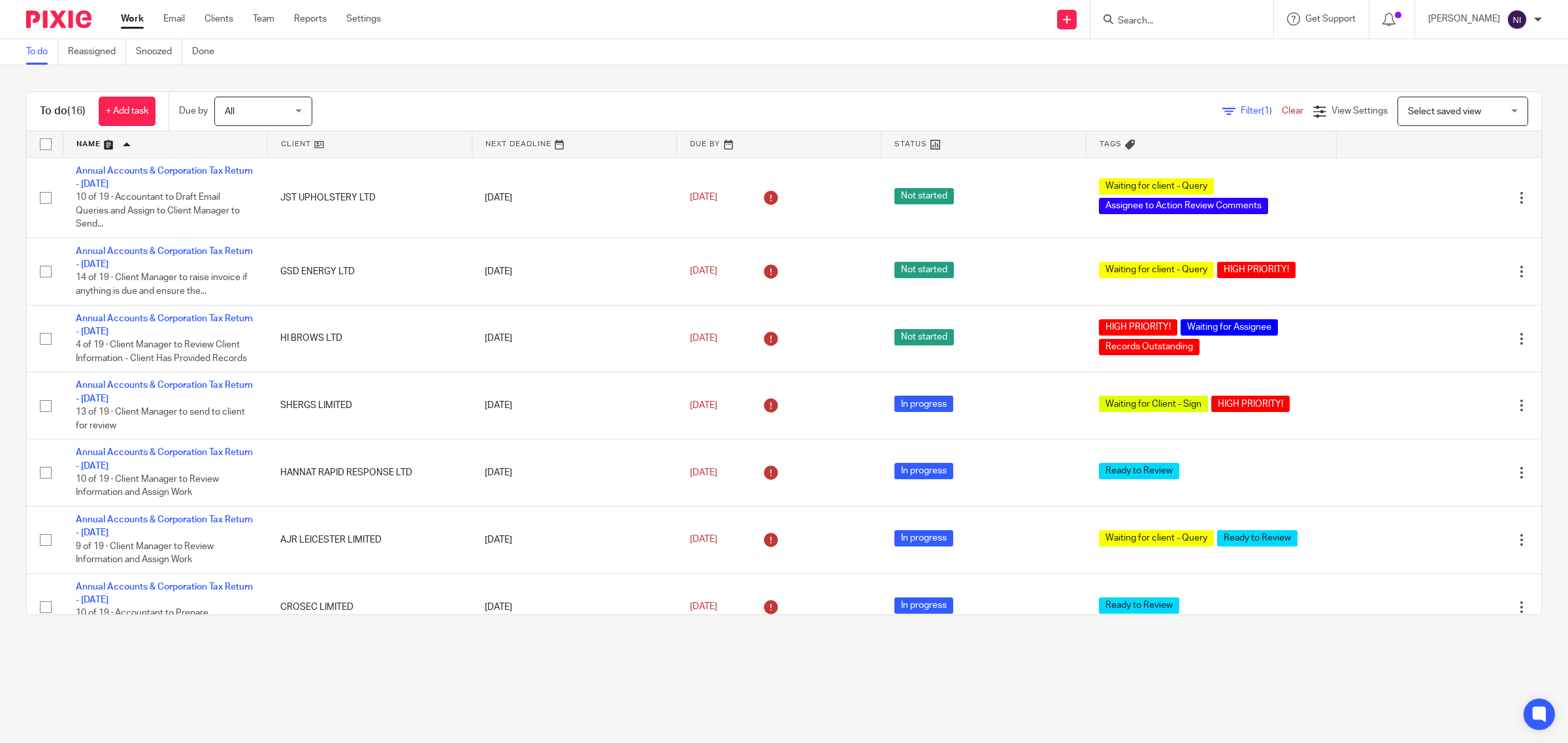
click at [272, 18] on link "Team" at bounding box center [264, 19] width 22 height 13
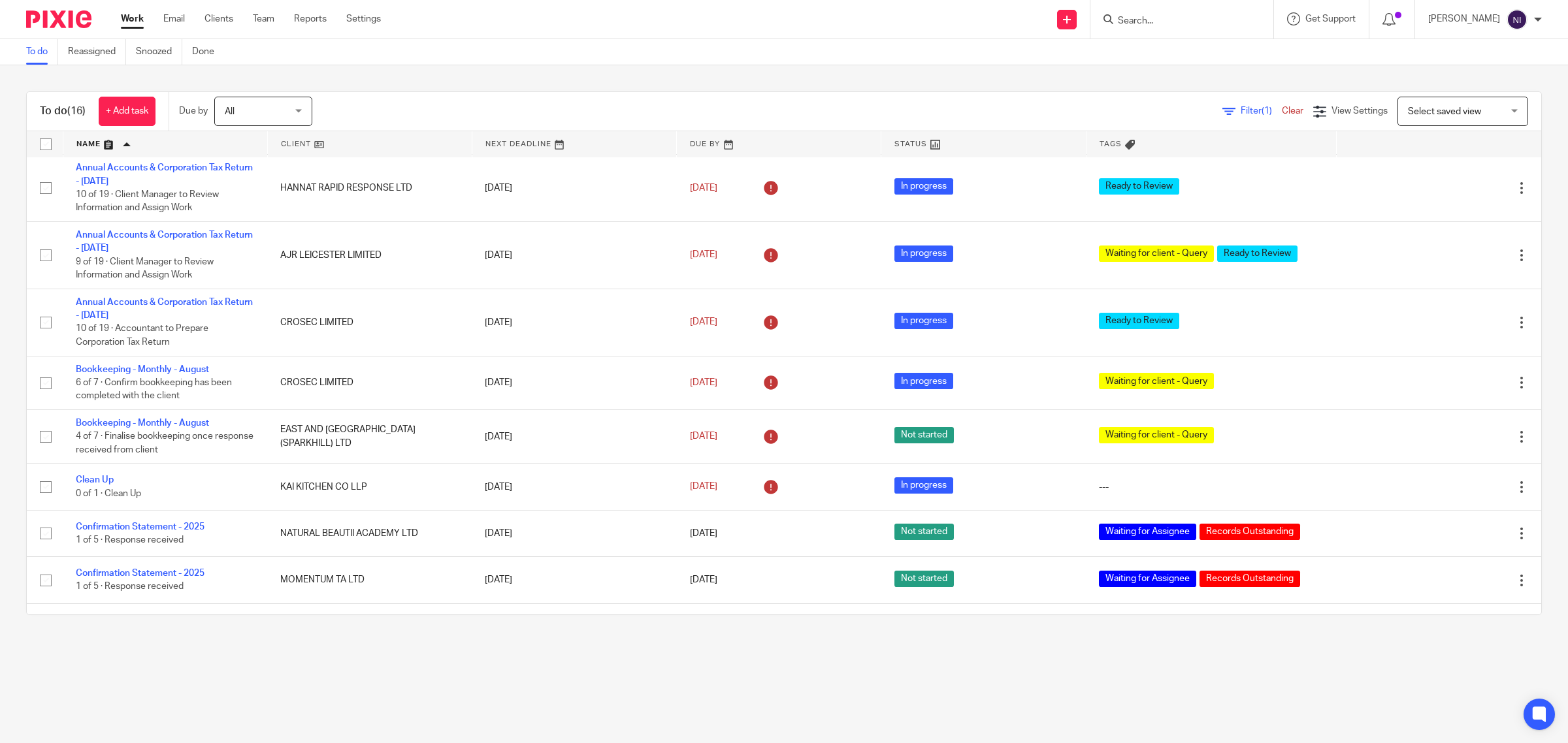
scroll to position [507, 0]
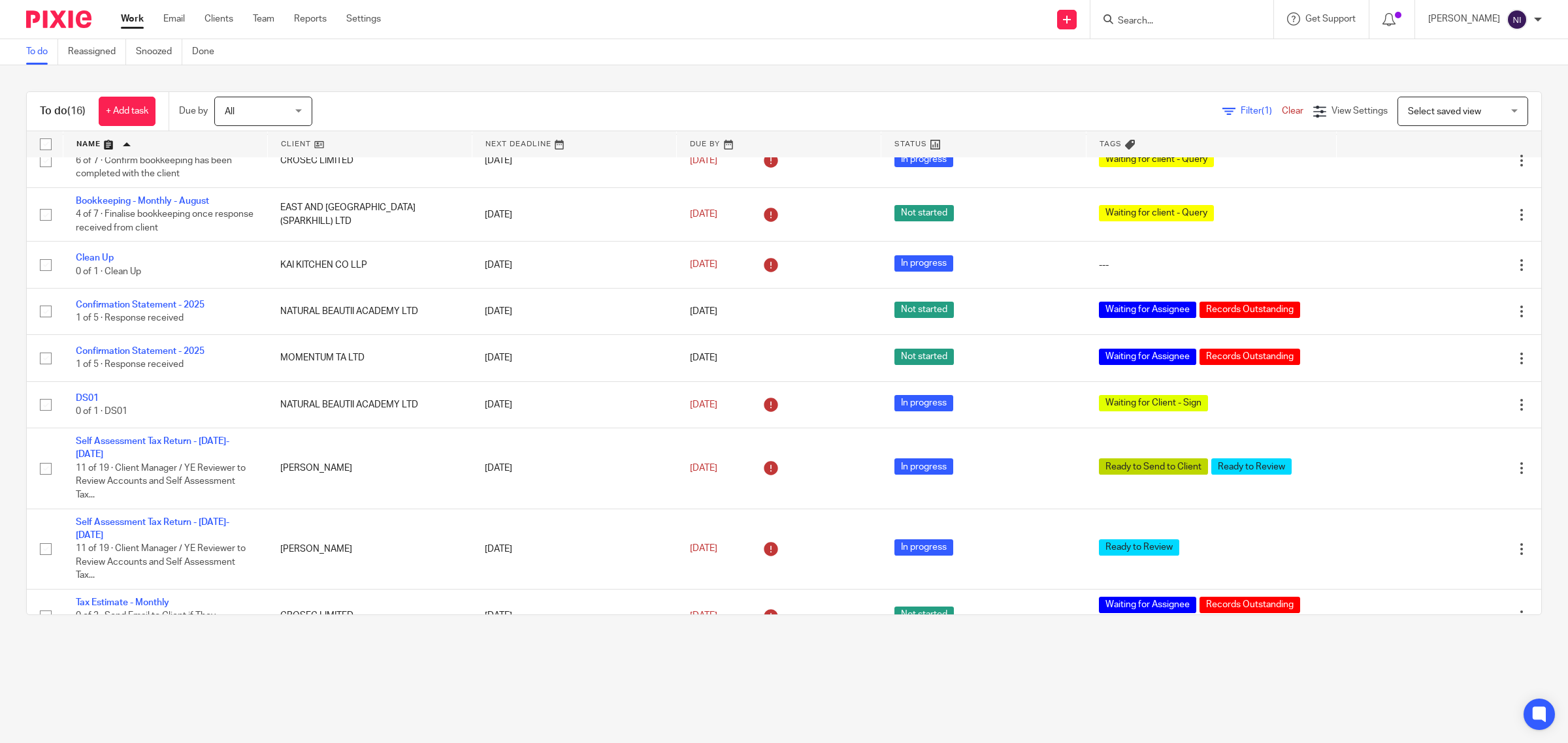
click at [114, 141] on link at bounding box center [165, 145] width 204 height 26
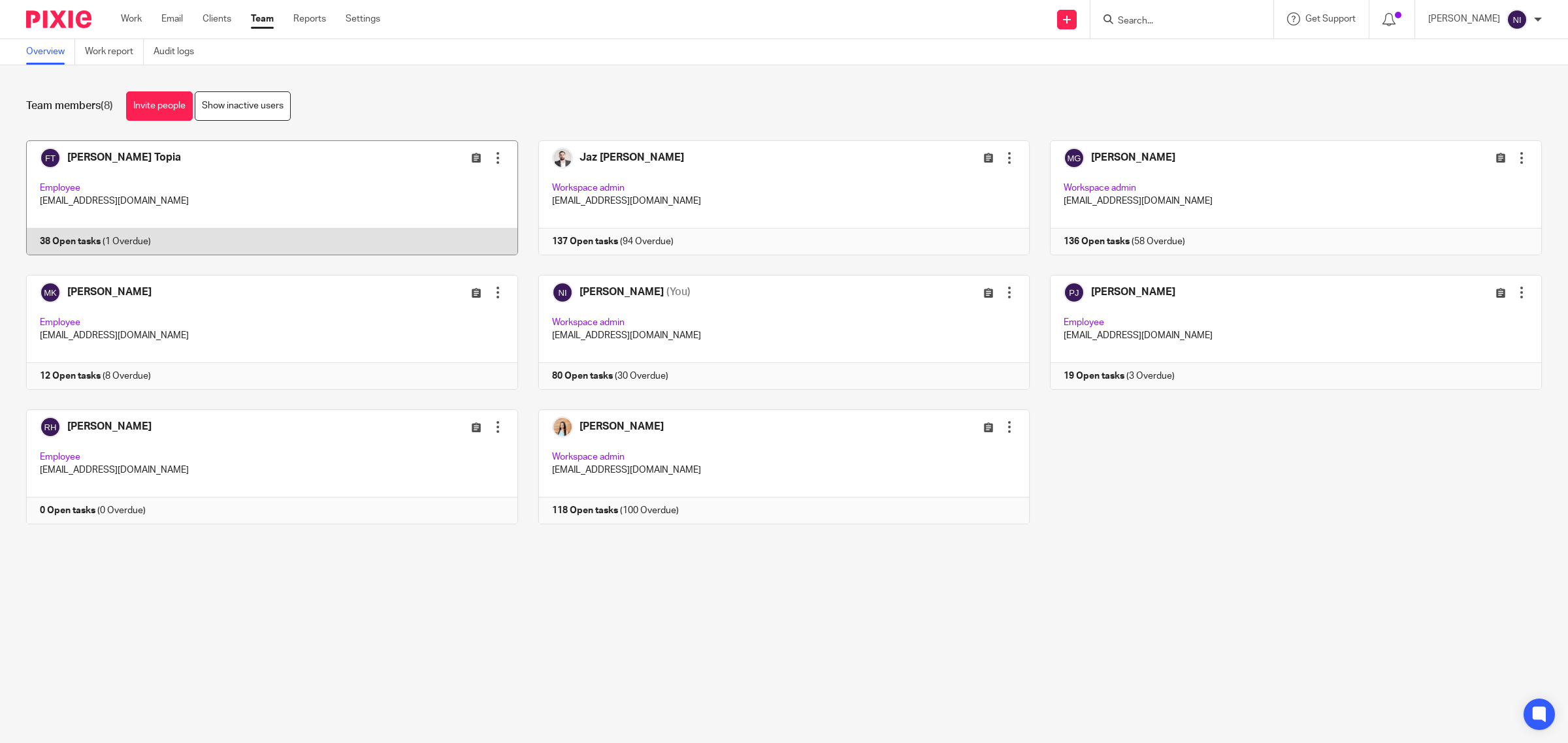
click at [73, 165] on link at bounding box center [262, 198] width 512 height 115
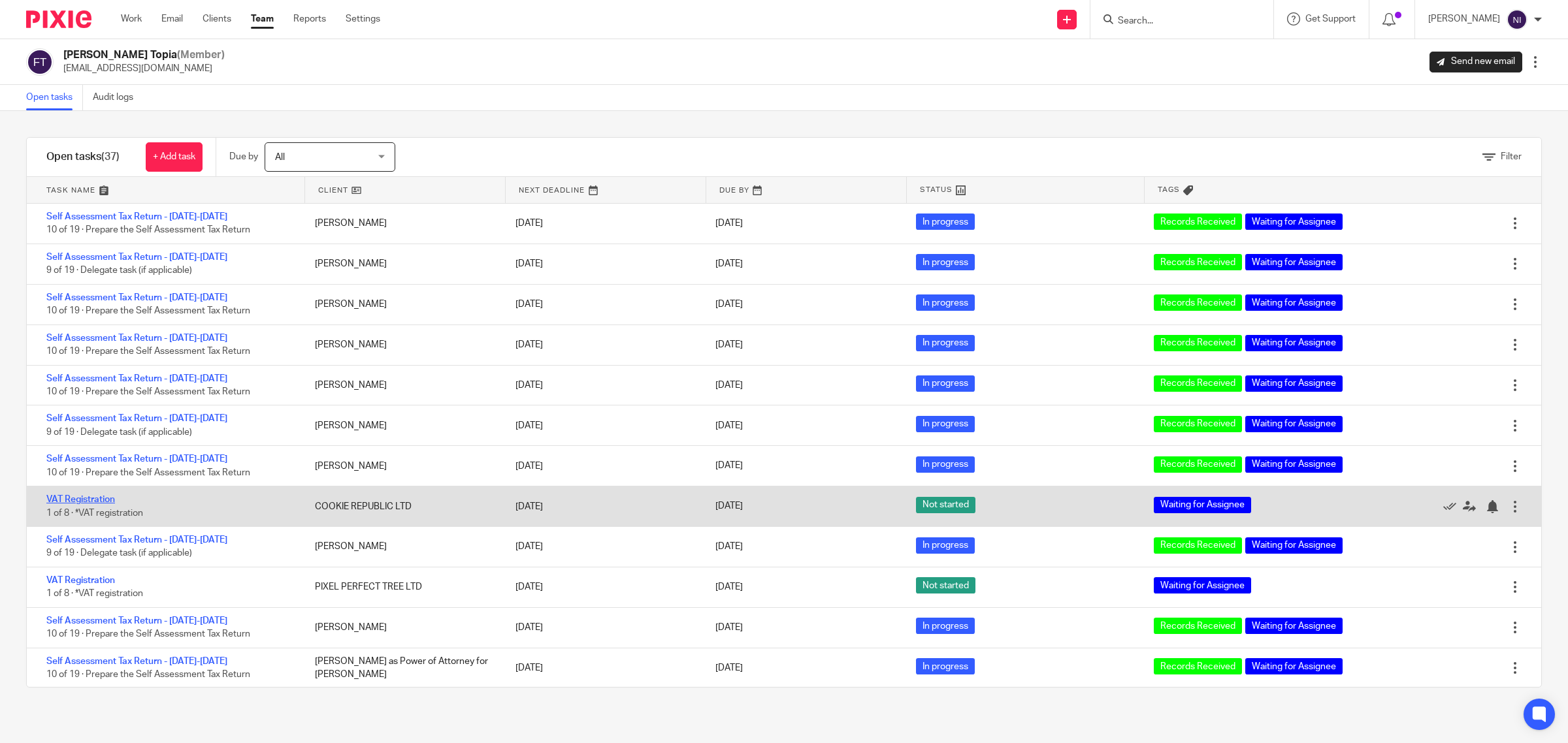
click at [96, 499] on link "VAT Registration" at bounding box center [81, 499] width 68 height 9
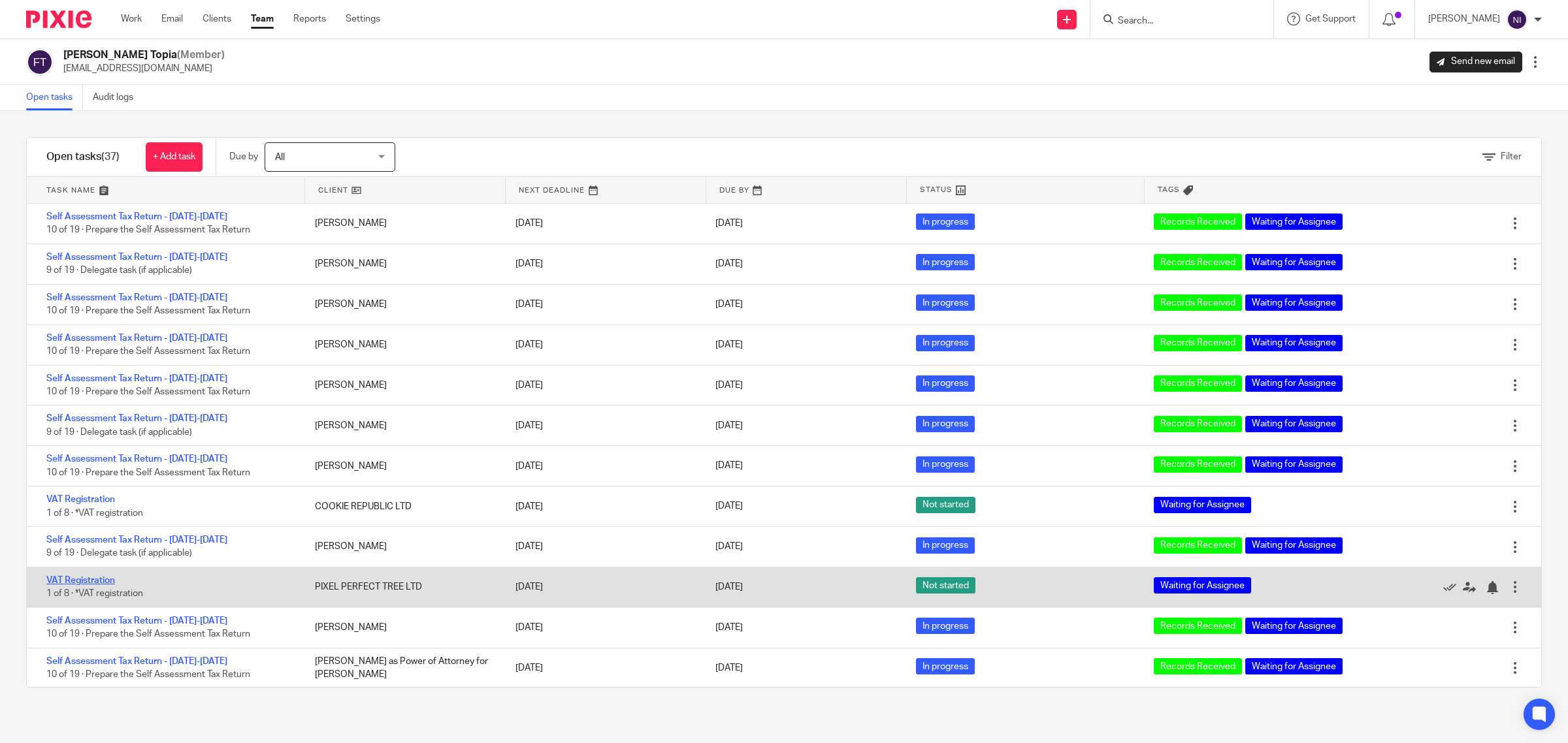
click at [85, 581] on link "VAT Registration" at bounding box center [81, 581] width 68 height 9
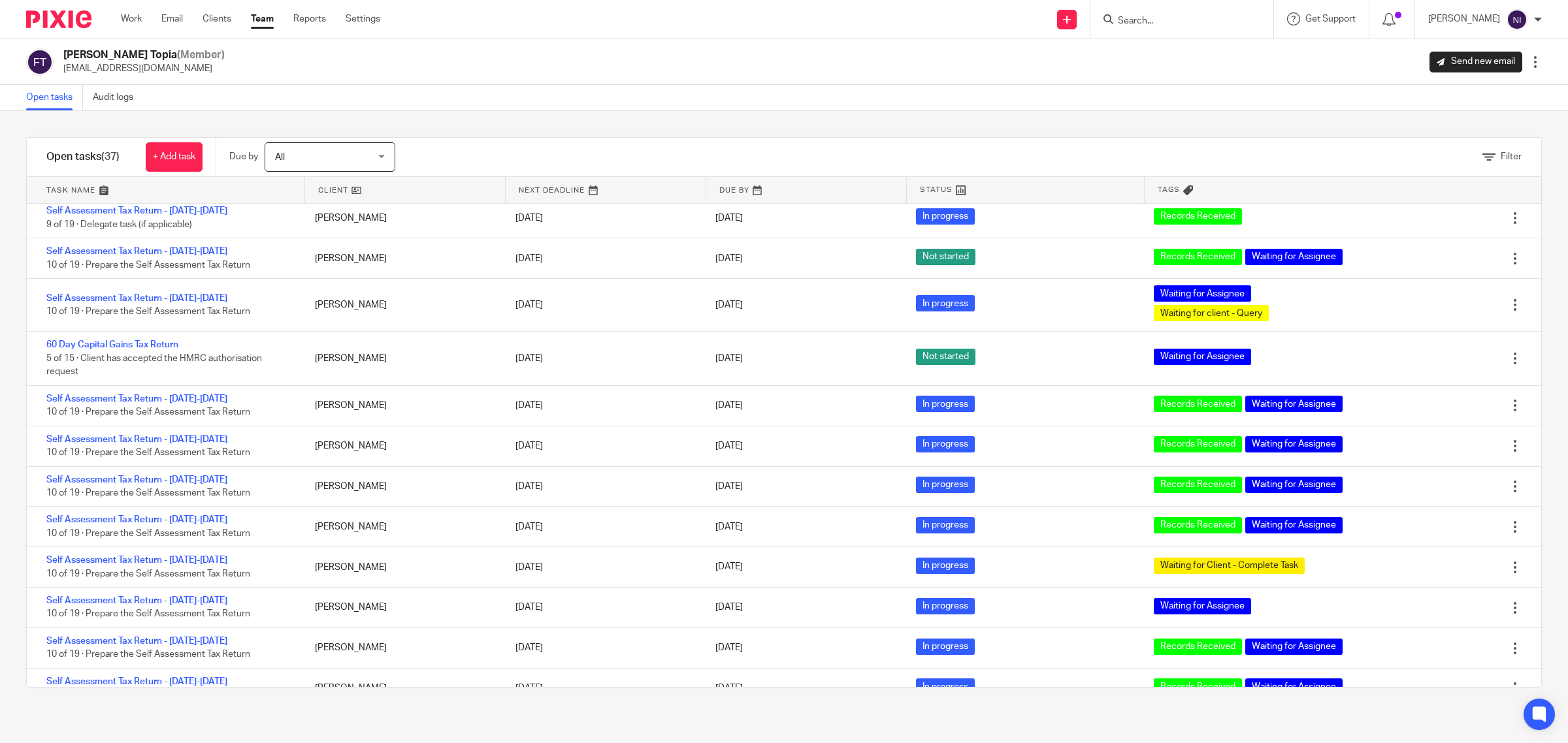
scroll to position [490, 0]
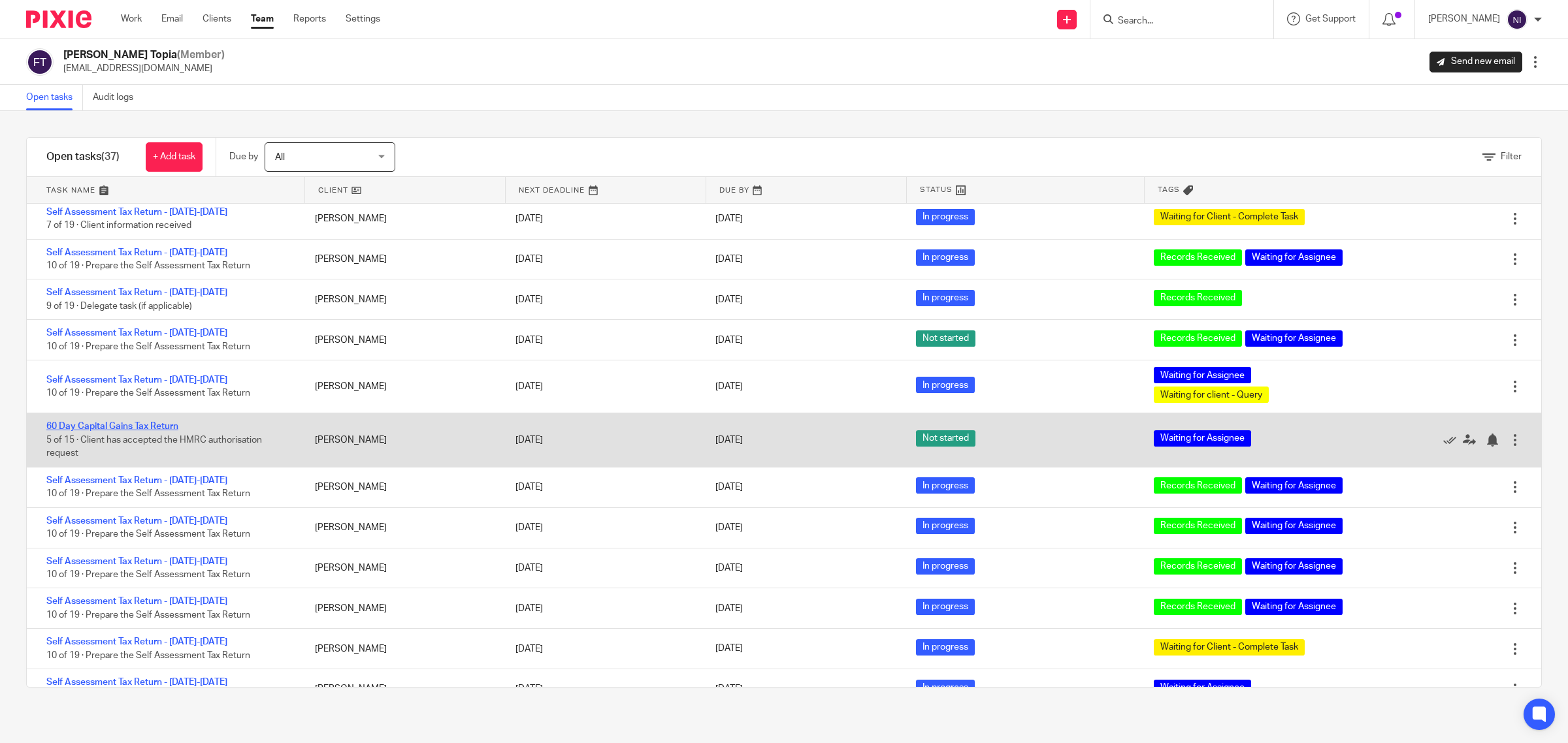
click at [157, 426] on link "60 Day Capital Gains Tax Return" at bounding box center [113, 426] width 132 height 9
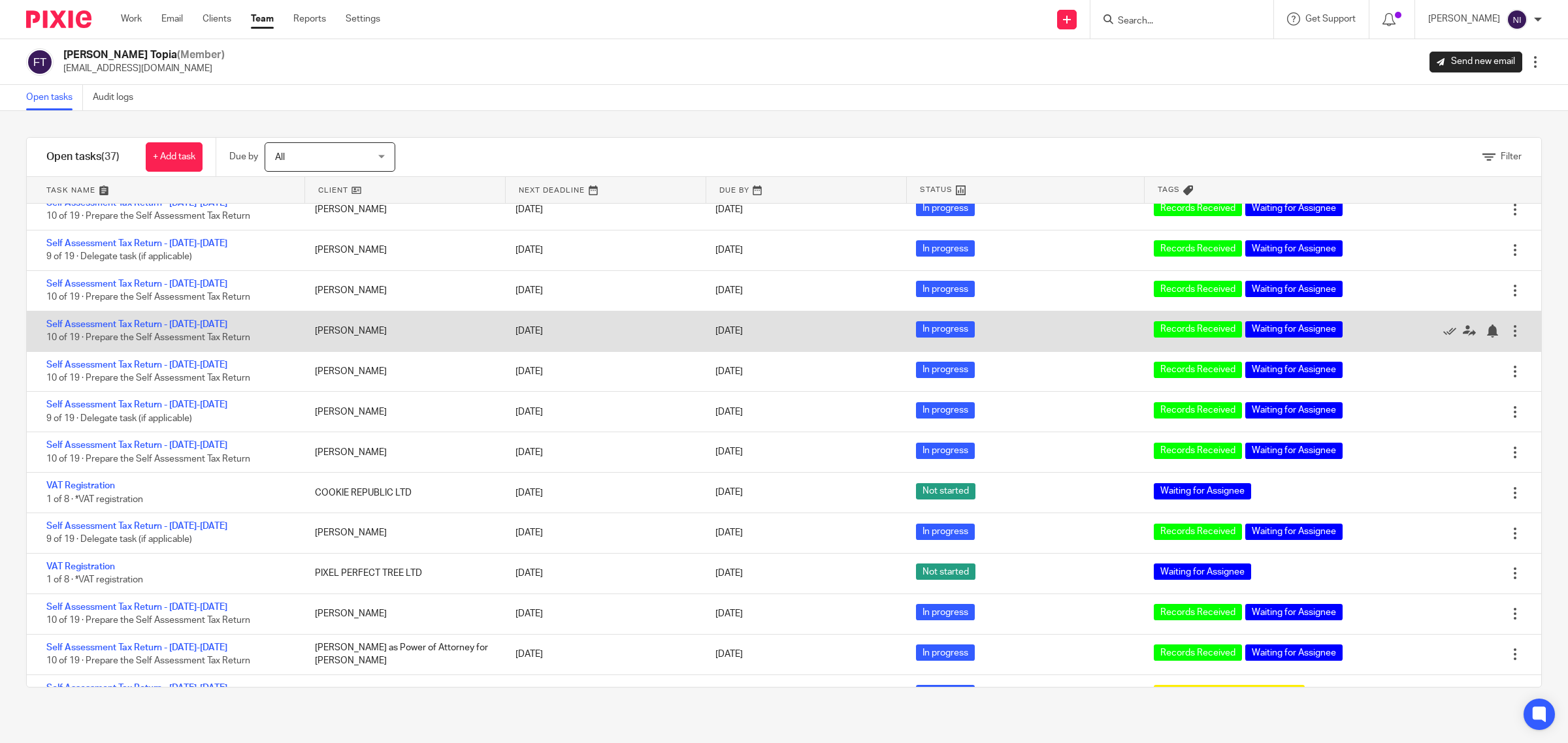
scroll to position [0, 0]
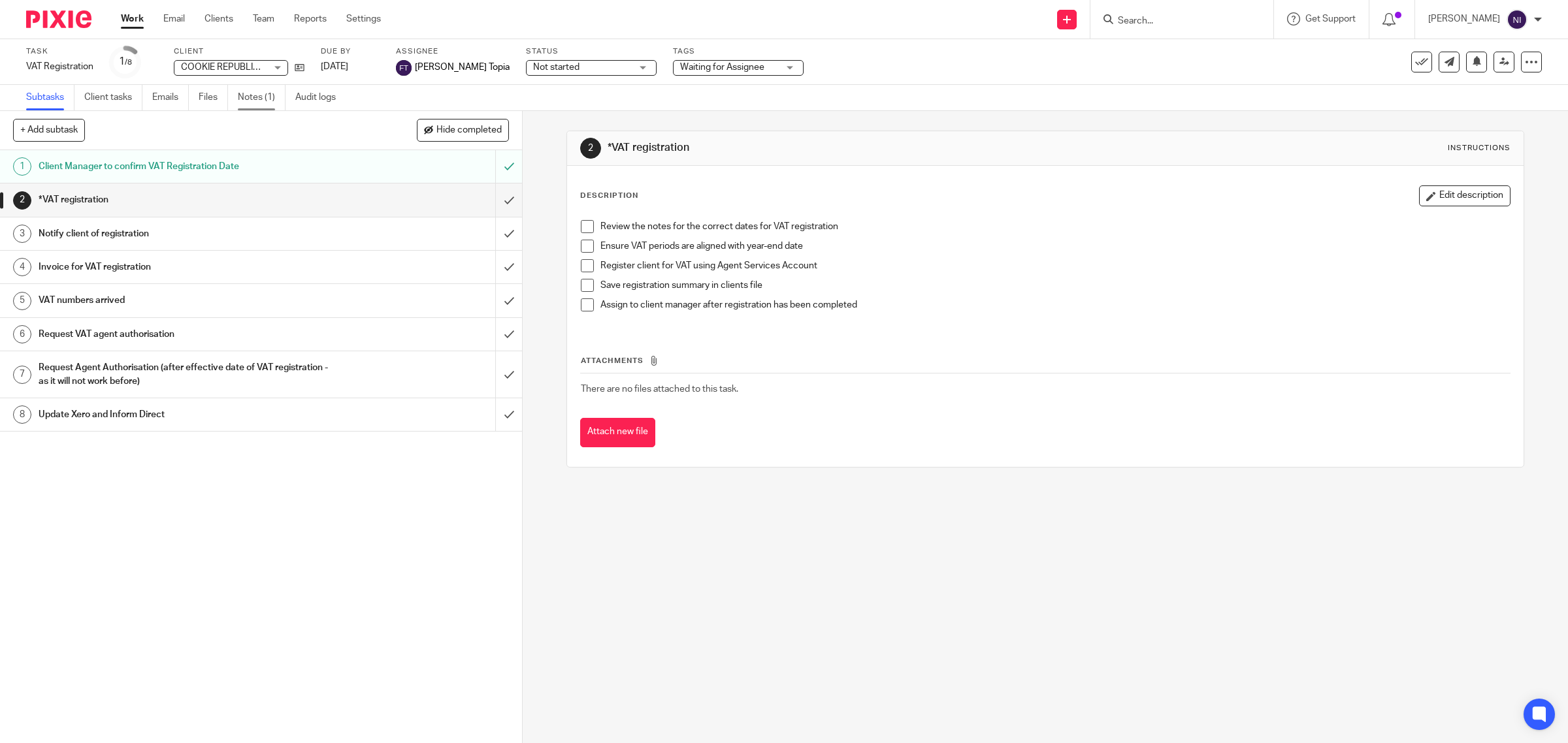
click at [254, 102] on link "Notes (1)" at bounding box center [261, 97] width 47 height 26
click at [251, 96] on link "Notes (1)" at bounding box center [261, 97] width 47 height 26
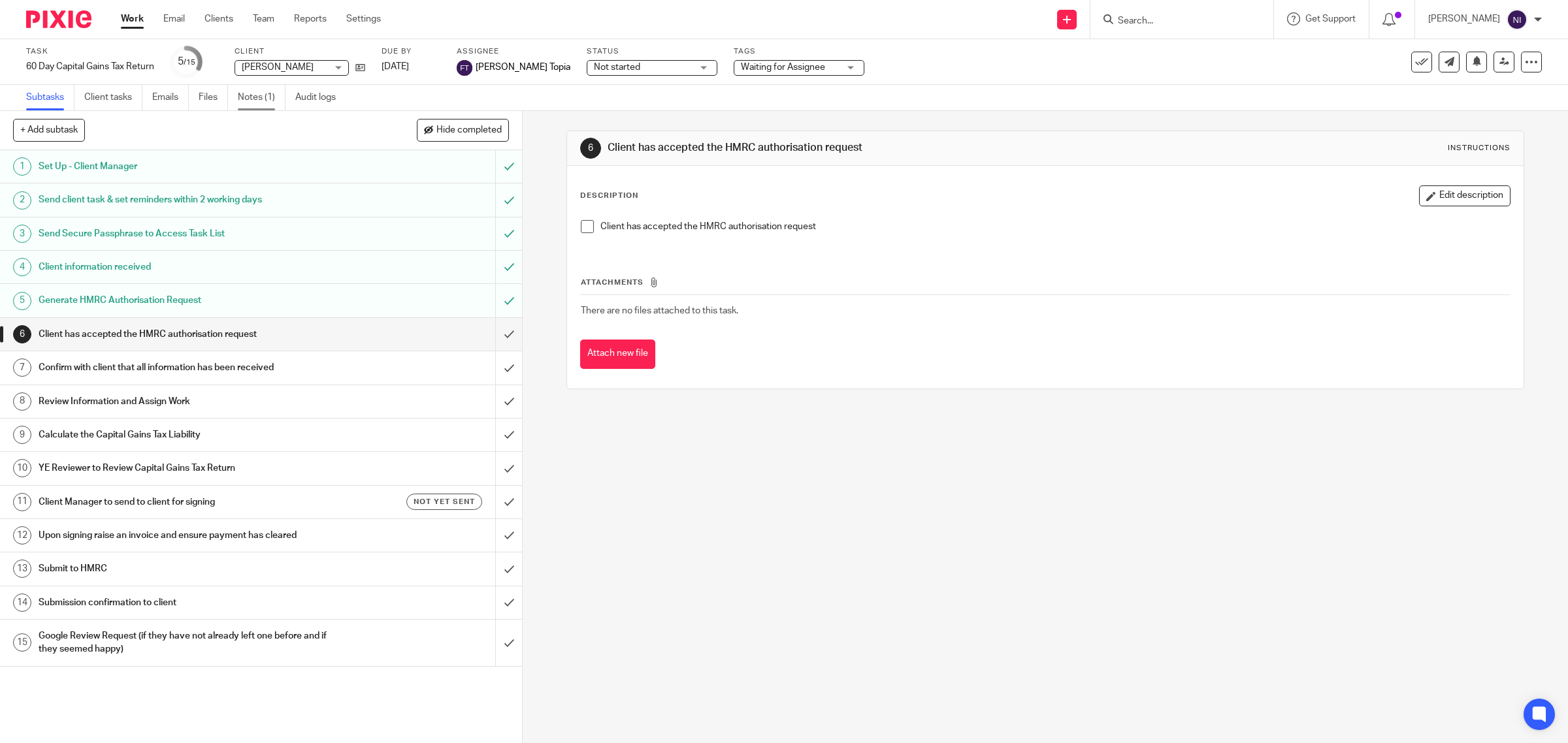
click at [254, 105] on link "Notes (1)" at bounding box center [261, 97] width 47 height 26
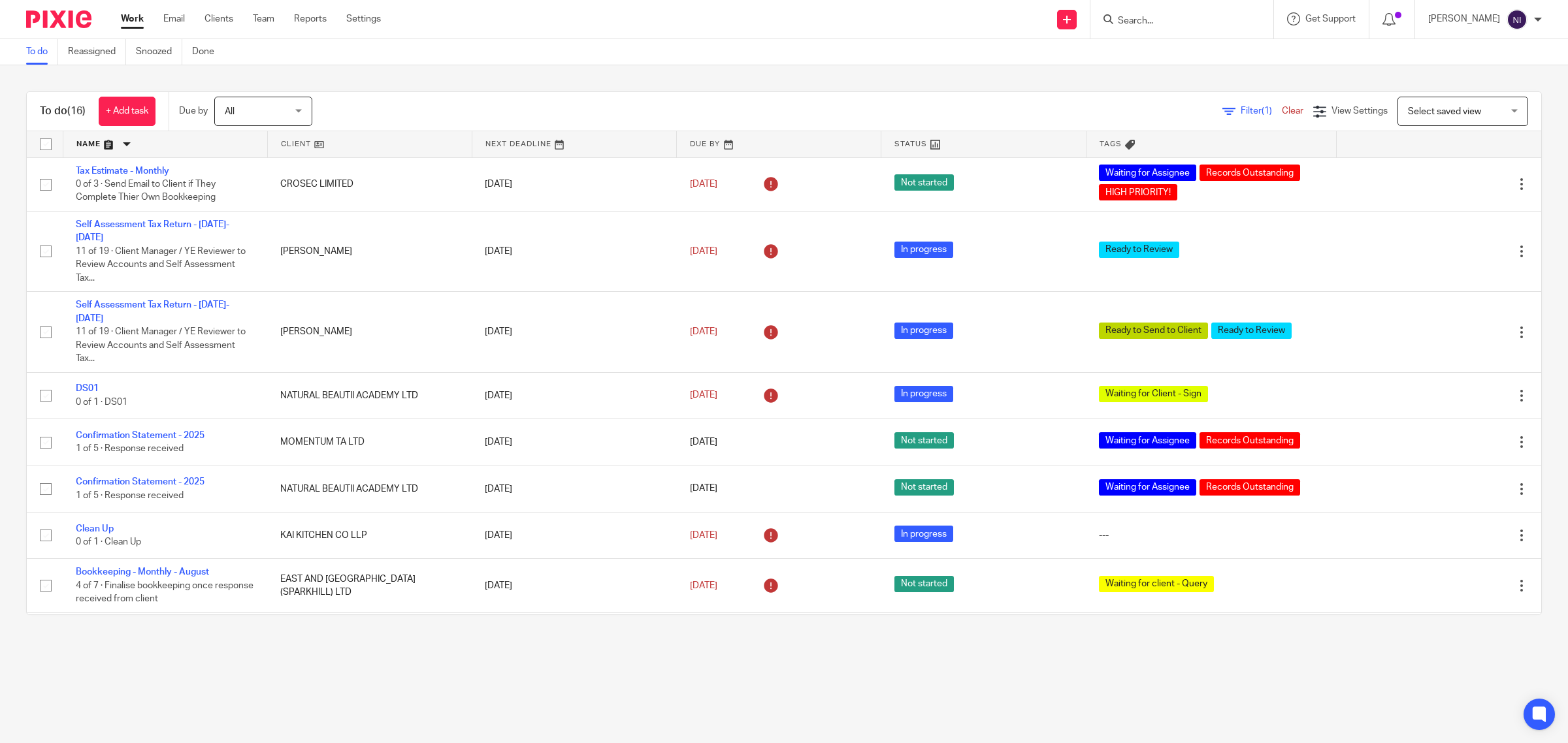
click at [112, 149] on link at bounding box center [165, 145] width 204 height 26
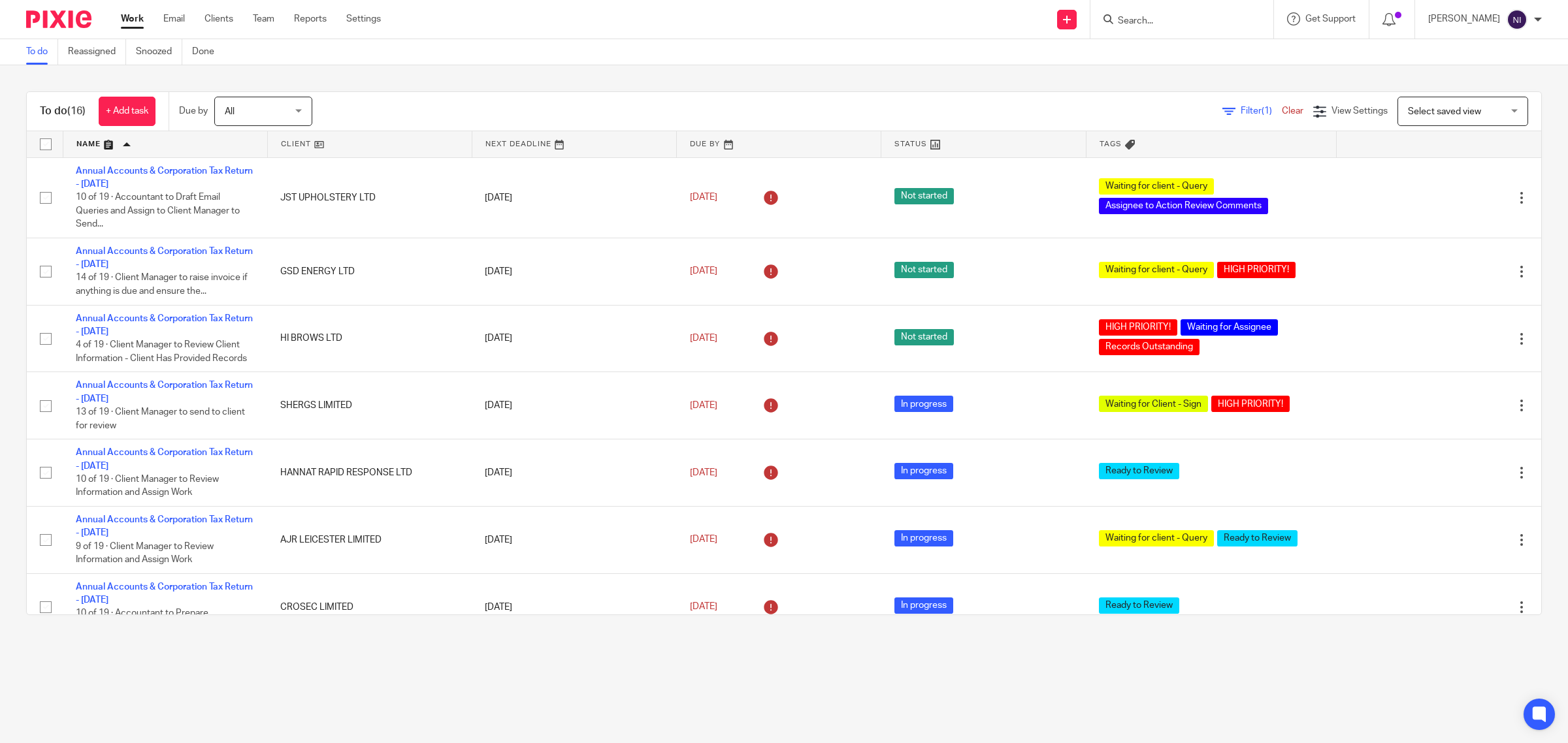
click at [556, 75] on div "To do (16) + Add task Due by All All [DATE] [DATE] This week Next week This mon…" at bounding box center [784, 353] width 1568 height 577
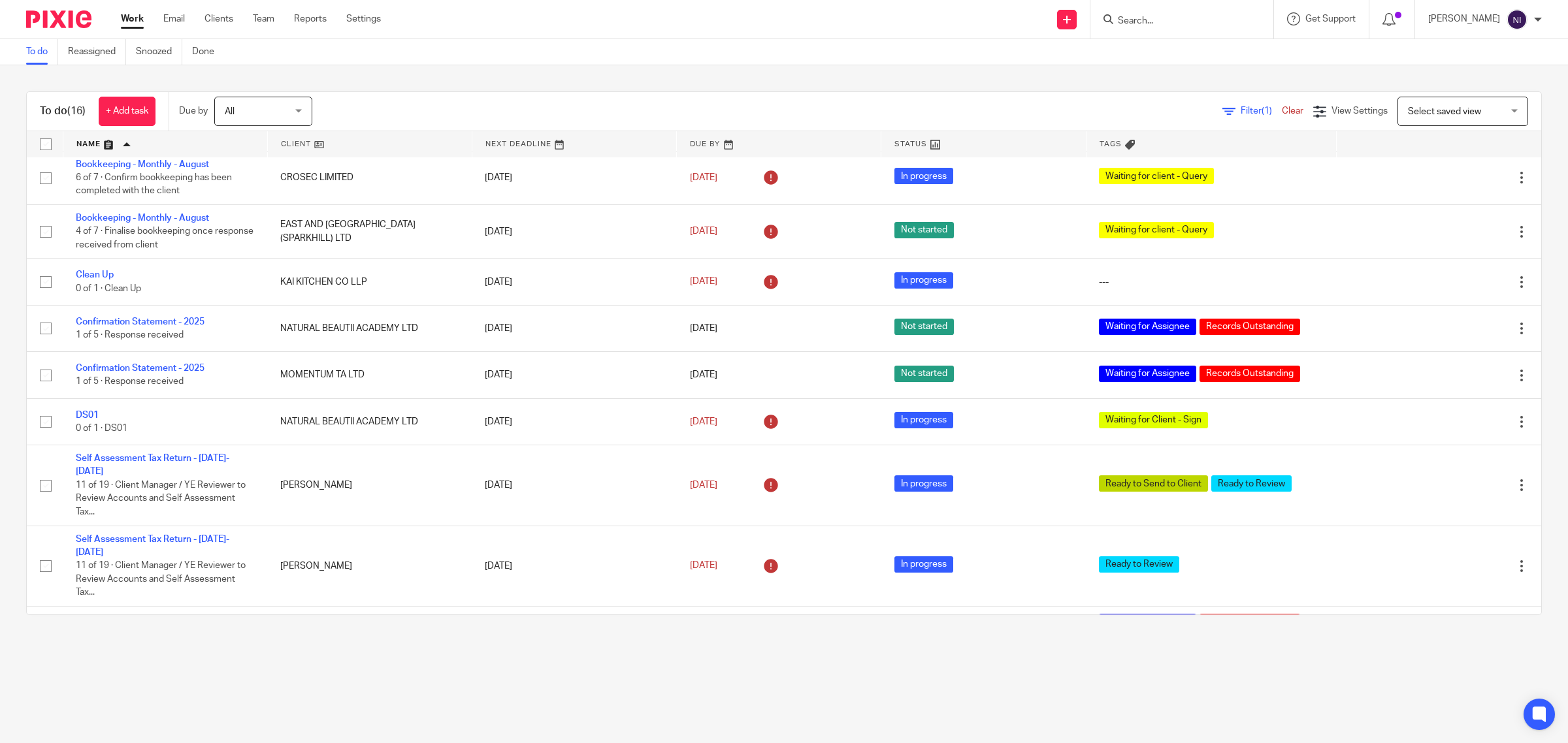
scroll to position [507, 0]
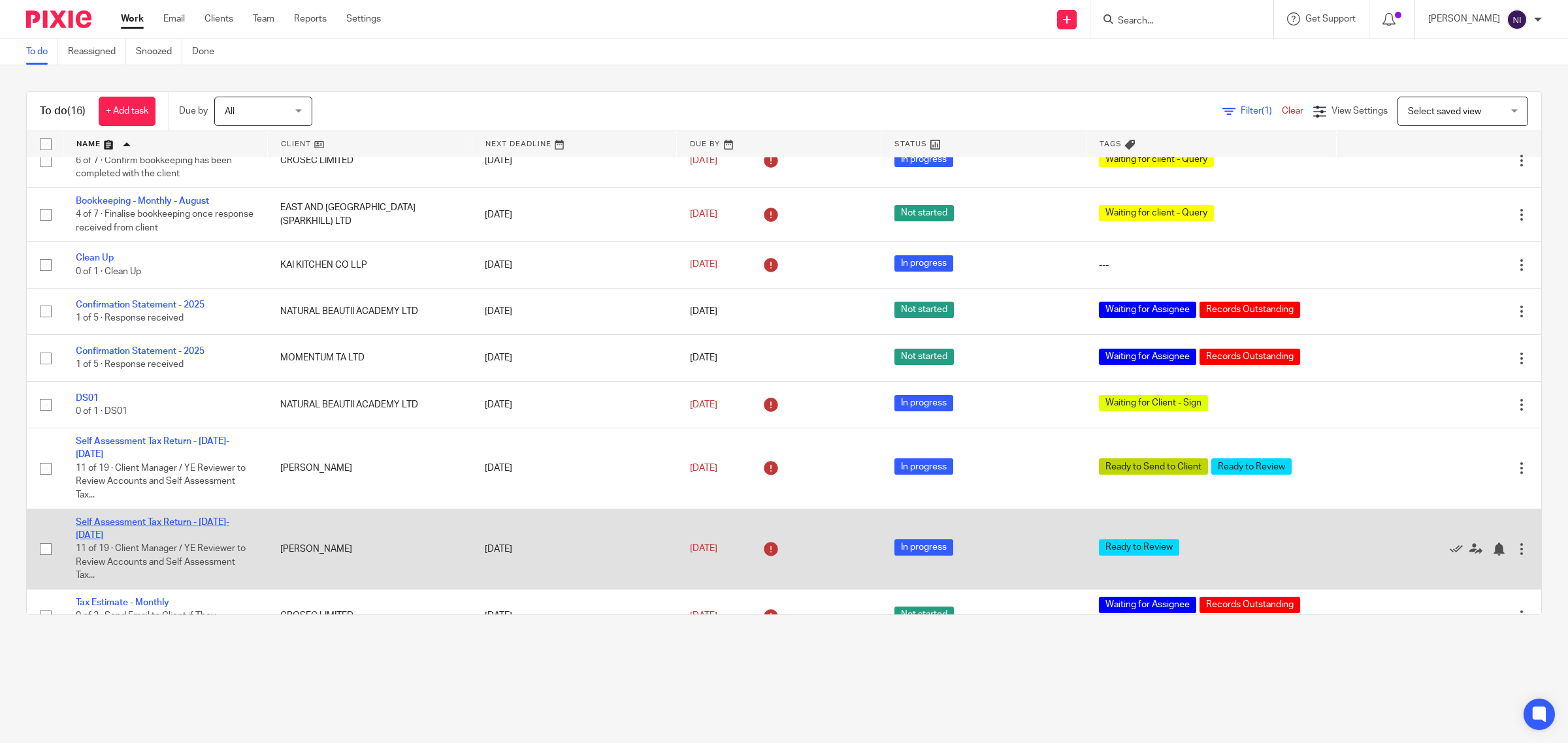
click at [158, 518] on link "Self Assessment Tax Return - [DATE]-[DATE]" at bounding box center [152, 529] width 153 height 23
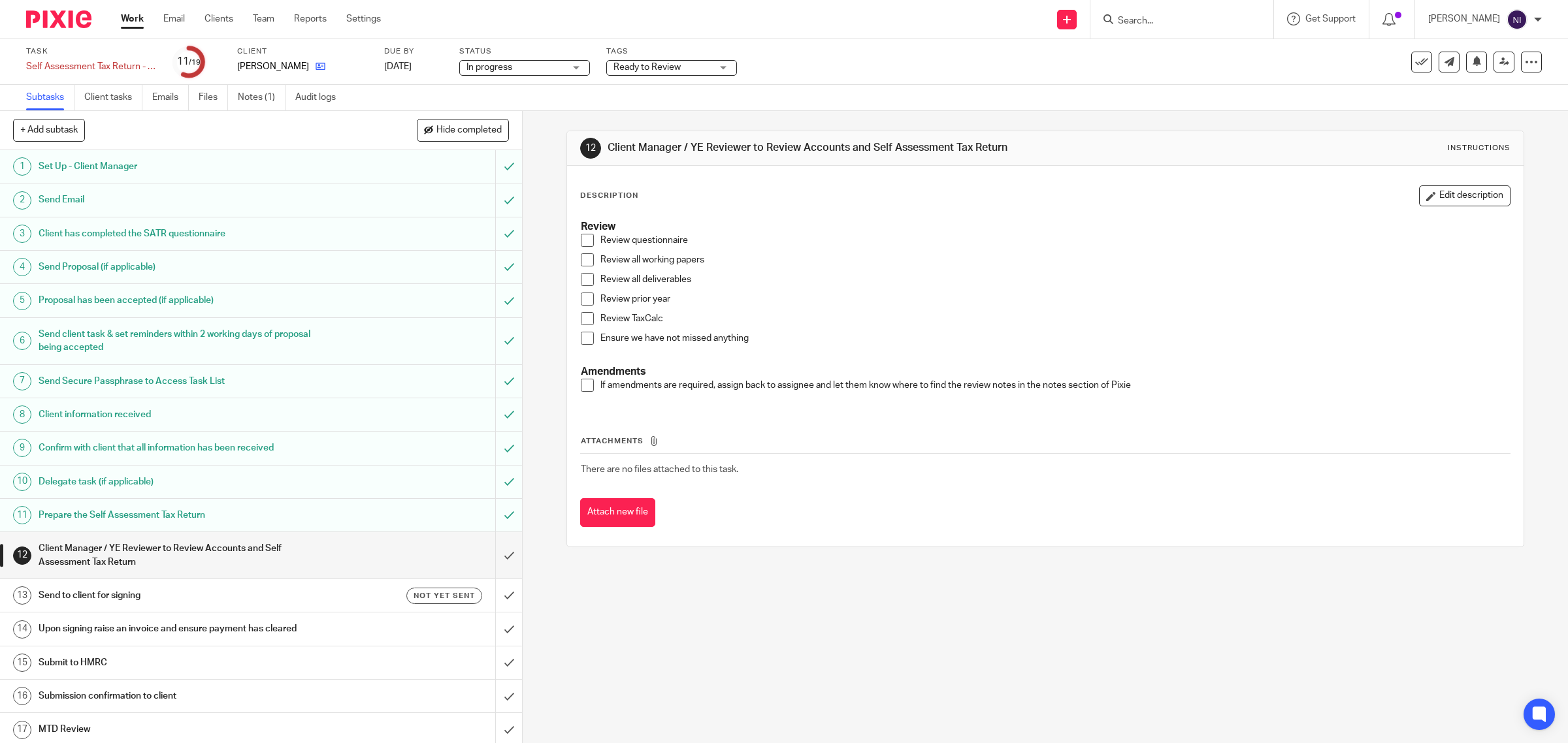
click at [325, 67] on link at bounding box center [317, 66] width 16 height 13
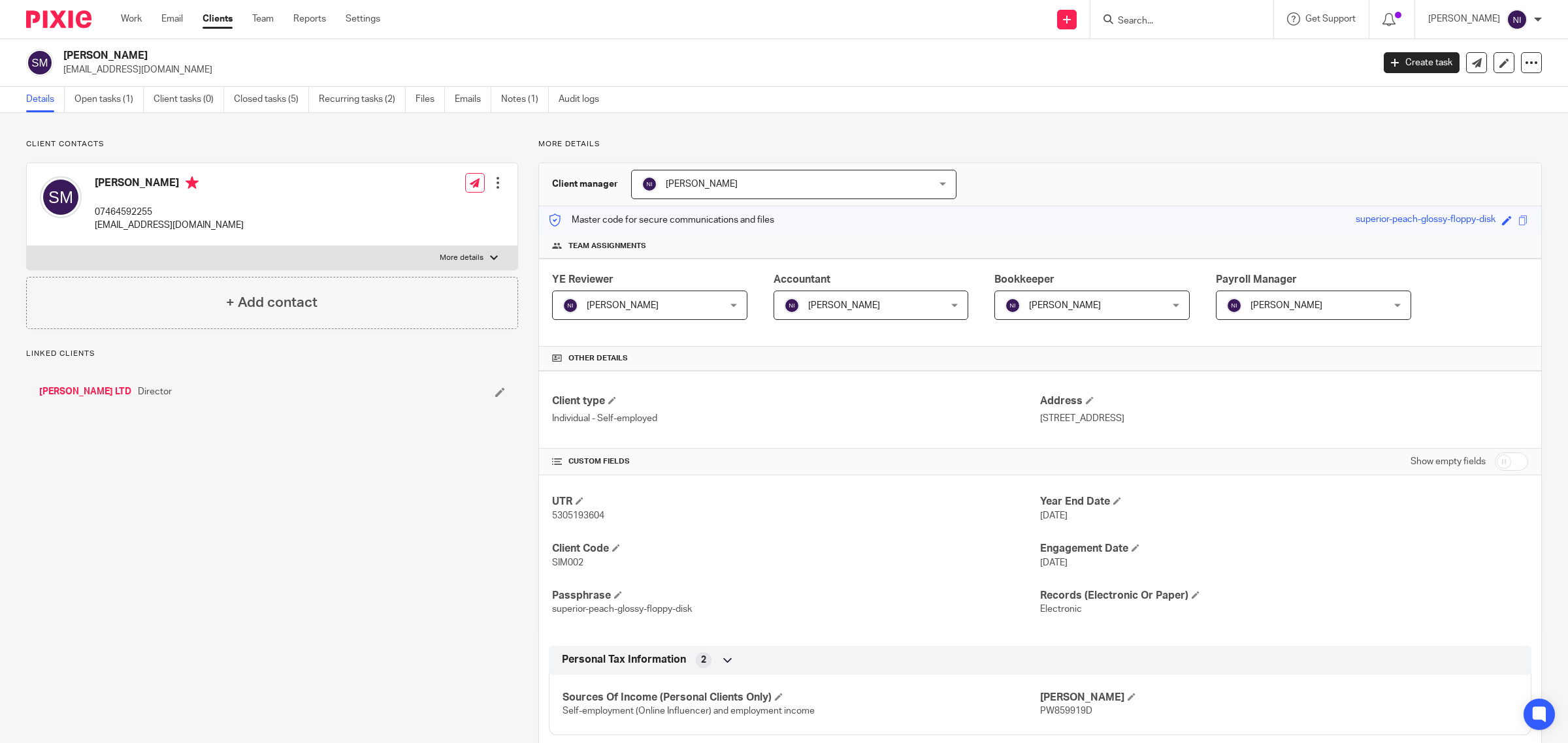
click at [475, 257] on p "More details" at bounding box center [461, 258] width 44 height 10
click at [26, 247] on input "More details" at bounding box center [26, 246] width 1 height 1
checkbox input "true"
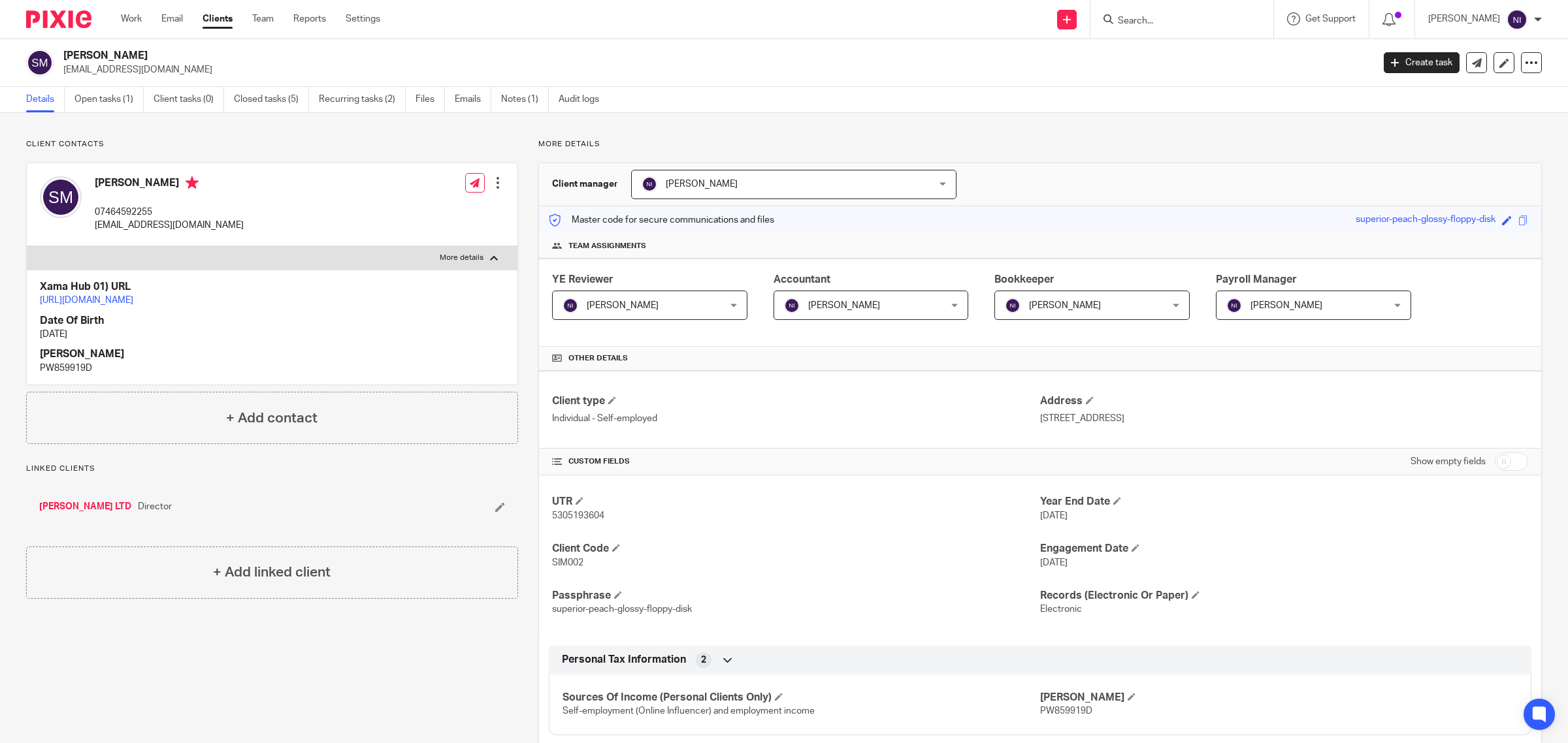
click at [85, 375] on p "PW859919D" at bounding box center [272, 368] width 465 height 13
copy p "PW859919D"
click at [458, 104] on link "Emails" at bounding box center [472, 100] width 37 height 26
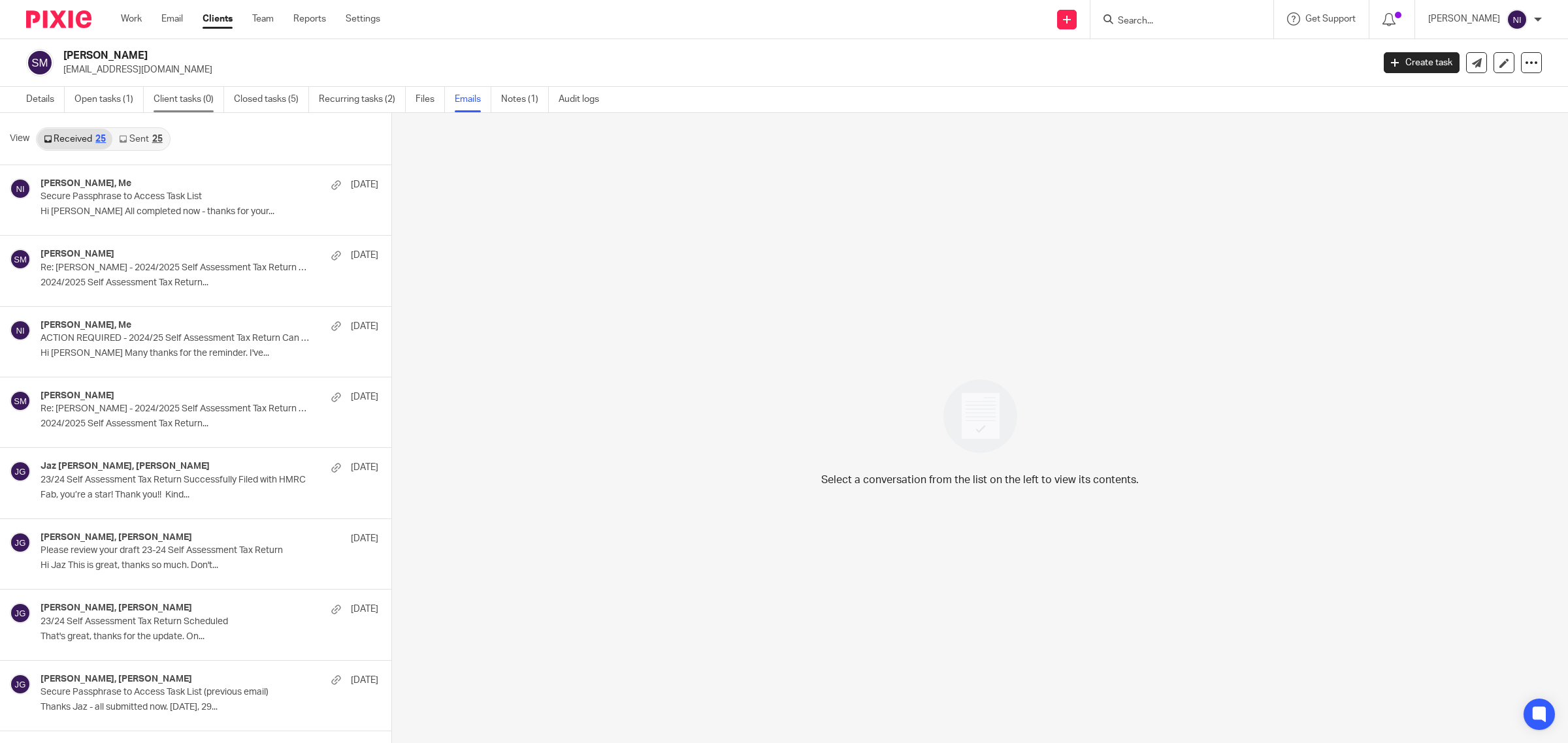
click at [167, 95] on link "Client tasks (0)" at bounding box center [188, 100] width 71 height 26
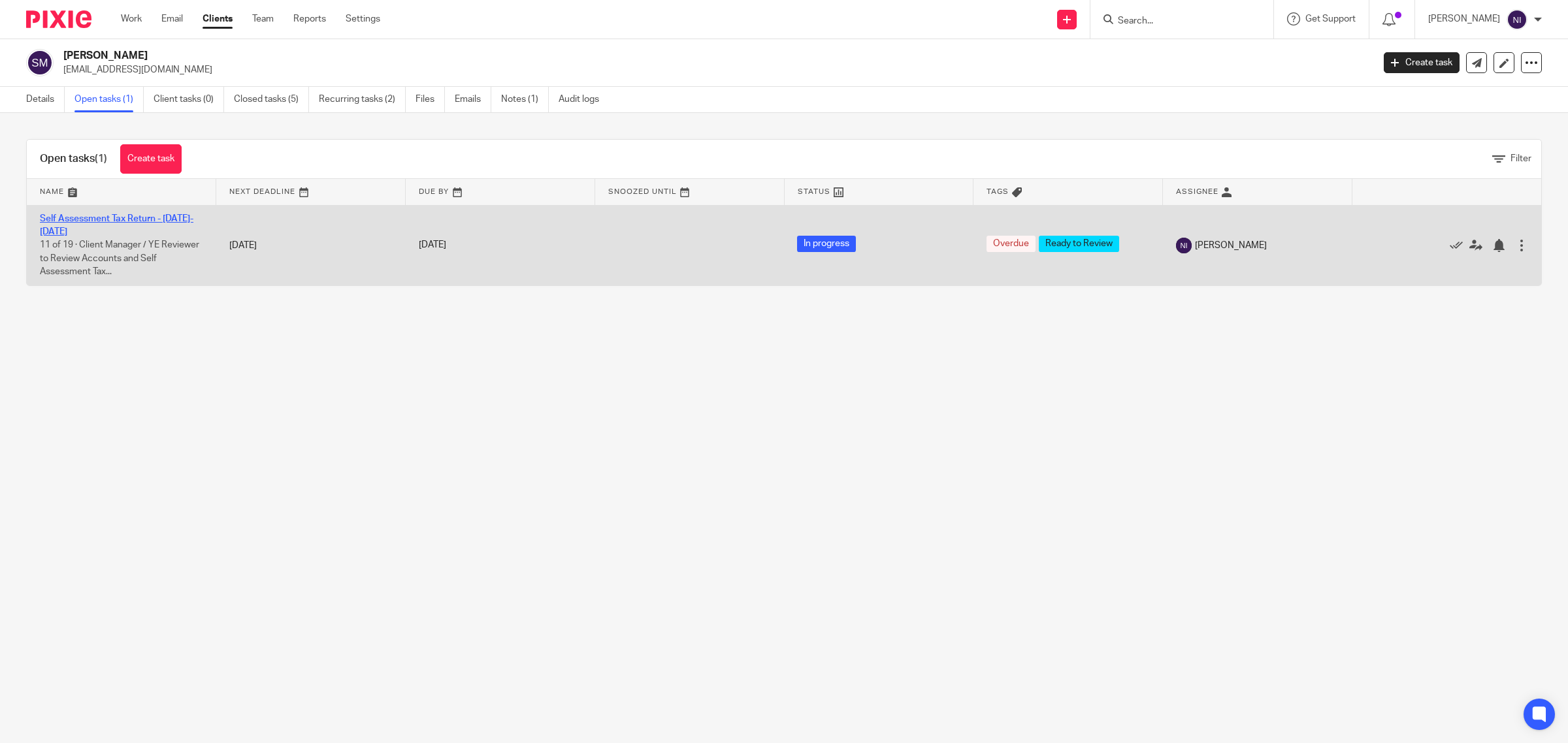
click at [118, 216] on link "Self Assessment Tax Return - [DATE]-[DATE]" at bounding box center [116, 225] width 153 height 23
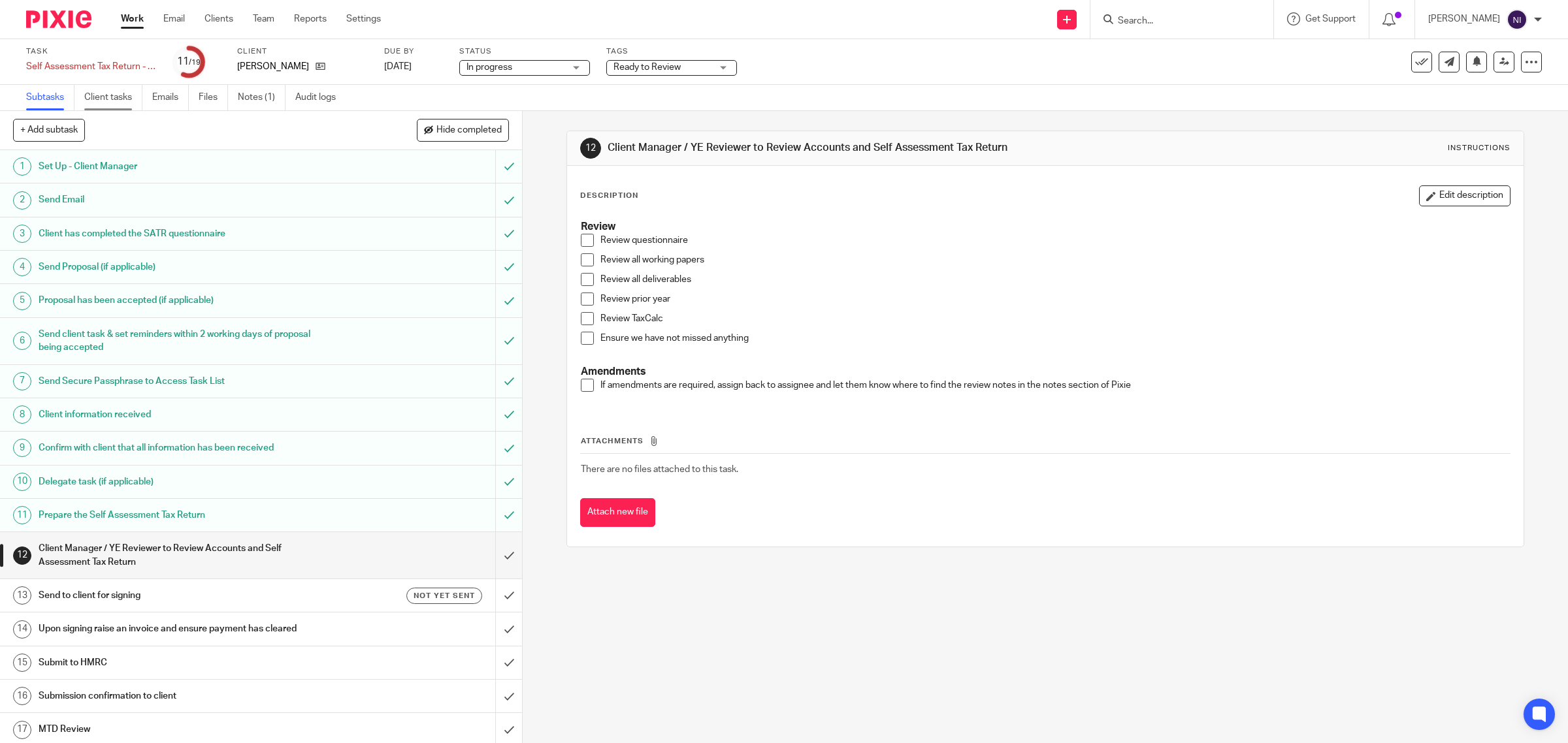
click at [87, 100] on link "Client tasks" at bounding box center [113, 97] width 58 height 26
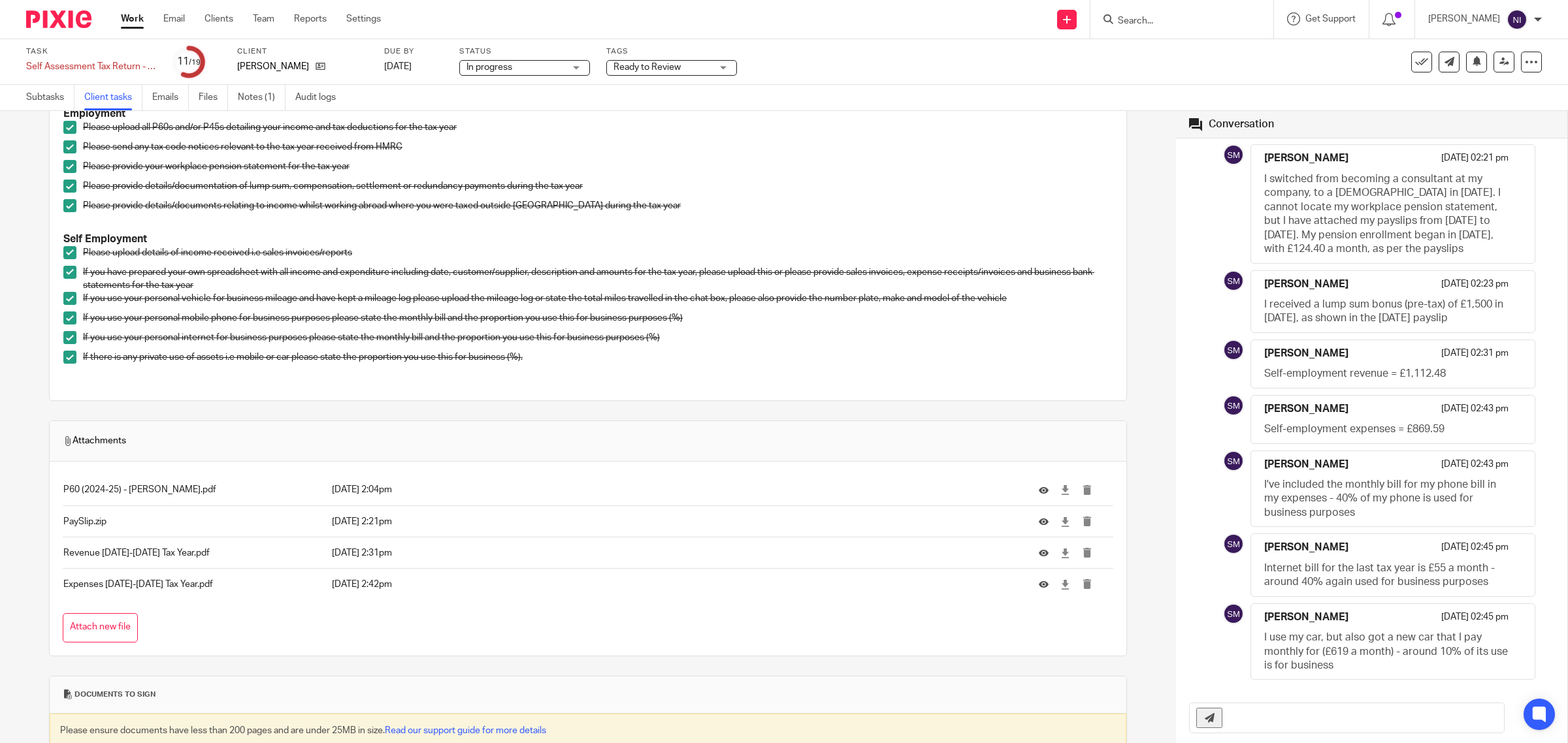
scroll to position [245, 0]
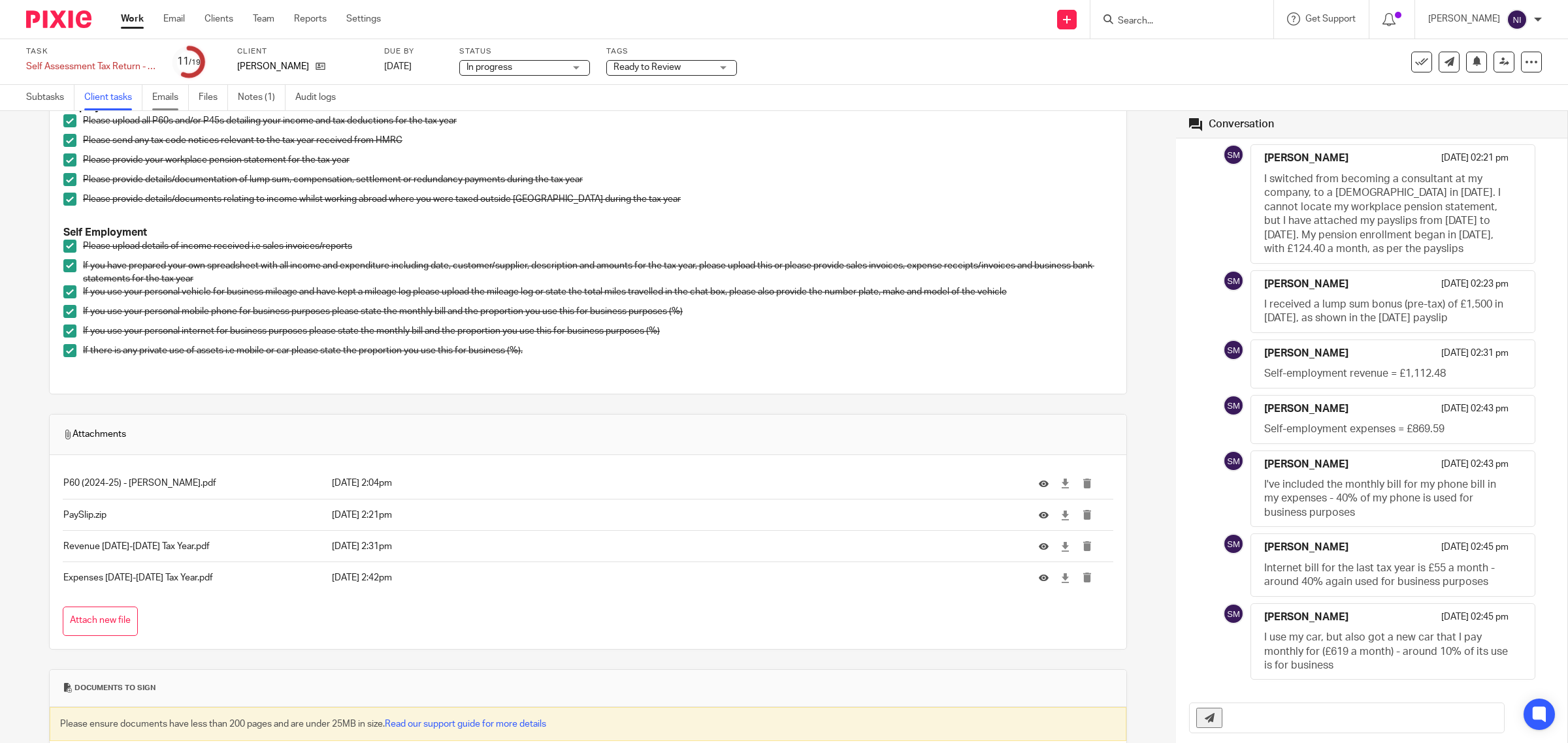
click at [174, 104] on link "Emails" at bounding box center [170, 97] width 37 height 26
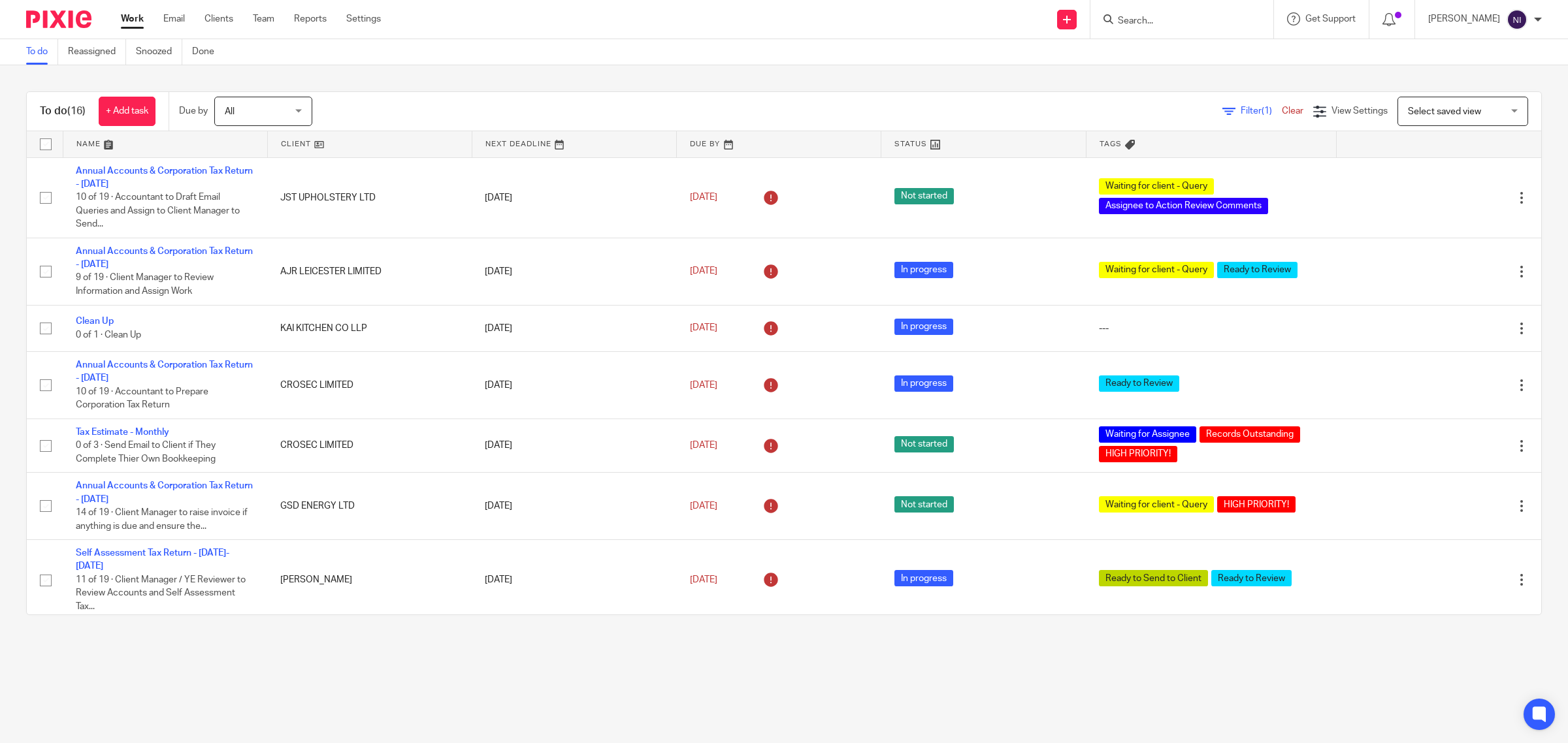
scroll to position [507, 0]
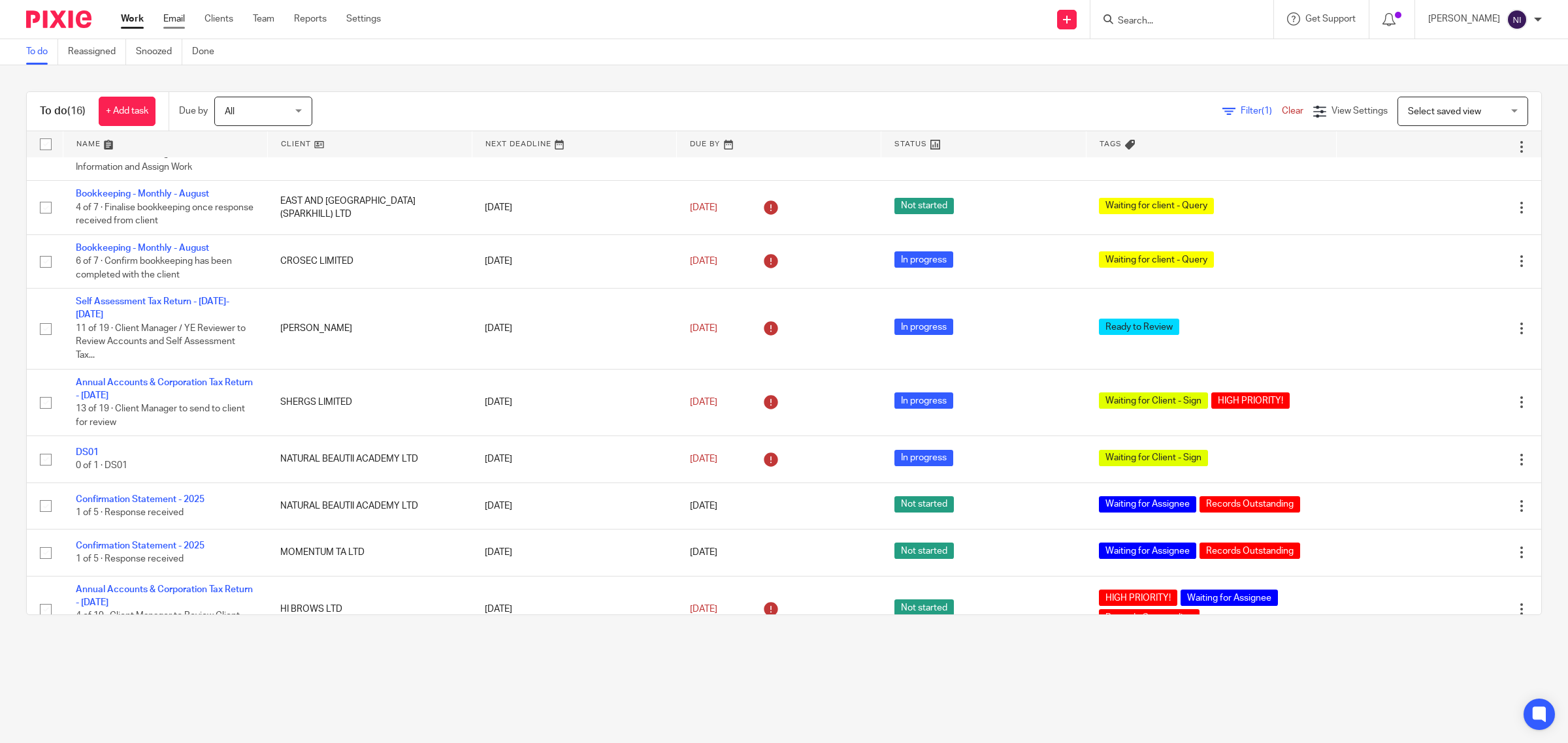
click at [177, 12] on link "Email" at bounding box center [174, 19] width 22 height 13
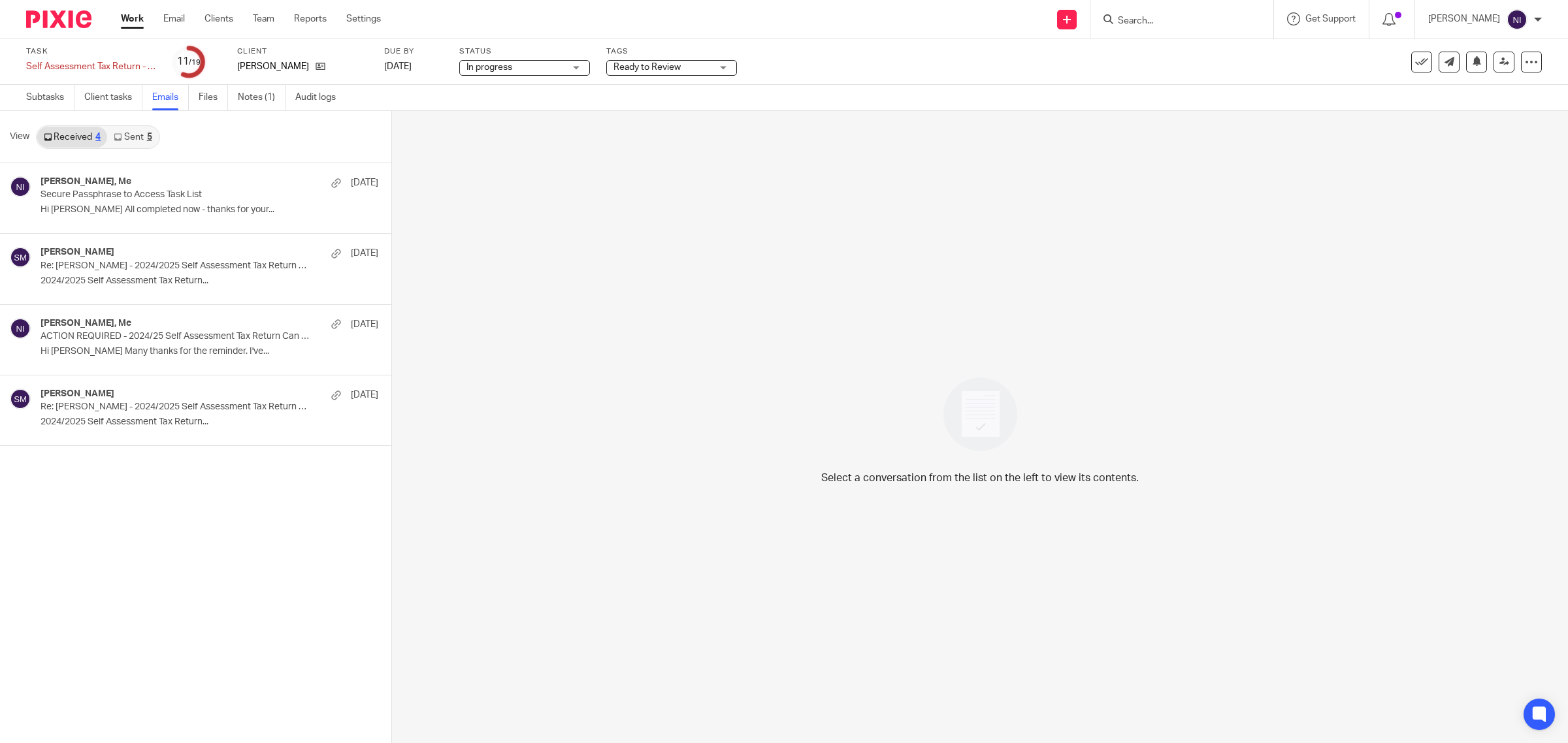
click at [163, 93] on link "Emails" at bounding box center [170, 97] width 37 height 26
click at [139, 138] on link "Sent 5" at bounding box center [132, 137] width 51 height 21
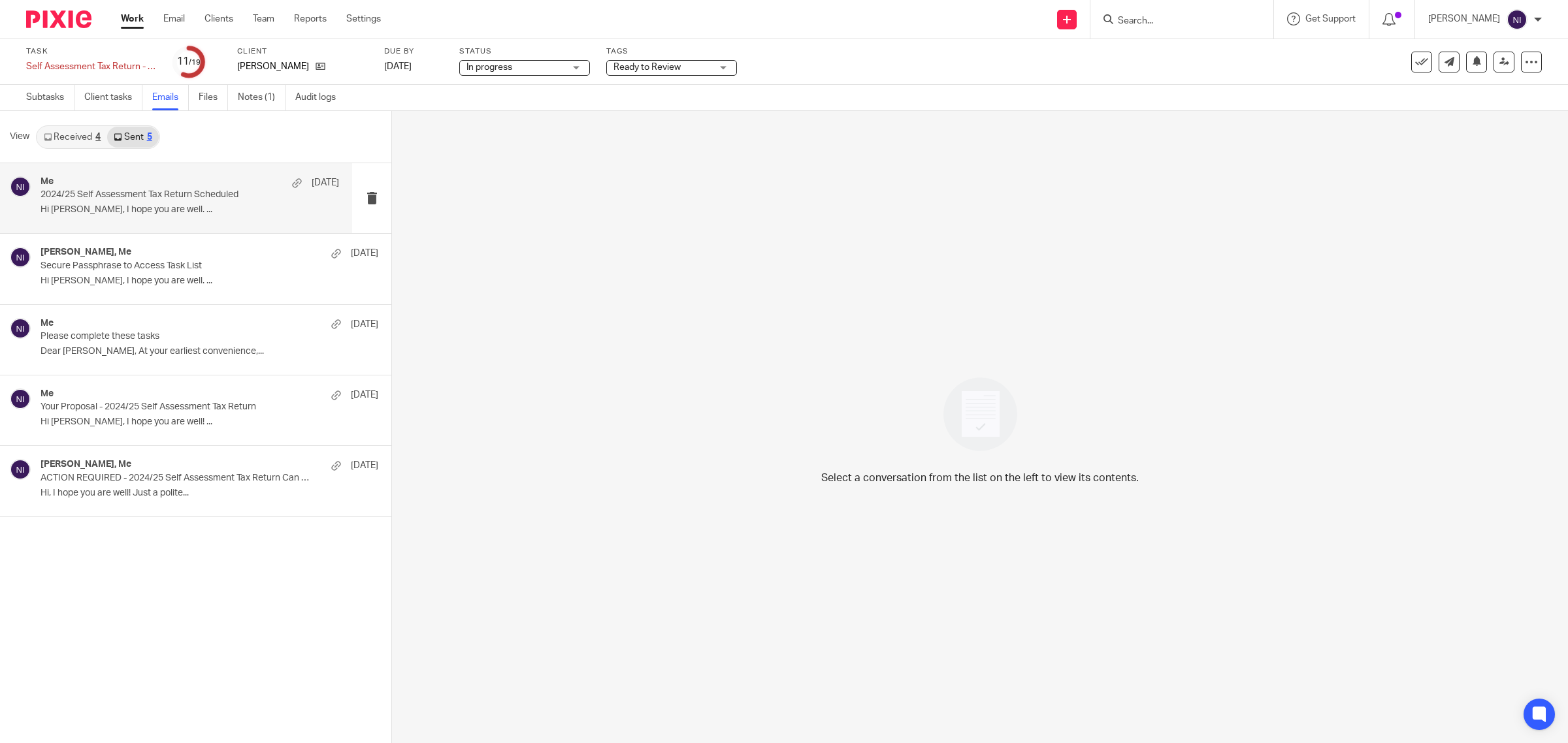
click at [165, 198] on p "2024/25 Self Assessment Tax Return Scheduled" at bounding box center [160, 195] width 239 height 11
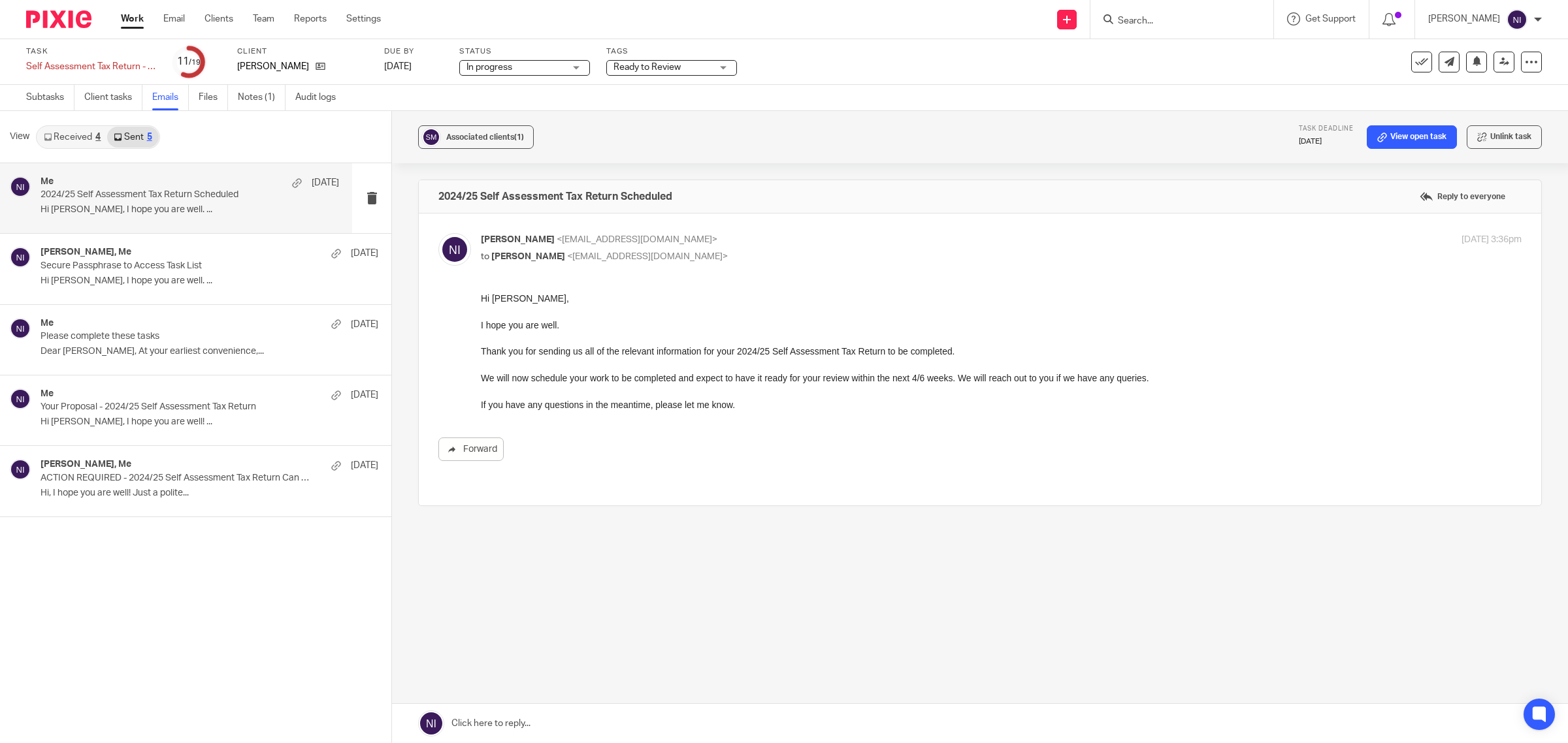
click at [674, 728] on link at bounding box center [980, 724] width 1176 height 39
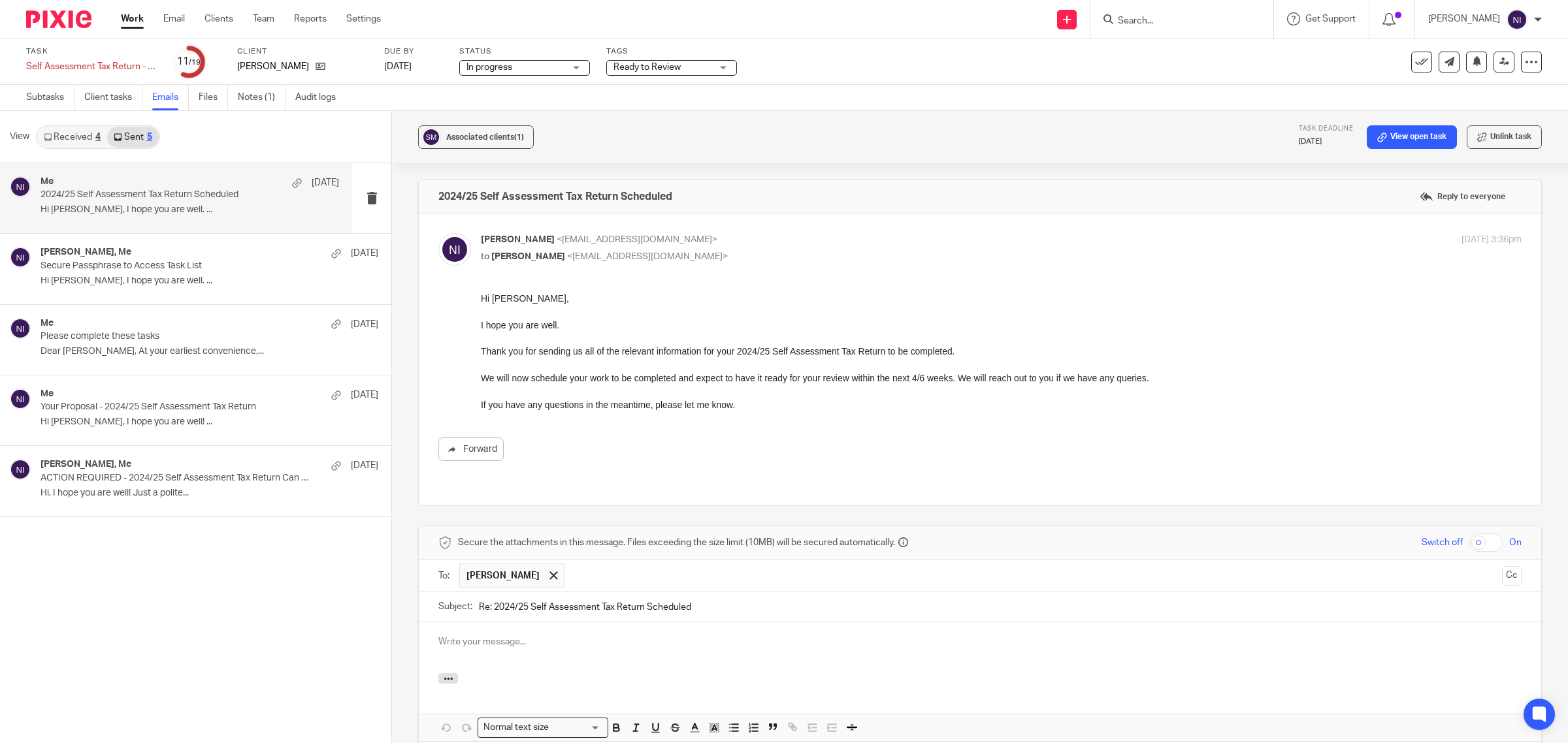
scroll to position [150, 0]
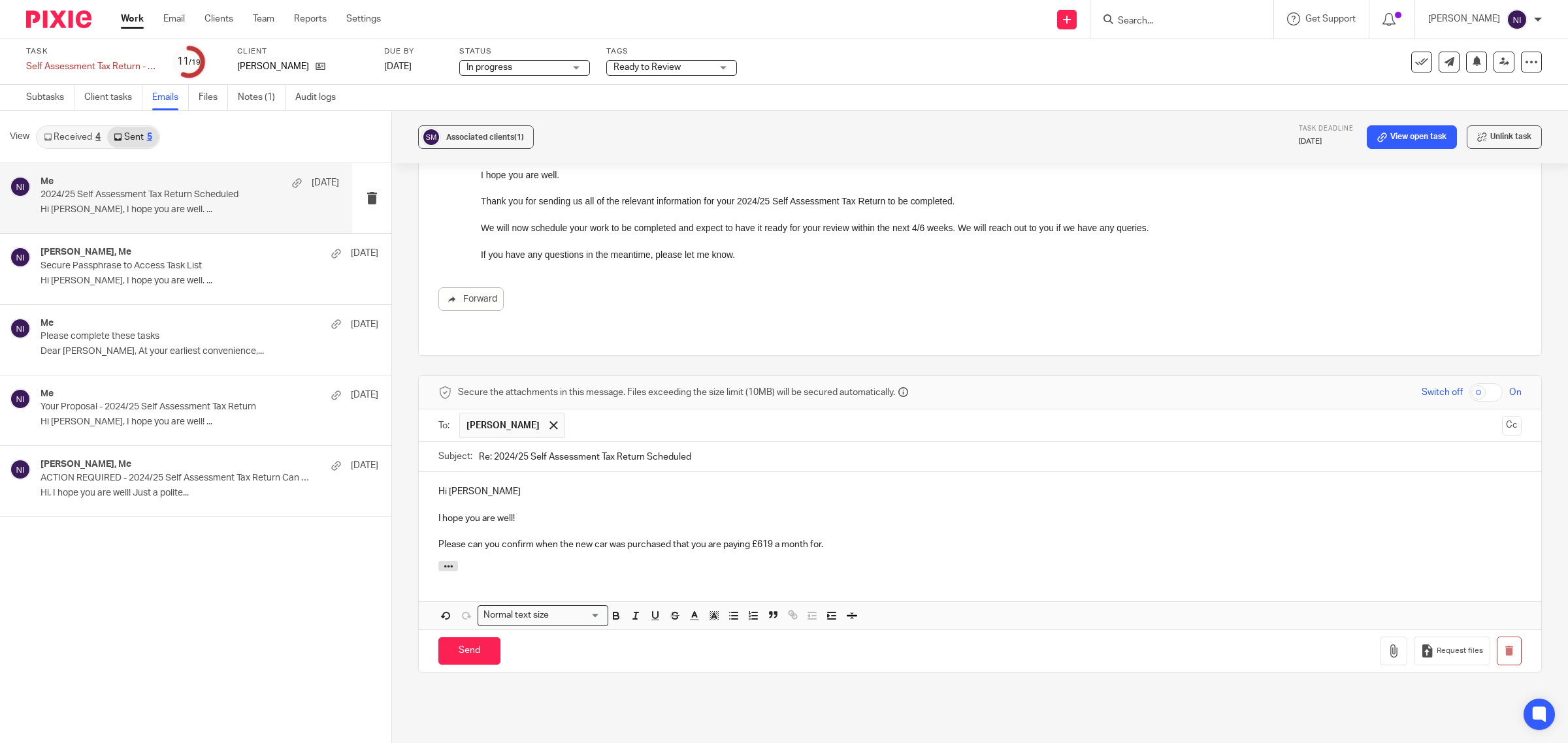
click at [645, 499] on p at bounding box center [980, 505] width 1083 height 13
click at [647, 512] on p "I hope you are well!" at bounding box center [980, 518] width 1083 height 13
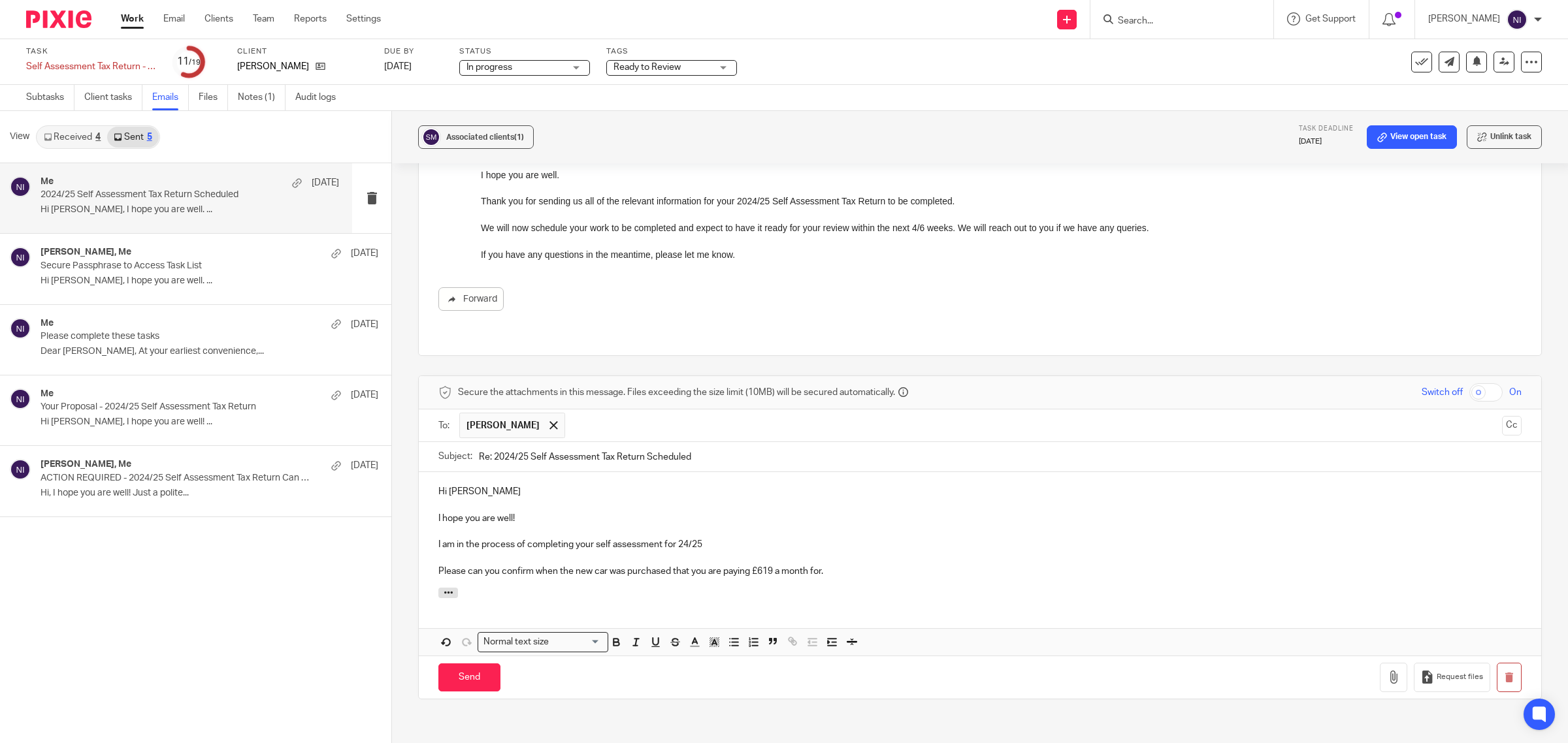
click at [714, 450] on input "Re: 2024/25 Self Assessment Tax Return Scheduled" at bounding box center [1000, 457] width 1043 height 30
drag, startPoint x: 722, startPoint y: 443, endPoint x: 637, endPoint y: 449, distance: 85.2
click at [637, 449] on input "Re: 2024/25 Self Assessment Tax Return Scheduled" at bounding box center [1000, 457] width 1043 height 30
click at [493, 442] on input "Re: 2024/25 Self Assessment Tax Return" at bounding box center [1000, 457] width 1043 height 30
drag, startPoint x: 491, startPoint y: 442, endPoint x: 177, endPoint y: 403, distance: 316.4
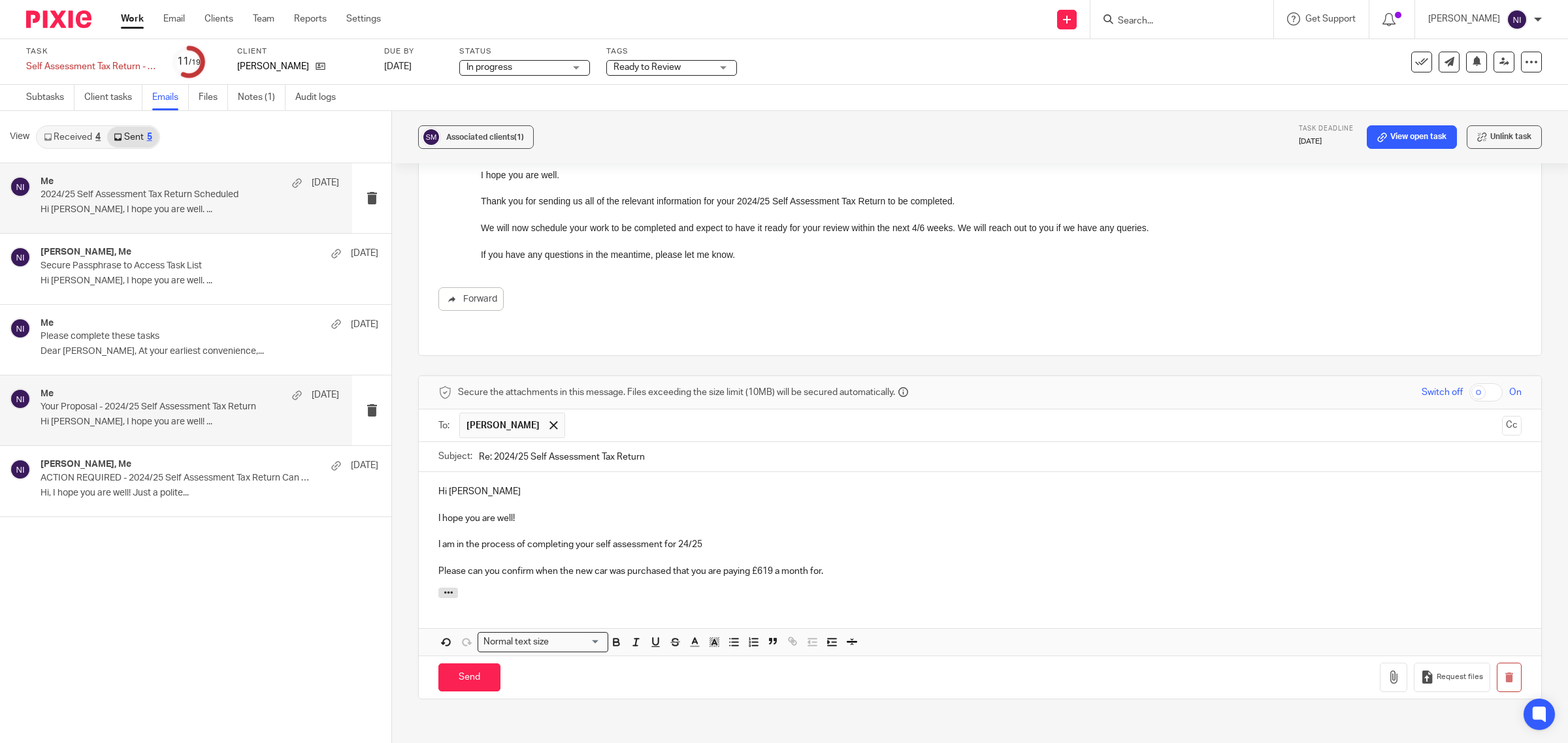
click at [238, 415] on div "View Received 4 Sent 5 Me [DATE]/25 Self Assessment Tax Return Scheduled Hi [PE…" at bounding box center [784, 427] width 1568 height 633
type input "2024/25 Self Assessment Tax Return"
click at [720, 538] on p "I am in the process of completing your self assessment for 24/25" at bounding box center [980, 545] width 1083 height 13
click at [426, 556] on div "Hi Simran I hope you are well! I am in the process of completing your self asse…" at bounding box center [980, 530] width 1122 height 116
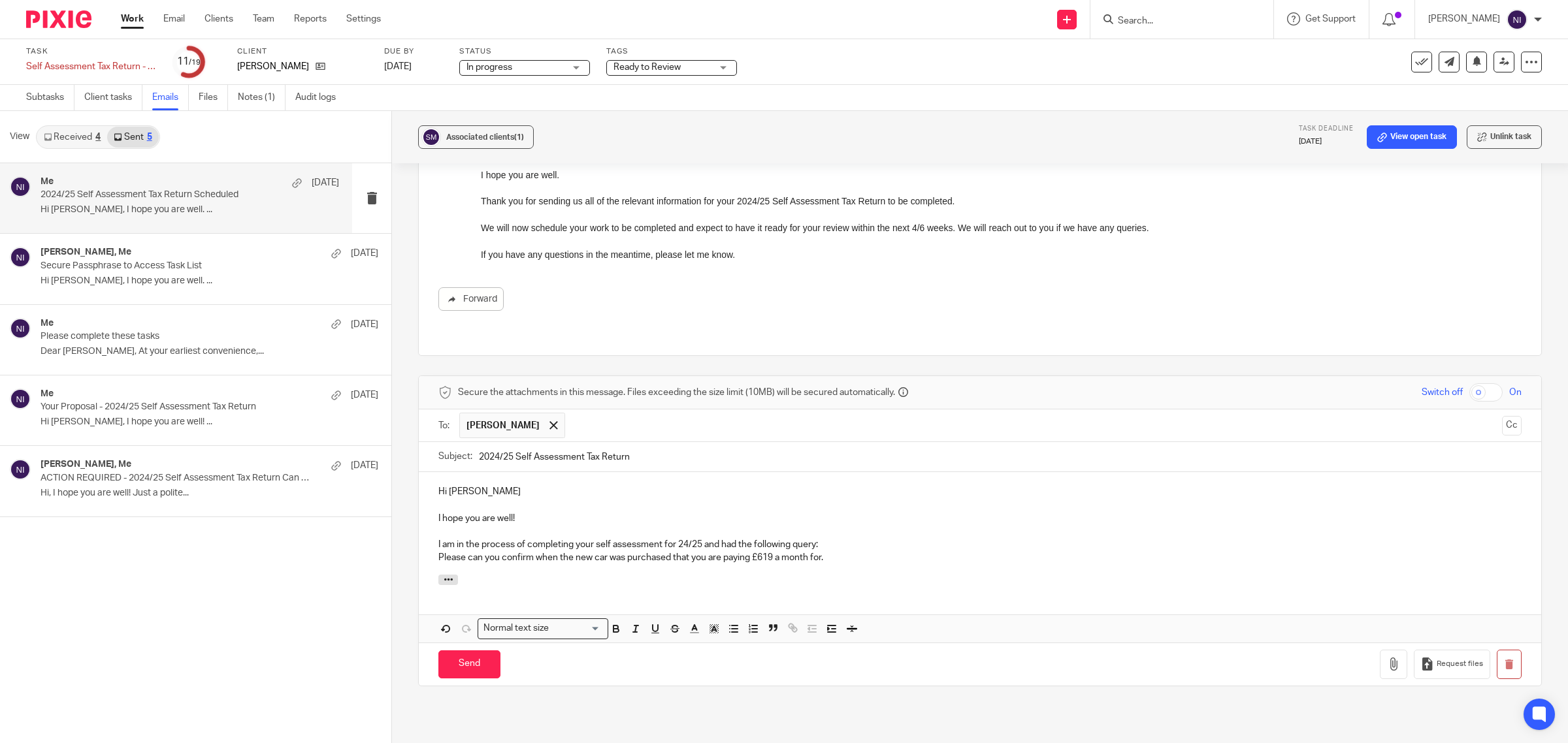
click at [851, 552] on p "Please can you confirm when the new car was purchased that you are paying £619 …" at bounding box center [980, 558] width 1083 height 13
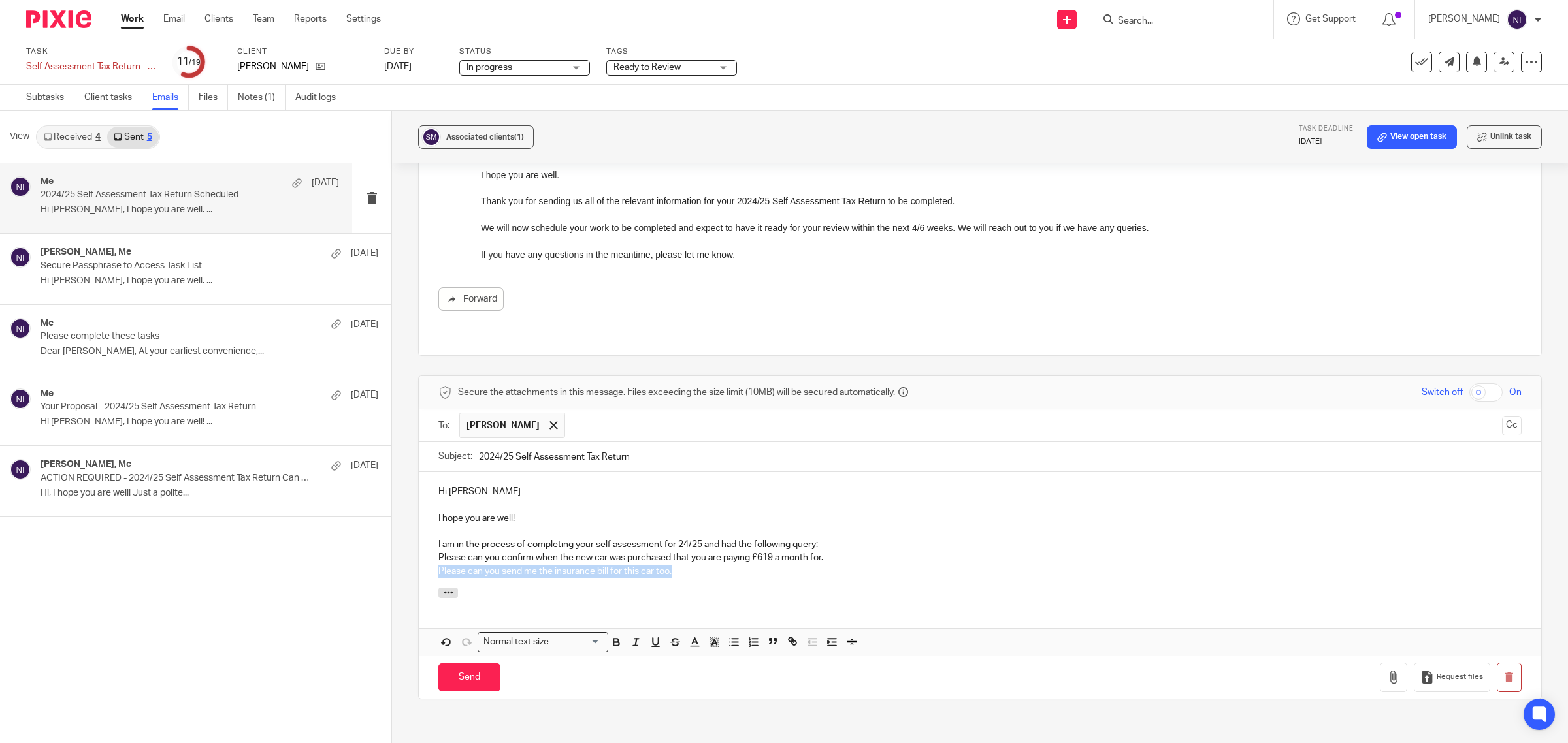
drag, startPoint x: 717, startPoint y: 560, endPoint x: 402, endPoint y: 566, distance: 315.1
click at [402, 566] on div "Associated clients (1) Task deadline 18 Sep 2025 View open task Unlink task 202…" at bounding box center [980, 427] width 1176 height 633
click at [848, 539] on p "I am in the process of completing your self assessment for 24/25 and had the fo…" at bounding box center [980, 545] width 1083 height 13
drag, startPoint x: 733, startPoint y: 560, endPoint x: 350, endPoint y: 543, distance: 383.4
click at [350, 543] on div "View Received 4 Sent 5 Me 18 Aug 2024/25 Self Assessment Tax Return Scheduled H…" at bounding box center [784, 427] width 1568 height 633
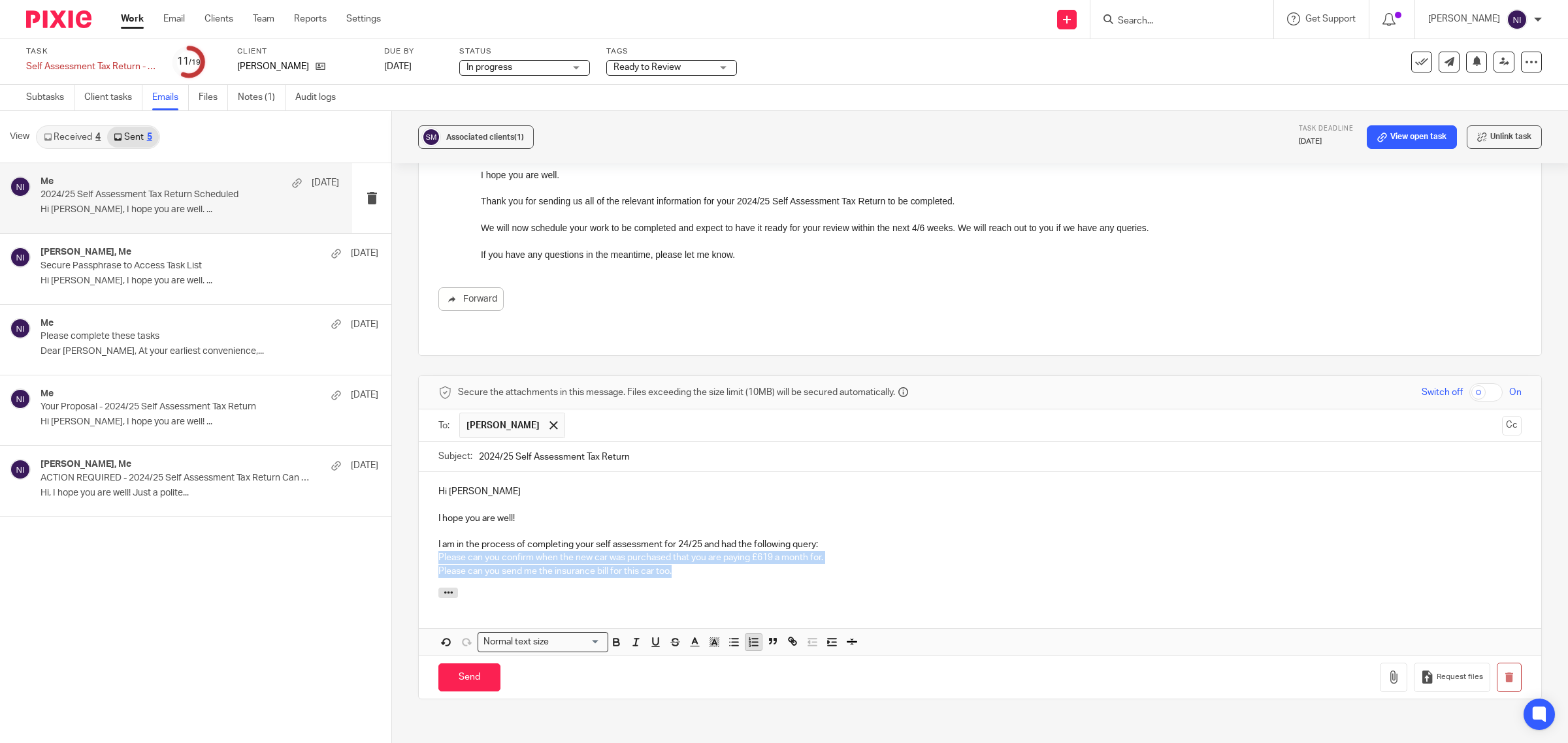
click at [748, 636] on icon "button" at bounding box center [753, 642] width 12 height 12
click at [861, 565] on p "Please can you send me the insurance bill for this car too." at bounding box center [993, 571] width 1057 height 13
click at [829, 538] on p "I am in the process of completing your self assessment for 24/25 and had the fo…" at bounding box center [980, 545] width 1083 height 13
click at [765, 565] on p "Please can you send me the insurance bill for this car too." at bounding box center [993, 571] width 1057 height 13
drag, startPoint x: 696, startPoint y: 544, endPoint x: 633, endPoint y: 548, distance: 63.1
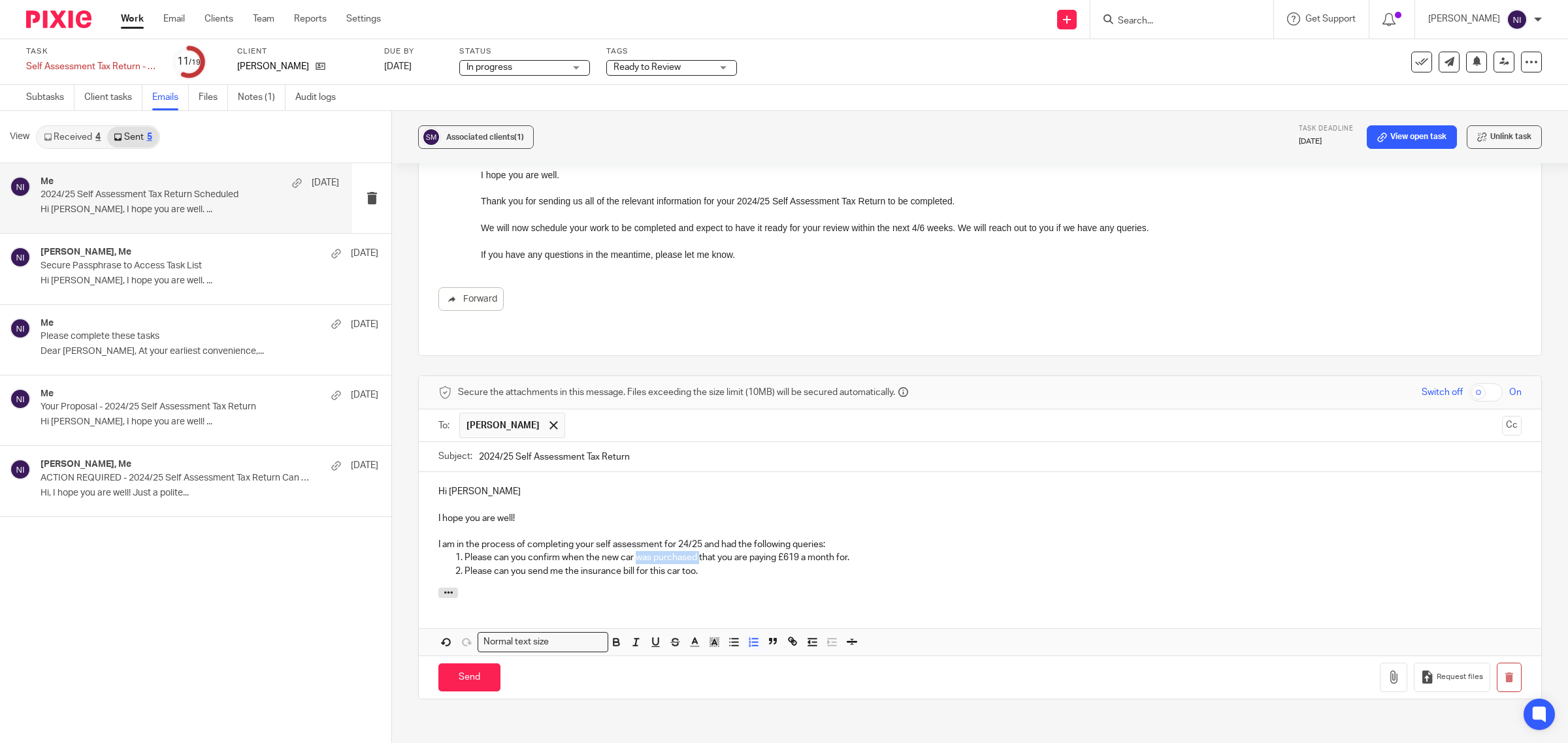
click at [633, 552] on p "Please can you confirm when the new car was purchased that you are paying £619 …" at bounding box center [993, 558] width 1057 height 13
click at [598, 552] on p "Please can you confirm when the new car was purchased that you are paying £619 …" at bounding box center [993, 558] width 1057 height 13
click at [599, 552] on p "Please can you confirm when the first payment for the new car was purchased tha…" at bounding box center [993, 558] width 1057 height 13
drag, startPoint x: 779, startPoint y: 544, endPoint x: 732, endPoint y: 548, distance: 47.2
click at [732, 552] on p "Please can you confirm when the first payment for the new car was purchased tha…" at bounding box center [993, 558] width 1057 height 13
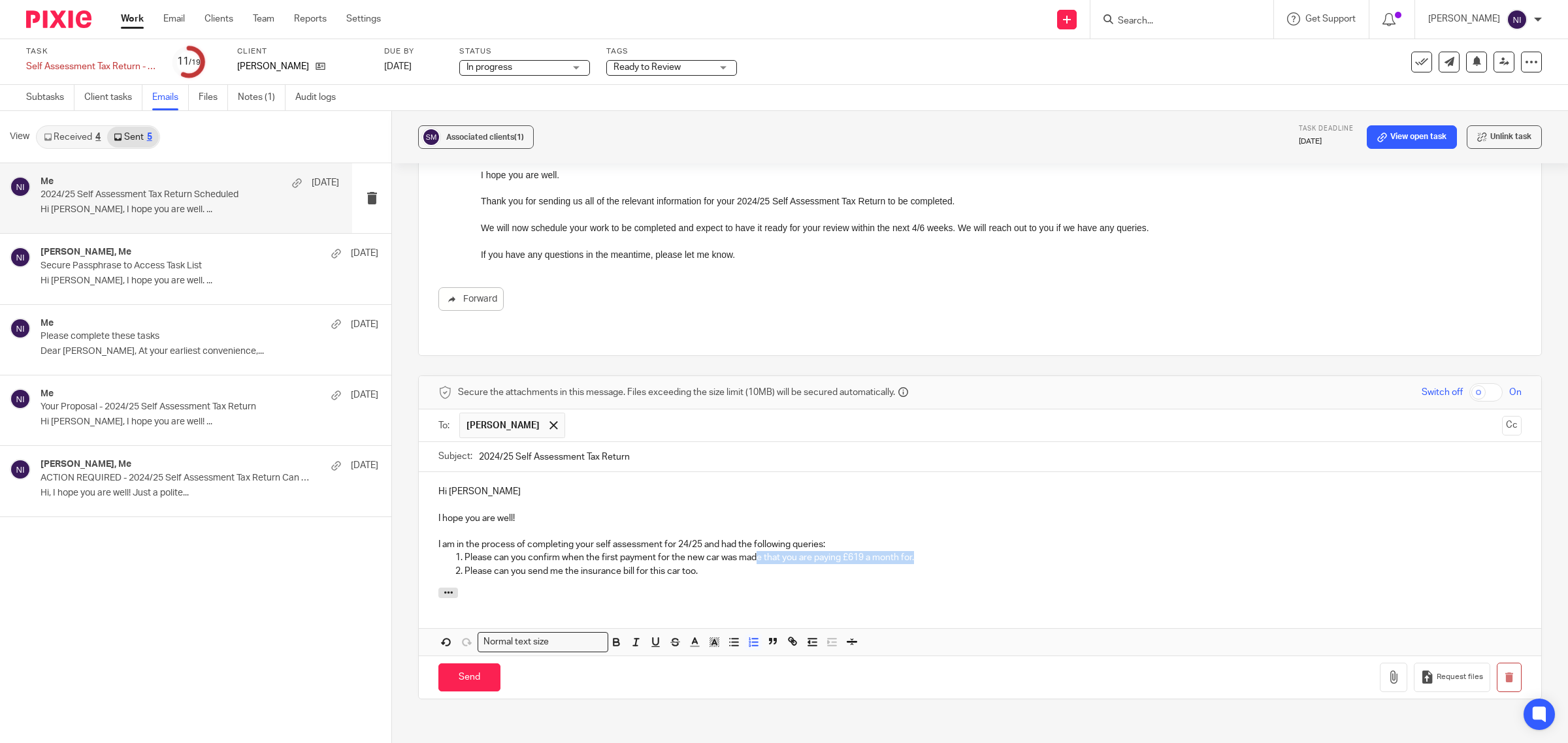
drag, startPoint x: 914, startPoint y: 544, endPoint x: 756, endPoint y: 548, distance: 158.1
click at [756, 552] on p "Please can you confirm when the first payment for the new car was made that you…" at bounding box center [993, 558] width 1057 height 13
click at [717, 565] on p "Please can you send me the insurance bill for this car too." at bounding box center [993, 571] width 1057 height 13
drag, startPoint x: 725, startPoint y: 559, endPoint x: 240, endPoint y: 566, distance: 485.1
click at [240, 566] on div "View Received 4 Sent 5 Me 18 Aug 2024/25 Self Assessment Tax Return Scheduled H…" at bounding box center [784, 427] width 1568 height 633
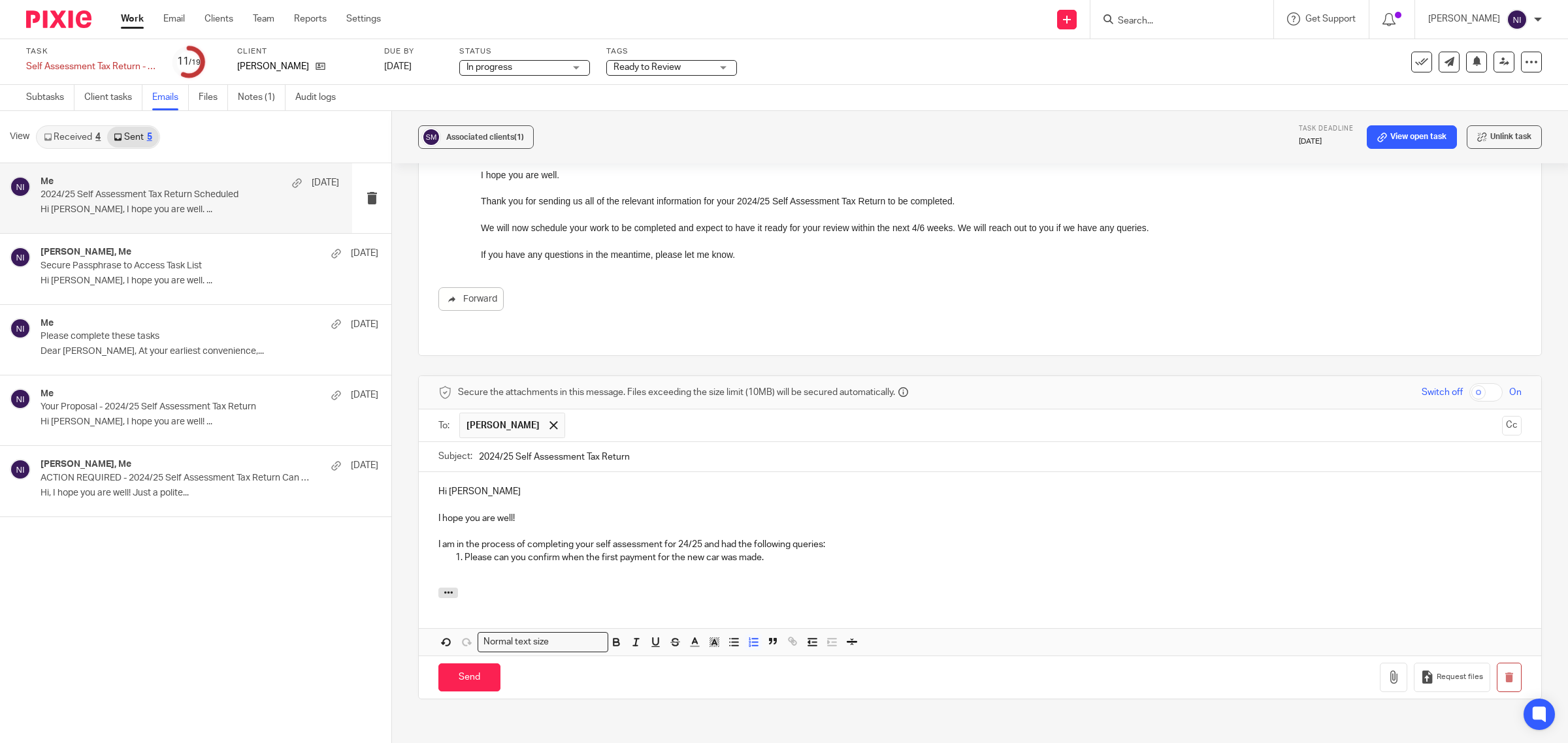
click at [818, 538] on p "I am in the process of completing your self assessment for 24/25 and had the fo…" at bounding box center [980, 545] width 1083 height 13
click at [818, 552] on p "Please can you confirm when the first payment for the new car was made." at bounding box center [993, 558] width 1057 height 13
drag, startPoint x: 480, startPoint y: 670, endPoint x: 349, endPoint y: -100, distance: 781.1
click at [349, 0] on html "Work Email Clients Team Reports Settings Work Email Clients Team Reports Settin…" at bounding box center [784, 371] width 1568 height 743
click at [759, 552] on p "Please can you confirm when the first payment for the new car was made." at bounding box center [993, 558] width 1057 height 13
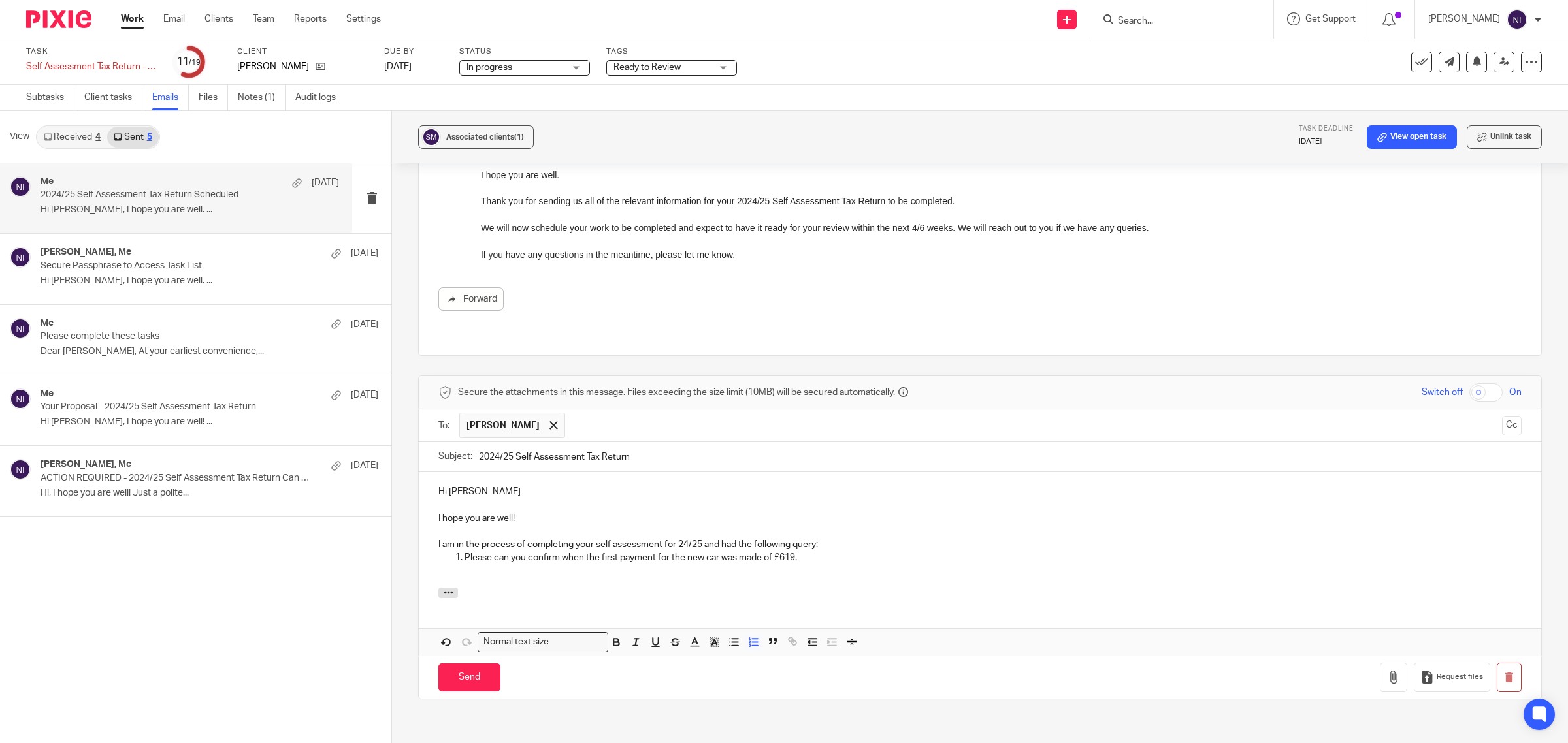
click at [825, 552] on p "Please can you confirm when the first payment for the new car was made of £619." at bounding box center [993, 558] width 1057 height 13
click at [469, 673] on input "Send" at bounding box center [469, 678] width 62 height 28
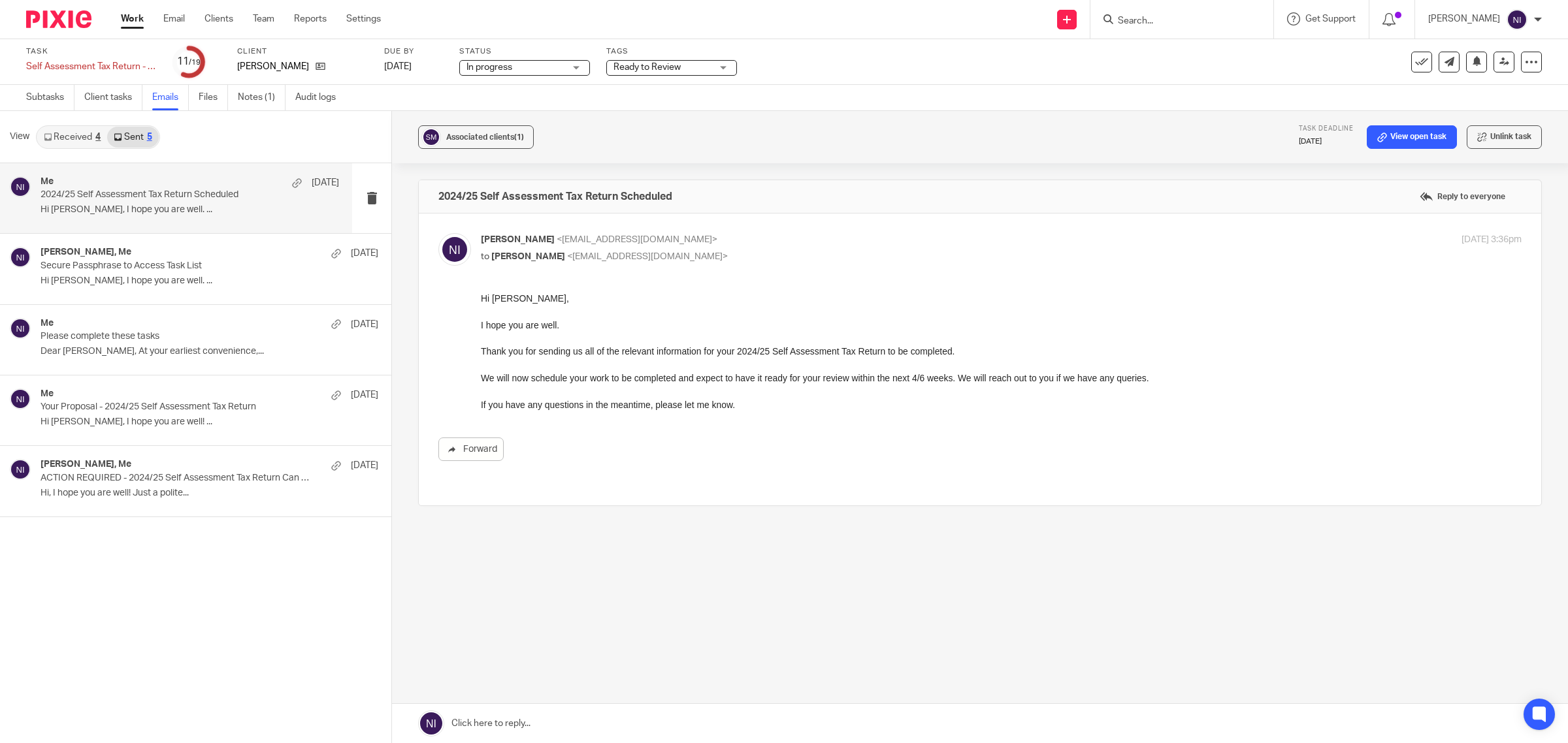
drag, startPoint x: 1176, startPoint y: 8, endPoint x: 1173, endPoint y: 17, distance: 9.5
click at [1176, 8] on div at bounding box center [1181, 19] width 183 height 39
click at [1171, 21] on input "Search" at bounding box center [1175, 21] width 118 height 12
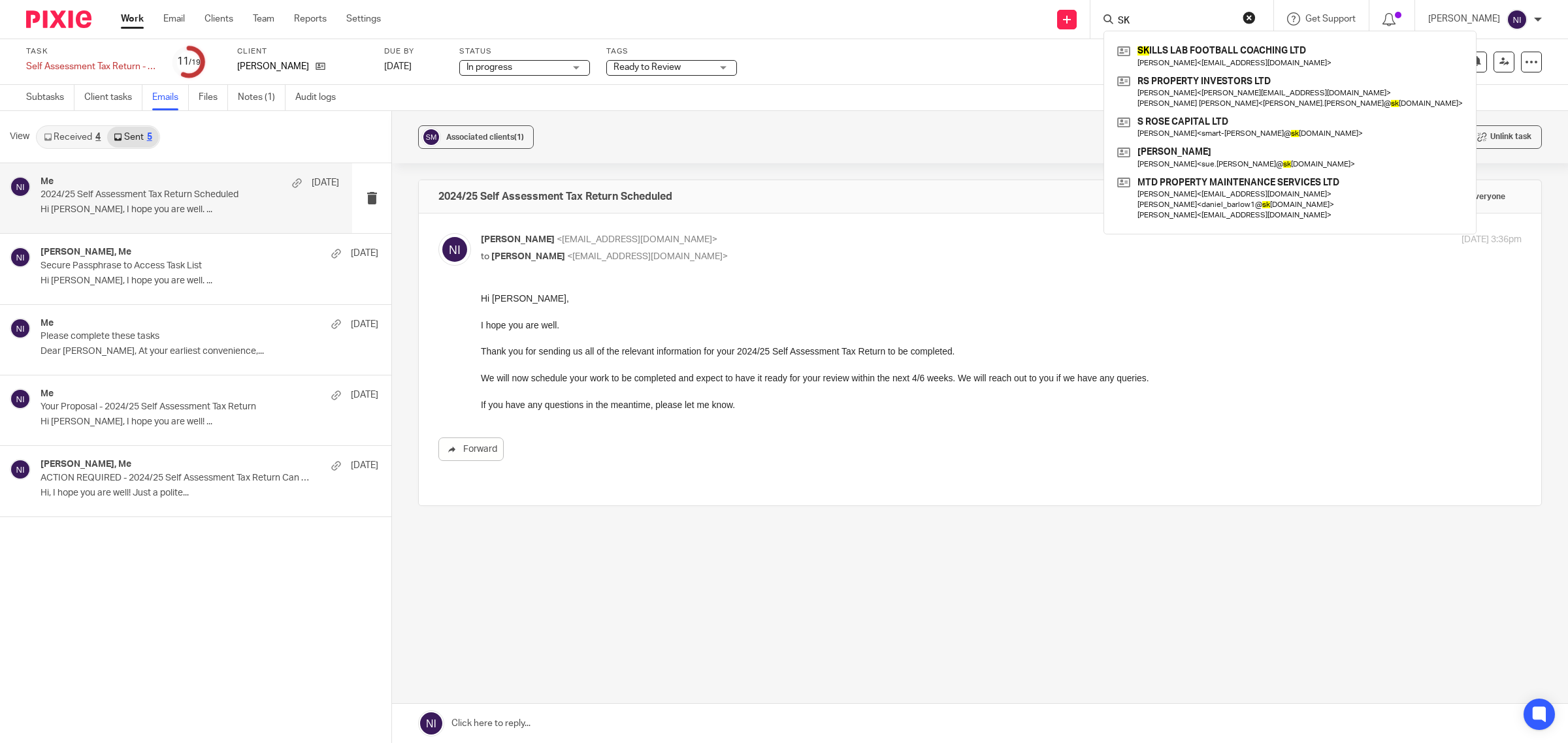
type input "S"
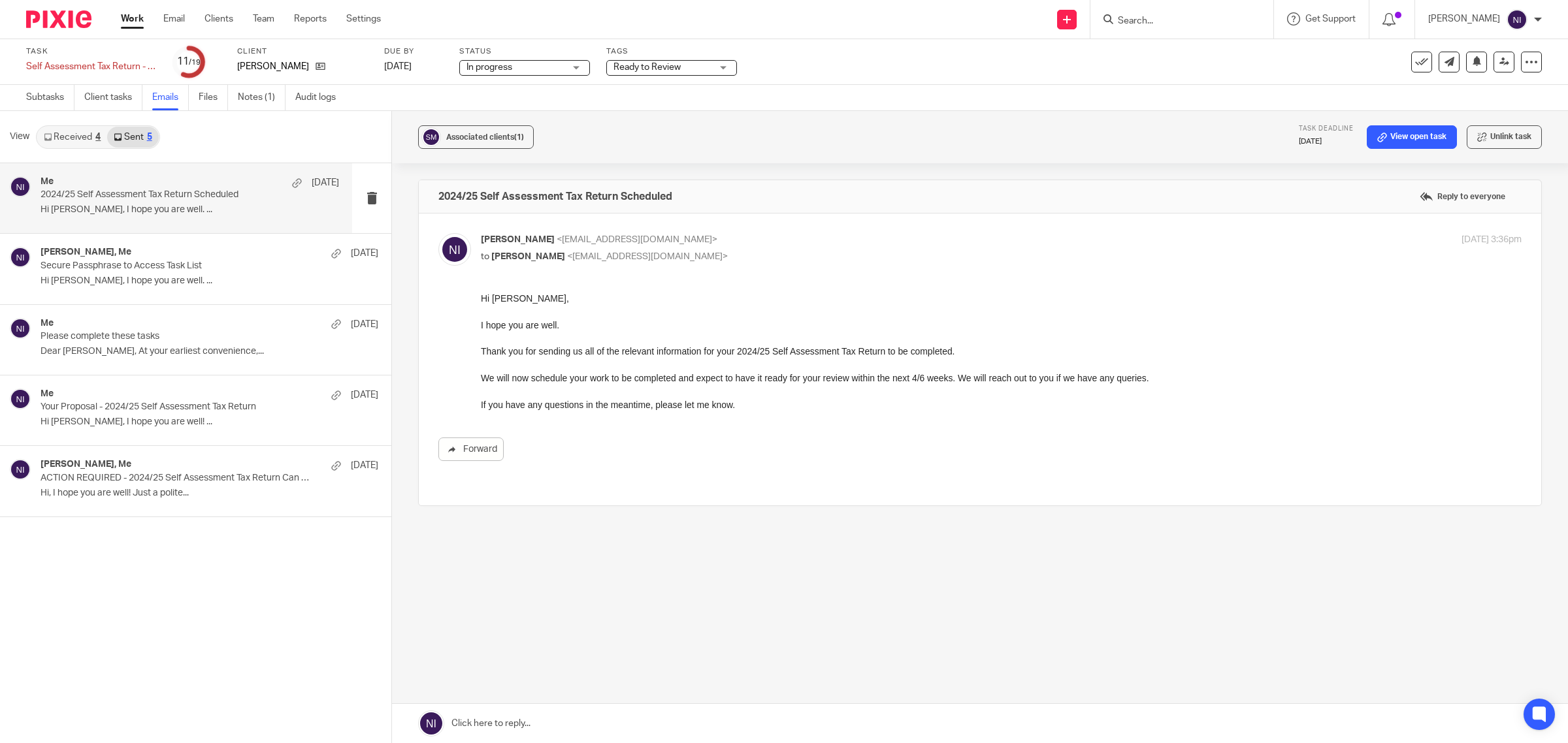
type input "I"
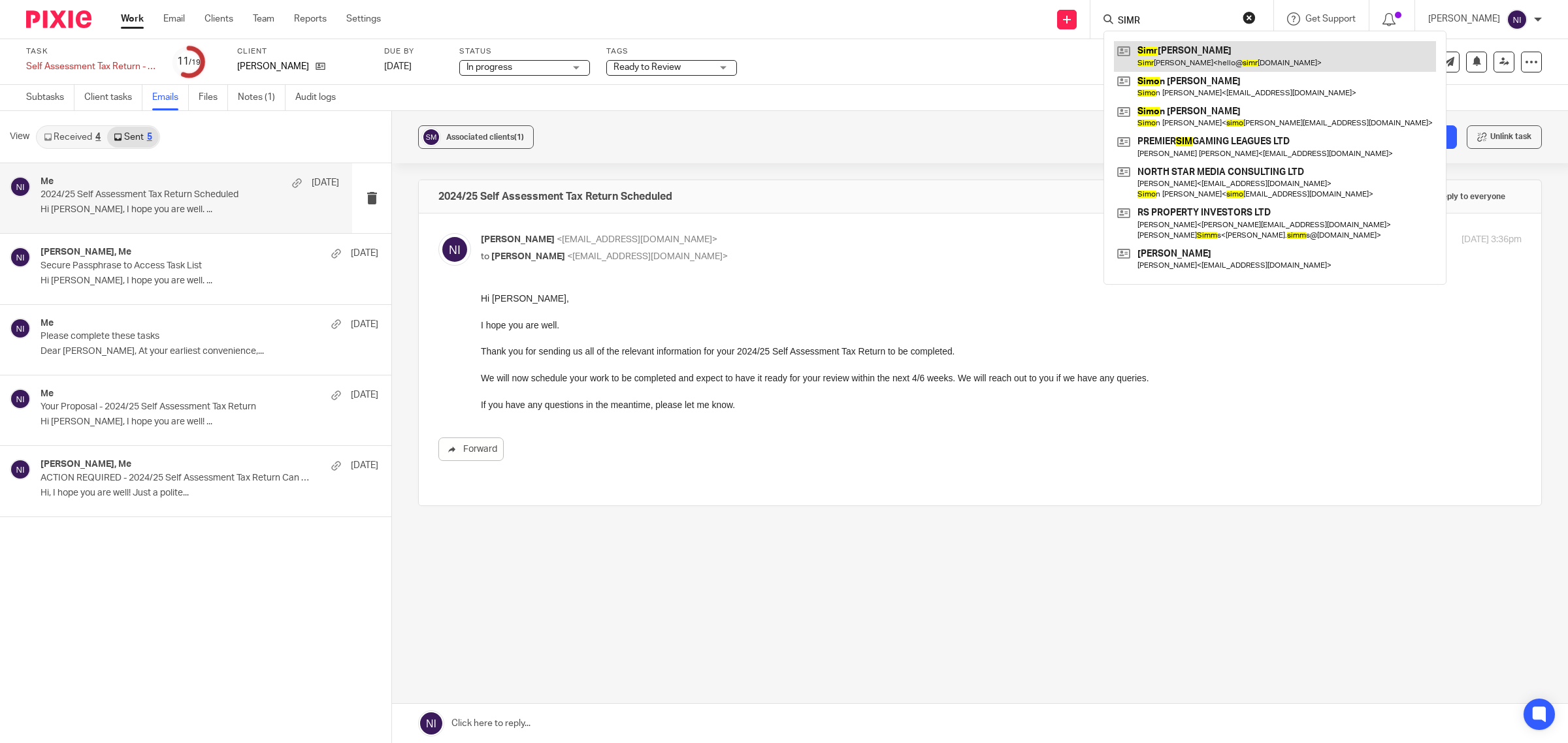
type input "SIMR"
click at [1167, 59] on link at bounding box center [1275, 56] width 322 height 30
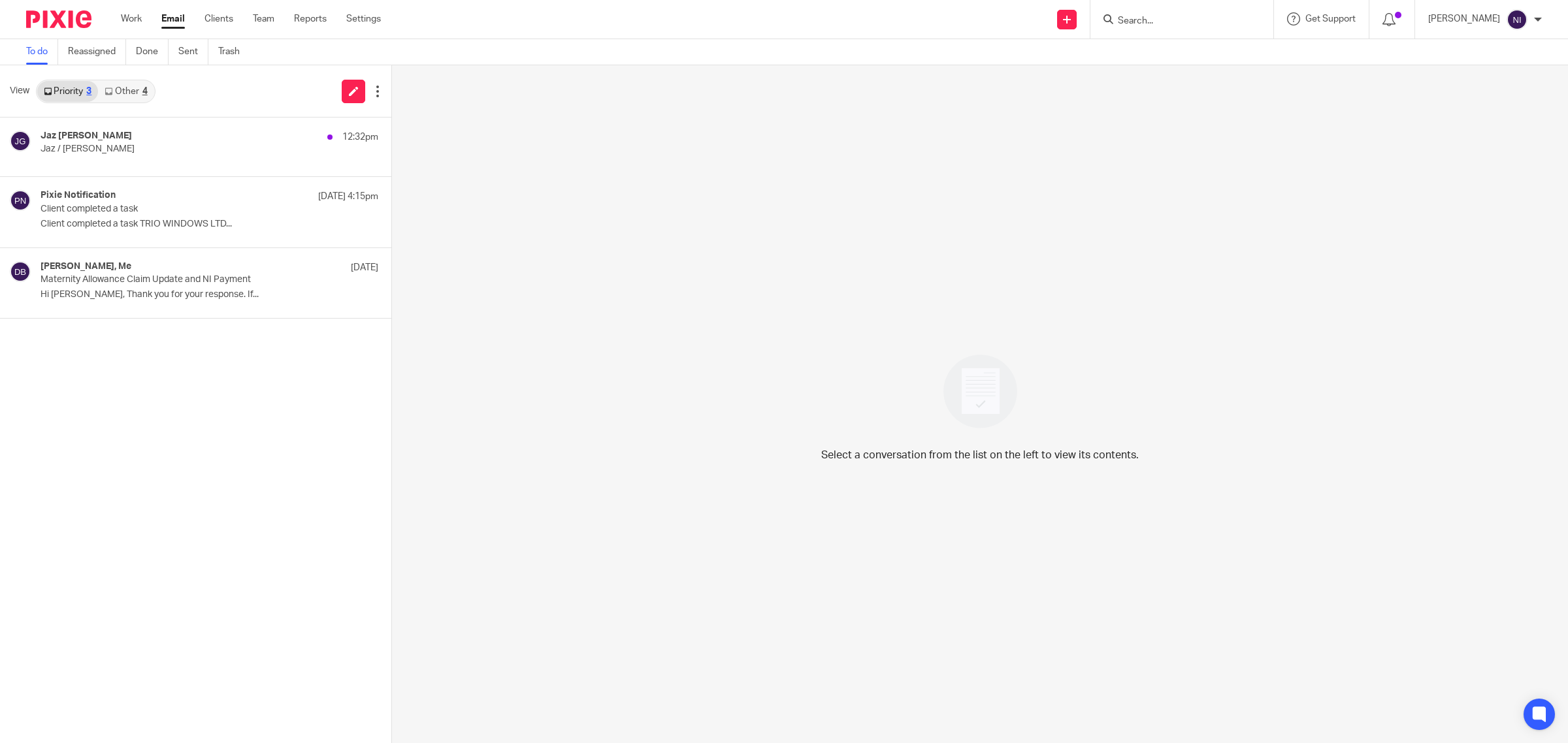
click at [1143, 21] on input "Search" at bounding box center [1175, 21] width 118 height 12
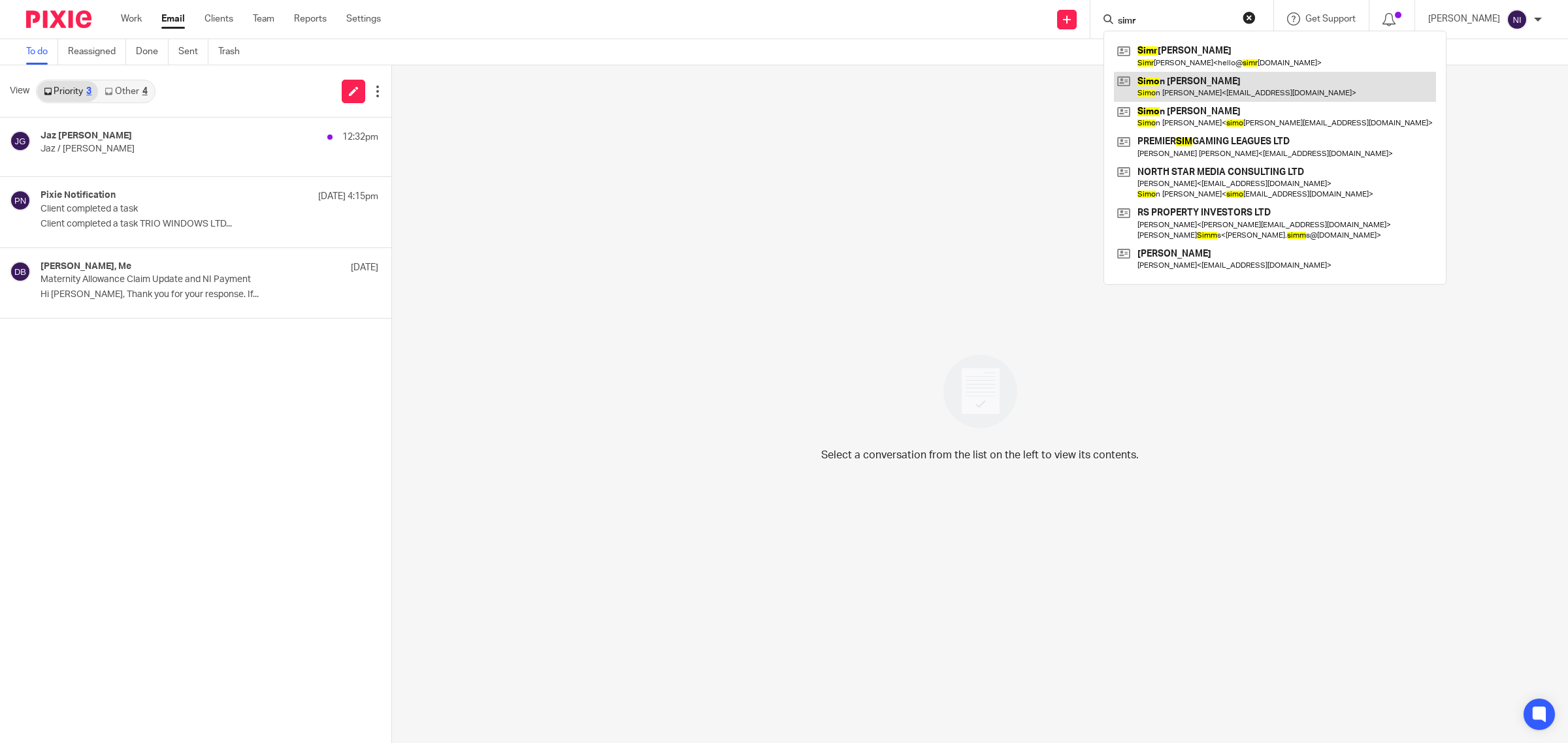
type input "simr"
click at [1154, 72] on link at bounding box center [1275, 86] width 322 height 30
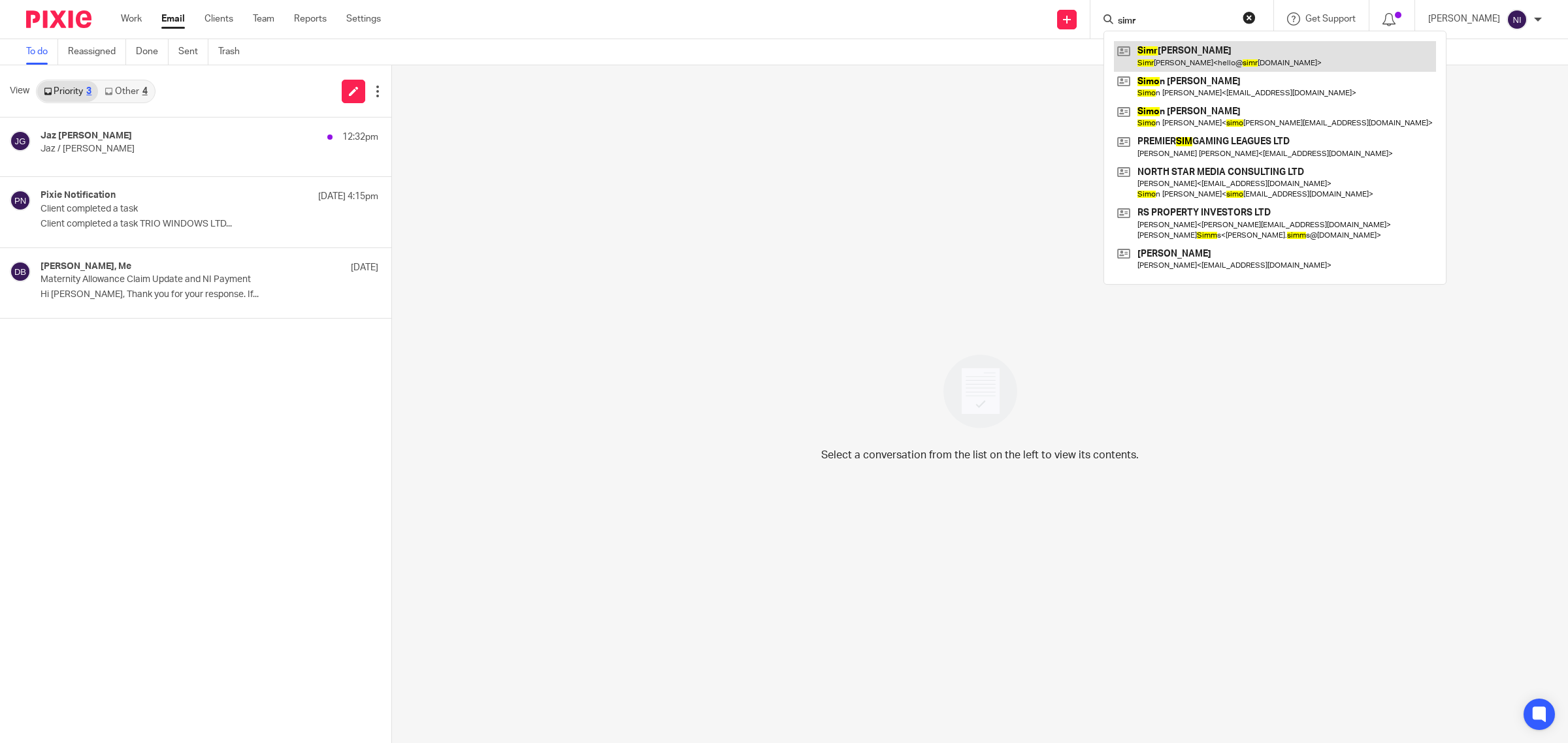
click at [1151, 53] on link at bounding box center [1275, 56] width 322 height 30
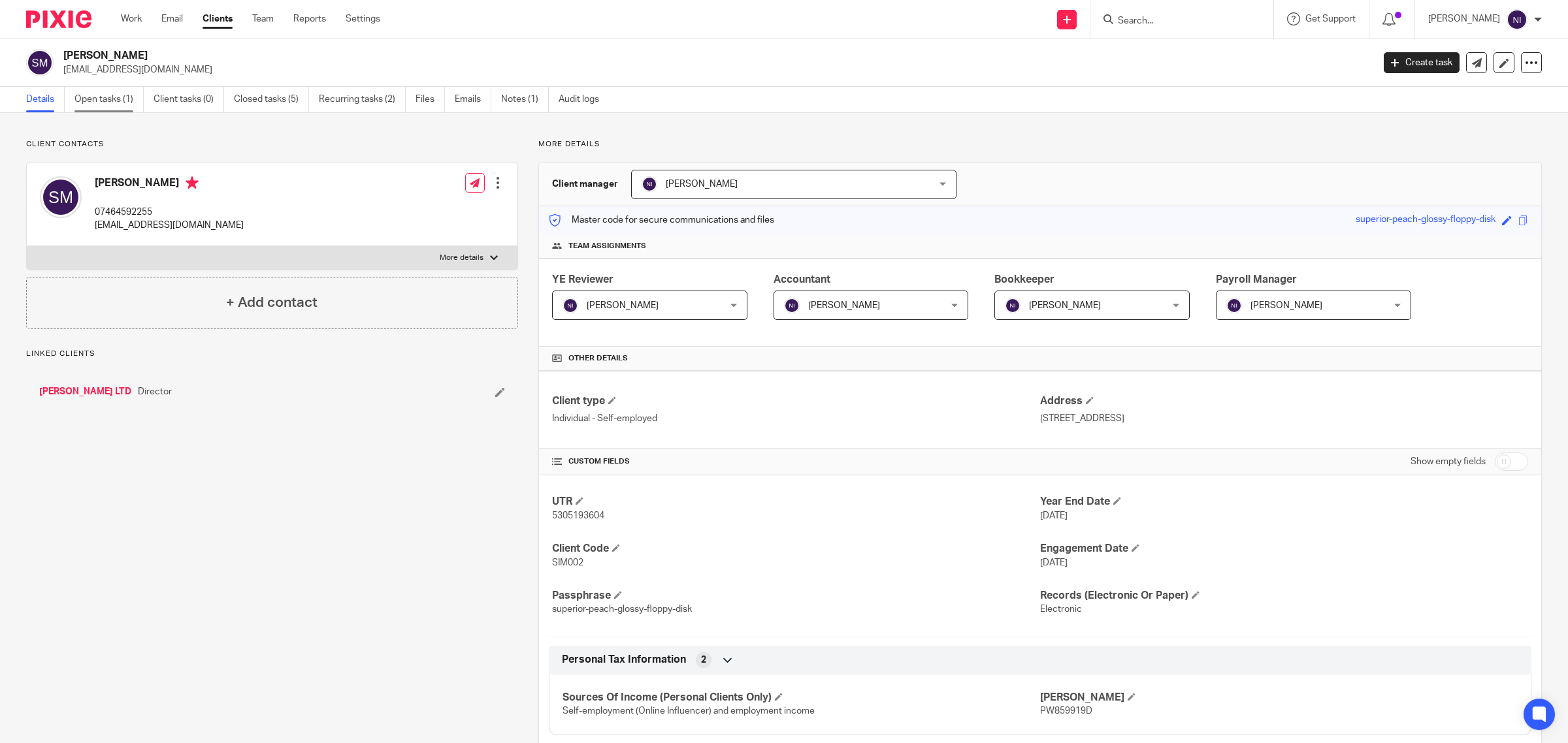
click at [111, 100] on link "Open tasks (1)" at bounding box center [109, 100] width 69 height 26
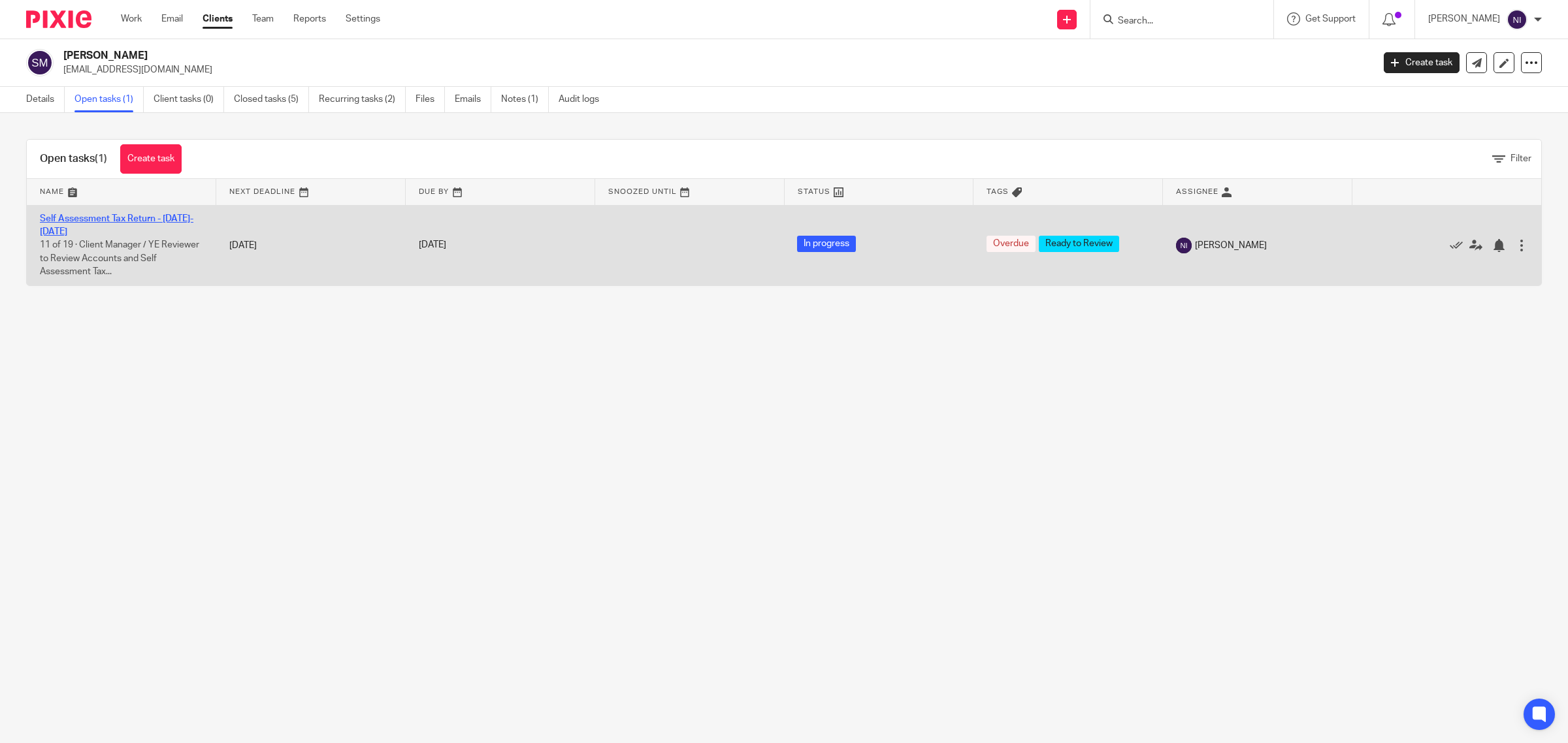
click at [119, 219] on link "Self Assessment Tax Return - [DATE]-[DATE]" at bounding box center [116, 225] width 153 height 23
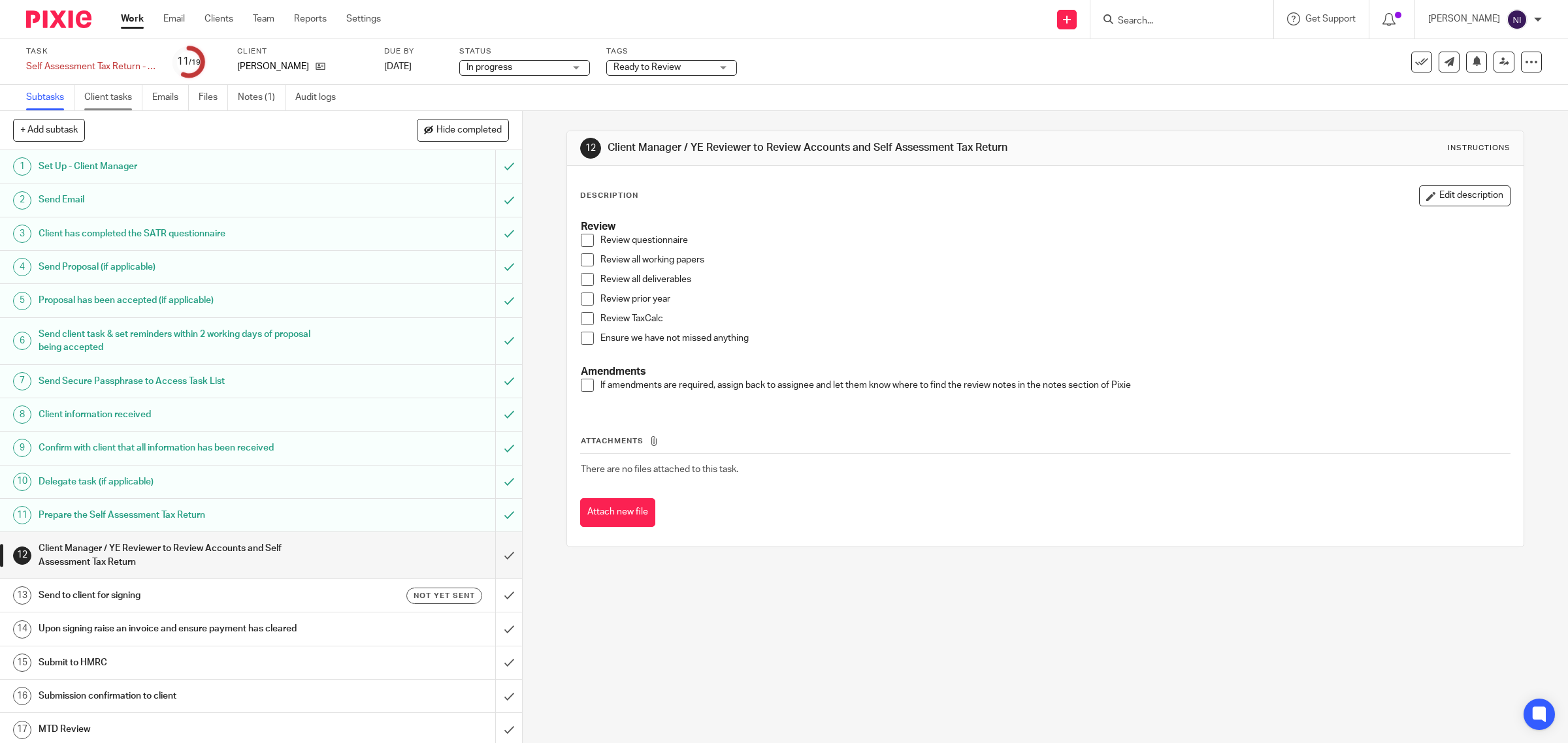
click at [132, 96] on link "Client tasks" at bounding box center [113, 97] width 58 height 26
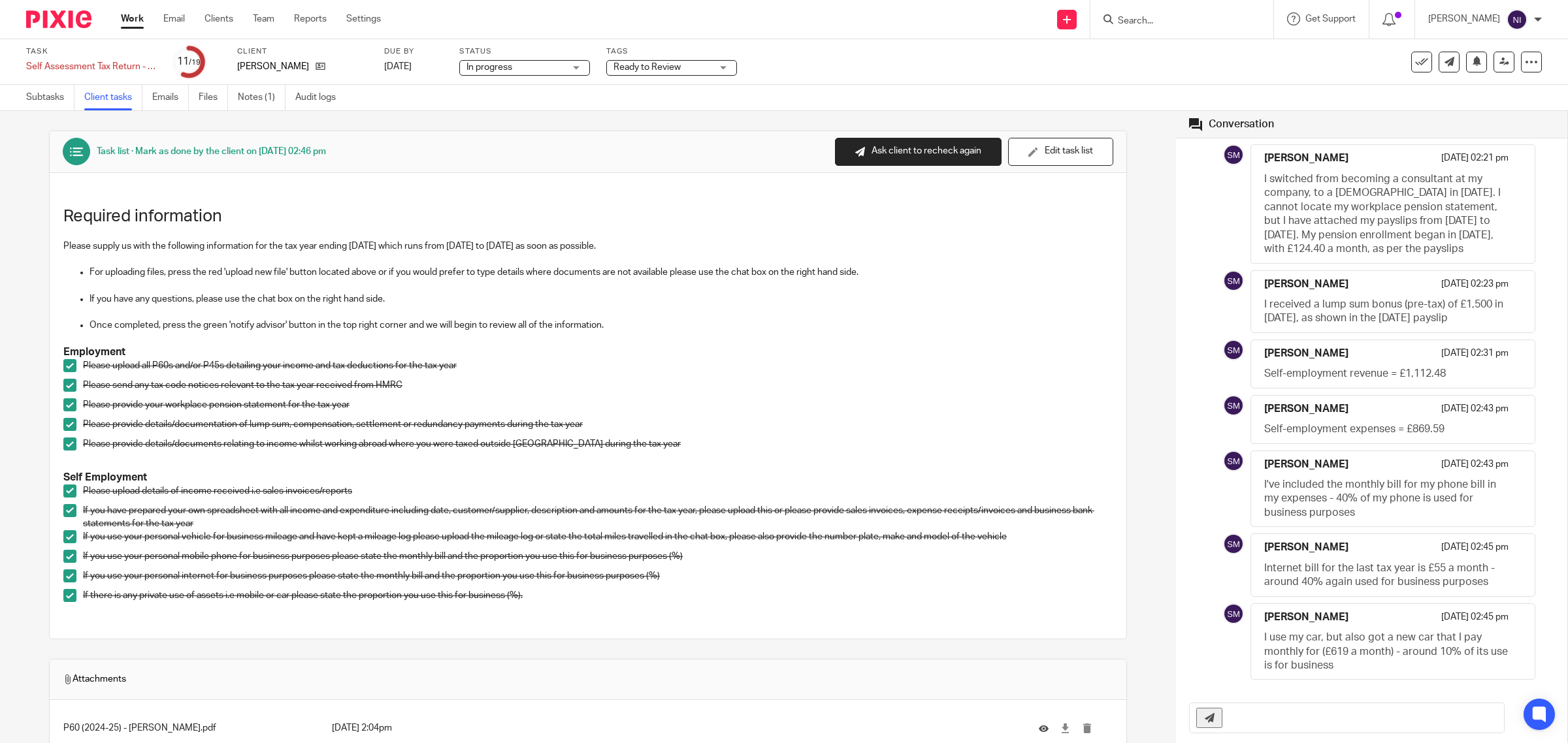
scroll to position [30, 0]
click at [164, 22] on link "Email" at bounding box center [174, 19] width 22 height 13
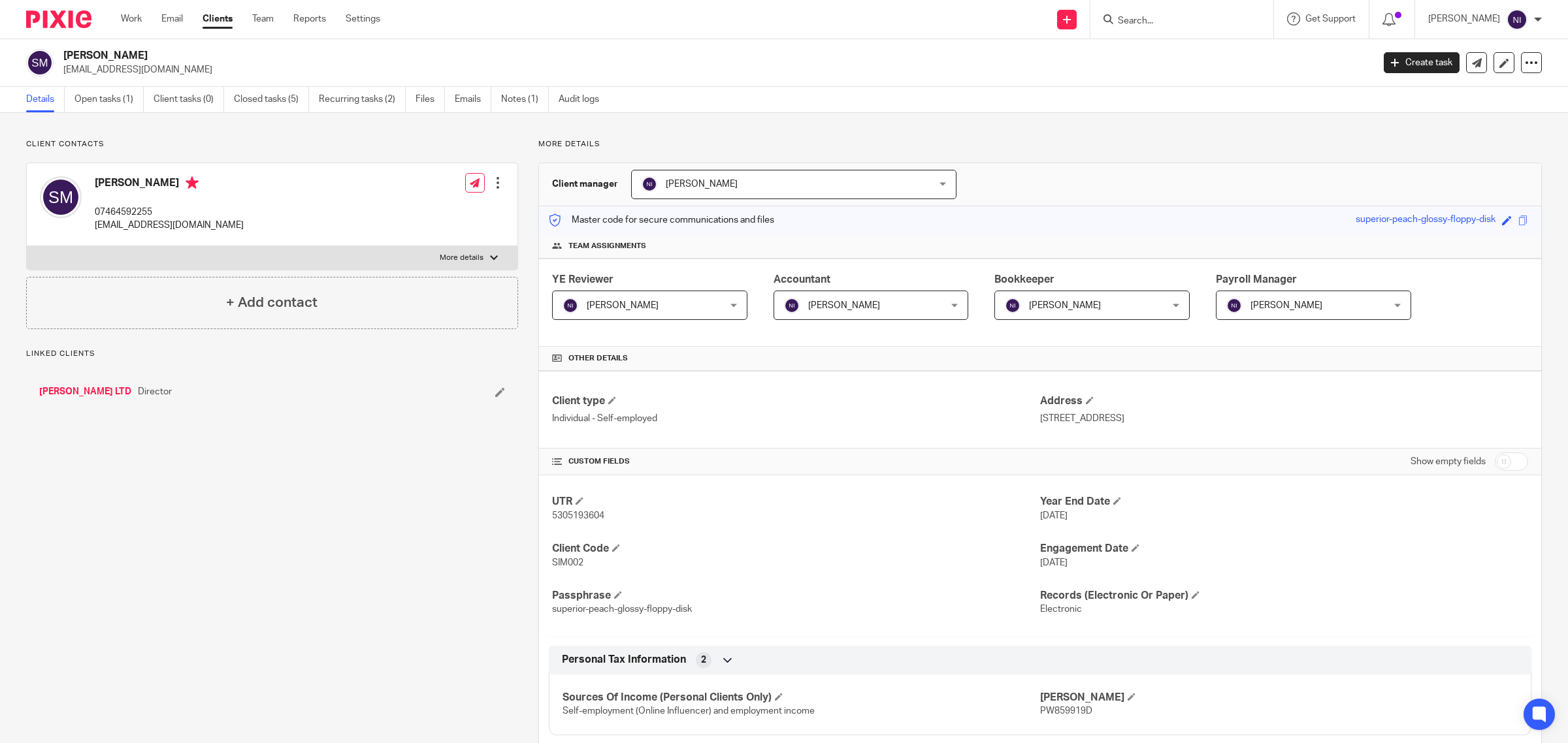
click at [115, 389] on link "[PERSON_NAME] LTD" at bounding box center [85, 391] width 92 height 13
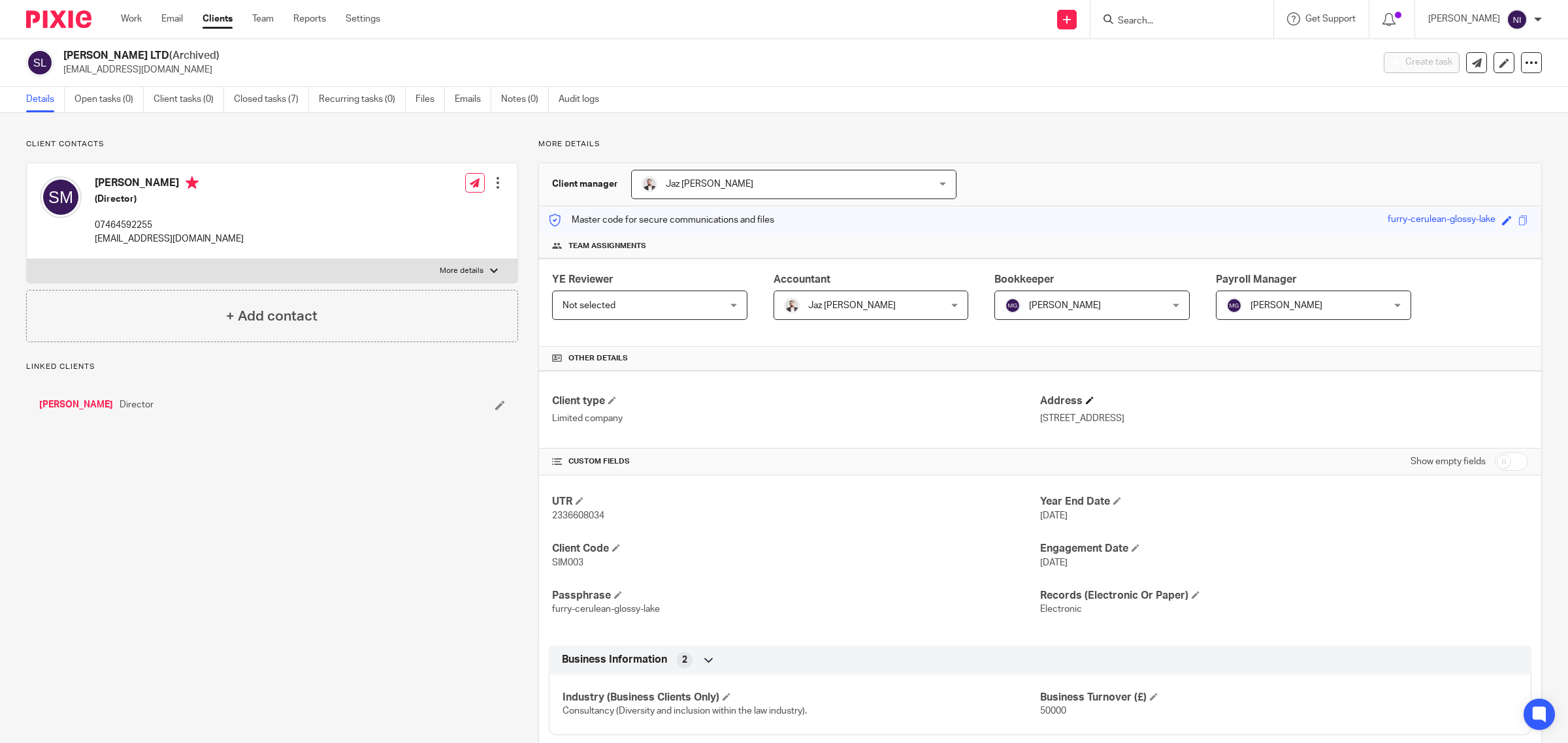
scroll to position [82, 0]
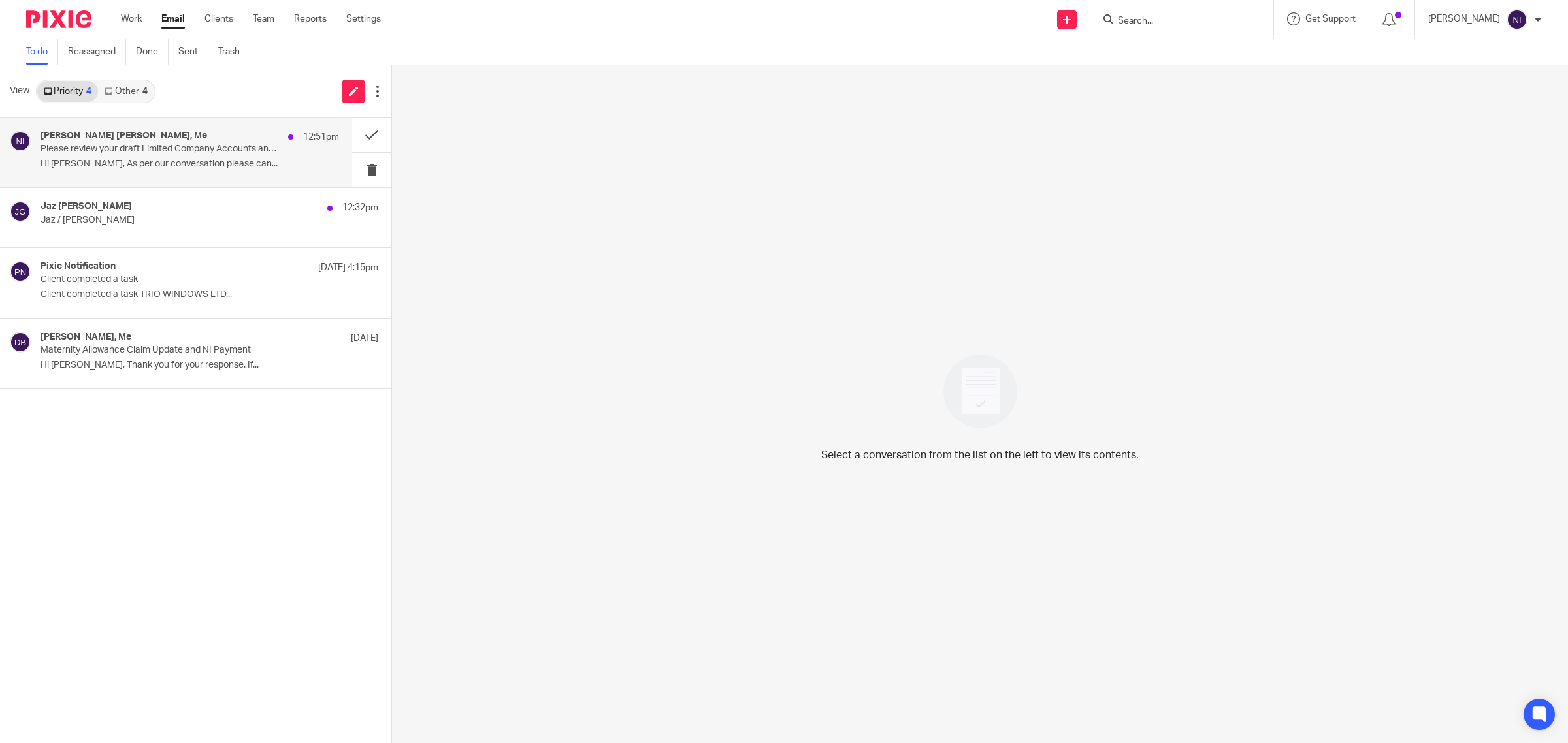
click at [135, 165] on p "Hi Jaz, As per our conversation please can..." at bounding box center [190, 164] width 299 height 11
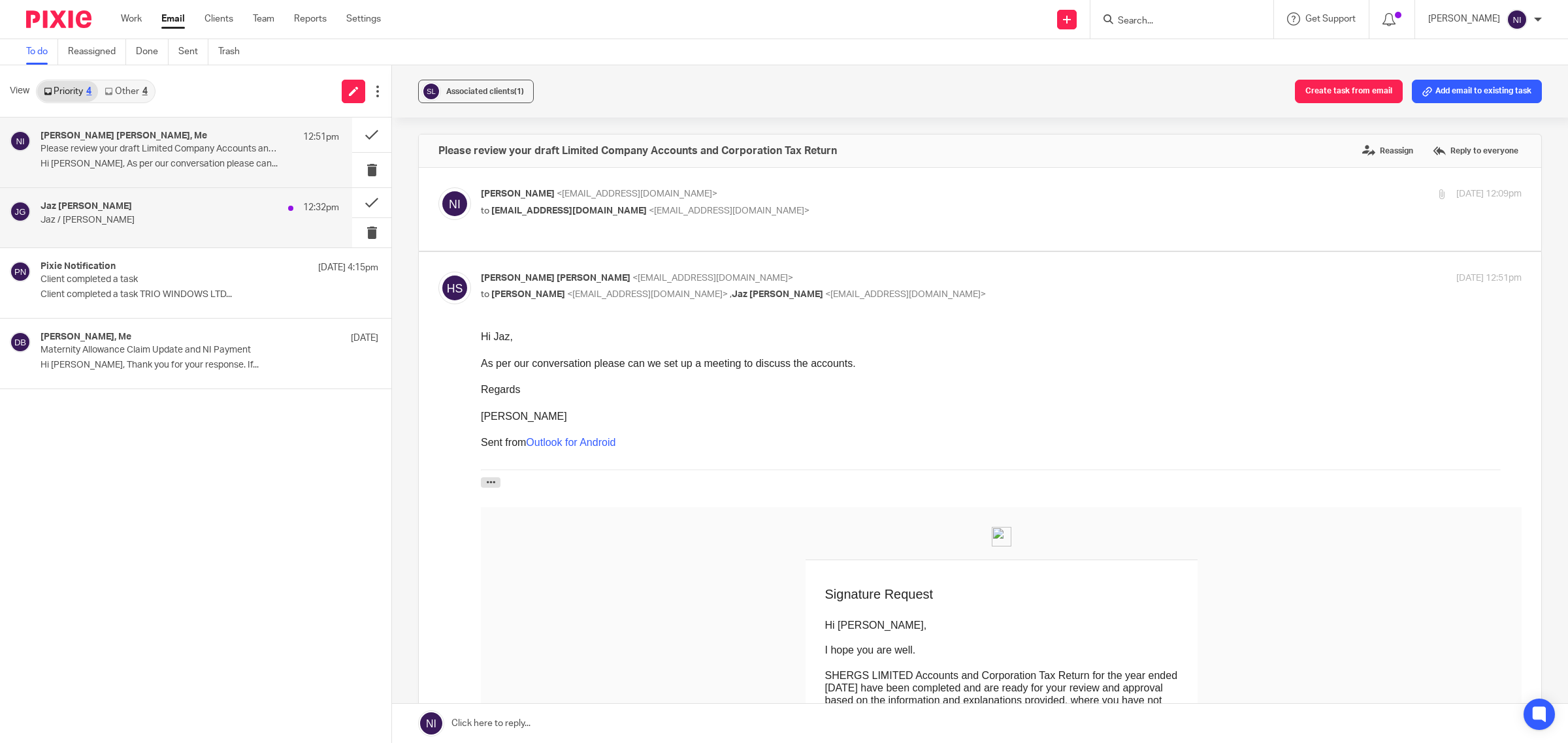
click at [116, 230] on div "Jaz Grewal 12:32pm Jaz / Naeem - SATR" at bounding box center [190, 218] width 299 height 33
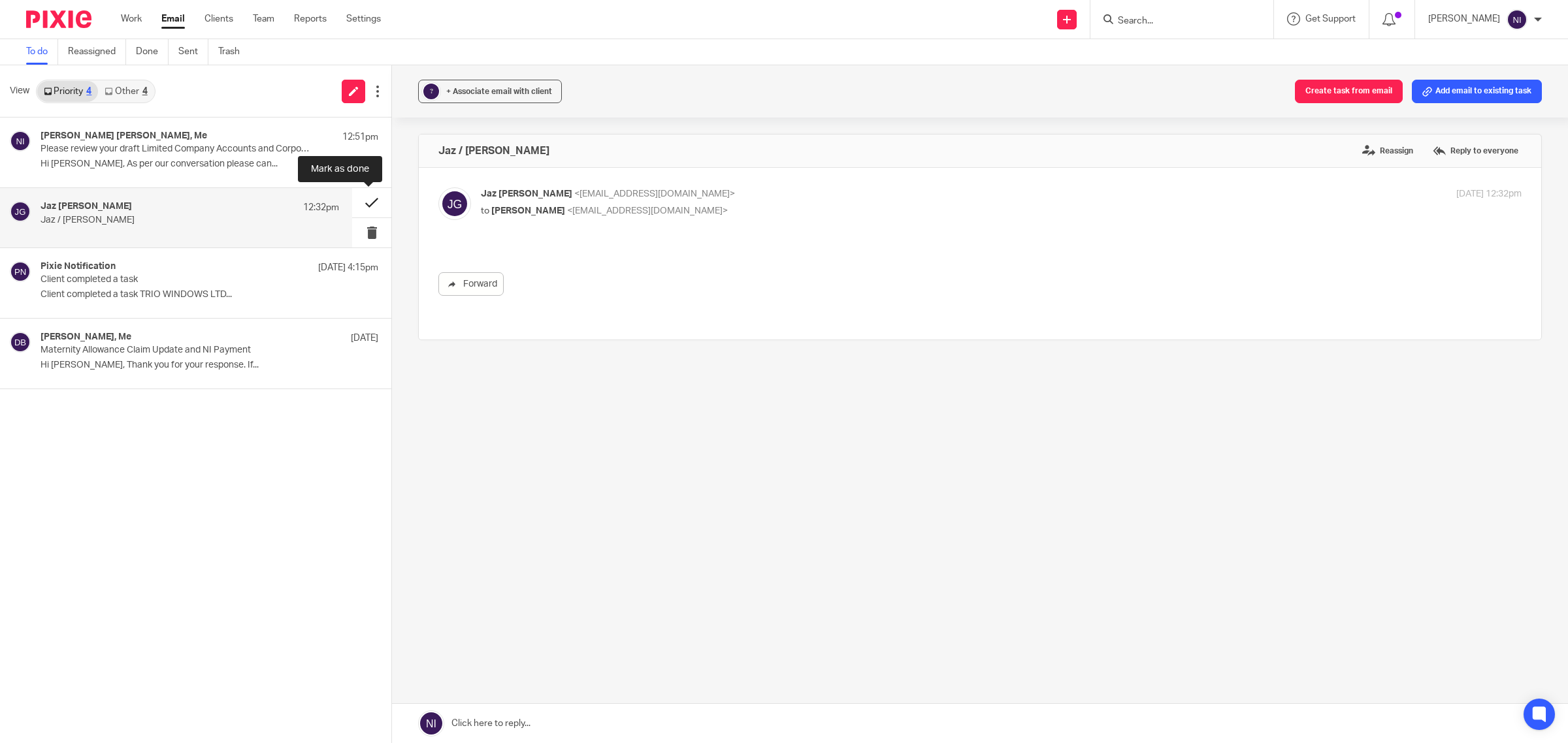
click at [356, 205] on button at bounding box center [372, 203] width 39 height 30
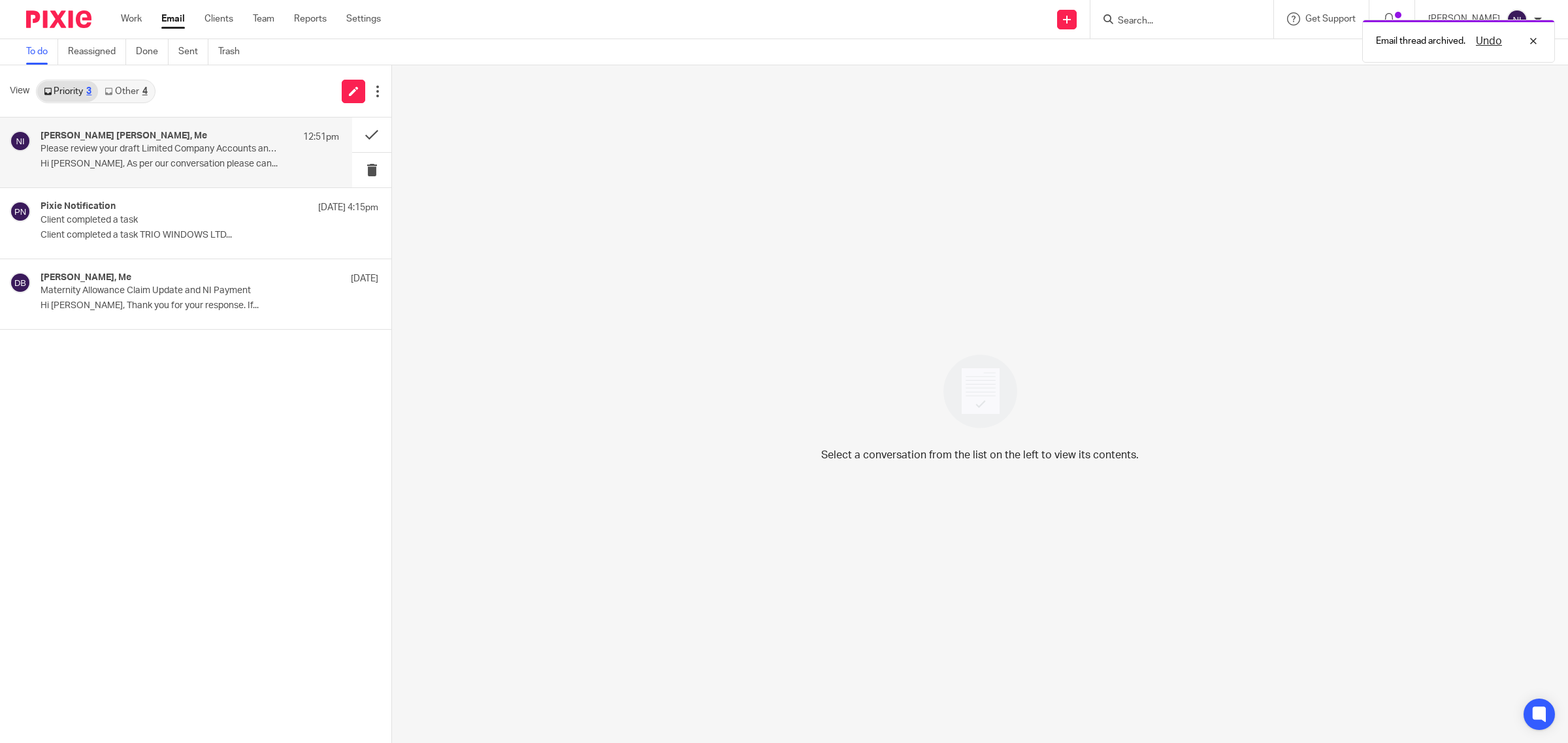
click at [128, 167] on p "Hi Jaz, As per our conversation please can..." at bounding box center [190, 164] width 299 height 11
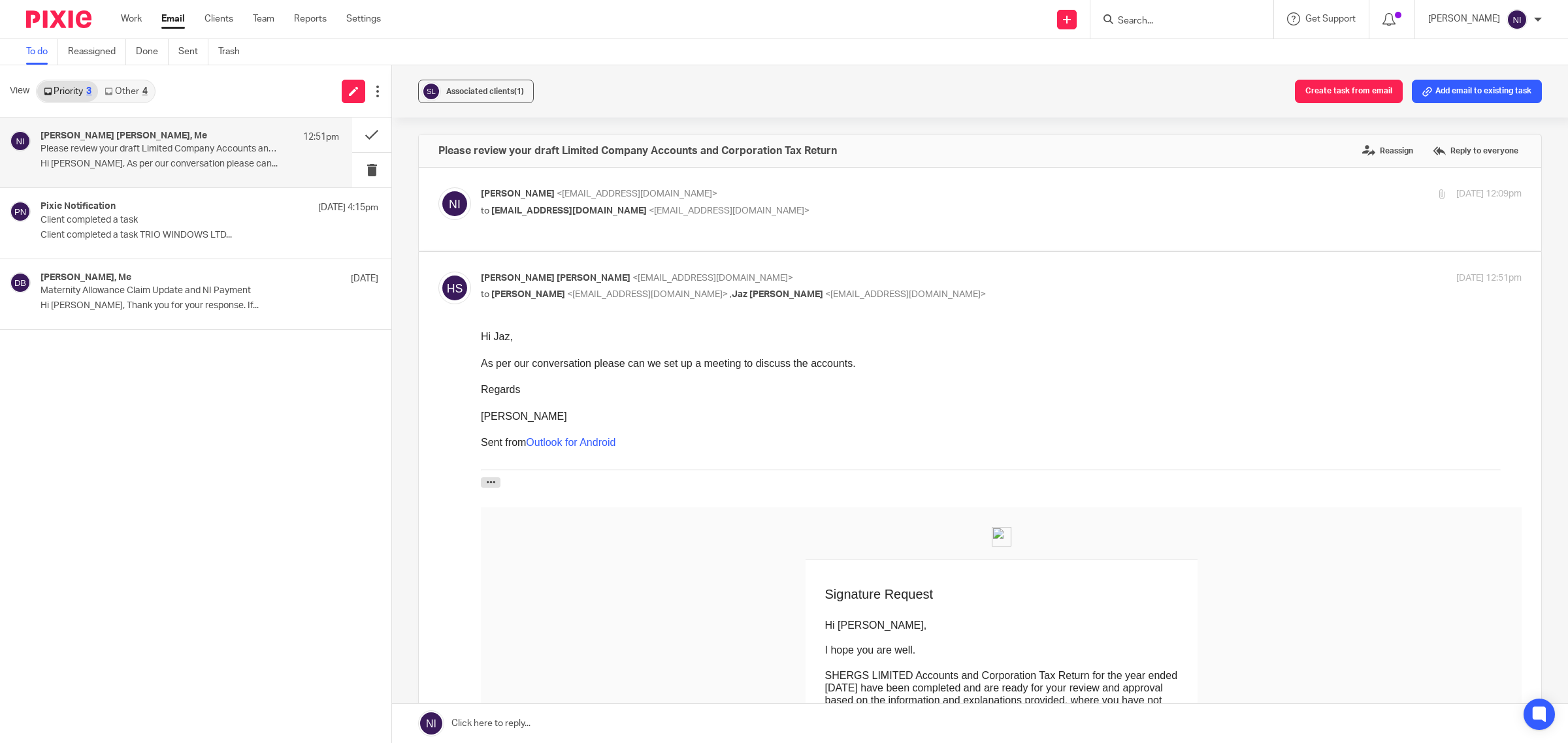
click at [129, 81] on link "Other 4" at bounding box center [125, 91] width 55 height 21
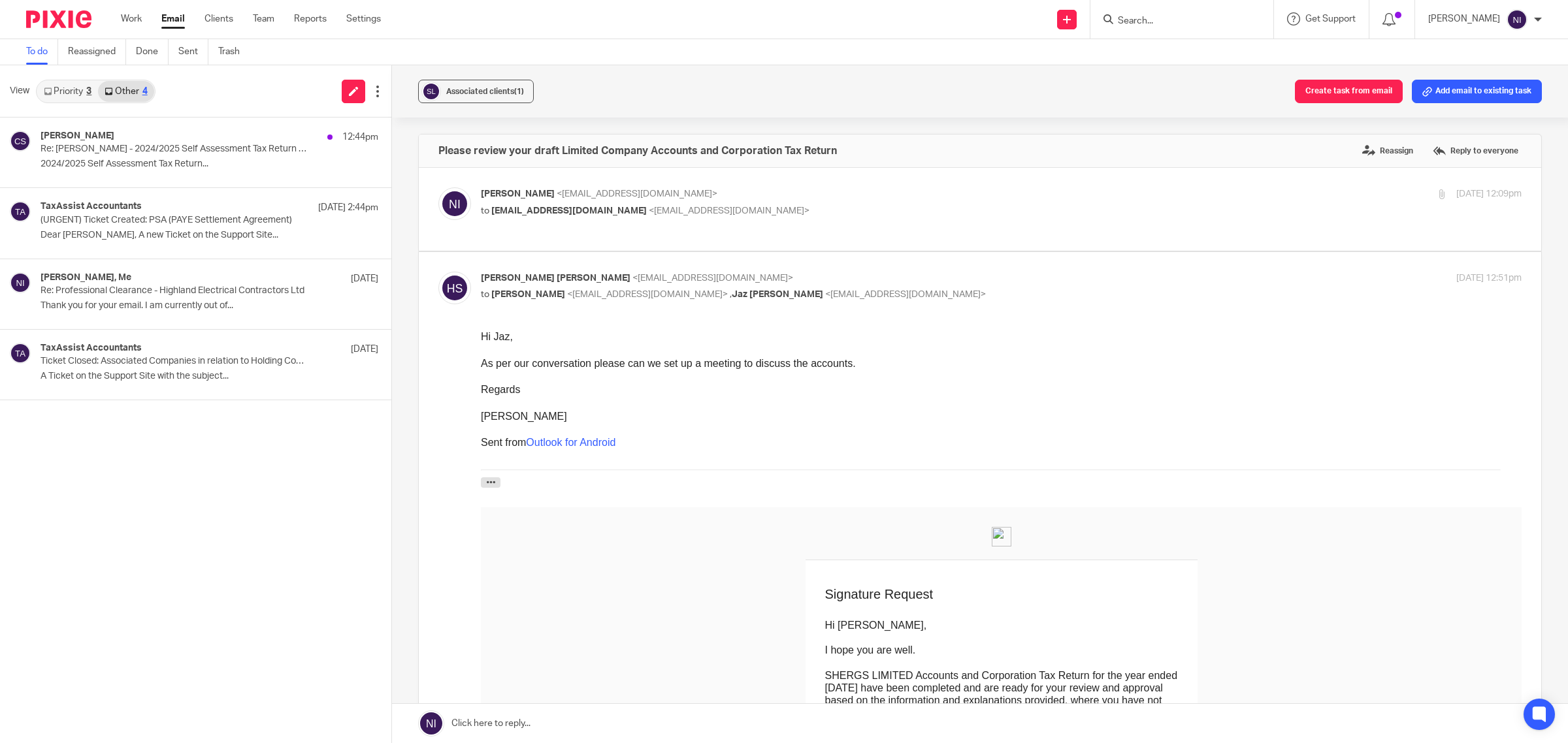
click at [1197, 30] on div at bounding box center [1181, 19] width 183 height 39
click at [1187, 20] on input "Search" at bounding box center [1175, 21] width 118 height 12
type input "CLAIRE"
click at [1159, 56] on link at bounding box center [1240, 56] width 251 height 30
click at [1163, 16] on input "CLAIRE" at bounding box center [1175, 21] width 118 height 12
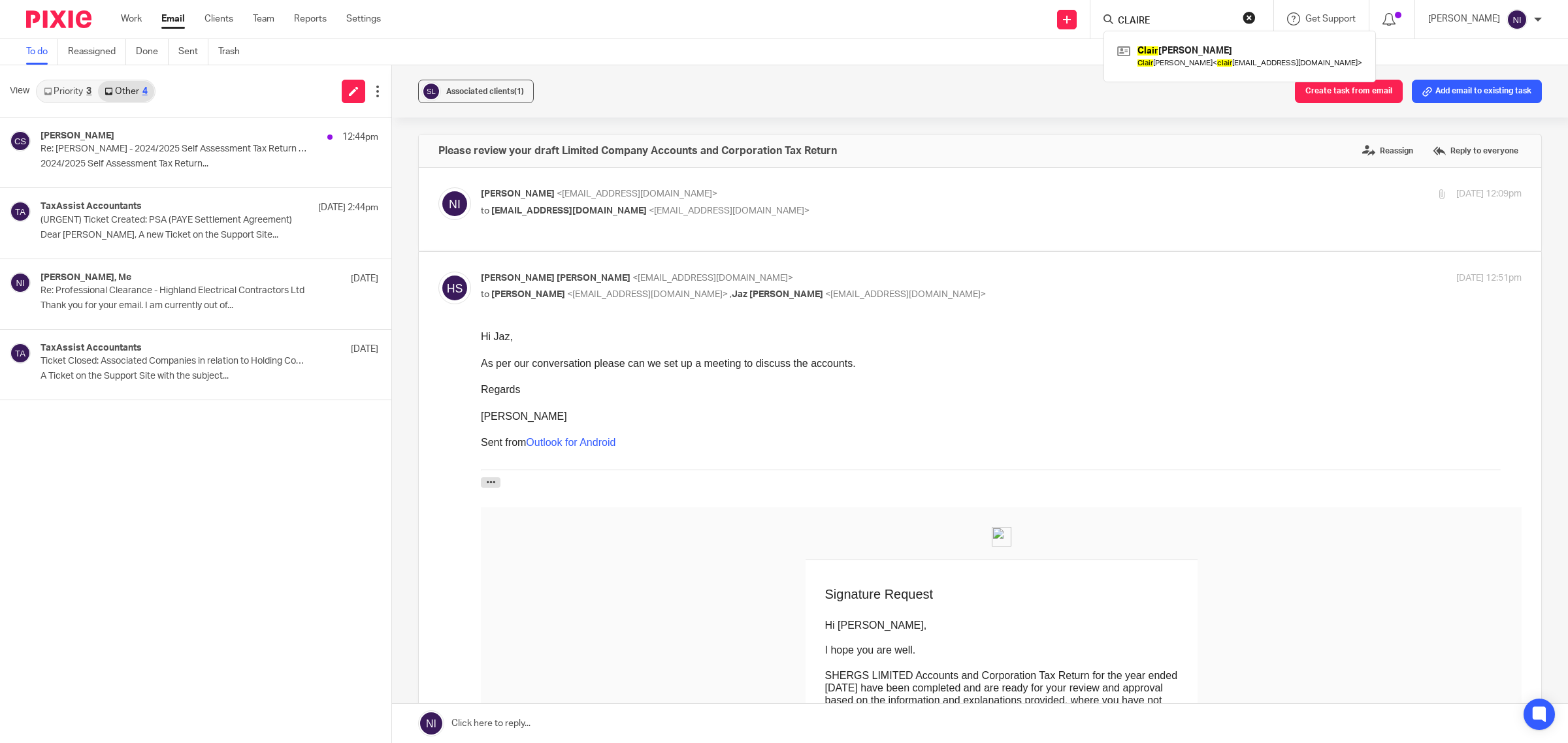
drag, startPoint x: 1167, startPoint y: 15, endPoint x: 795, endPoint y: -14, distance: 373.1
click at [795, 0] on html "Work Email Clients Team Reports Settings Work Email Clients Team Reports Settin…" at bounding box center [784, 371] width 1568 height 743
type input "SIMRAN"
click at [1208, 49] on link at bounding box center [1264, 56] width 299 height 30
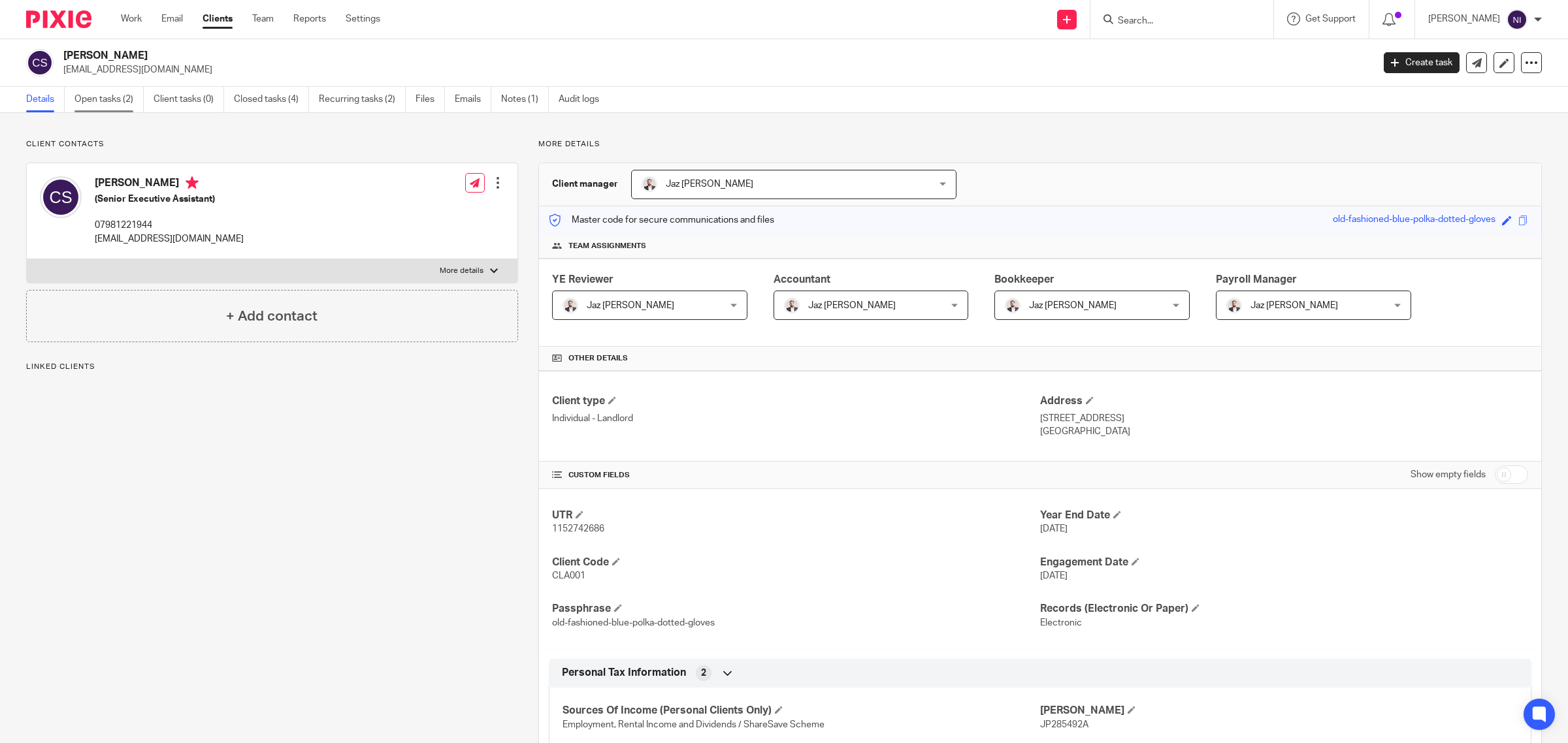
click at [107, 107] on link "Open tasks (2)" at bounding box center [109, 100] width 69 height 26
